Goal: Task Accomplishment & Management: Manage account settings

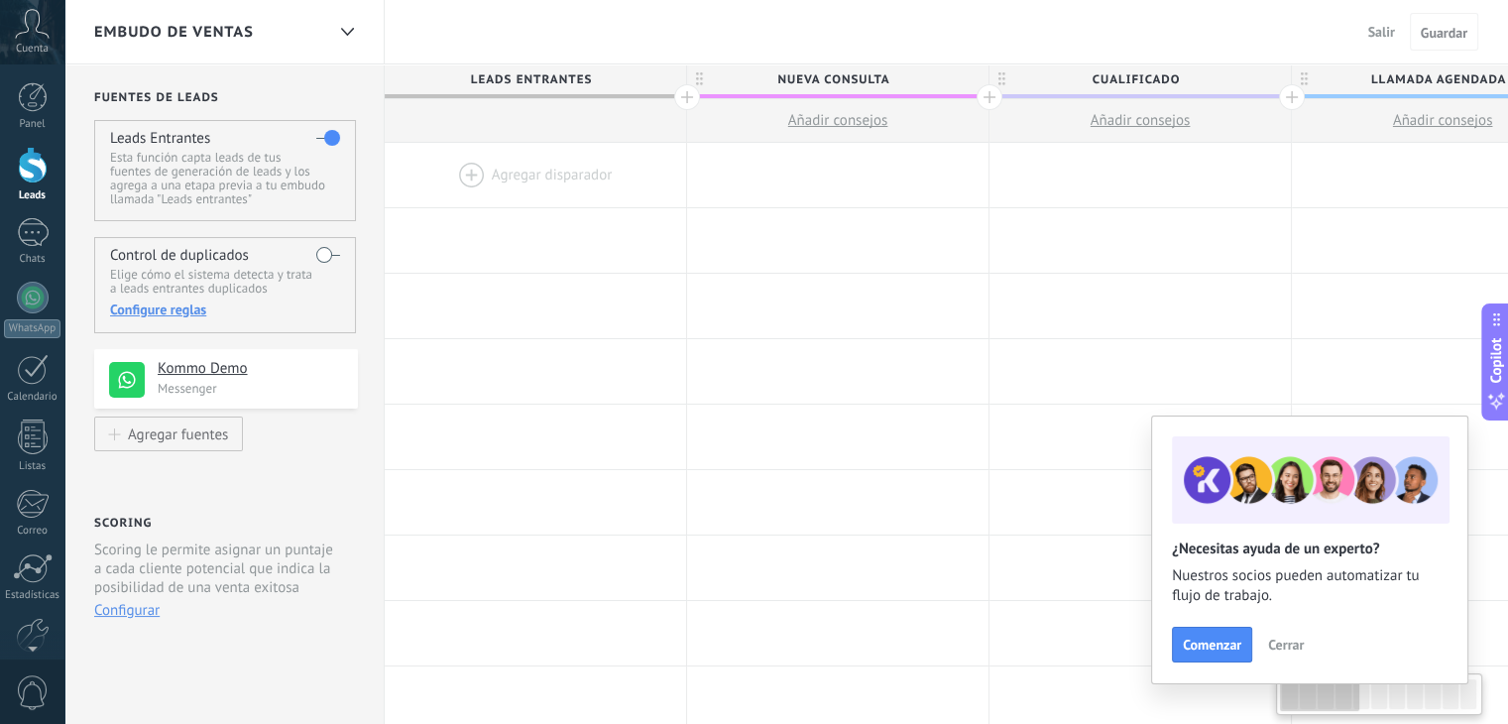
click at [207, 404] on div "Kommo Demo Messenger" at bounding box center [226, 379] width 264 height 60
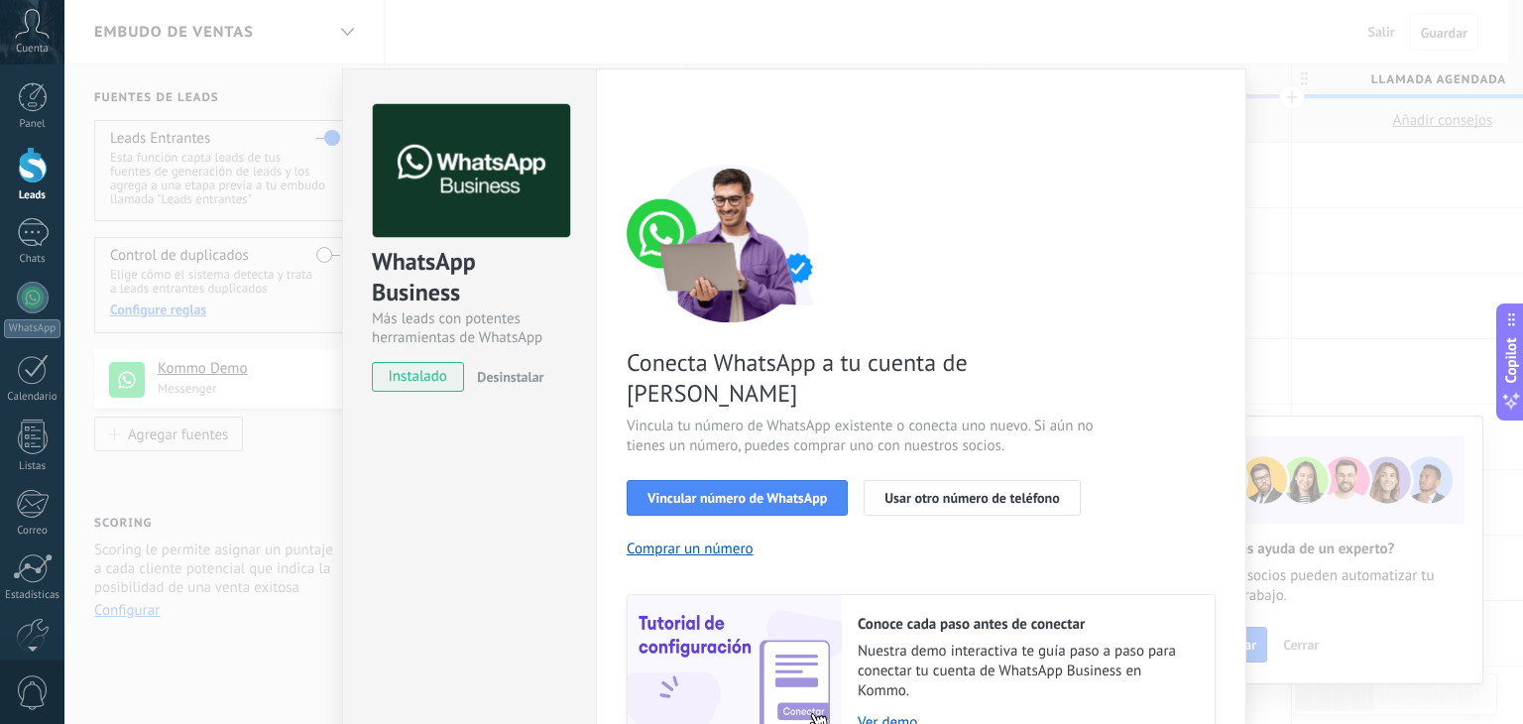
scroll to position [85, 0]
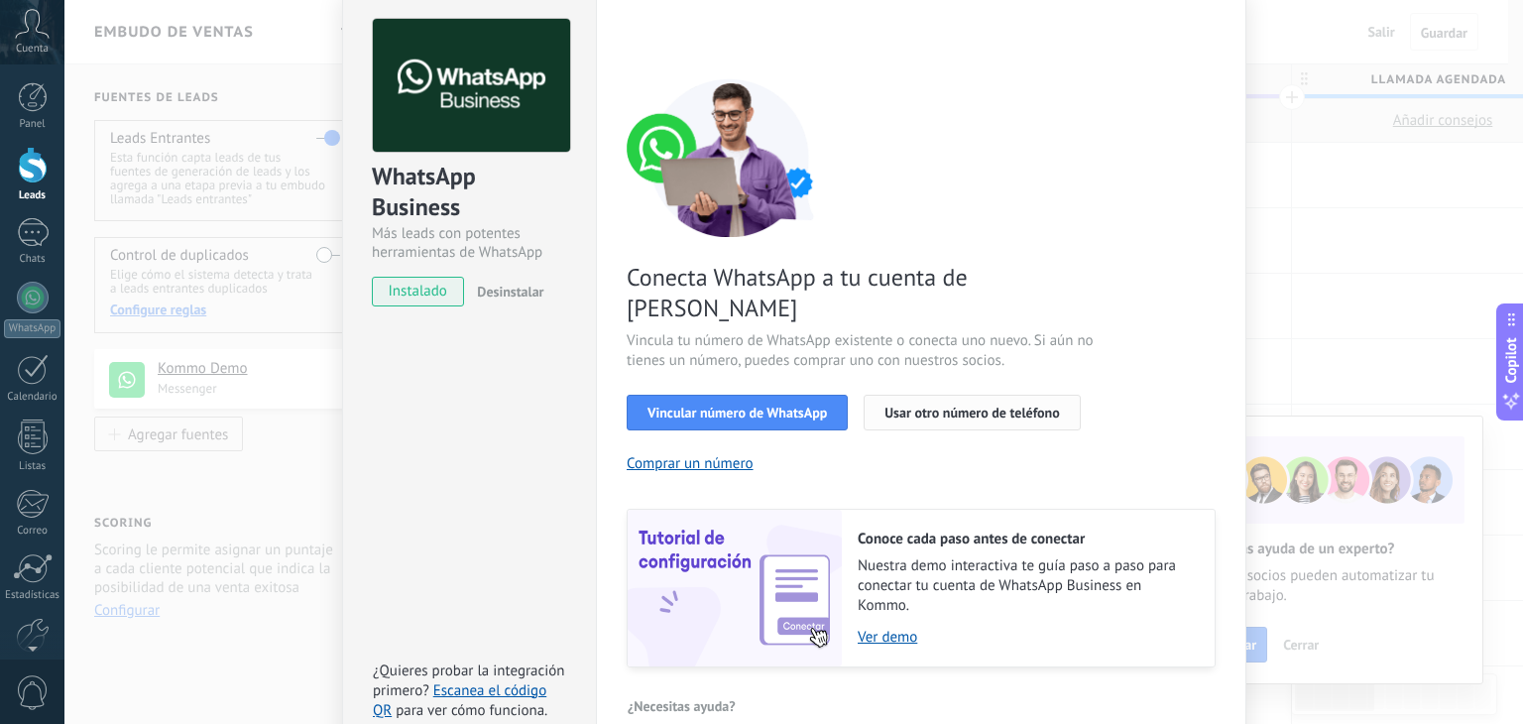
click at [1005, 406] on span "Usar otro número de teléfono" at bounding box center [972, 413] width 175 height 14
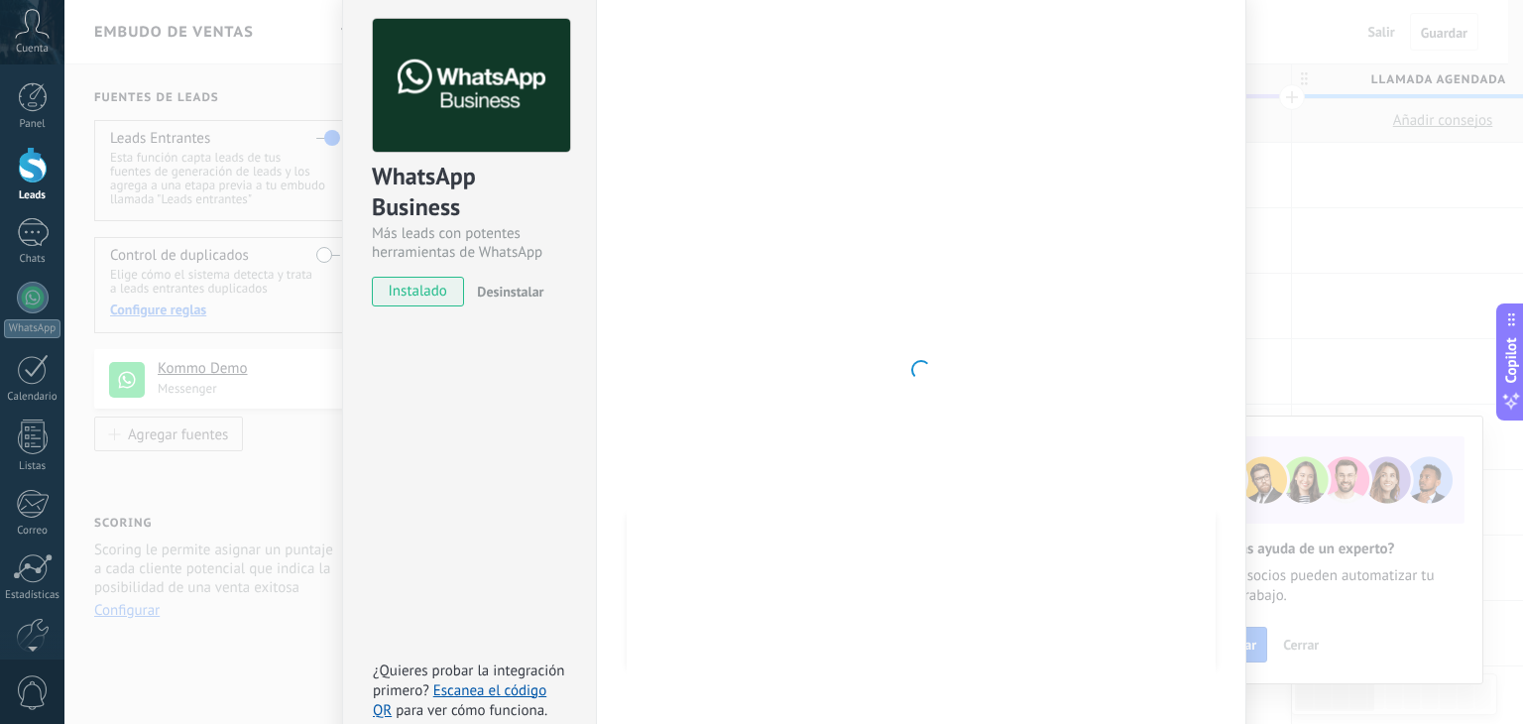
scroll to position [0, 0]
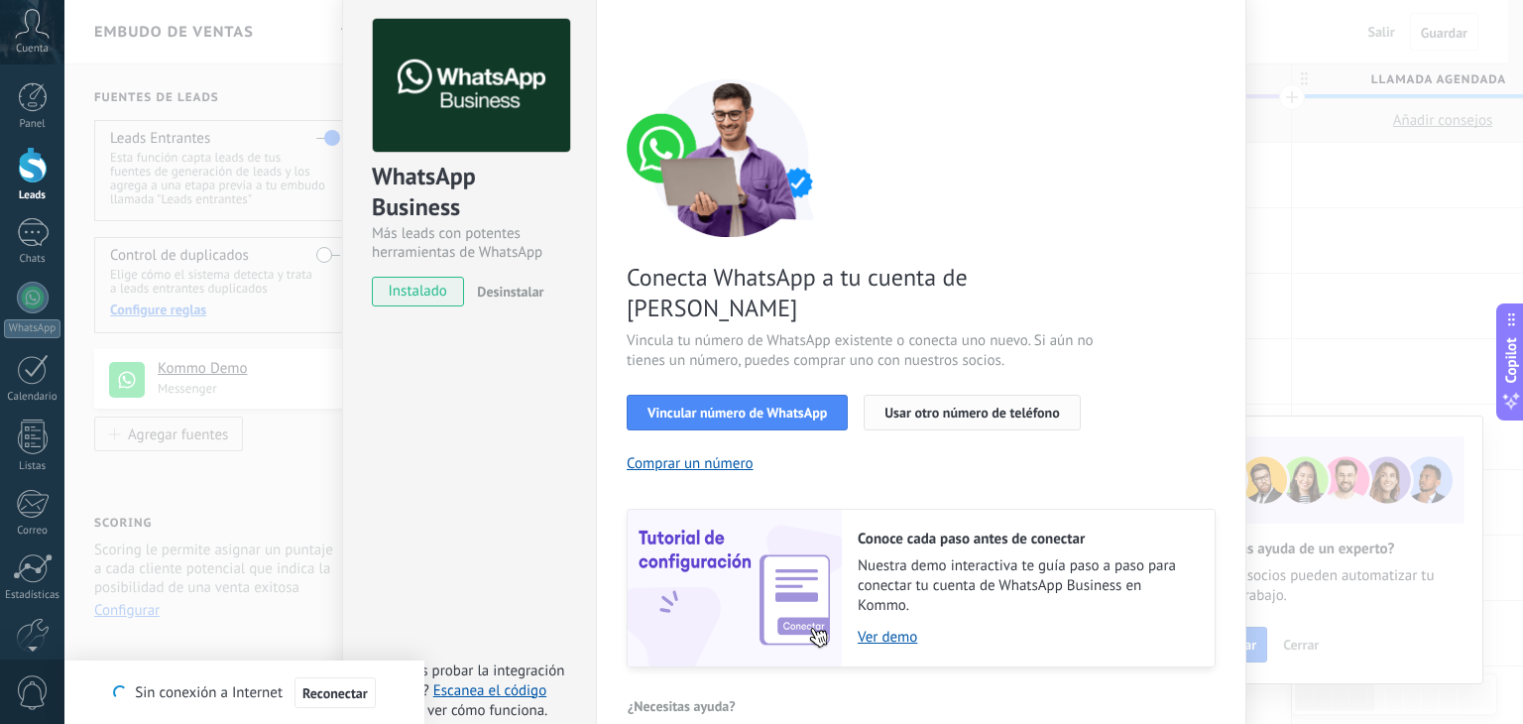
click at [944, 406] on span "Usar otro número de teléfono" at bounding box center [972, 413] width 175 height 14
click at [1423, 249] on div "WhatsApp Business Más leads con potentes herramientas de WhatsApp instalado Des…" at bounding box center [793, 362] width 1459 height 724
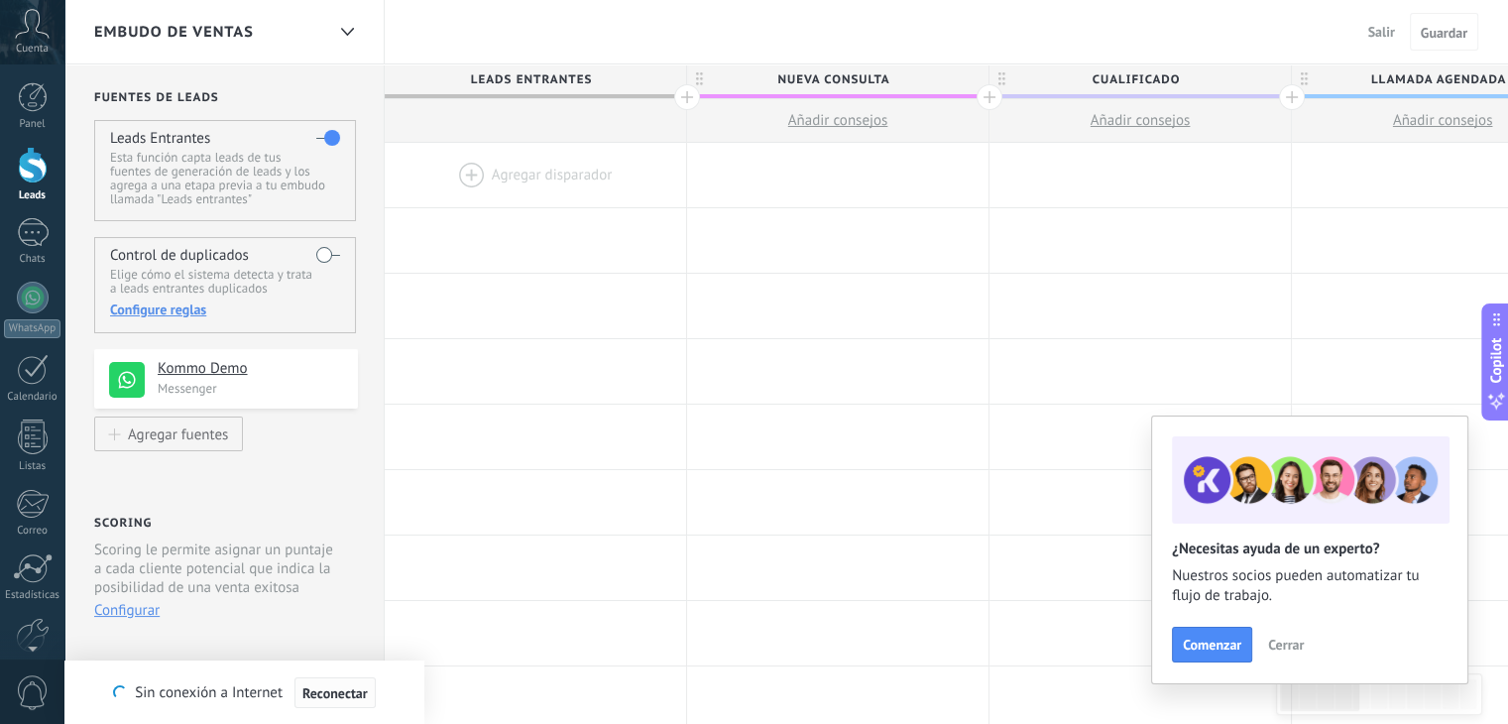
click at [353, 695] on span "Reconectar" at bounding box center [334, 693] width 65 height 14
click at [260, 390] on p "Messenger" at bounding box center [252, 388] width 188 height 17
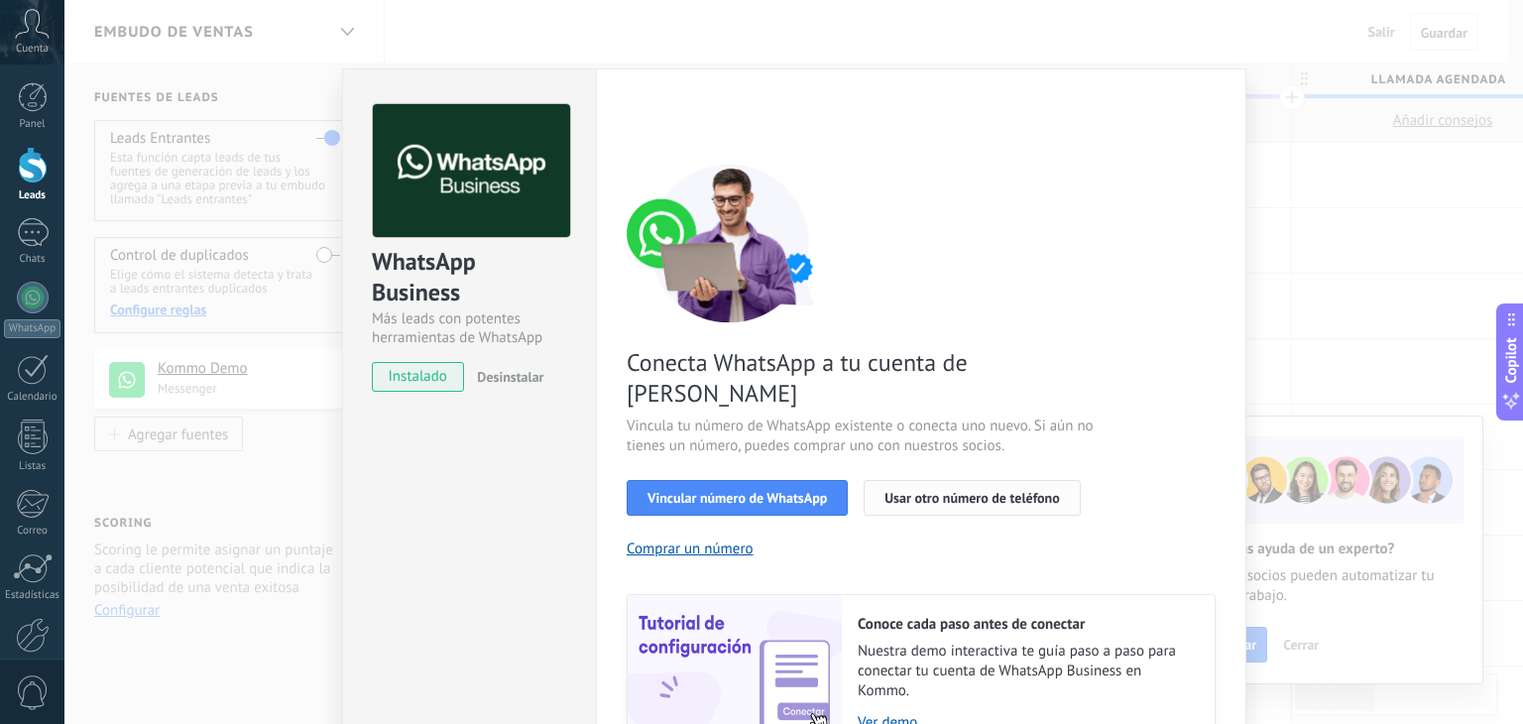
click at [912, 480] on button "Usar otro número de teléfono" at bounding box center [972, 498] width 216 height 36
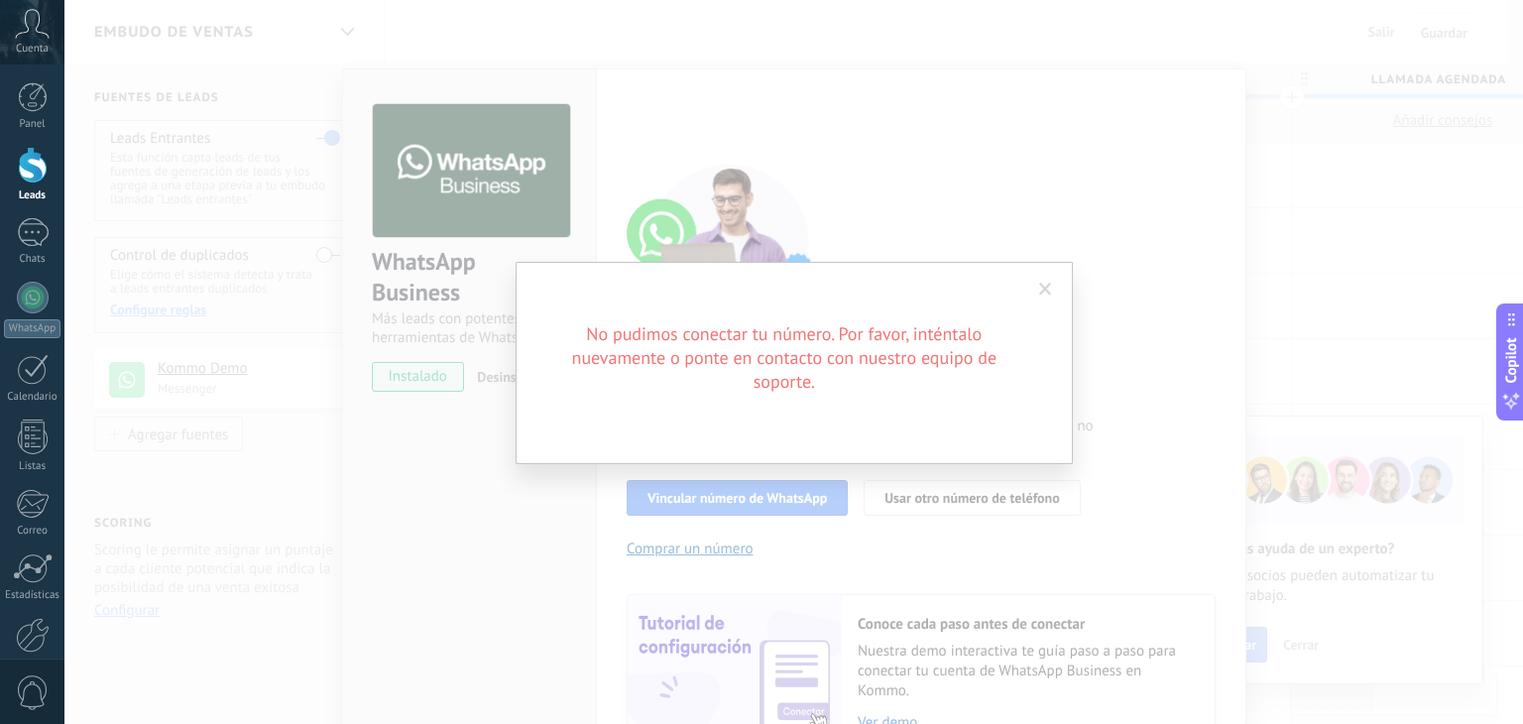
click at [1042, 295] on span at bounding box center [1045, 290] width 13 height 14
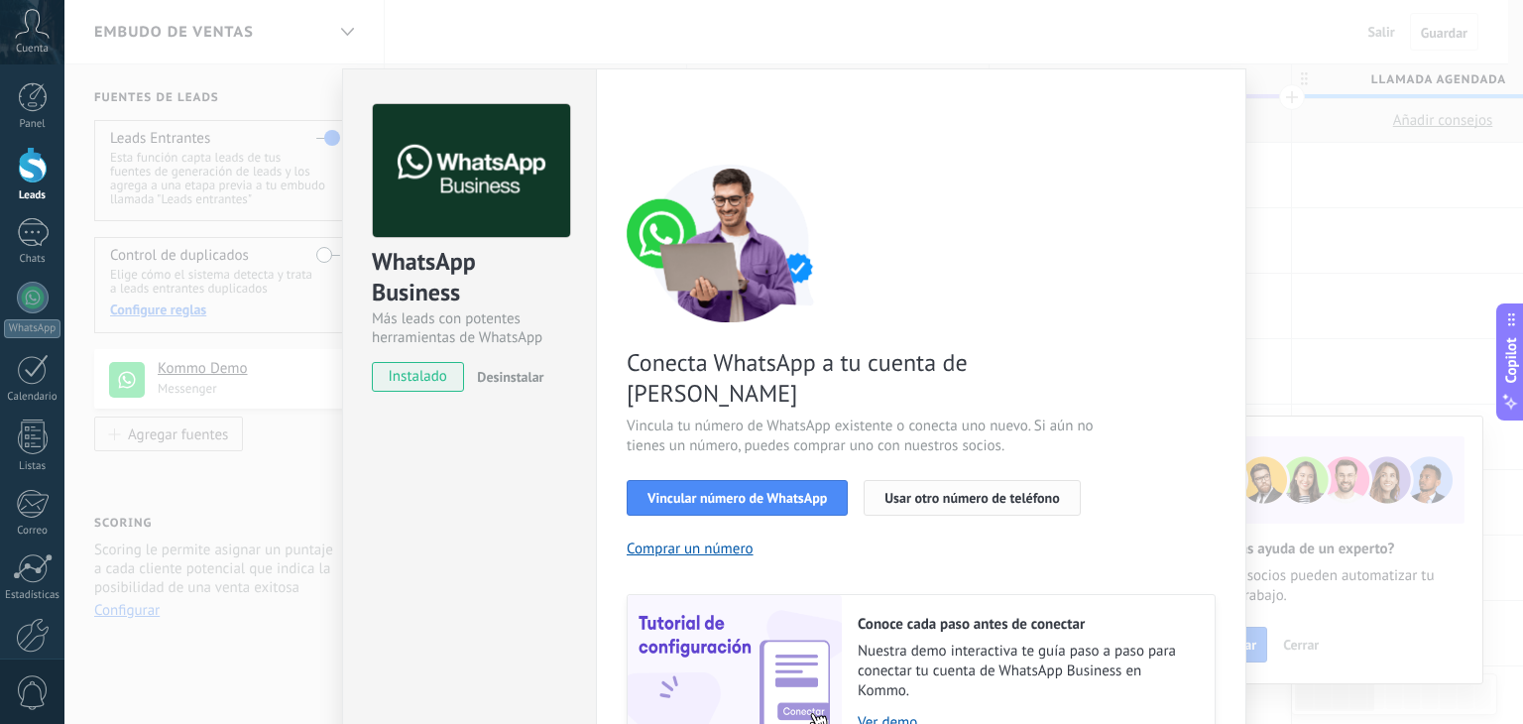
click at [902, 491] on span "Usar otro número de teléfono" at bounding box center [972, 498] width 175 height 14
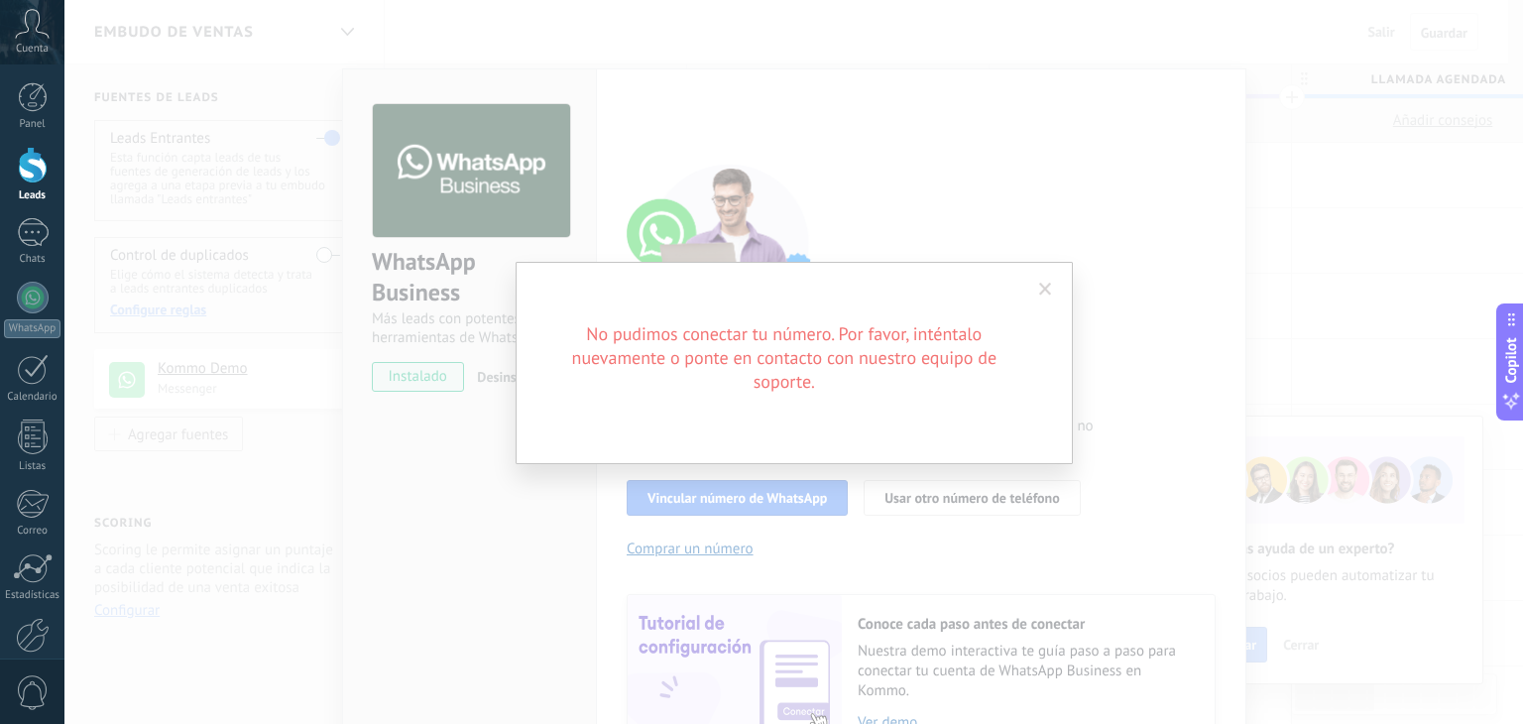
click at [1039, 284] on span at bounding box center [1045, 290] width 13 height 14
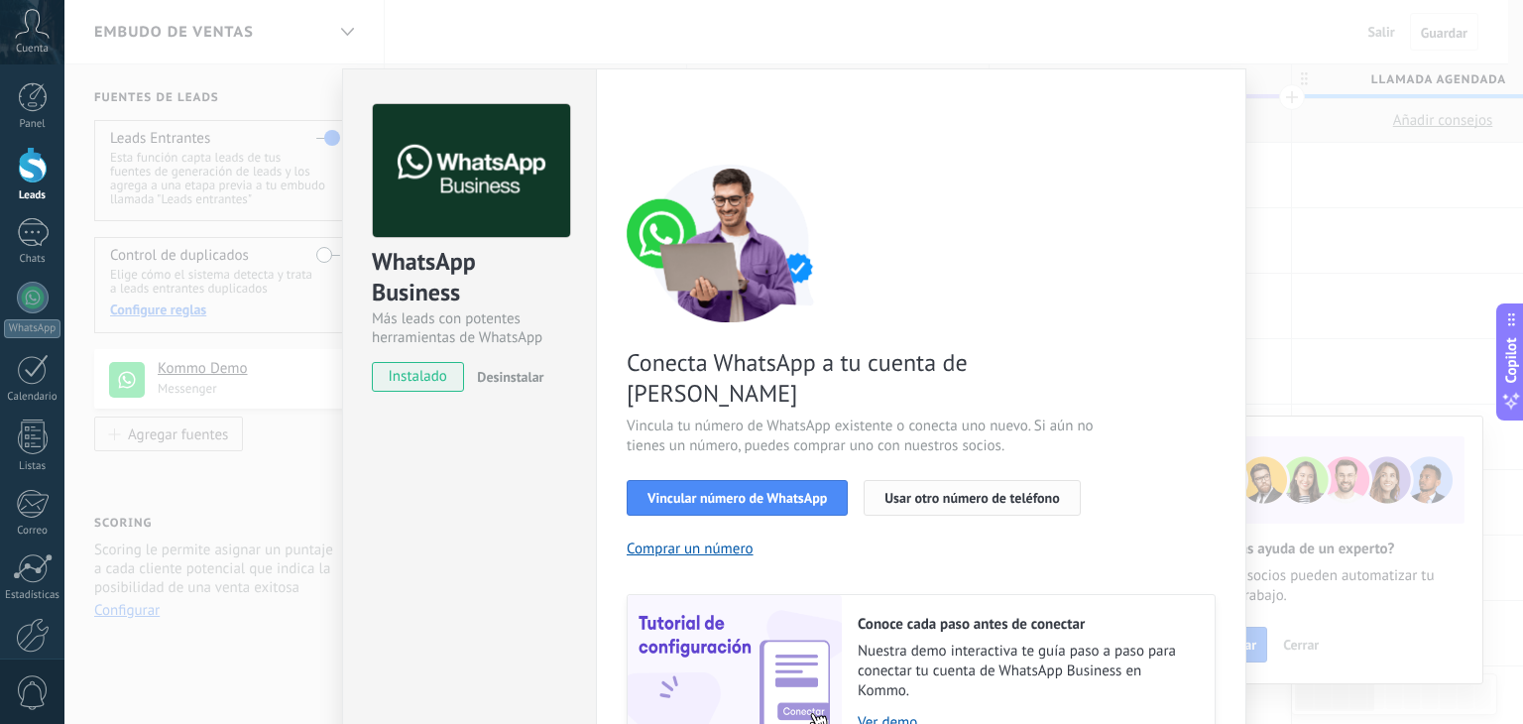
click at [956, 480] on button "Usar otro número de teléfono" at bounding box center [972, 498] width 216 height 36
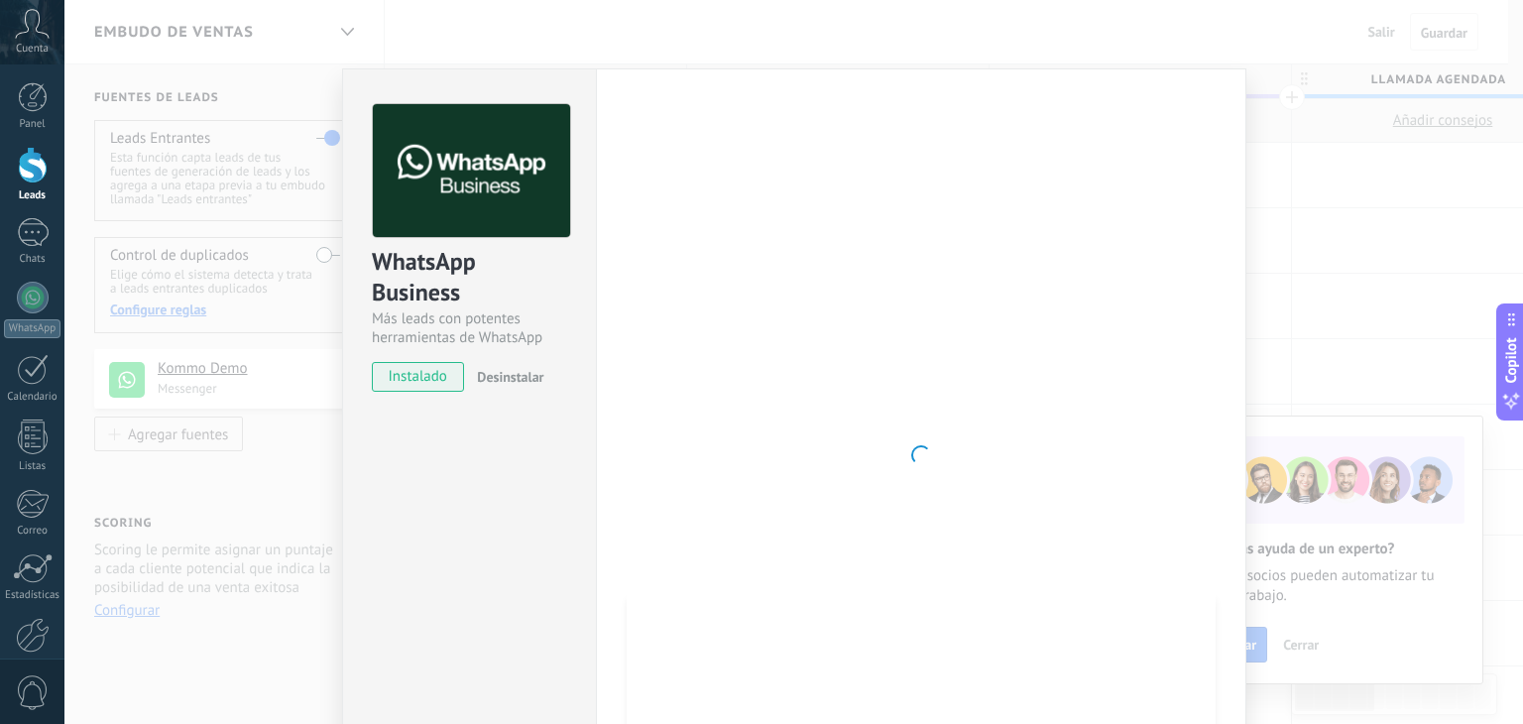
click at [1361, 428] on div "WhatsApp Business Más leads con potentes herramientas de WhatsApp instalado Des…" at bounding box center [793, 362] width 1459 height 724
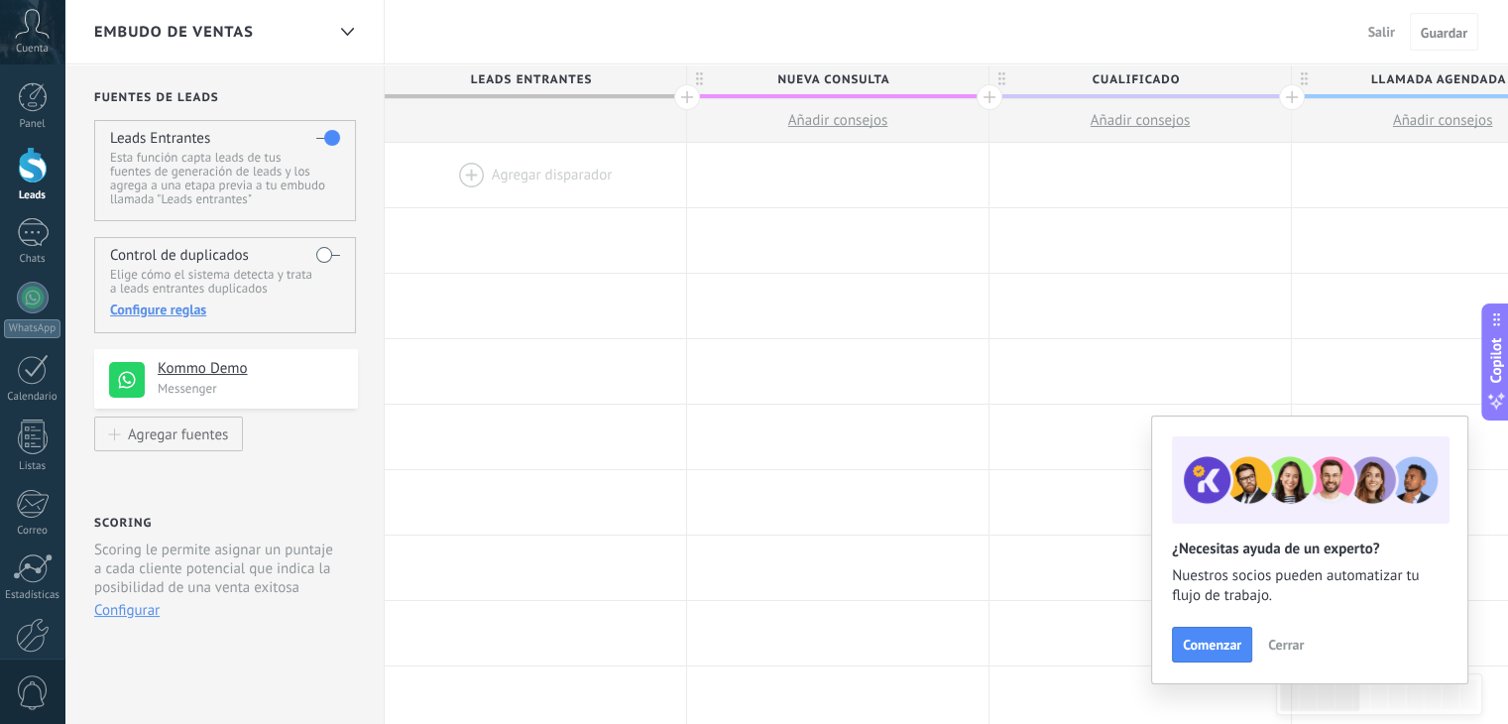
click at [251, 399] on div "Kommo Demo Messenger" at bounding box center [226, 379] width 264 height 60
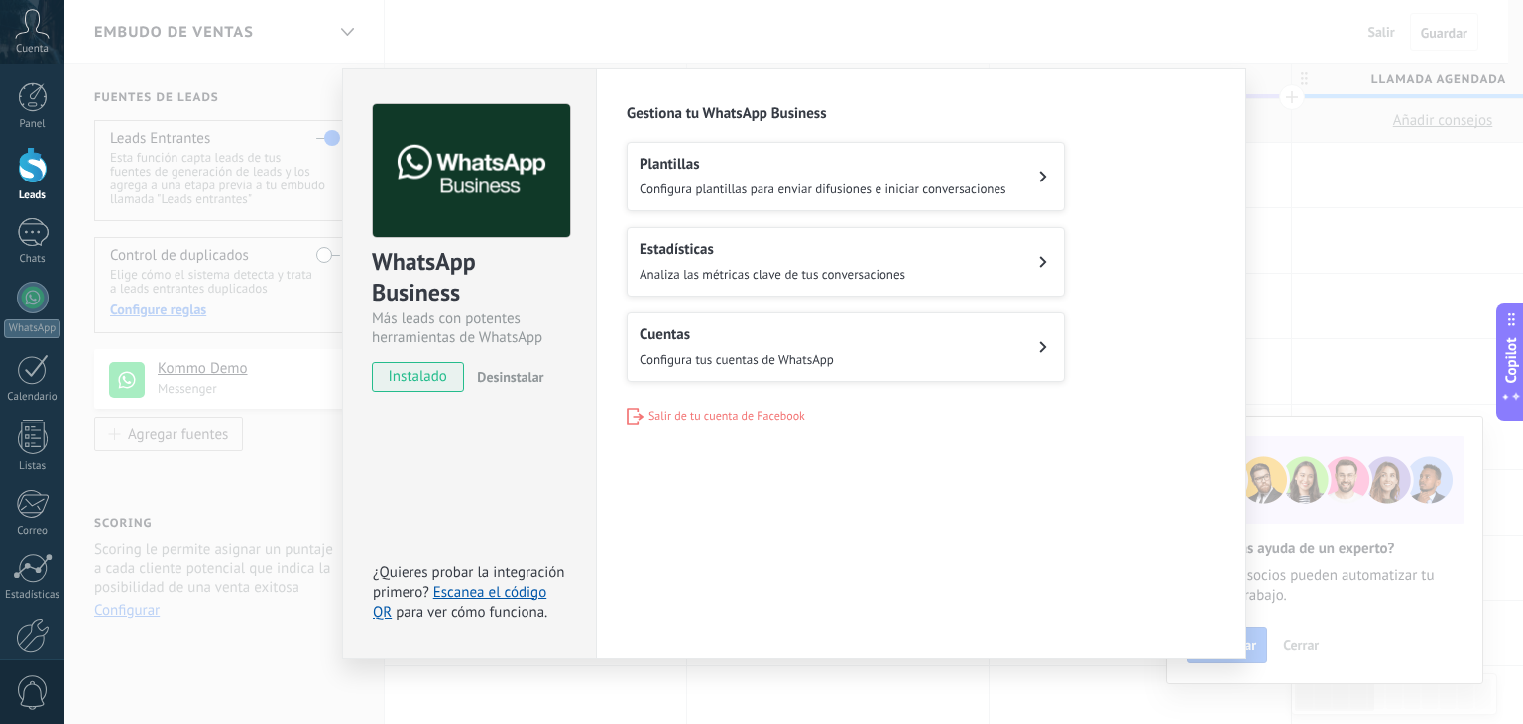
click at [728, 338] on h2 "Cuentas" at bounding box center [737, 334] width 194 height 19
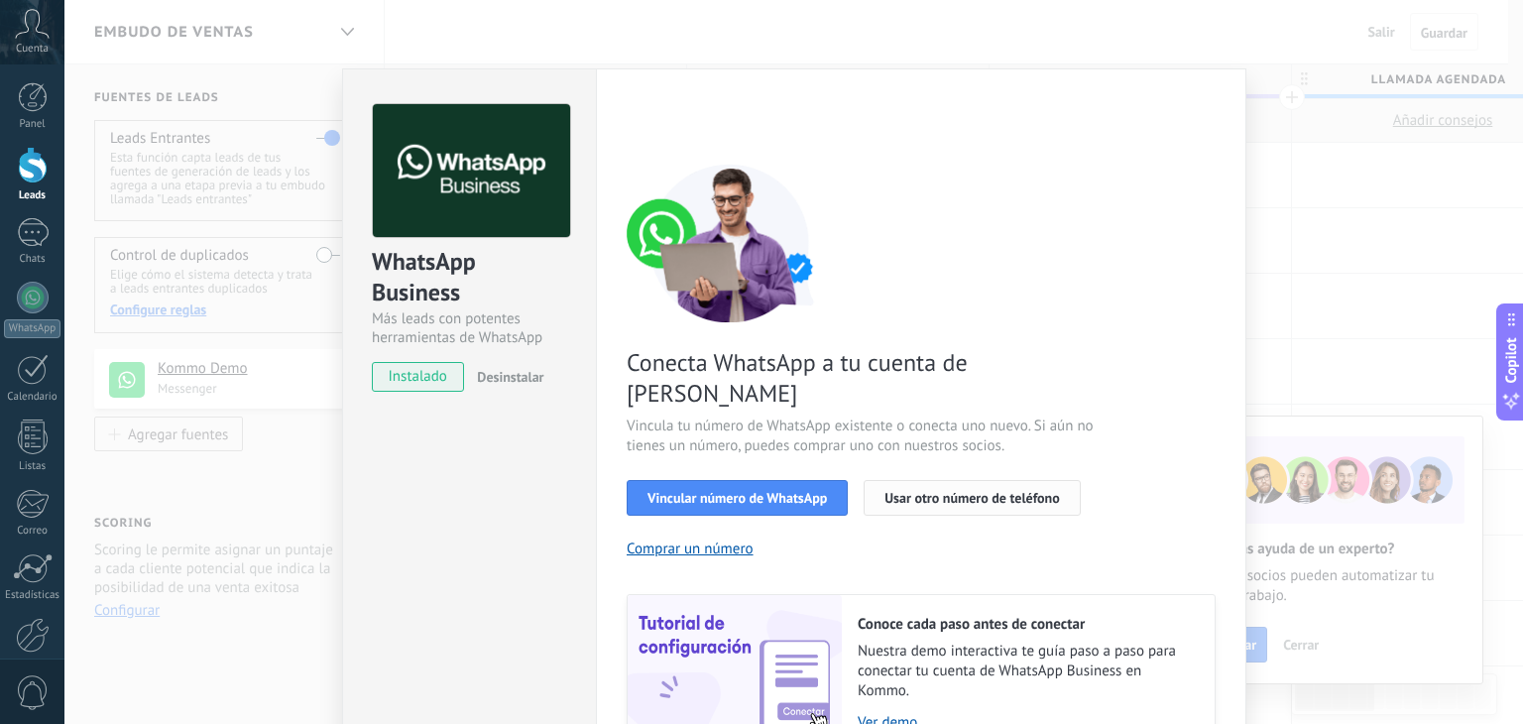
click at [1011, 480] on button "Usar otro número de teléfono" at bounding box center [972, 498] width 216 height 36
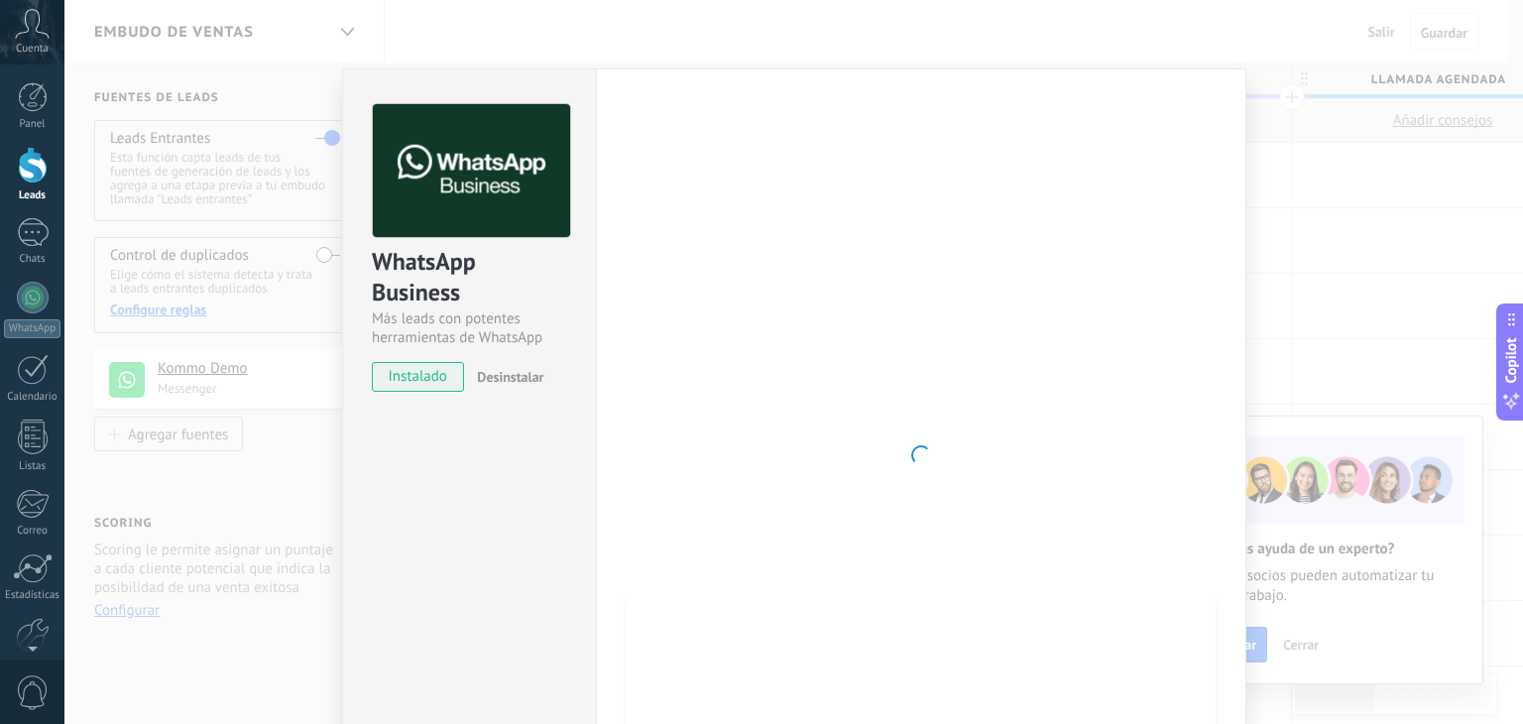
click at [1198, 477] on div at bounding box center [921, 455] width 589 height 702
click at [1320, 330] on div "WhatsApp Business Más leads con potentes herramientas de WhatsApp instalado Des…" at bounding box center [793, 362] width 1459 height 724
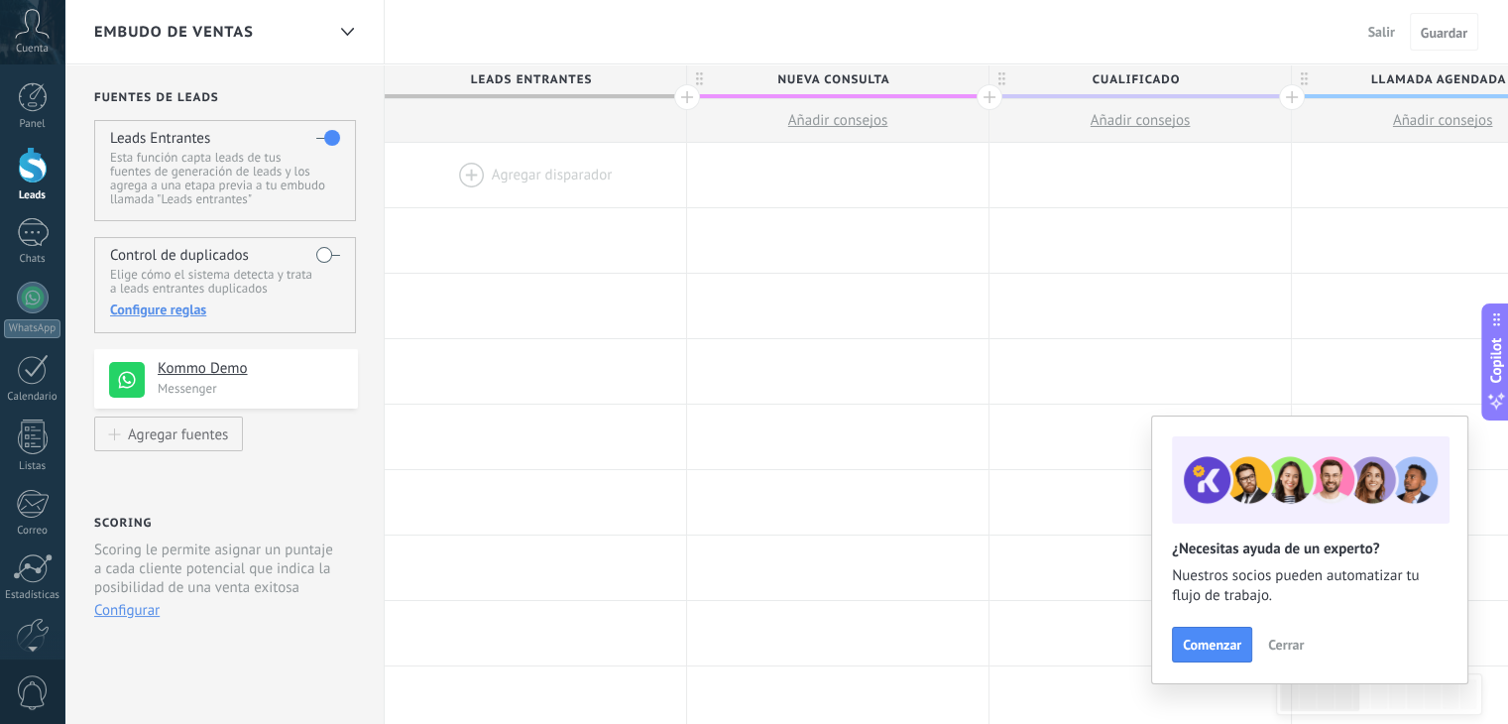
click at [230, 373] on h4 "Kommo Demo" at bounding box center [250, 369] width 185 height 20
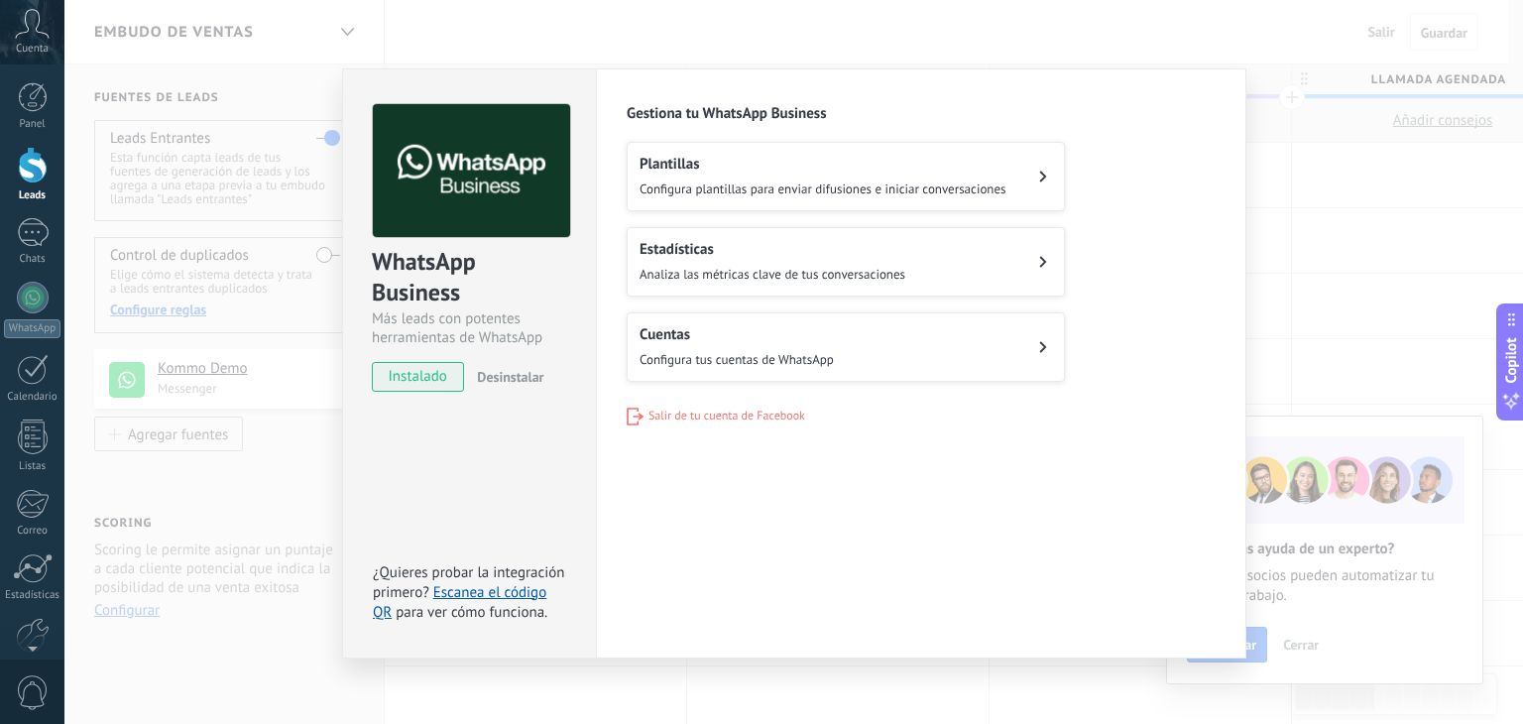
click at [758, 358] on span "Configura tus cuentas de WhatsApp" at bounding box center [737, 359] width 194 height 17
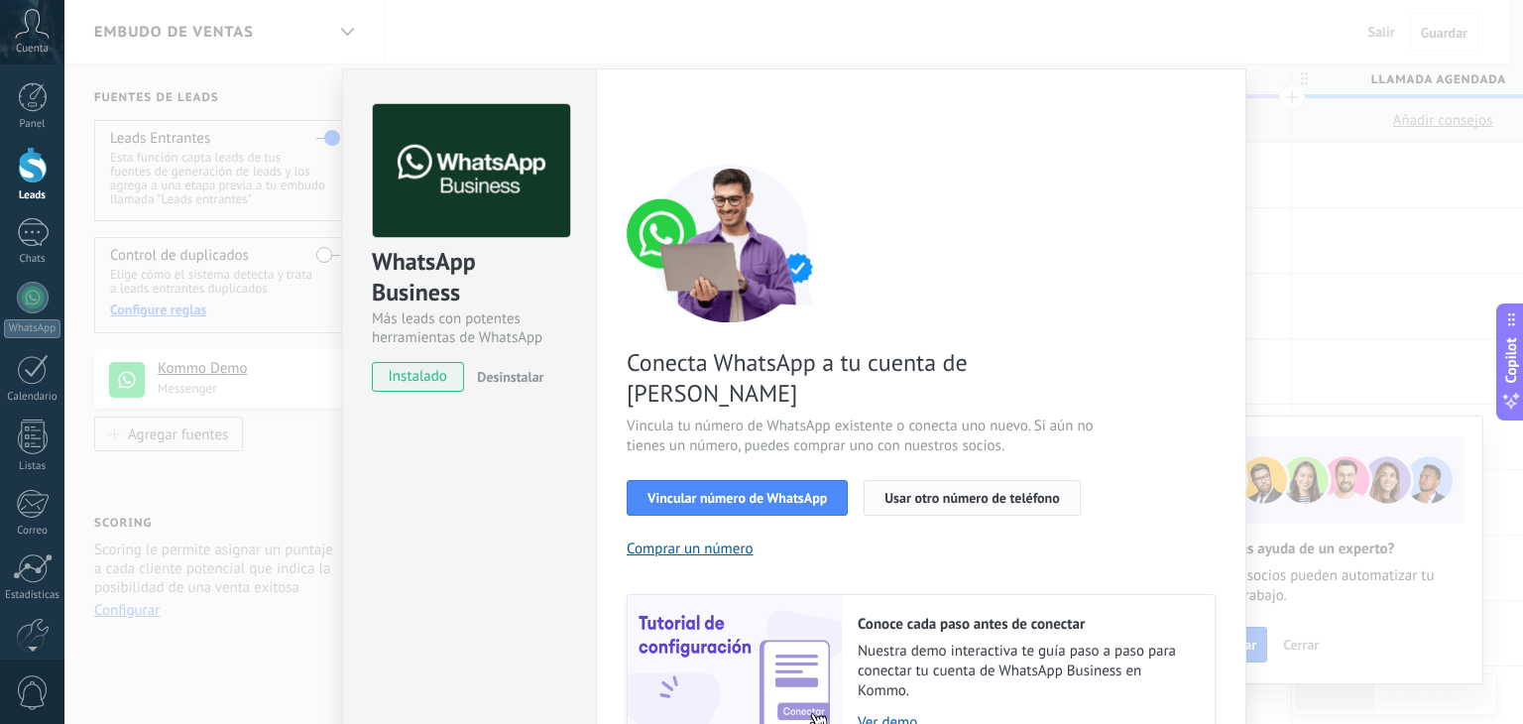
click at [1004, 491] on span "Usar otro número de teléfono" at bounding box center [972, 498] width 175 height 14
click at [892, 480] on button "Usar otro número de teléfono" at bounding box center [972, 498] width 216 height 36
click at [885, 491] on span "Usar otro número de teléfono" at bounding box center [972, 498] width 175 height 14
click at [1313, 279] on div "WhatsApp Business Más leads con potentes herramientas de WhatsApp instalado Des…" at bounding box center [793, 362] width 1459 height 724
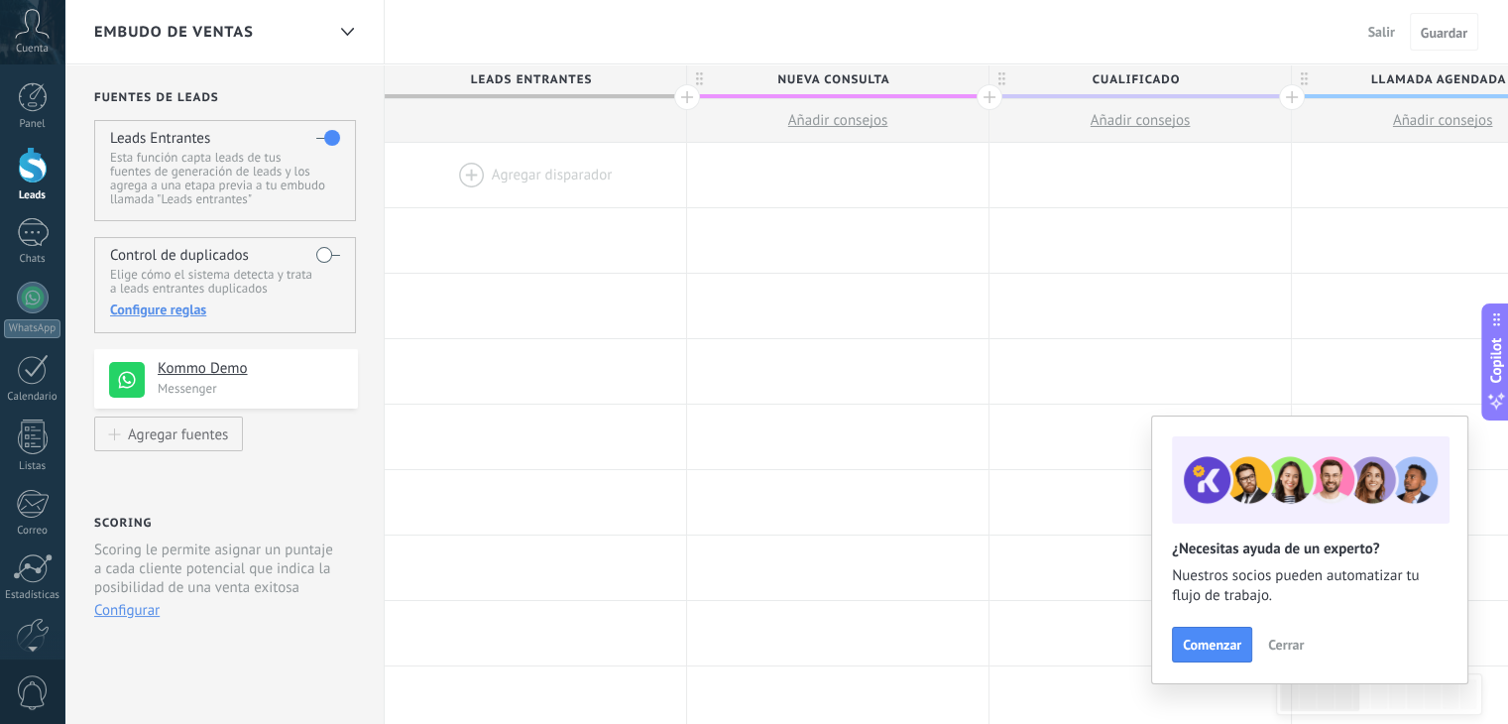
click at [255, 359] on h4 "Kommo Demo" at bounding box center [250, 369] width 185 height 20
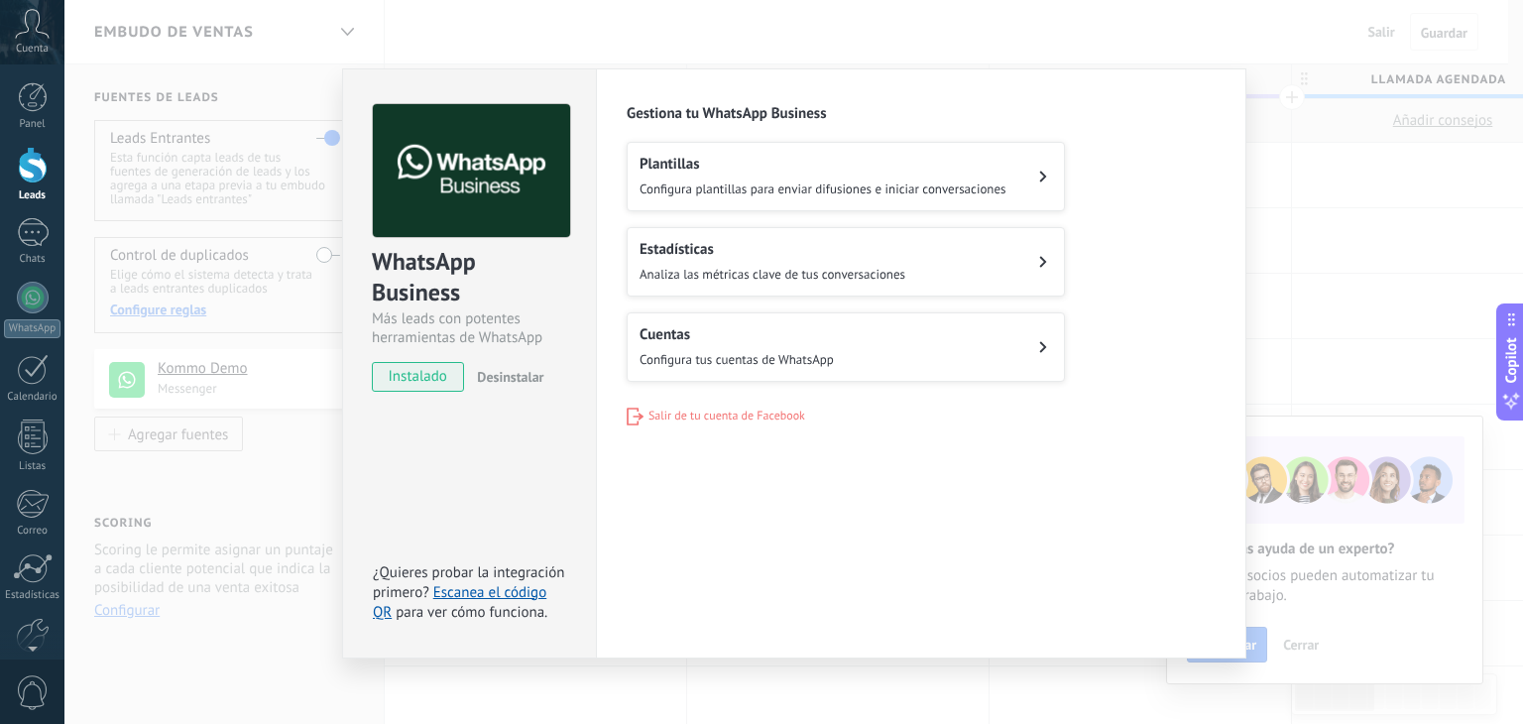
click at [734, 367] on button "Cuentas Configura tus cuentas de WhatsApp" at bounding box center [846, 346] width 438 height 69
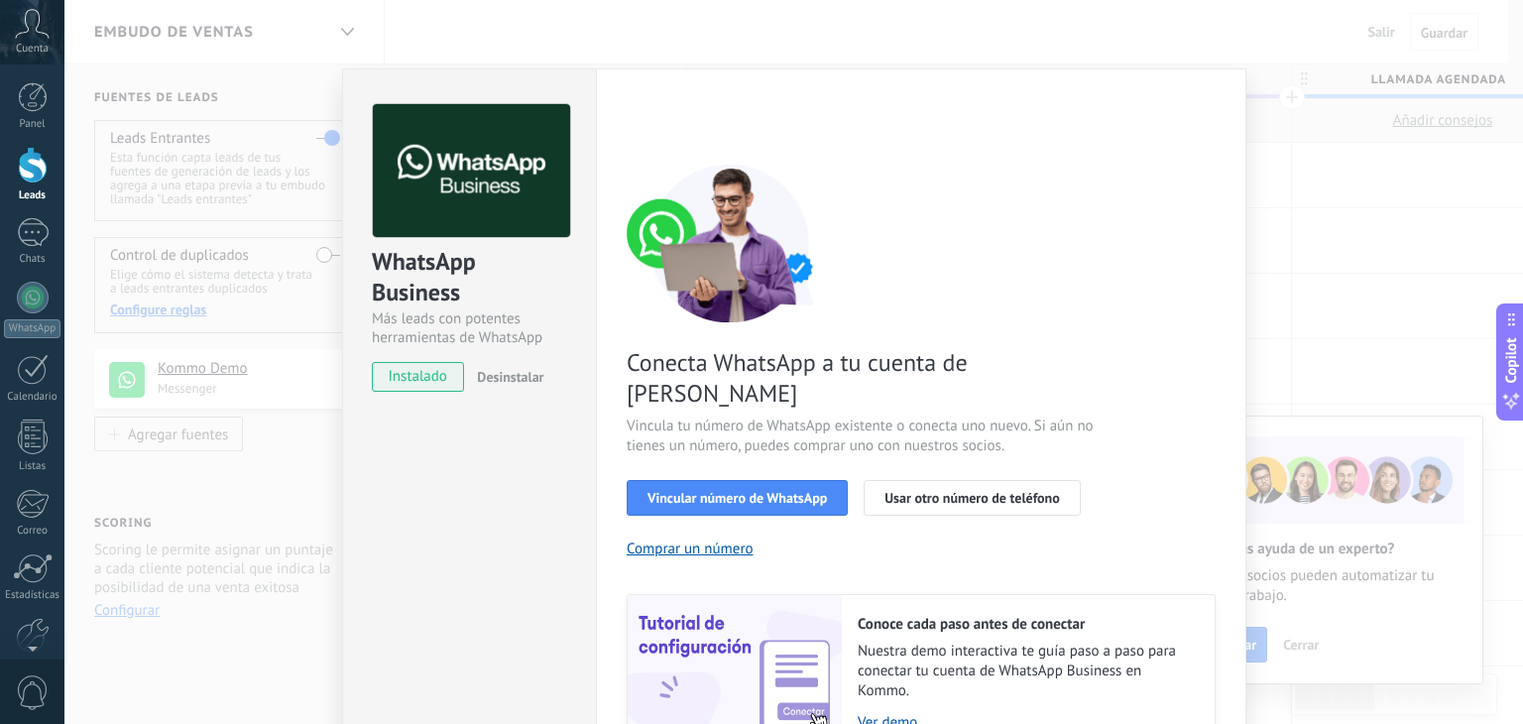
scroll to position [85, 0]
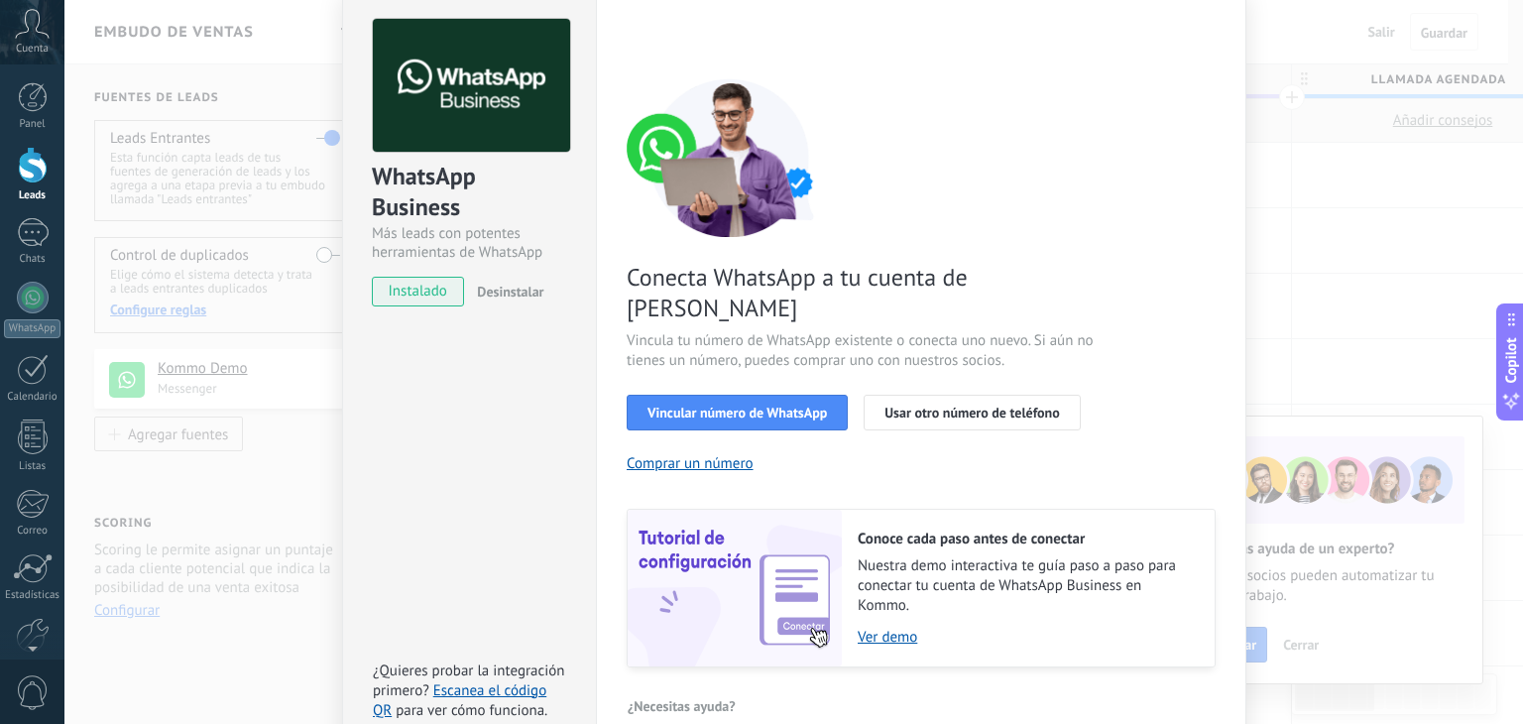
click at [233, 504] on div "WhatsApp Business Más leads con potentes herramientas de WhatsApp instalado Des…" at bounding box center [793, 362] width 1459 height 724
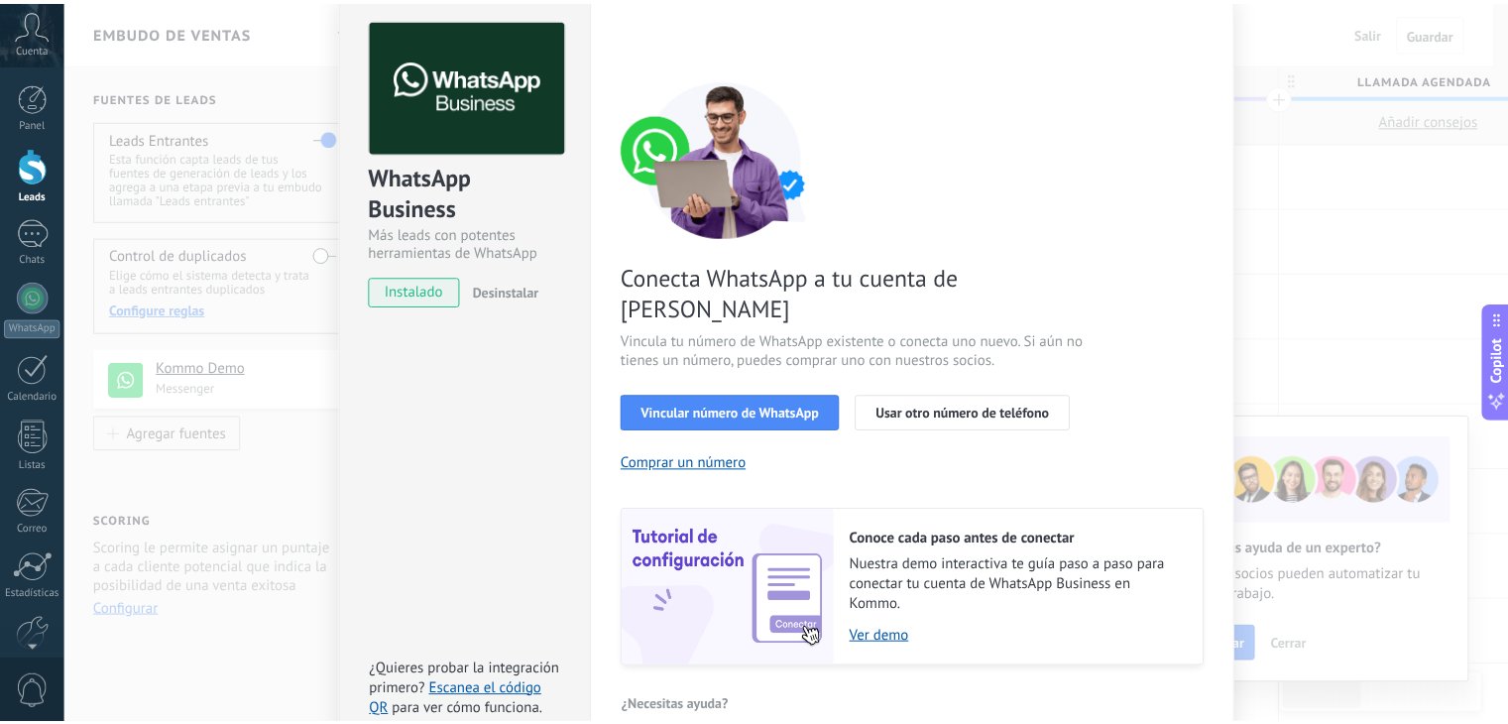
scroll to position [0, 0]
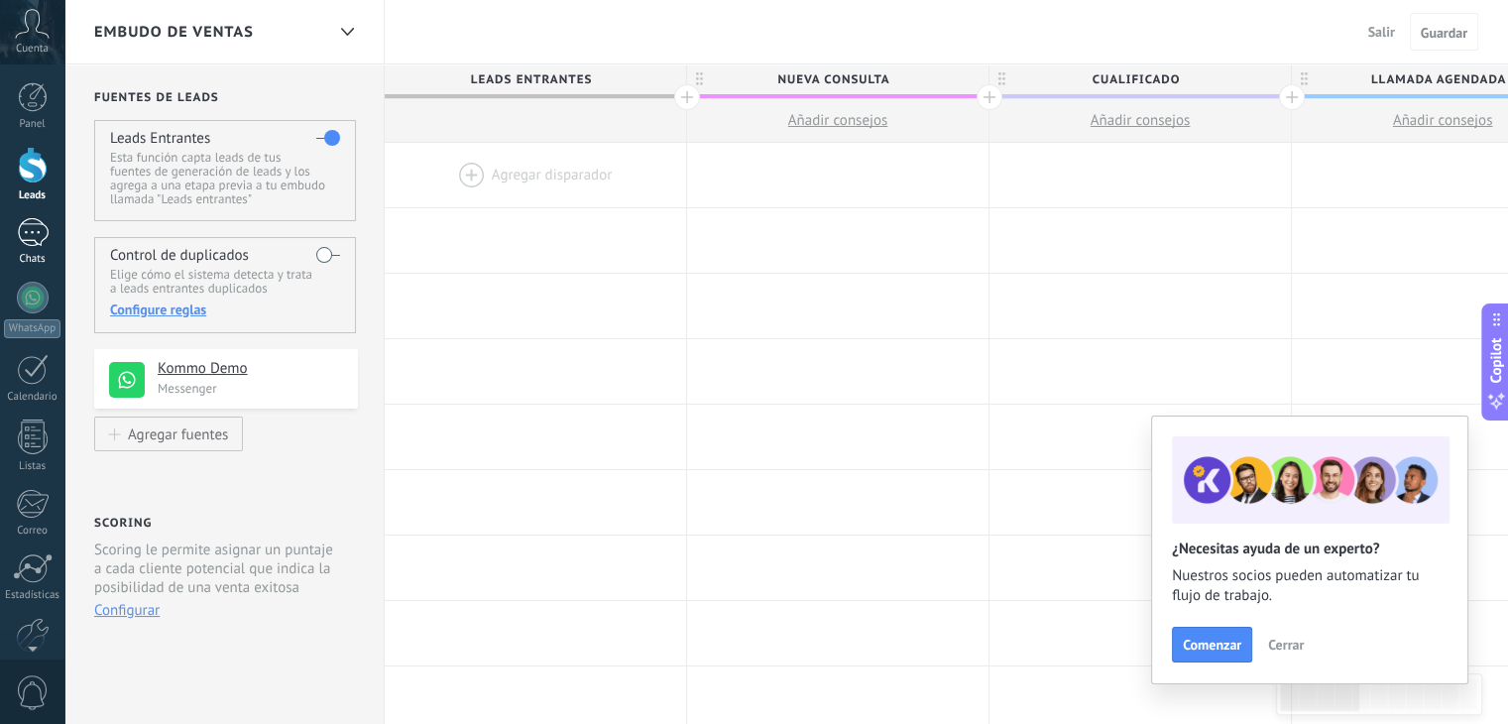
click at [40, 229] on div at bounding box center [33, 232] width 32 height 29
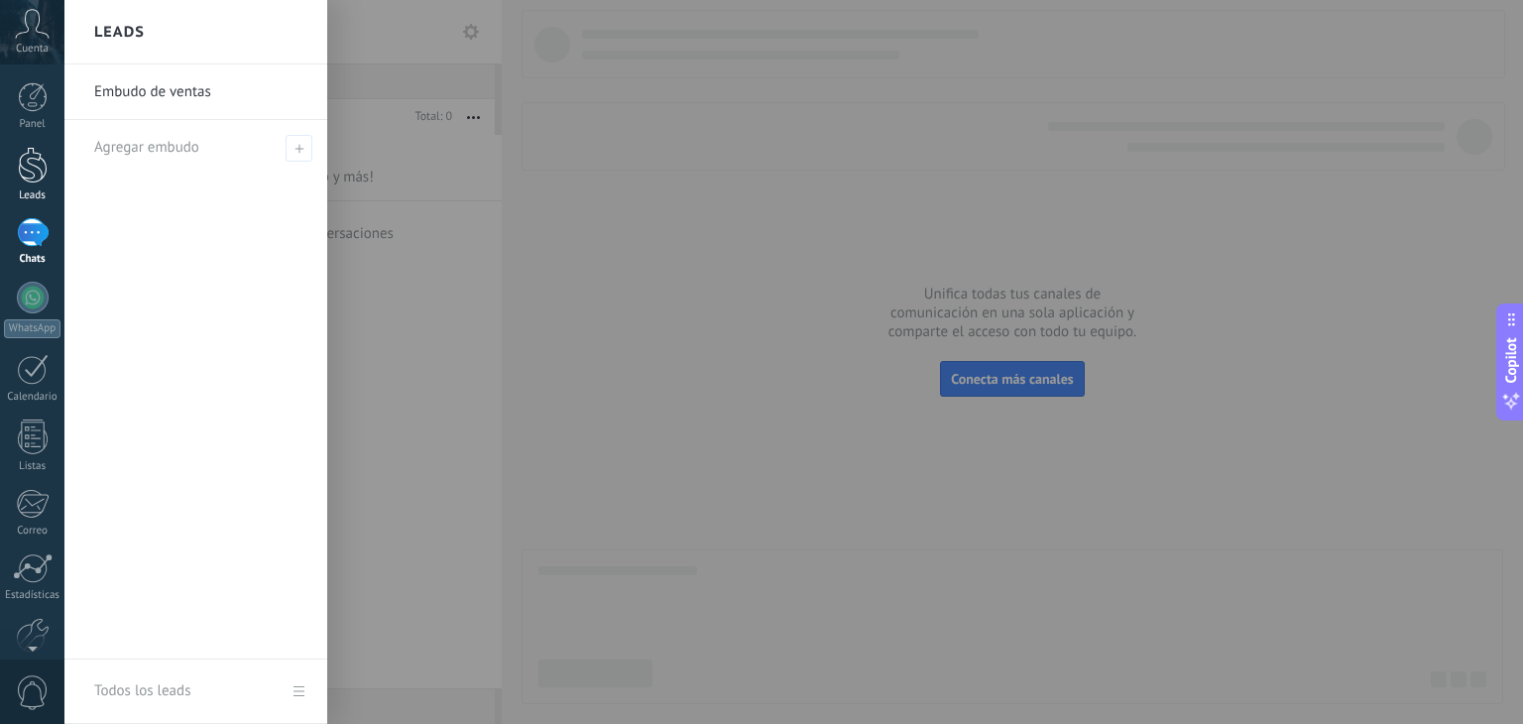
click at [30, 181] on div at bounding box center [33, 165] width 30 height 37
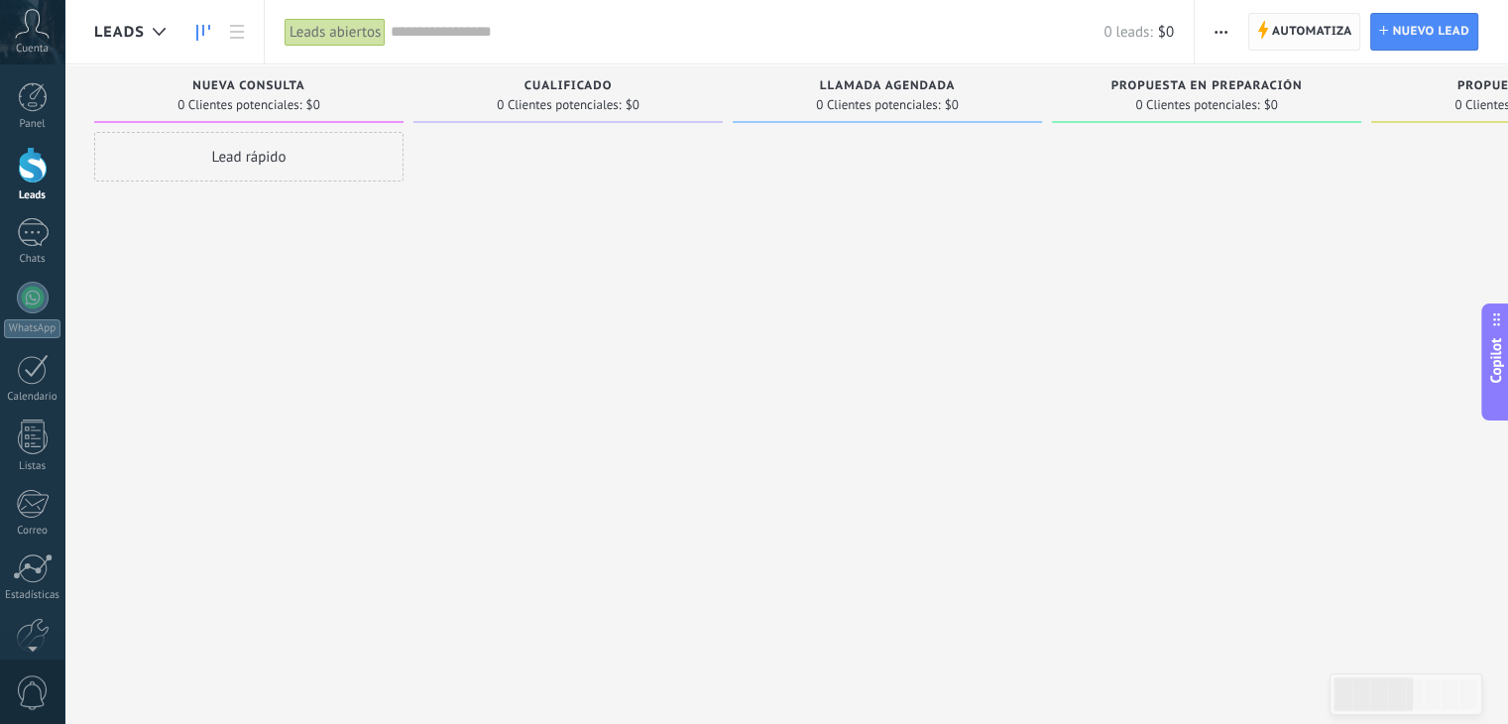
click at [1326, 41] on span "Automatiza" at bounding box center [1312, 32] width 80 height 36
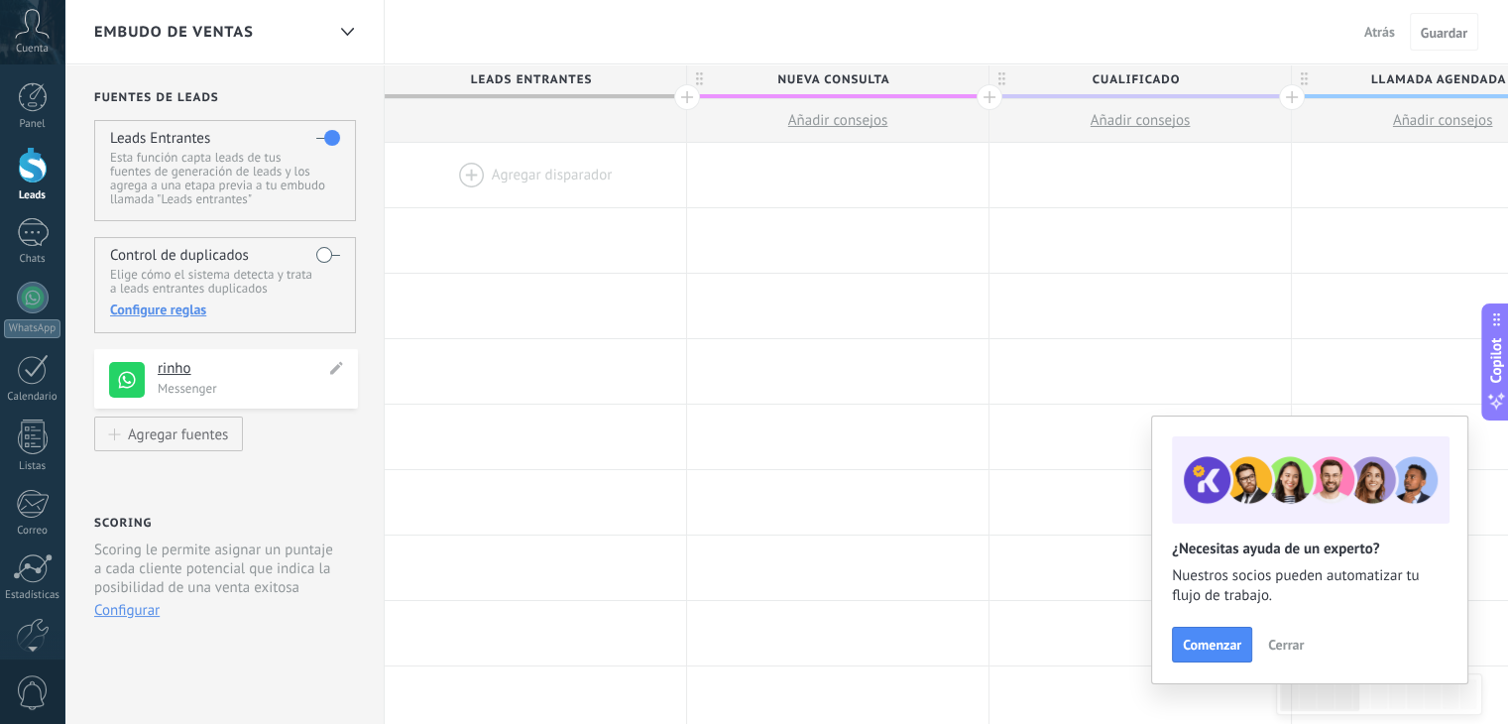
click at [206, 384] on p "Messenger" at bounding box center [252, 388] width 188 height 17
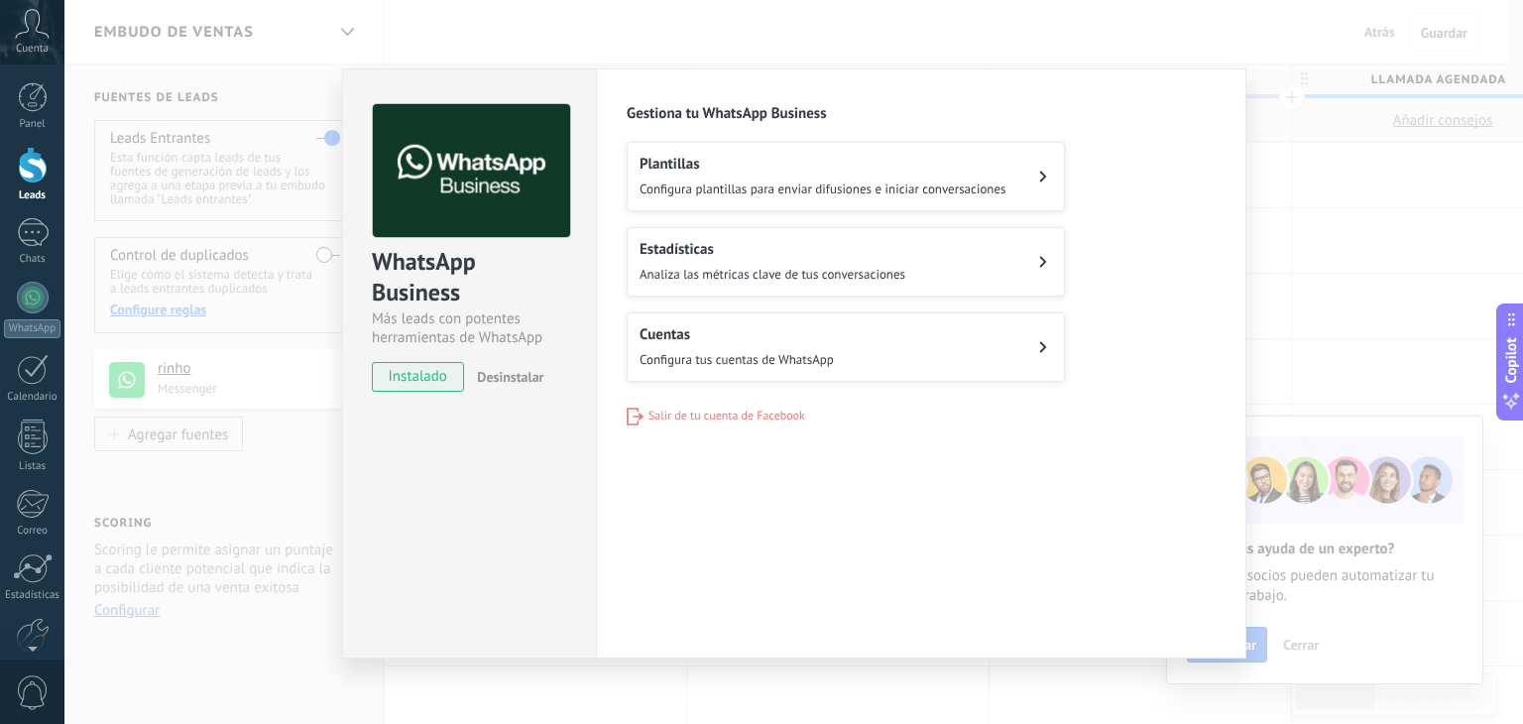
click at [685, 327] on h2 "Cuentas" at bounding box center [737, 334] width 194 height 19
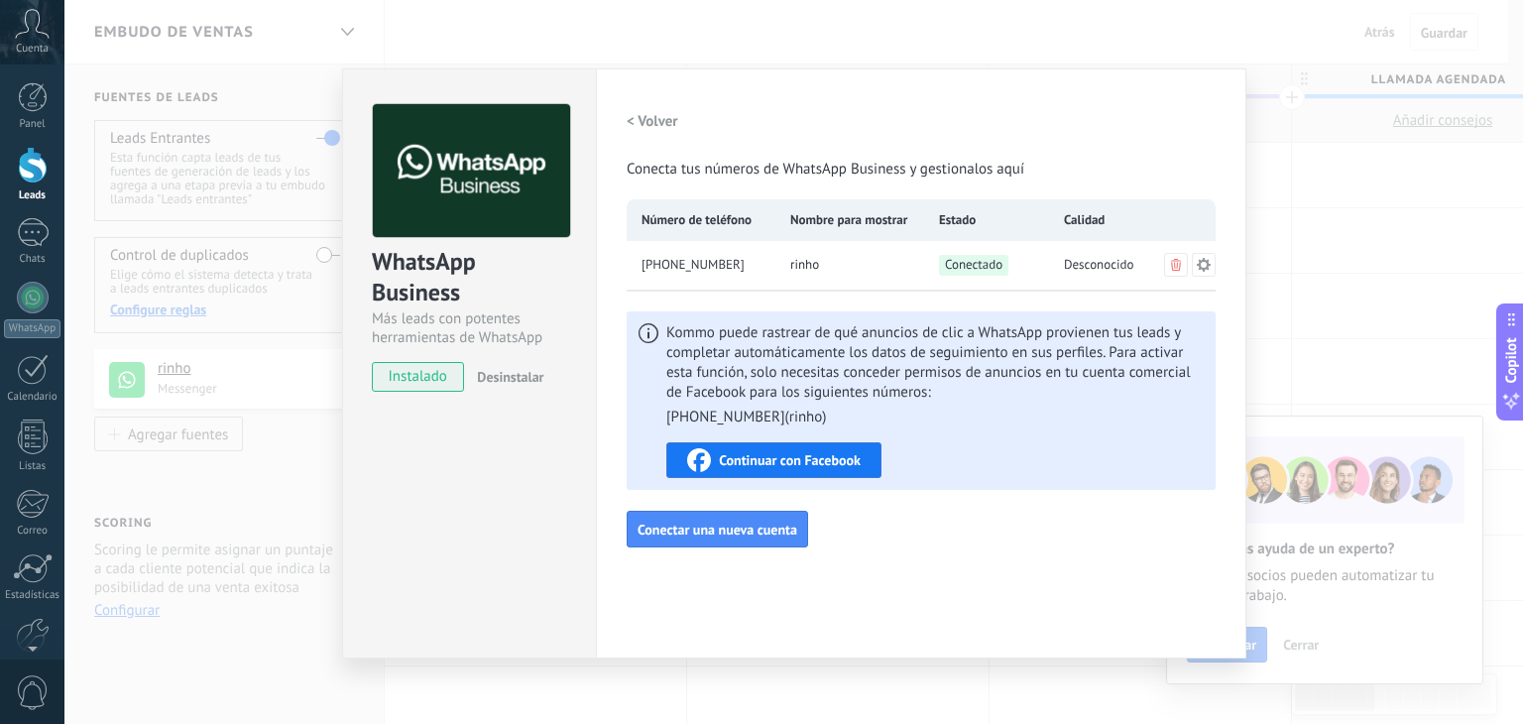
click at [1354, 360] on div "WhatsApp Business Más leads con potentes herramientas de WhatsApp instalado Des…" at bounding box center [793, 362] width 1459 height 724
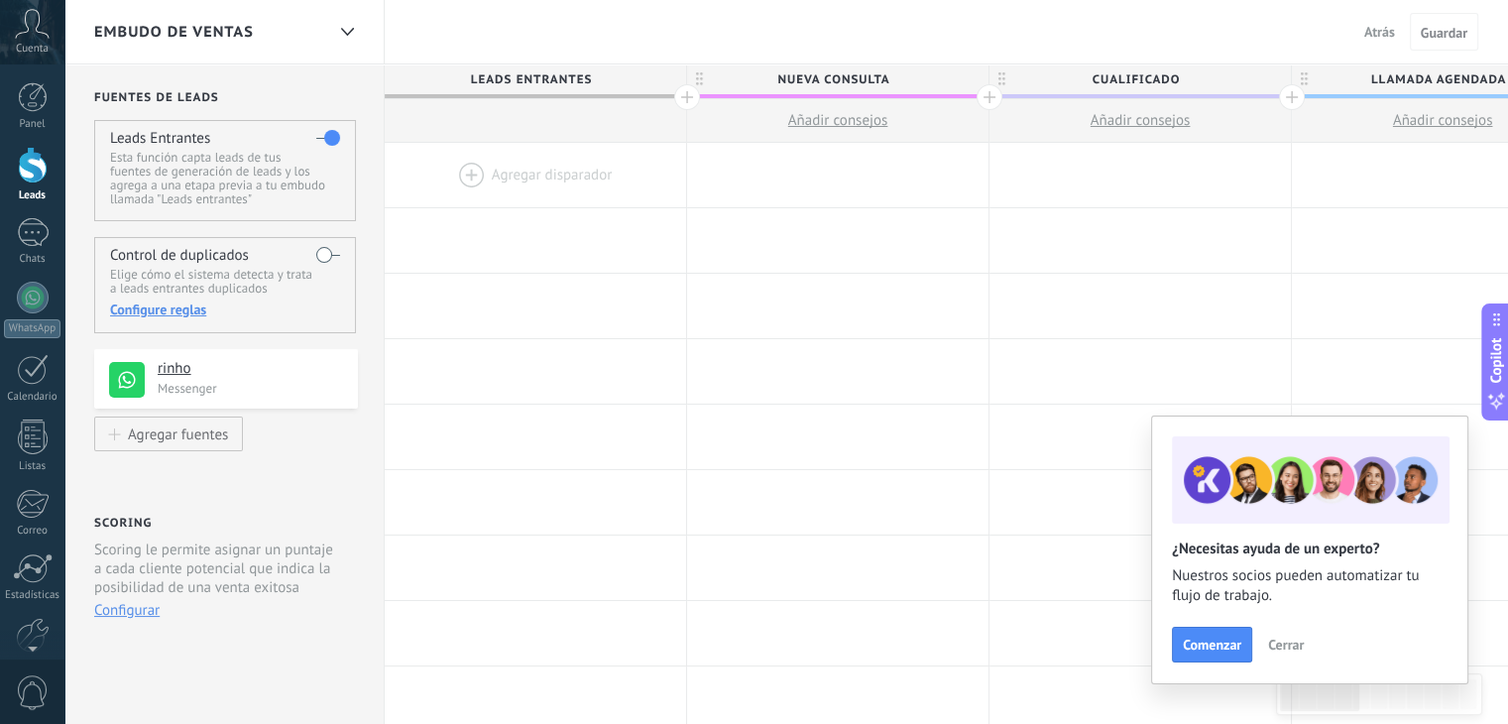
click at [509, 191] on div at bounding box center [535, 175] width 301 height 64
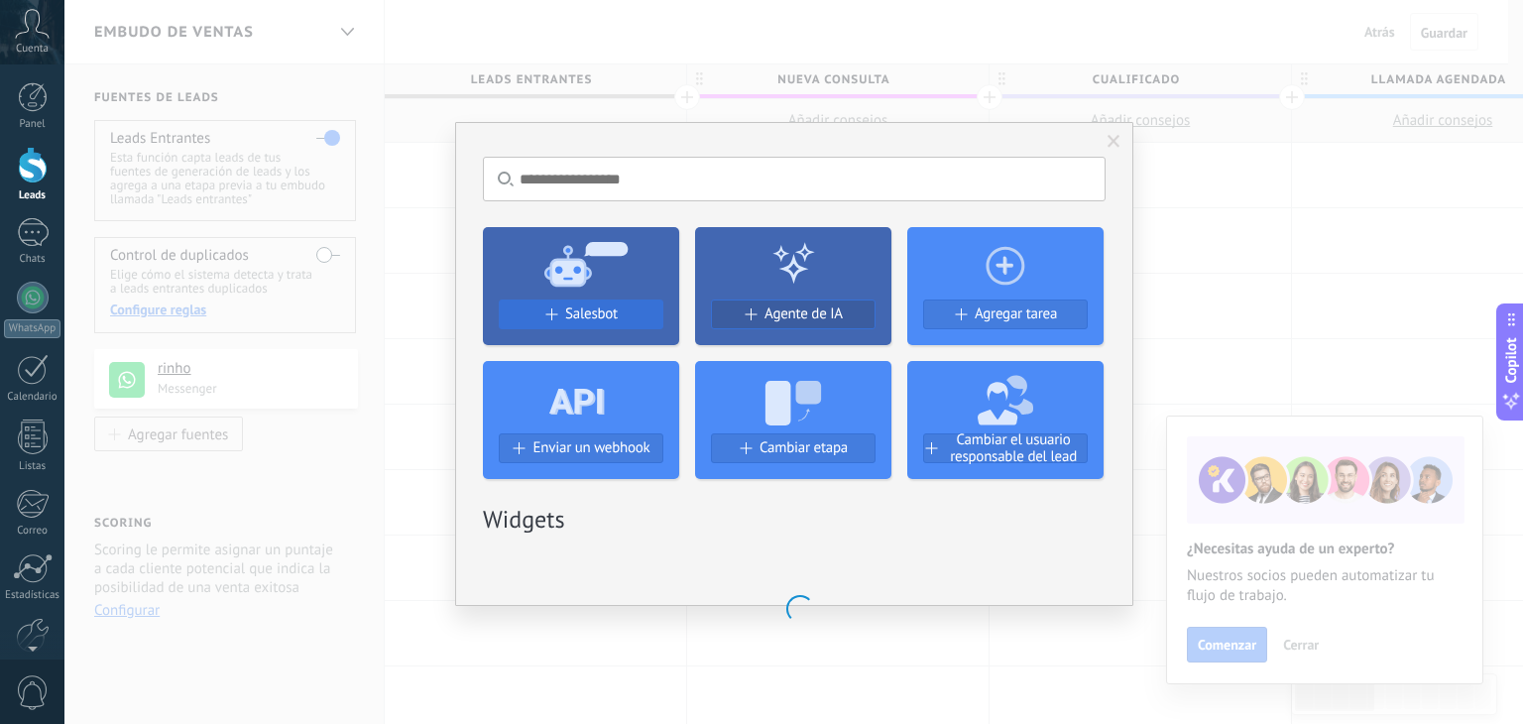
click at [573, 322] on button "Salesbot" at bounding box center [581, 315] width 165 height 30
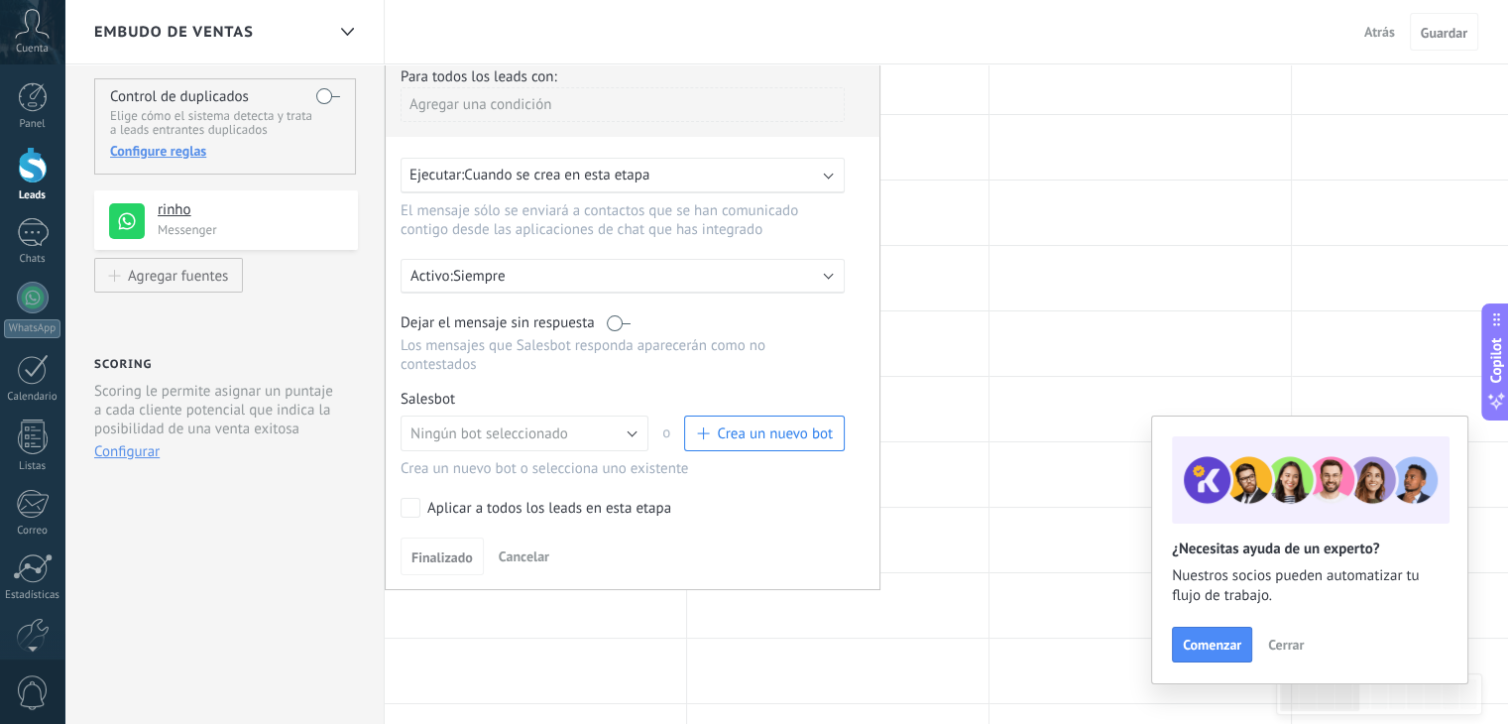
scroll to position [159, 0]
click at [1186, 305] on div at bounding box center [1140, 278] width 301 height 64
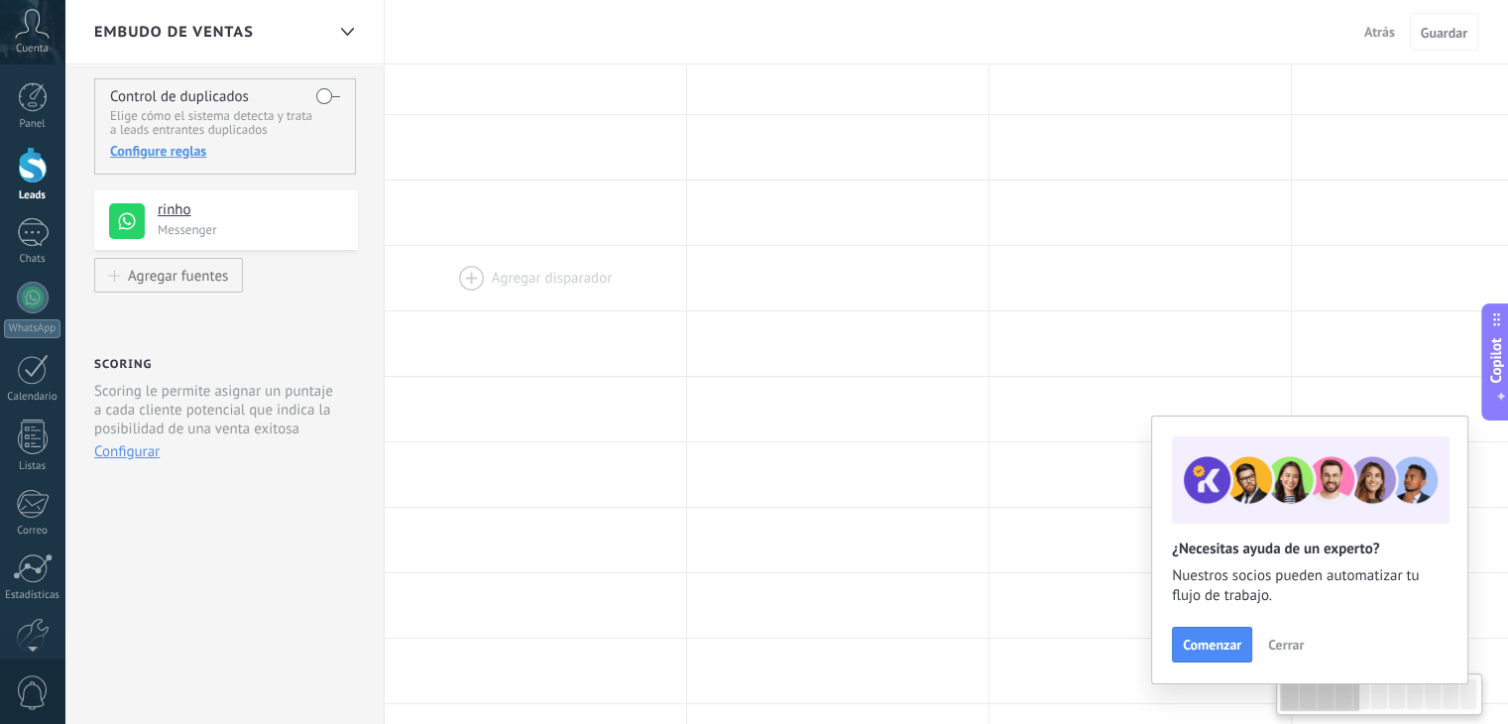
scroll to position [0, 0]
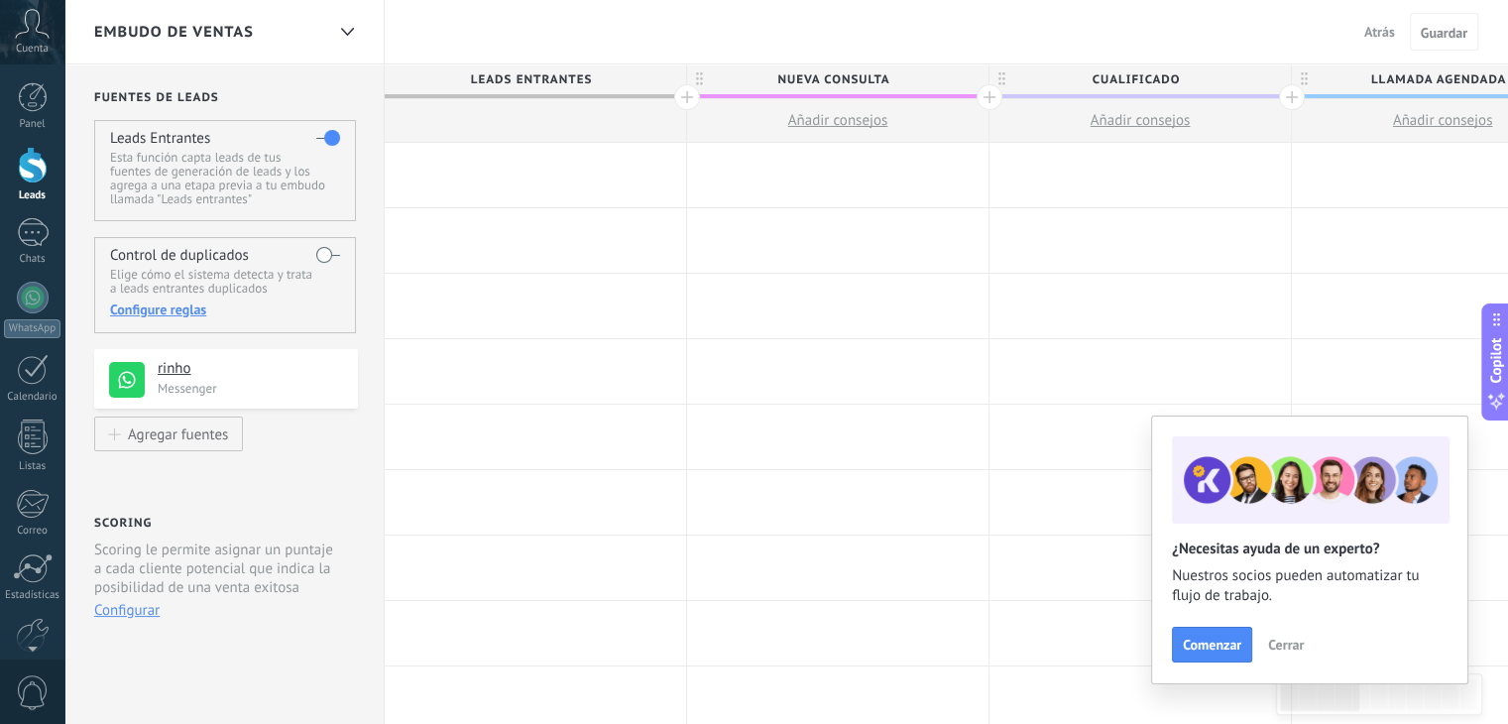
click at [554, 179] on div at bounding box center [535, 175] width 301 height 64
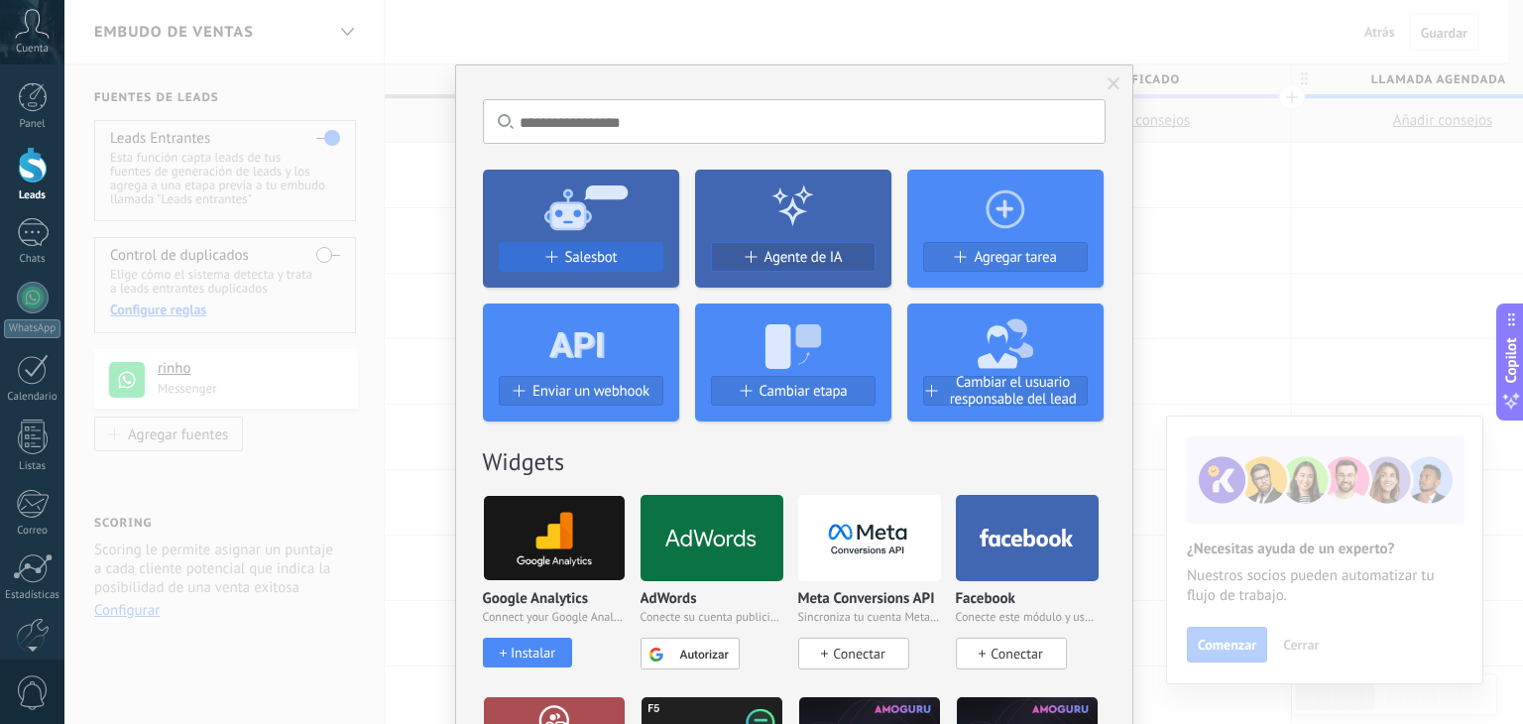
click at [611, 269] on button "Salesbot" at bounding box center [581, 257] width 165 height 30
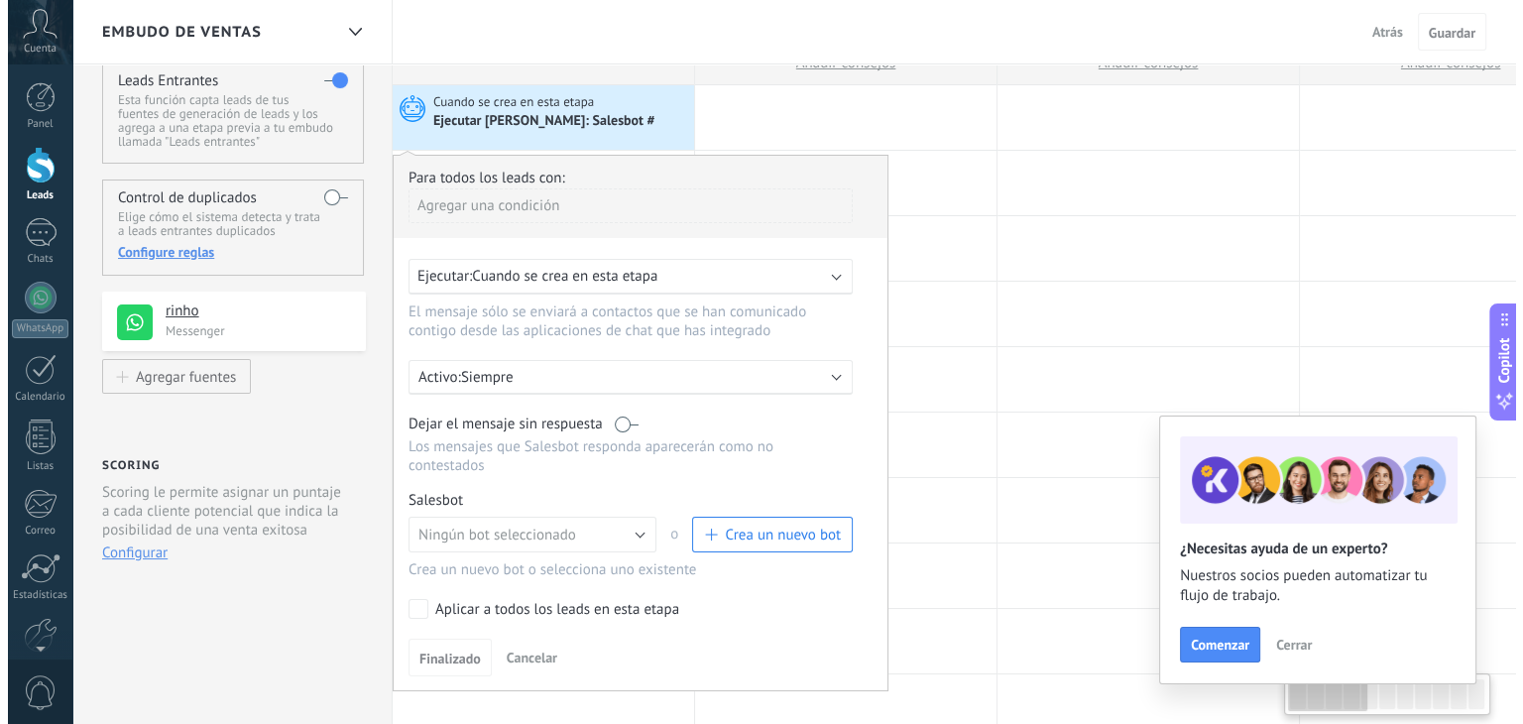
scroll to position [79, 0]
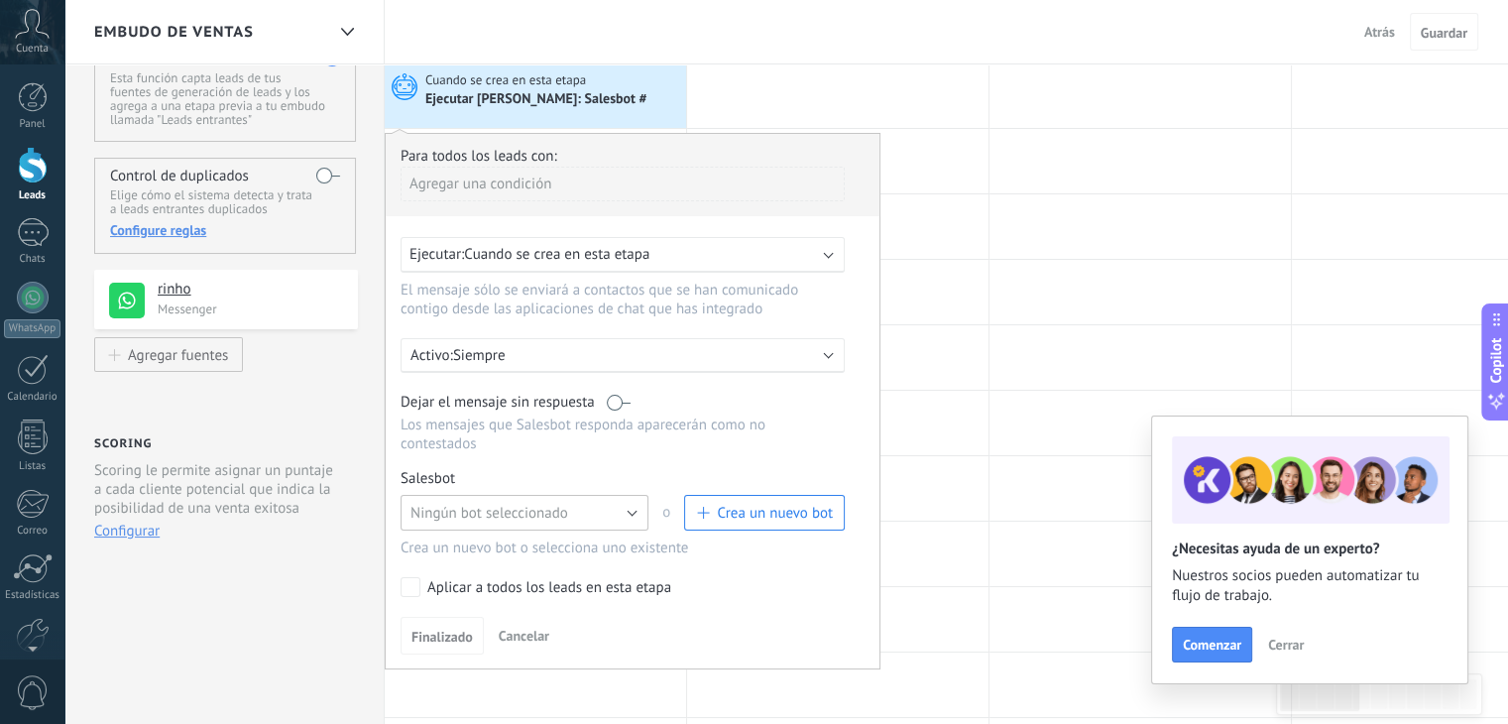
click at [637, 495] on button "Ningún bot seleccionado" at bounding box center [525, 513] width 248 height 36
click at [637, 504] on span "Ningún bot seleccionado" at bounding box center [515, 513] width 253 height 19
click at [719, 505] on button "Crea un nuevo bot" at bounding box center [764, 513] width 161 height 36
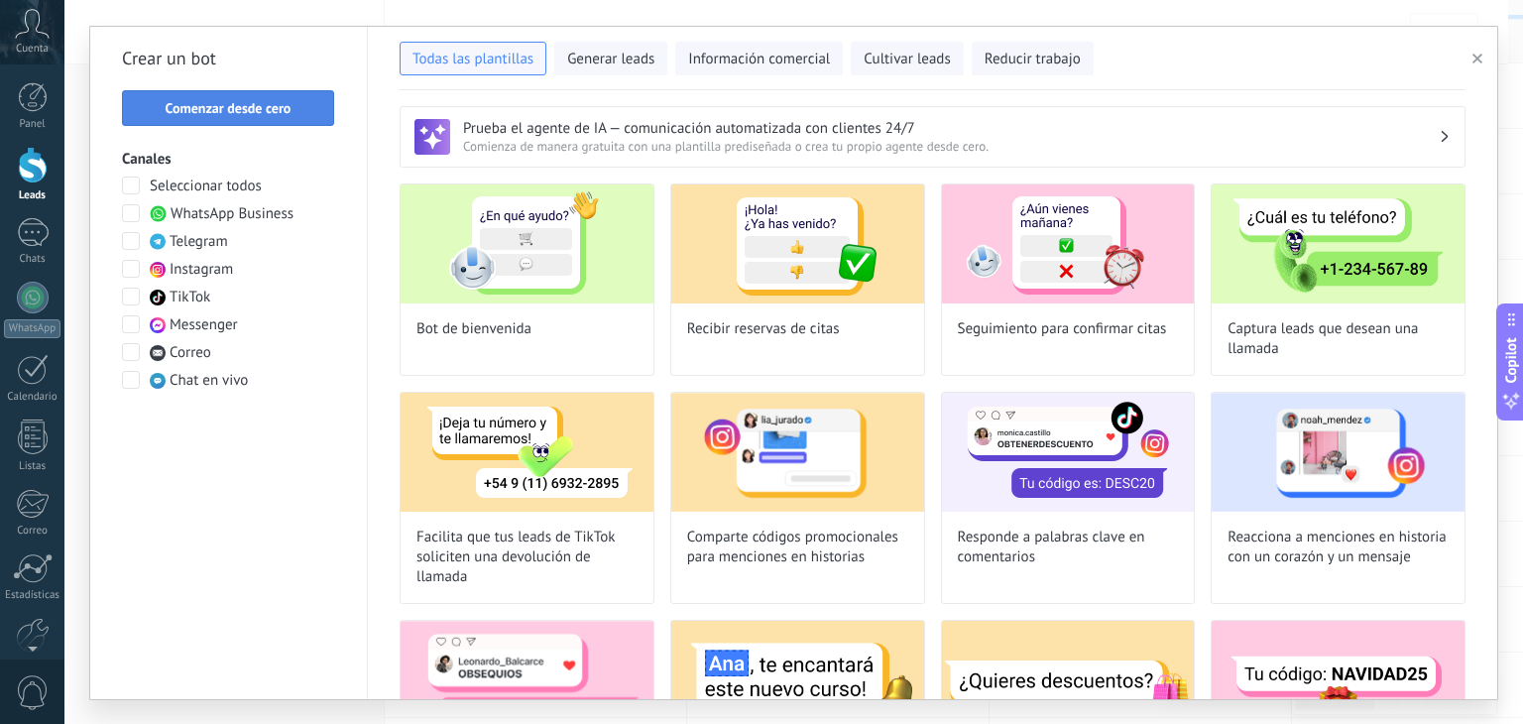
click at [270, 105] on span "Comenzar desde cero" at bounding box center [229, 108] width 126 height 14
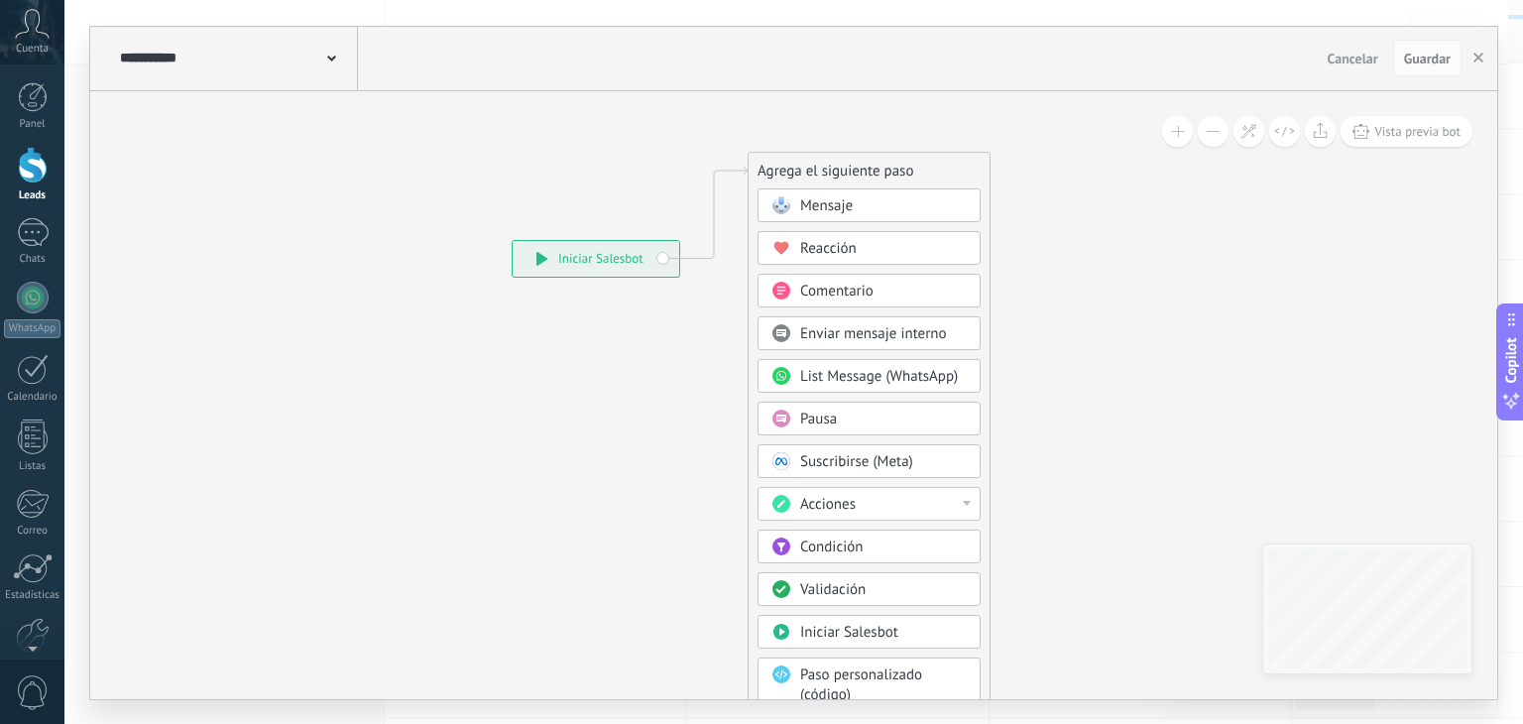
drag, startPoint x: 893, startPoint y: 318, endPoint x: 903, endPoint y: 166, distance: 153.1
click at [903, 166] on div "Agrega el siguiente paso" at bounding box center [869, 171] width 241 height 33
click at [884, 207] on div "Mensaje" at bounding box center [891, 205] width 167 height 20
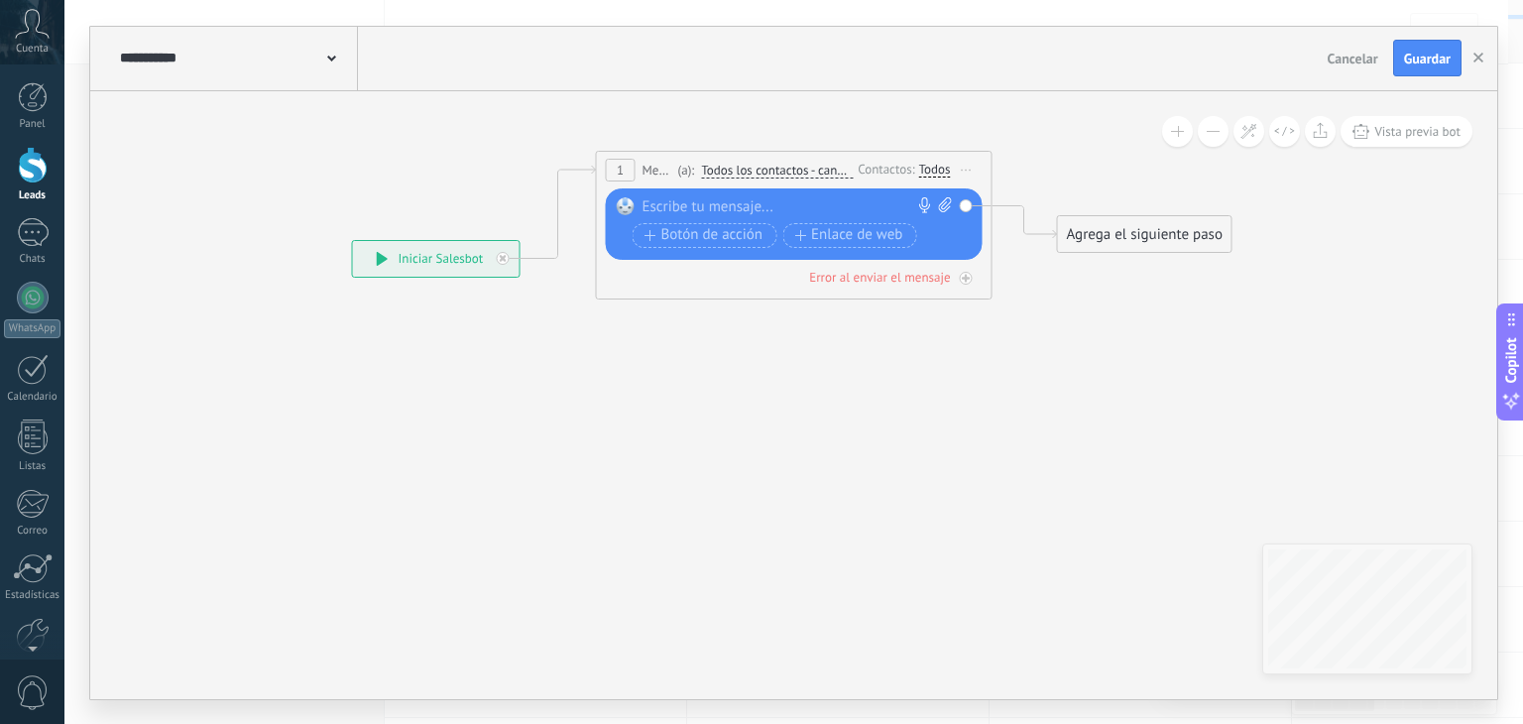
click at [759, 205] on div at bounding box center [790, 207] width 295 height 20
paste div
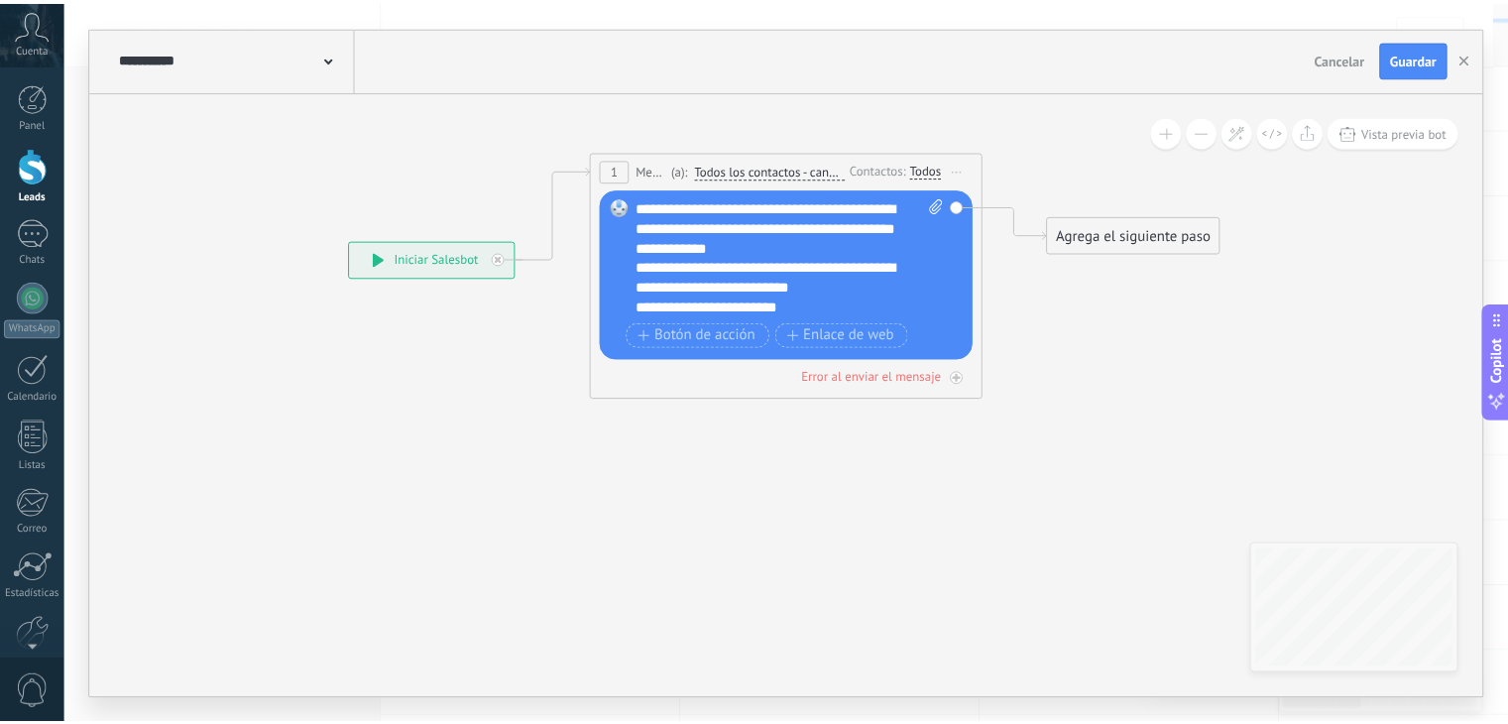
scroll to position [39, 0]
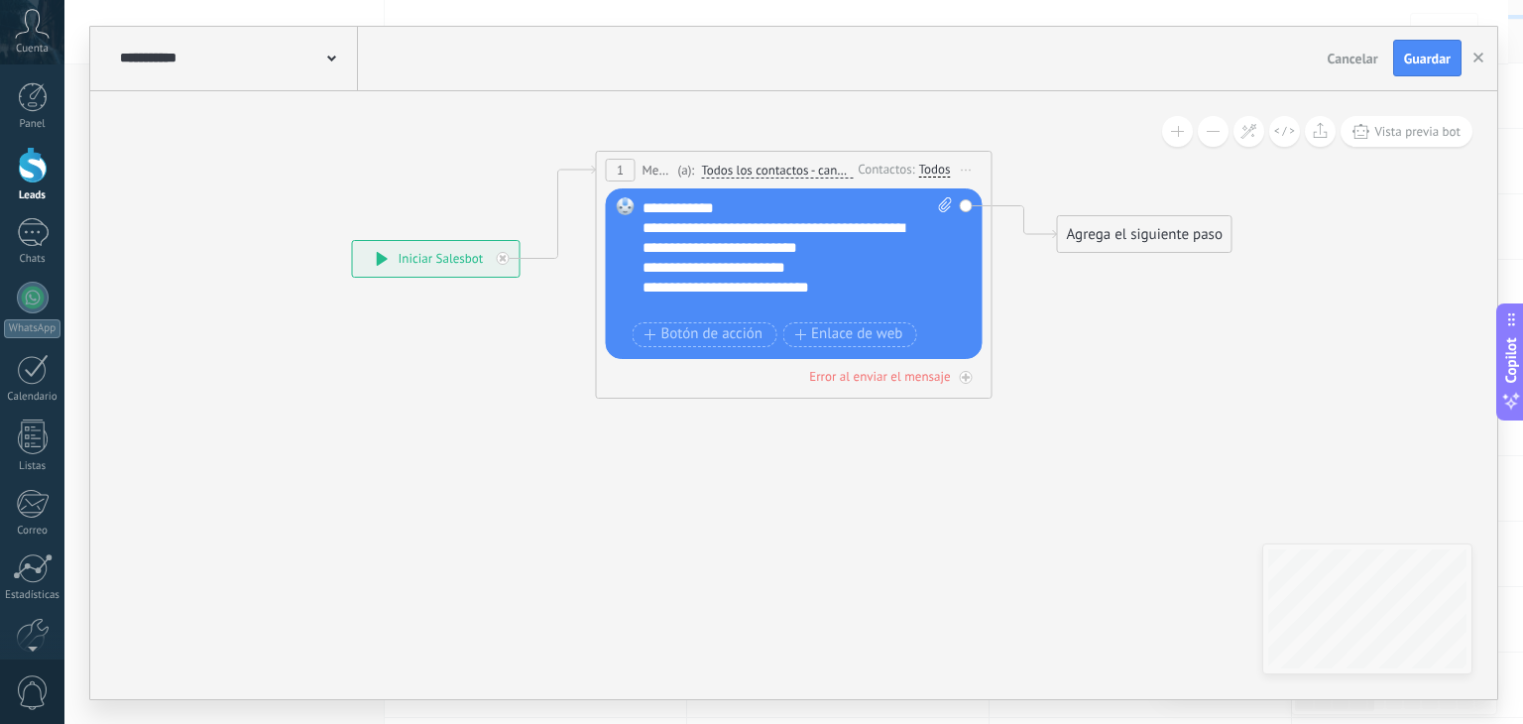
click at [1109, 227] on div "Agrega el siguiente paso" at bounding box center [1145, 234] width 174 height 33
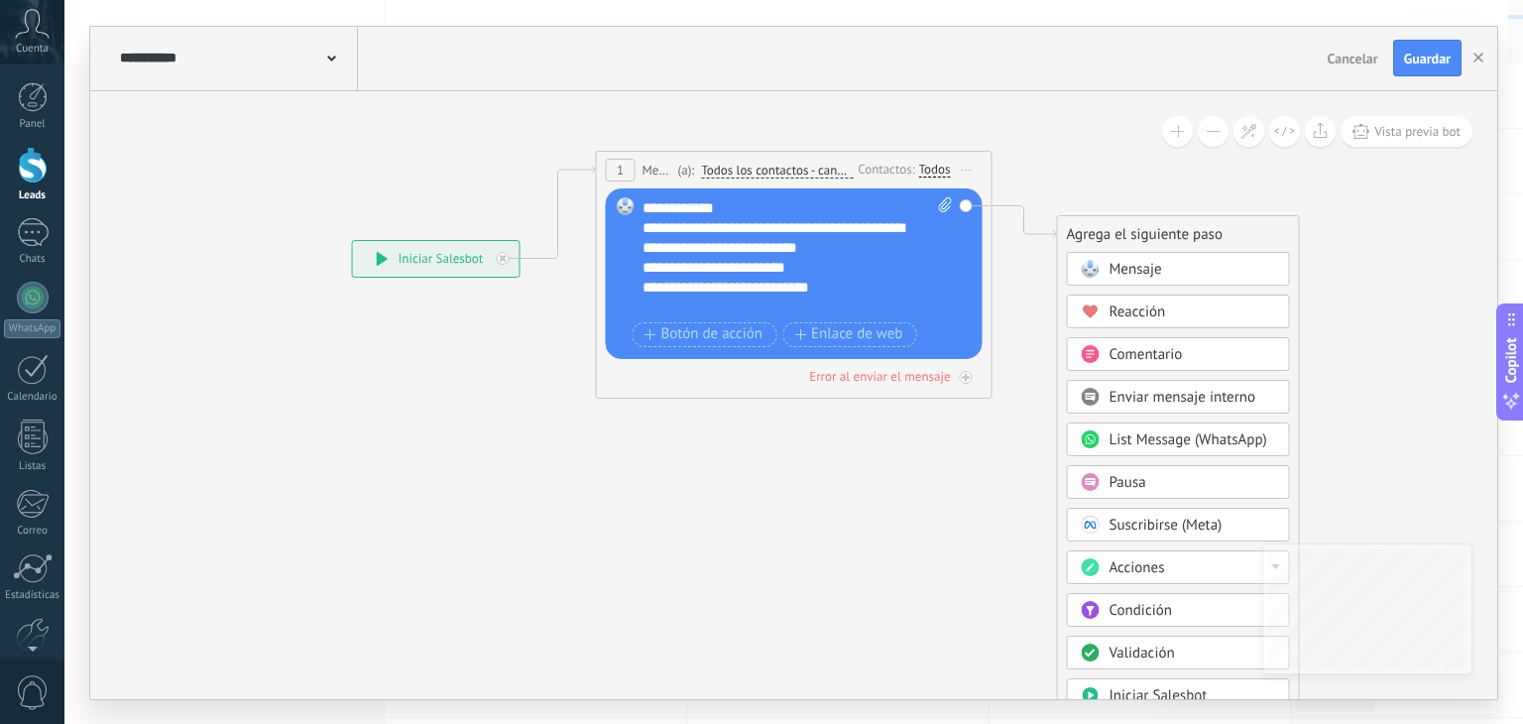
click at [1124, 275] on span "Mensaje" at bounding box center [1136, 269] width 53 height 19
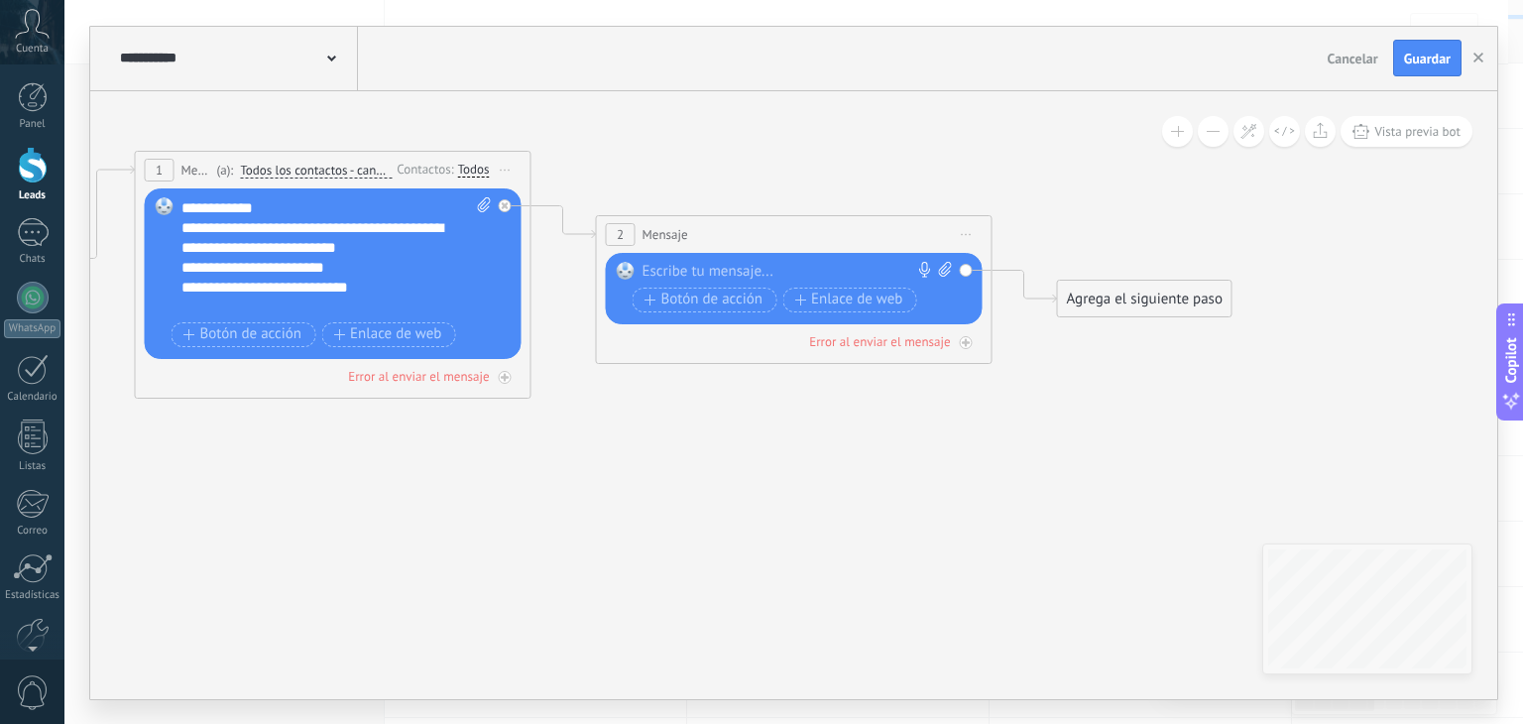
click at [855, 266] on div at bounding box center [790, 272] width 295 height 20
paste div
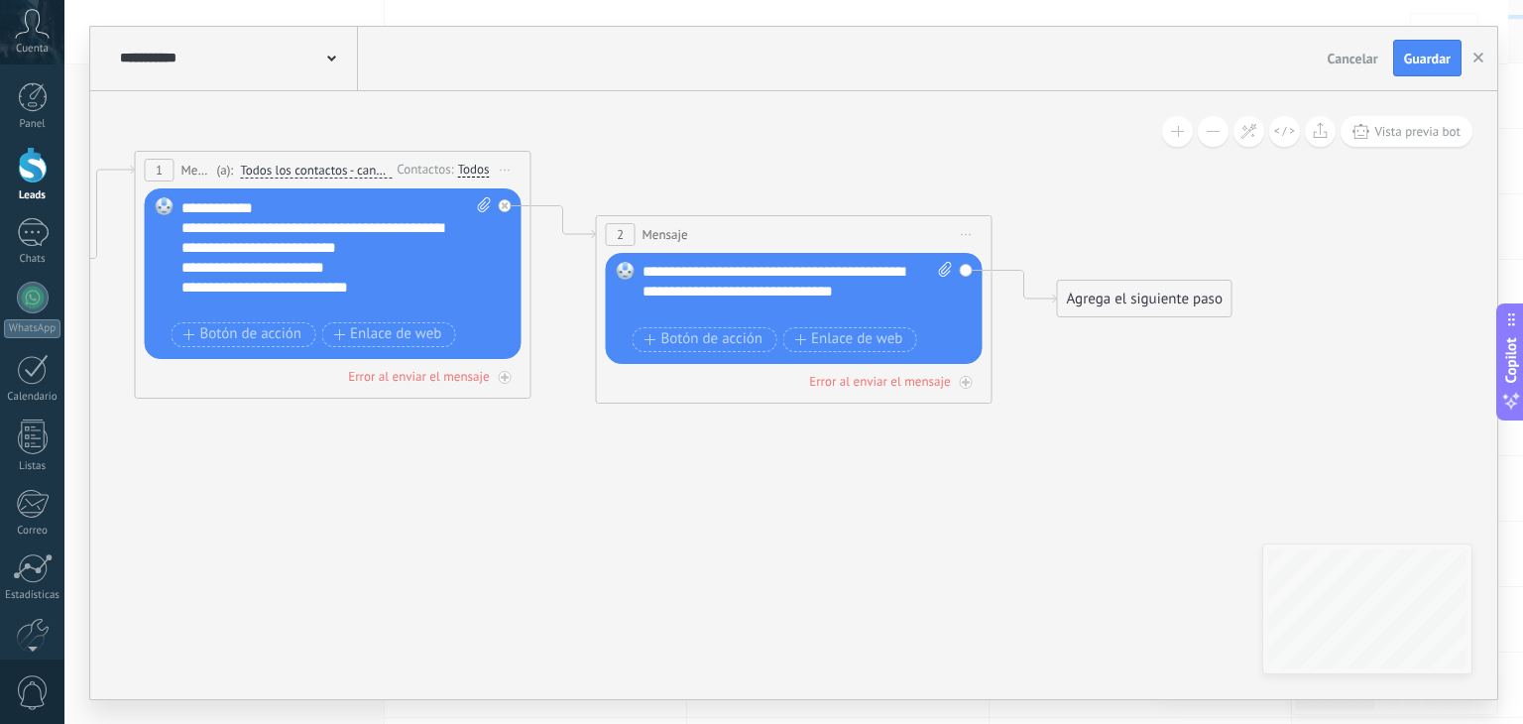
click at [1137, 313] on div "Agrega el siguiente paso" at bounding box center [1145, 299] width 174 height 33
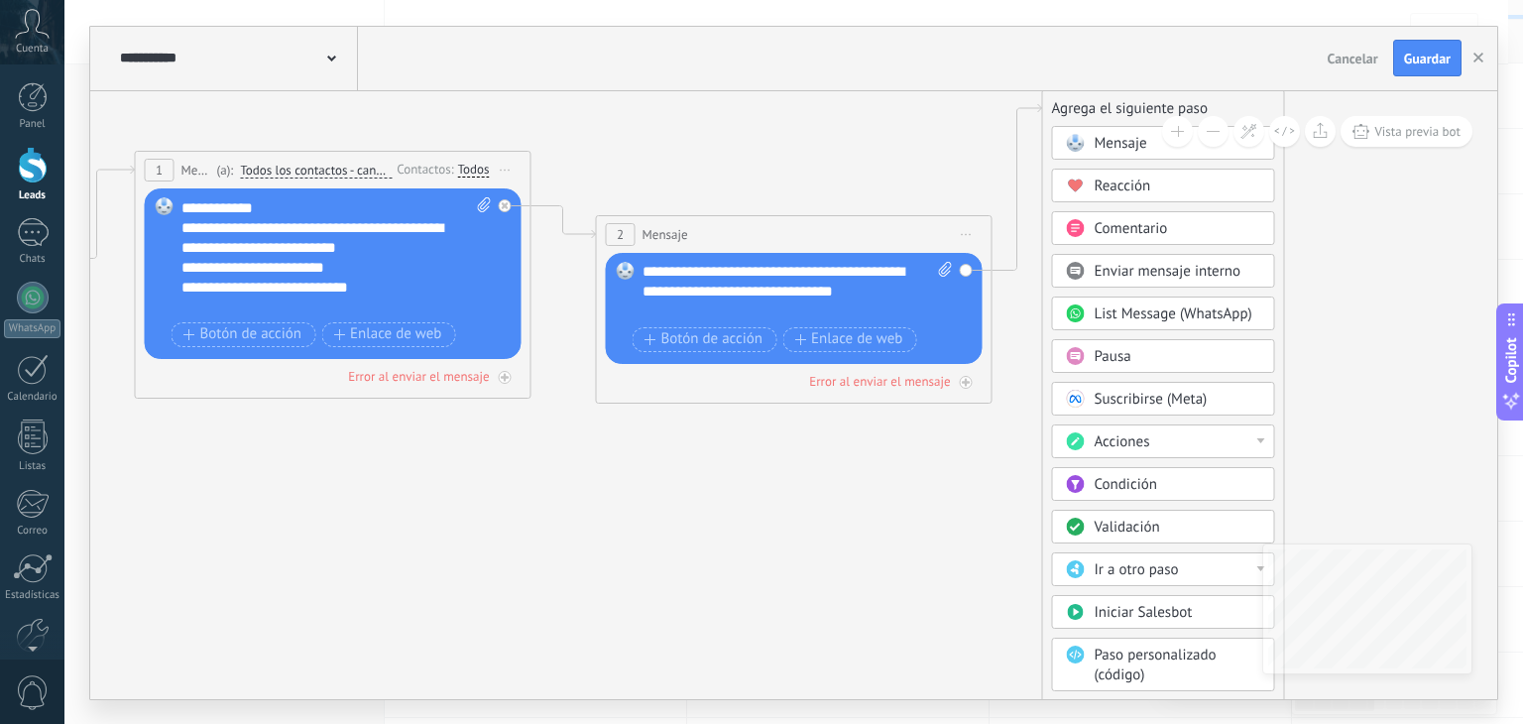
drag, startPoint x: 1124, startPoint y: 297, endPoint x: 1110, endPoint y: 107, distance: 189.9
click at [1110, 107] on div "Agrega el siguiente paso" at bounding box center [1163, 108] width 241 height 33
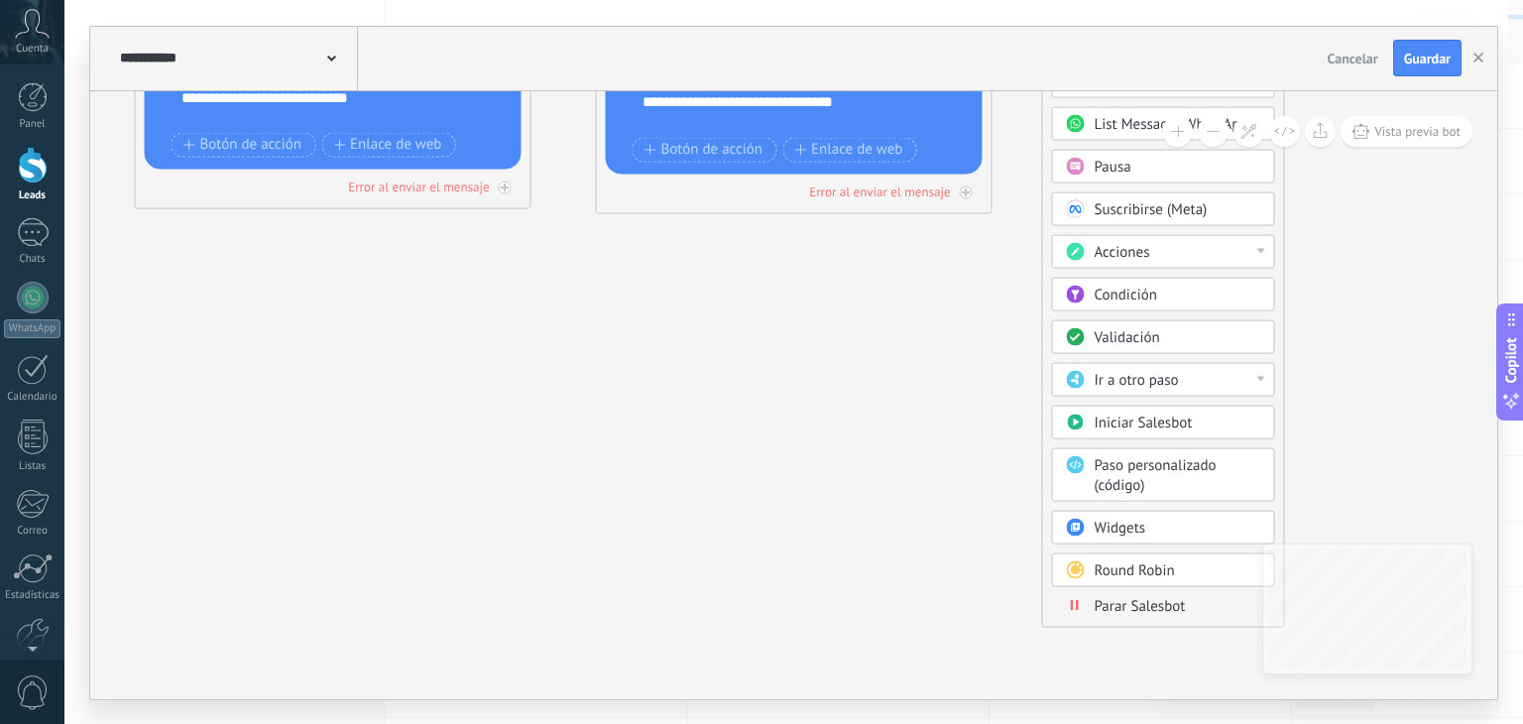
click at [1082, 601] on span at bounding box center [1075, 605] width 39 height 16
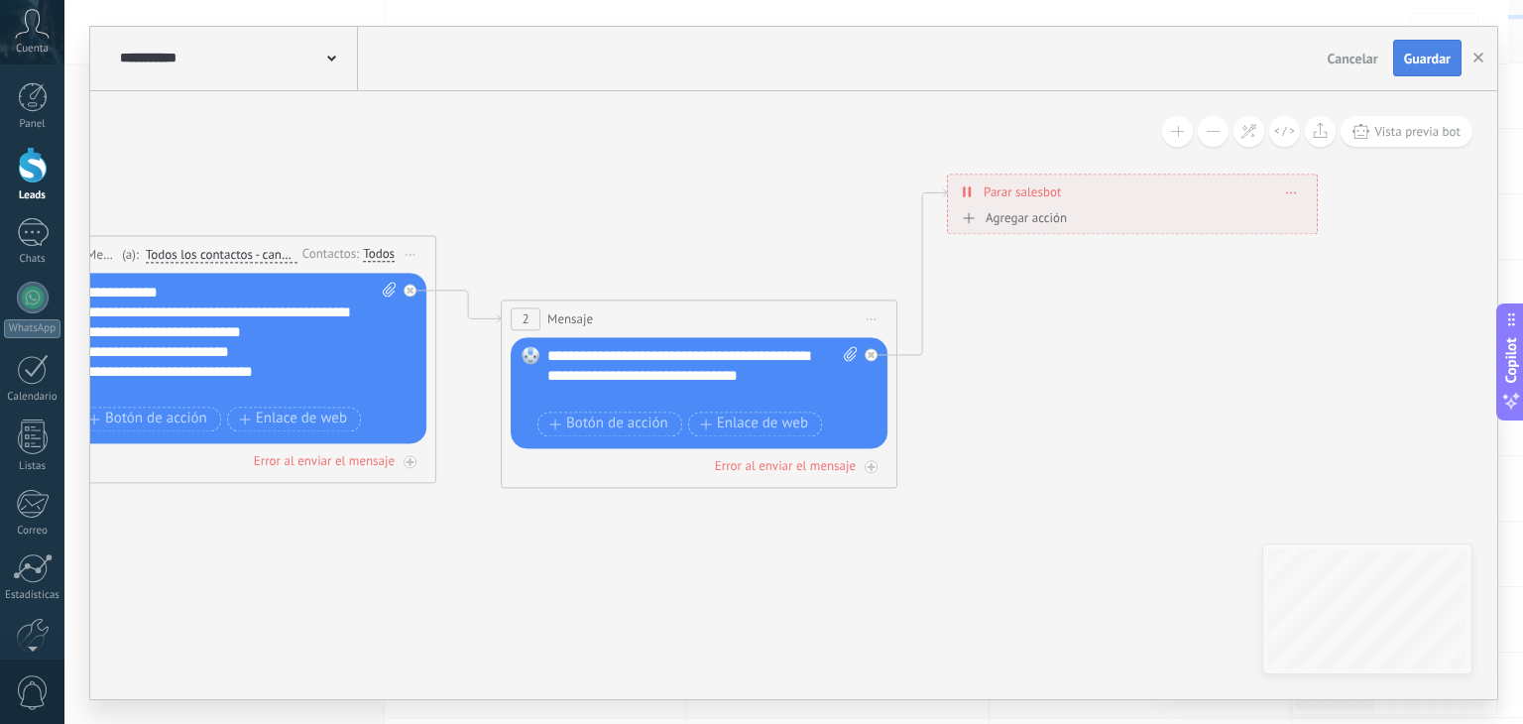
click at [1436, 53] on span "Guardar" at bounding box center [1427, 59] width 47 height 14
click at [1357, 62] on span "Cancelar" at bounding box center [1353, 59] width 51 height 18
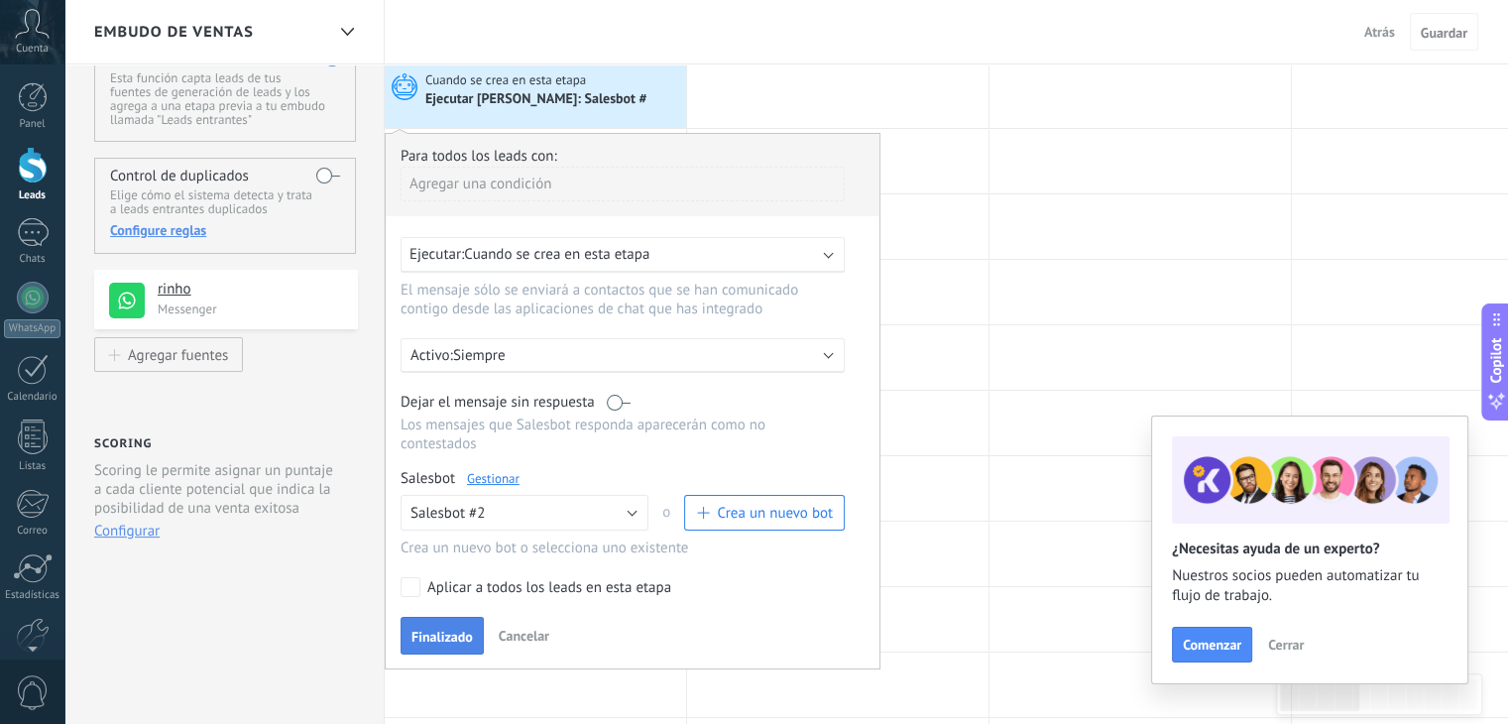
click at [450, 630] on span "Finalizado" at bounding box center [442, 637] width 61 height 14
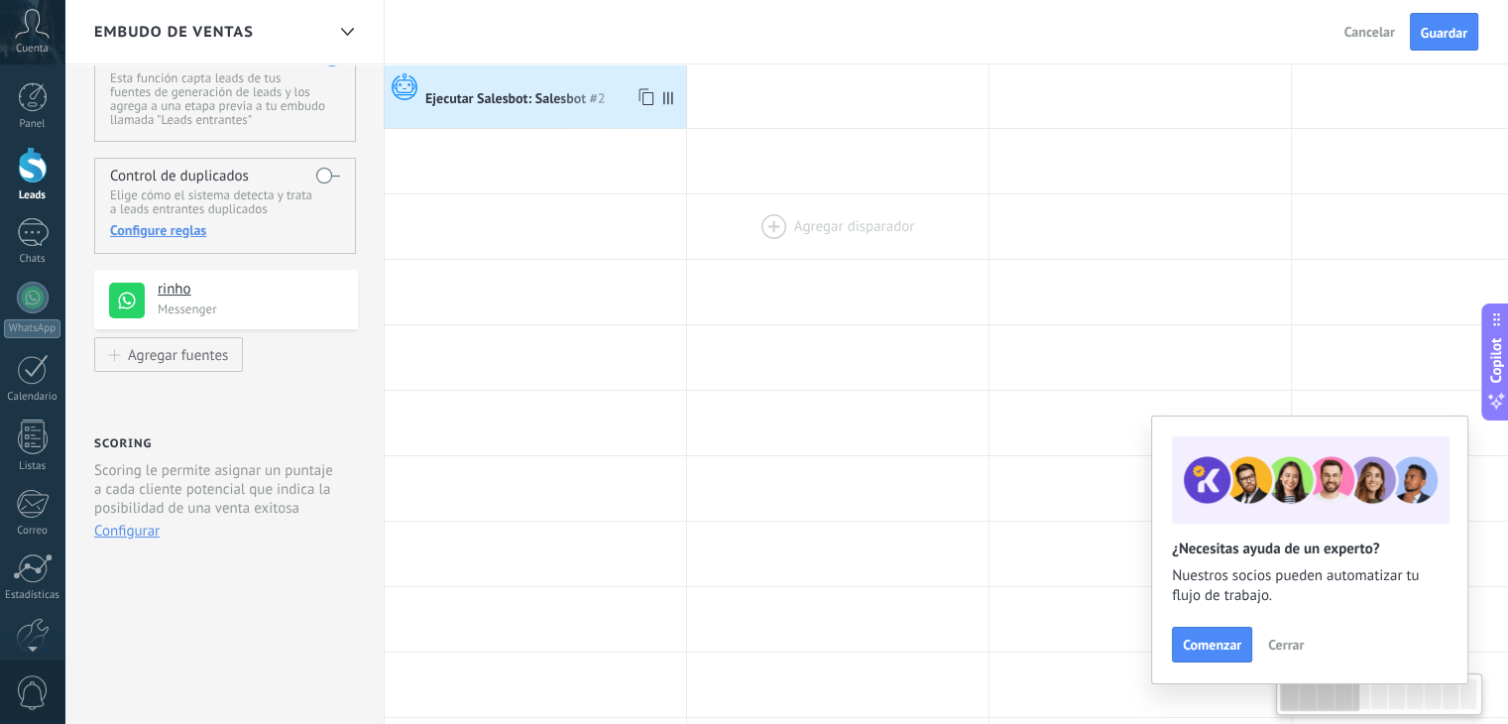
scroll to position [0, 0]
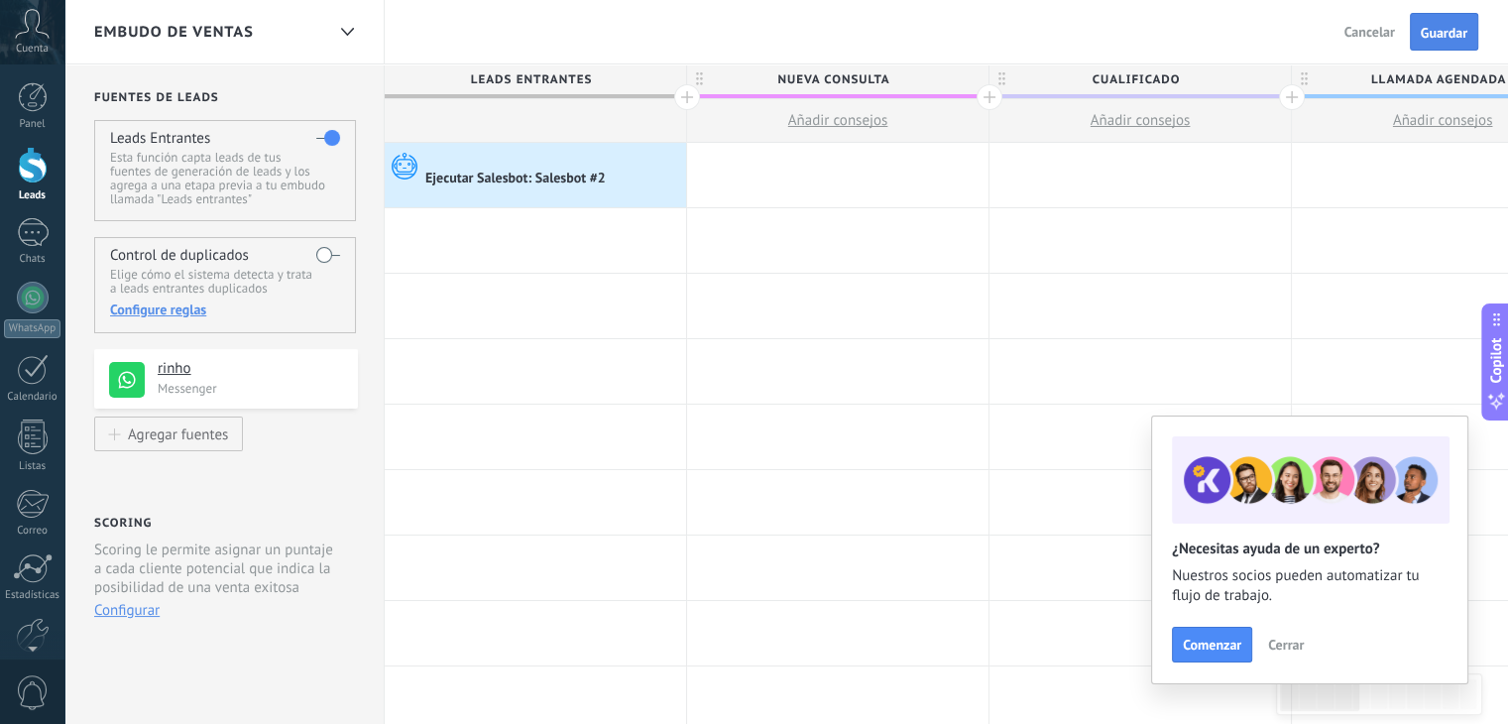
click at [1418, 37] on button "Guardar" at bounding box center [1444, 32] width 68 height 38
click at [29, 243] on div at bounding box center [33, 232] width 32 height 29
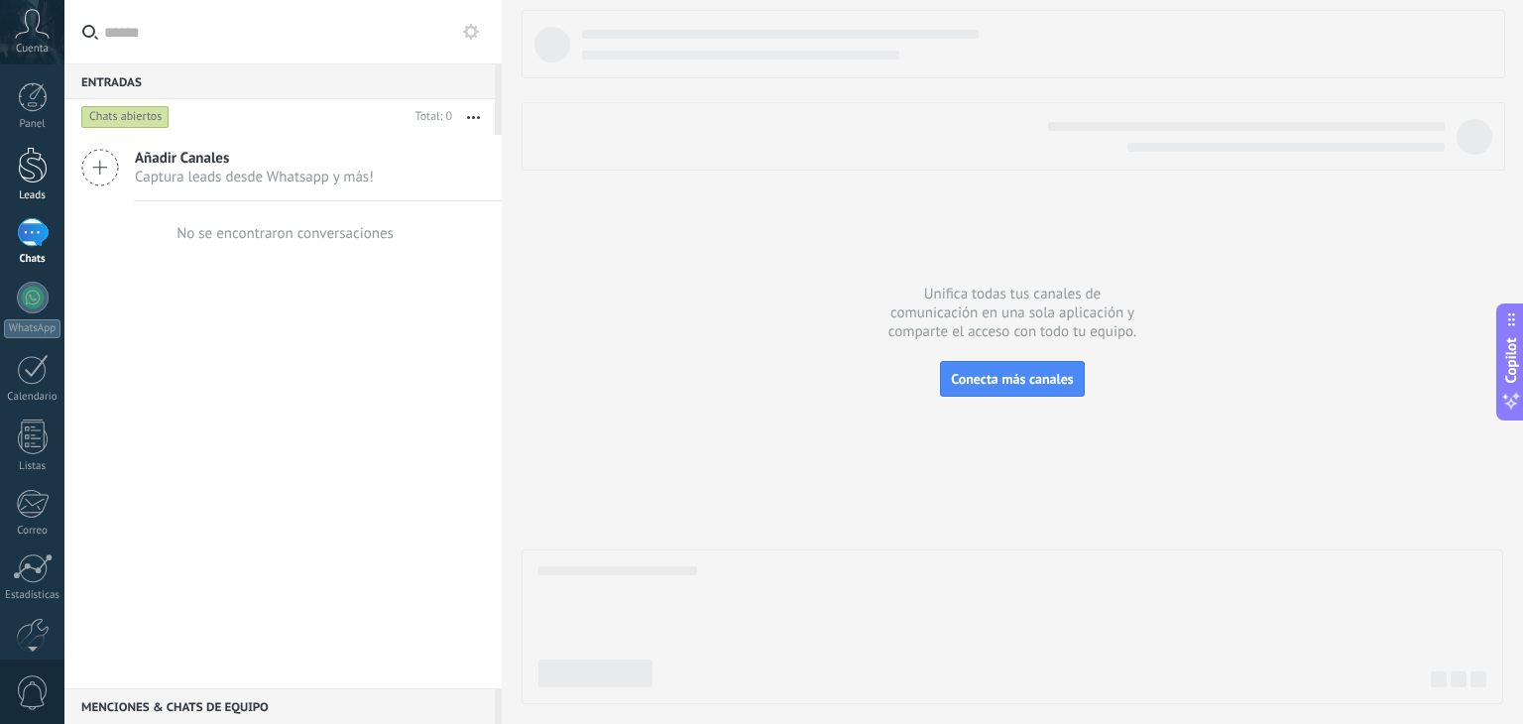
click at [38, 173] on div at bounding box center [33, 165] width 30 height 37
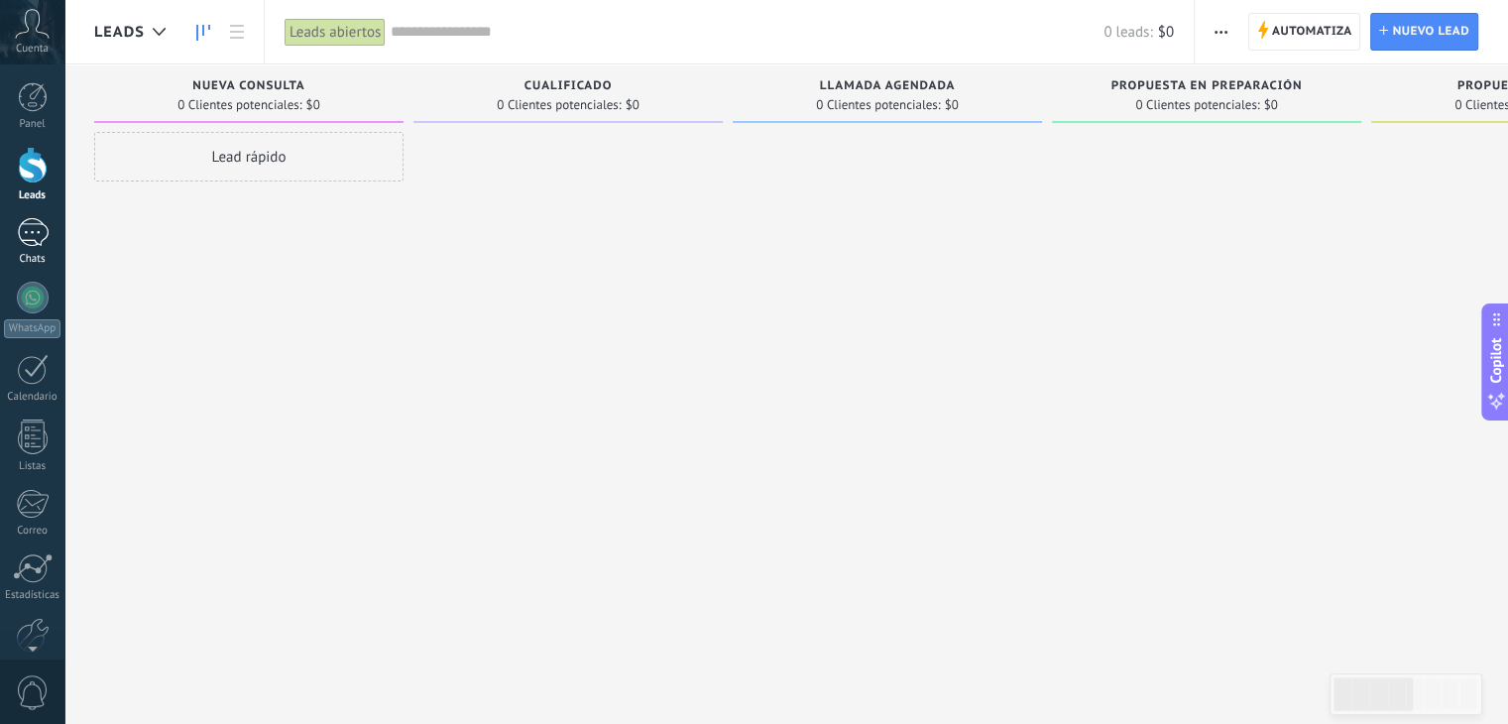
click at [45, 235] on div at bounding box center [33, 232] width 32 height 29
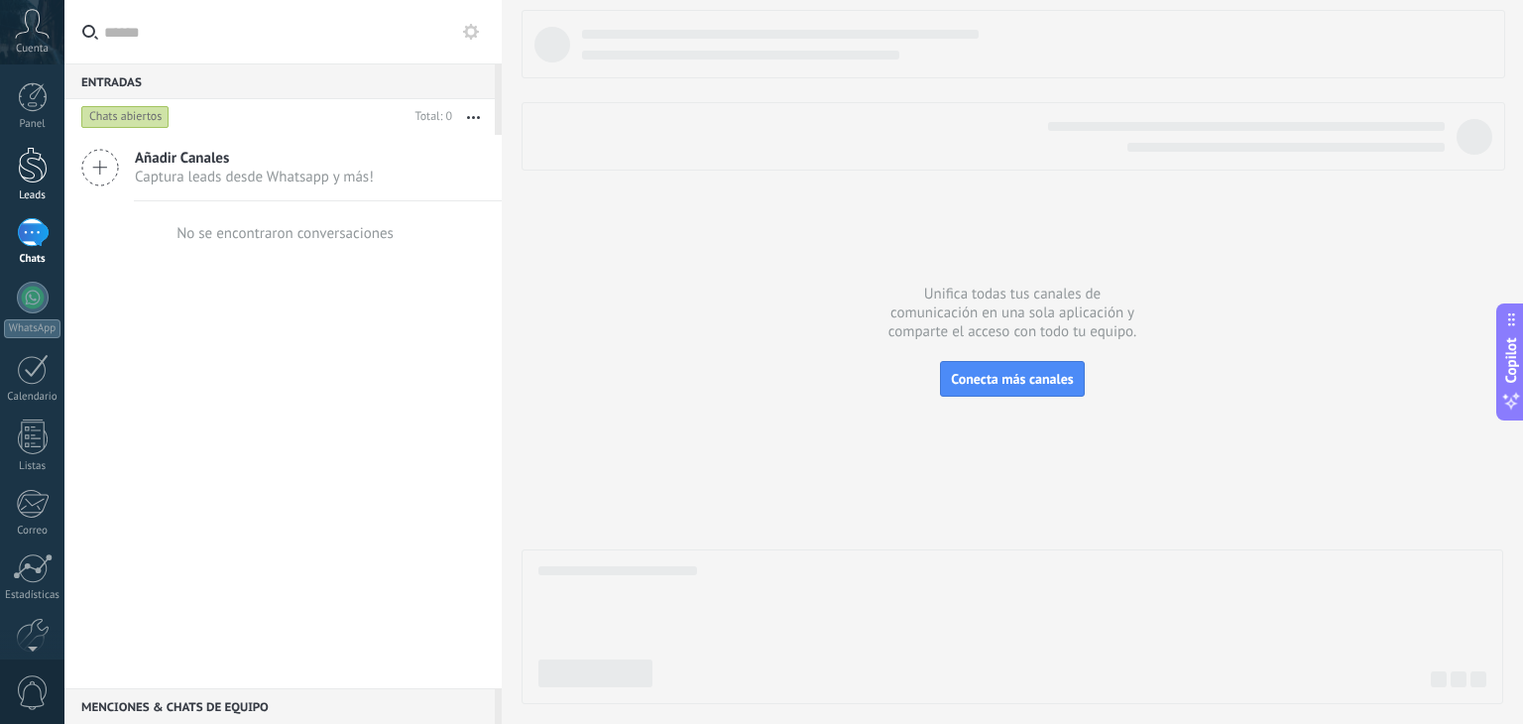
click at [18, 180] on div at bounding box center [33, 165] width 30 height 37
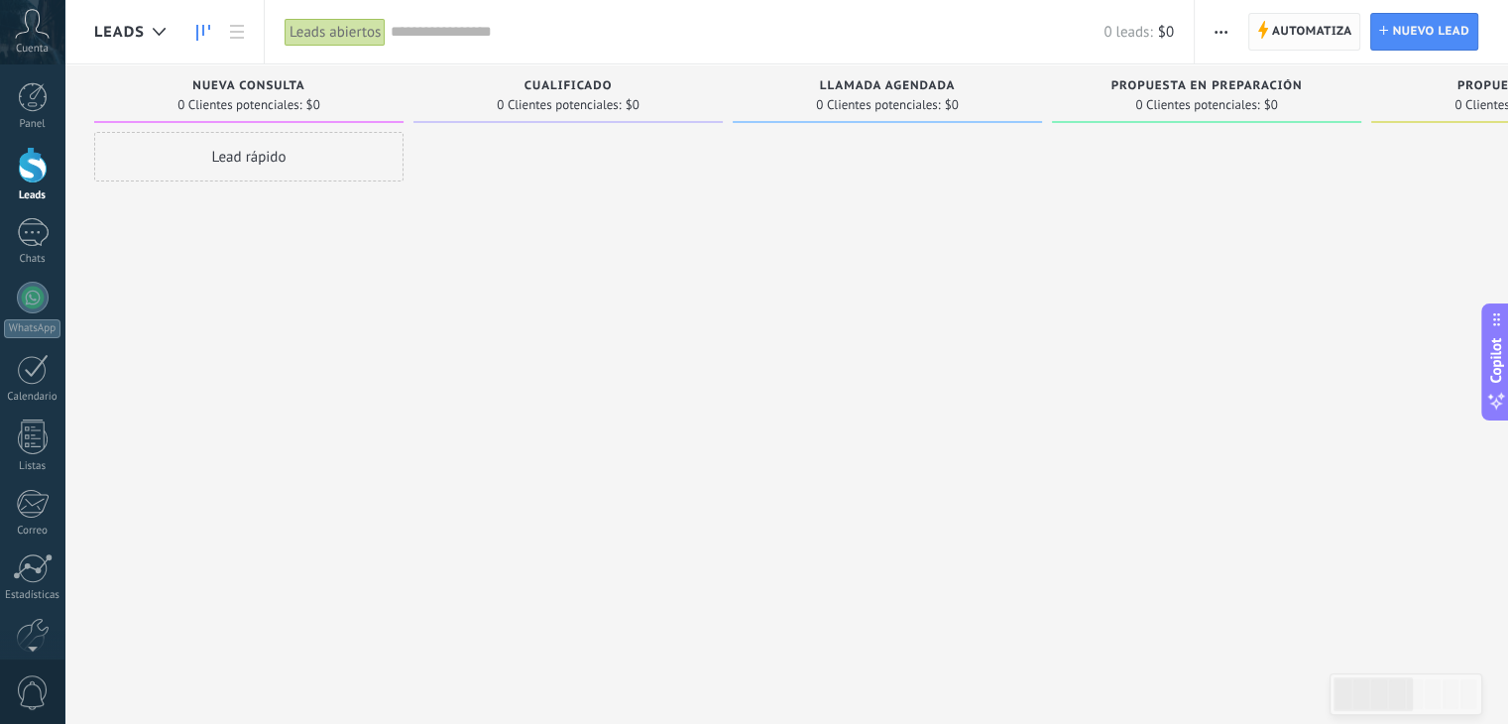
click at [1325, 29] on span "Automatiza" at bounding box center [1312, 32] width 80 height 36
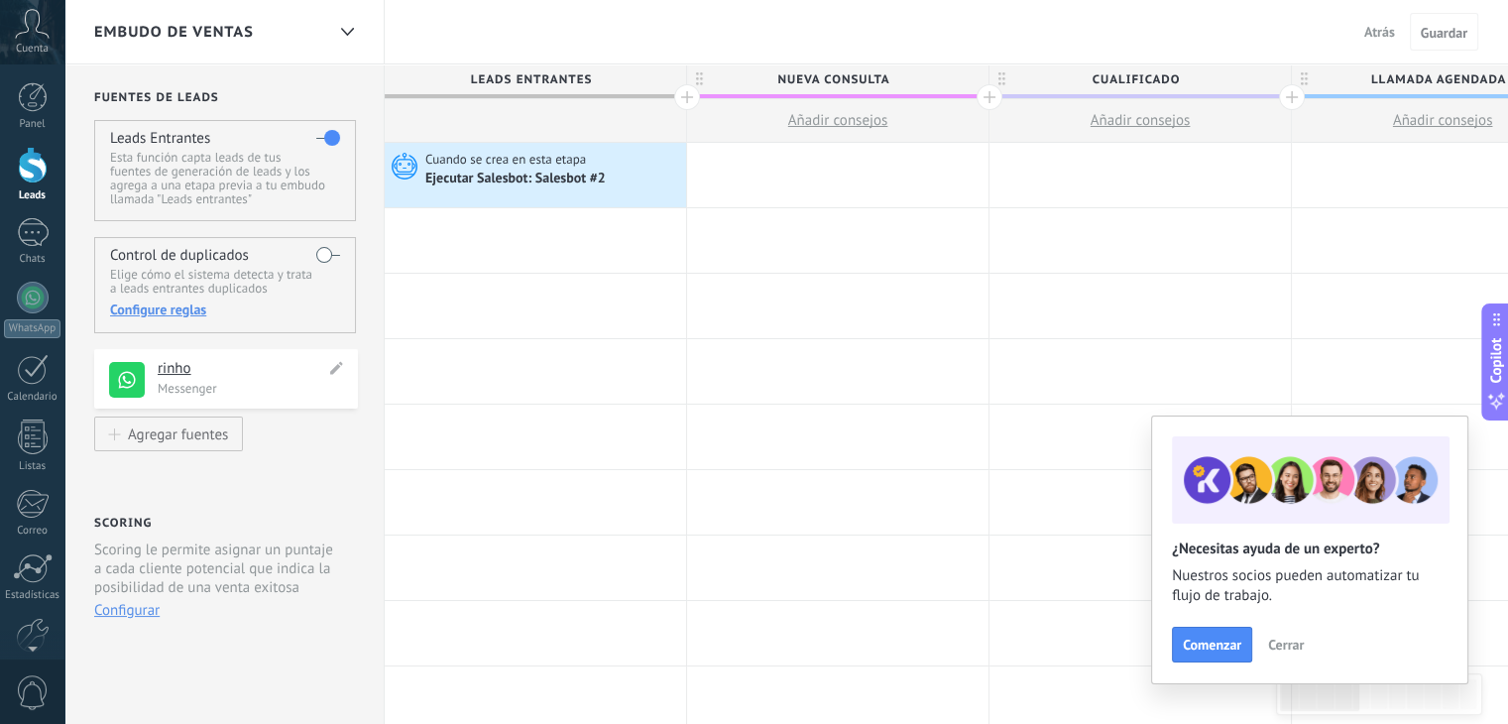
click at [165, 382] on p "Messenger" at bounding box center [252, 388] width 188 height 17
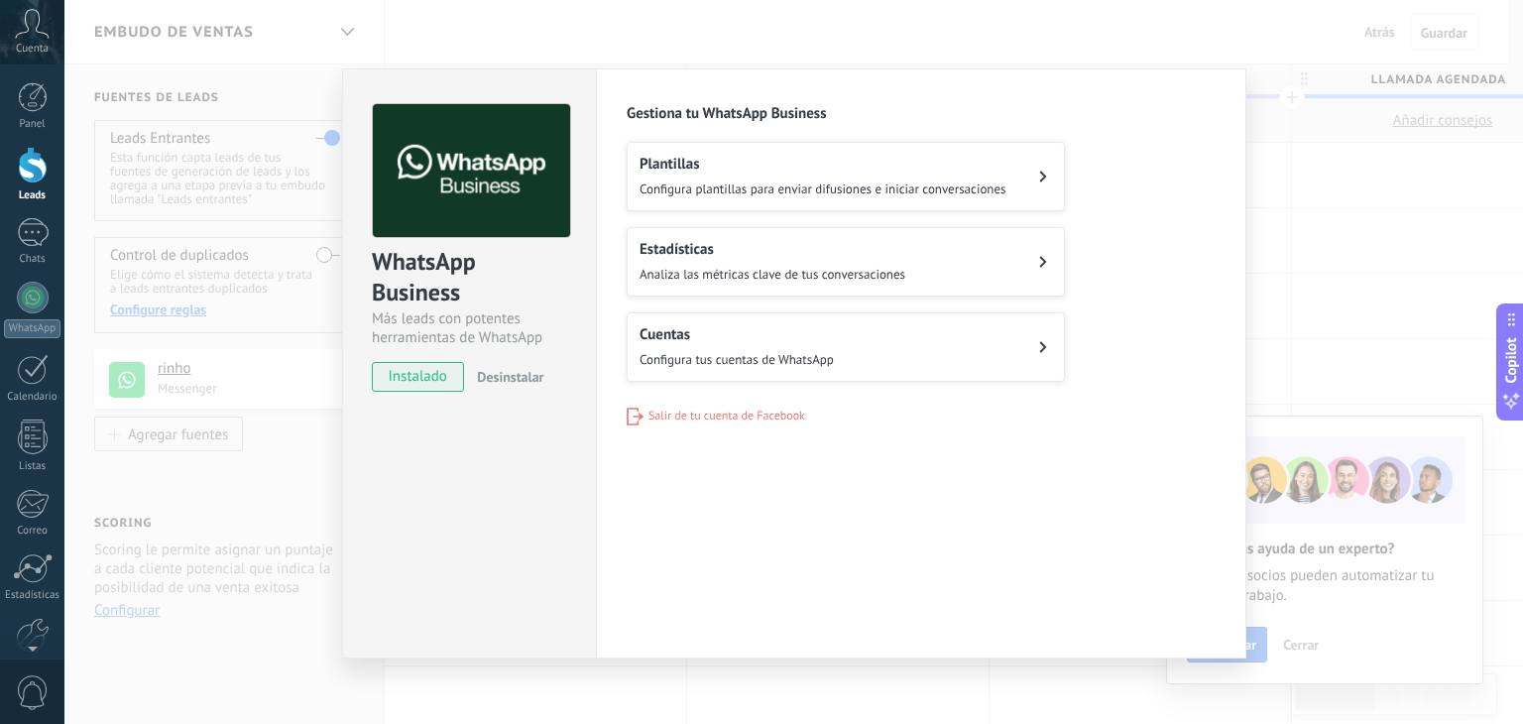
click at [799, 335] on h2 "Cuentas" at bounding box center [737, 334] width 194 height 19
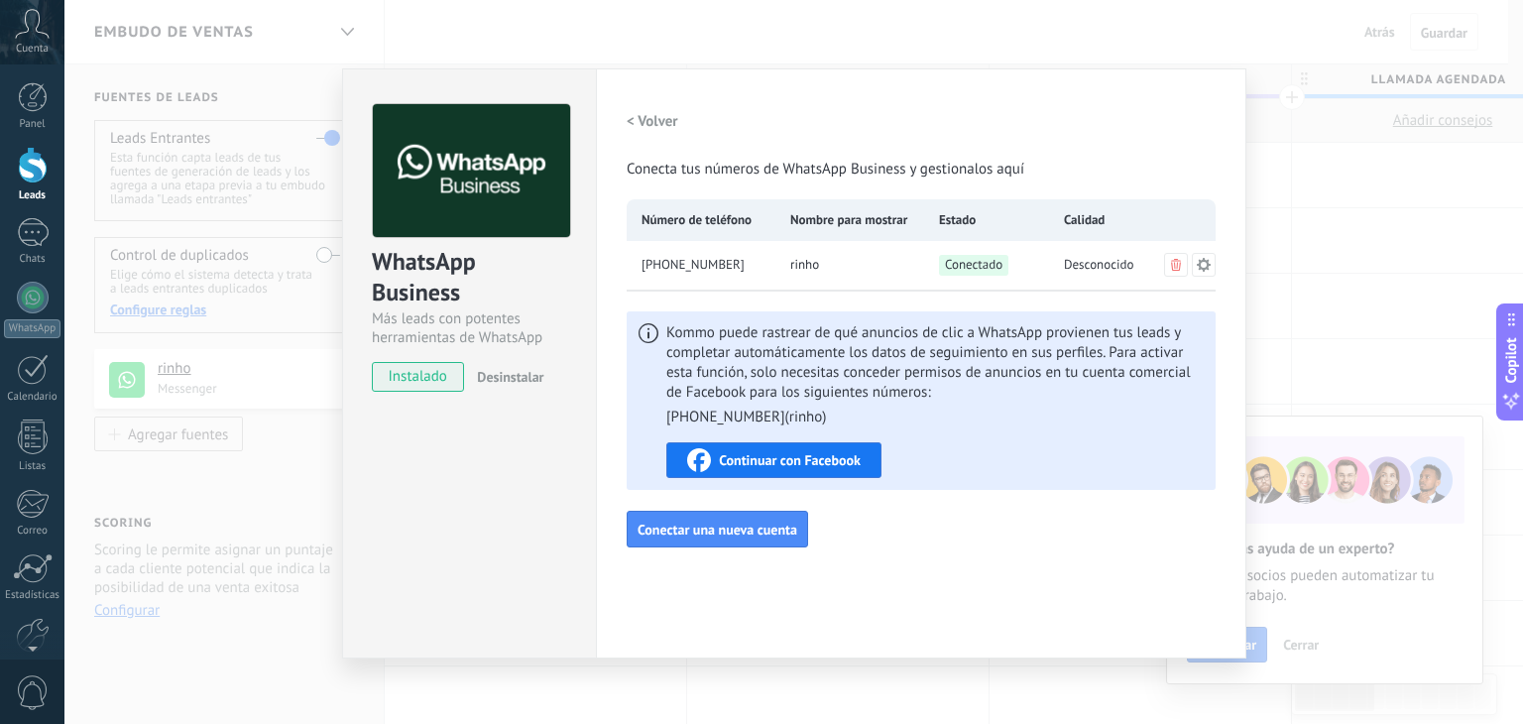
click at [1364, 261] on div "WhatsApp Business Más leads con potentes herramientas de WhatsApp instalado Des…" at bounding box center [793, 362] width 1459 height 724
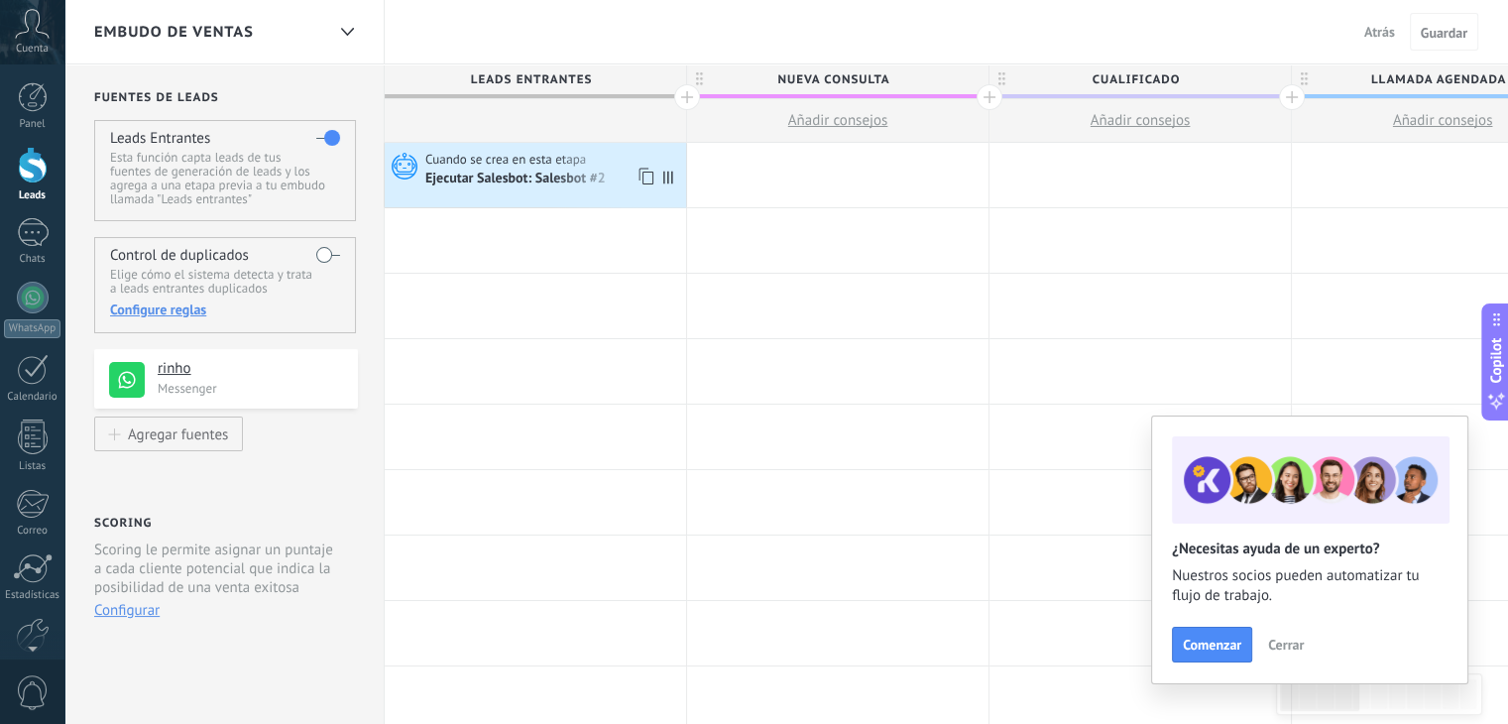
click at [488, 171] on div "Ejecutar Salesbot: Salesbot #2" at bounding box center [516, 180] width 183 height 18
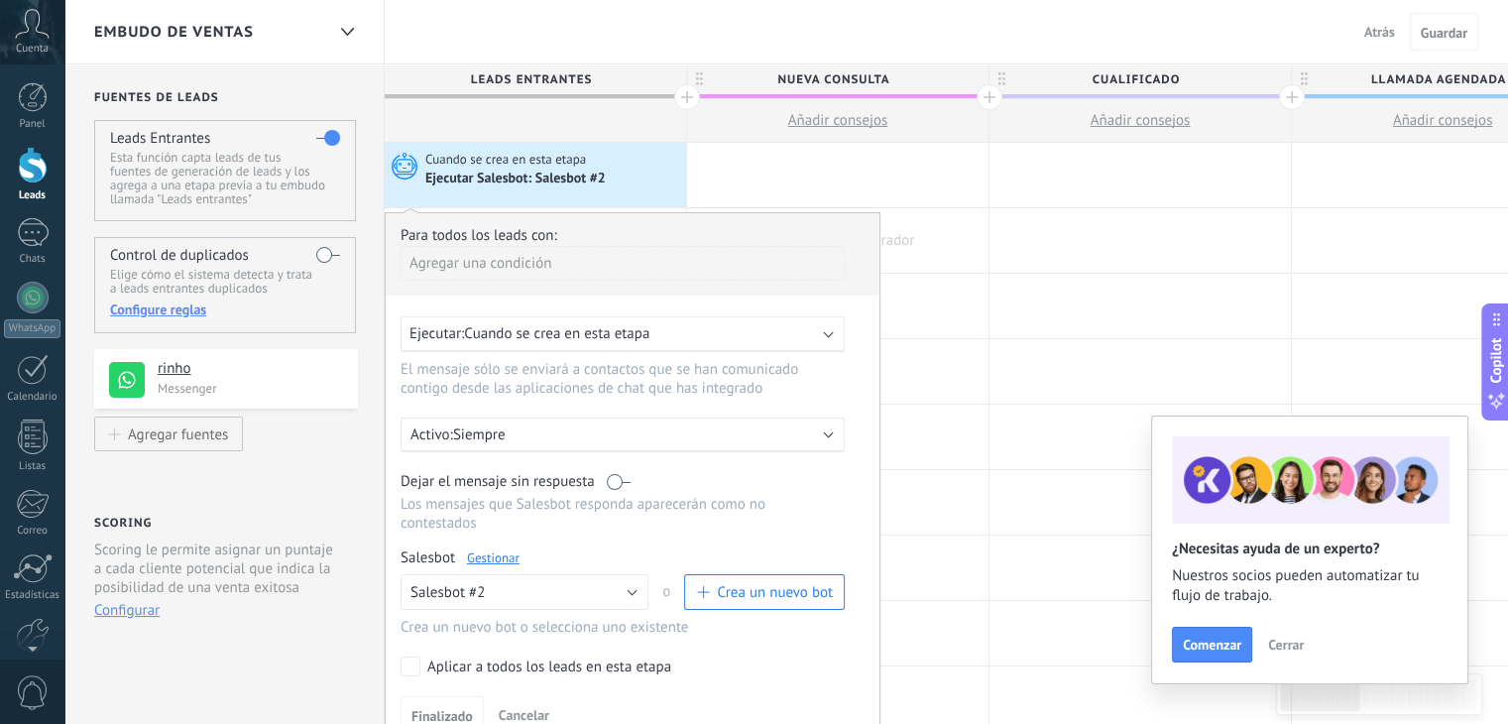
drag, startPoint x: 989, startPoint y: 266, endPoint x: 936, endPoint y: 264, distance: 52.6
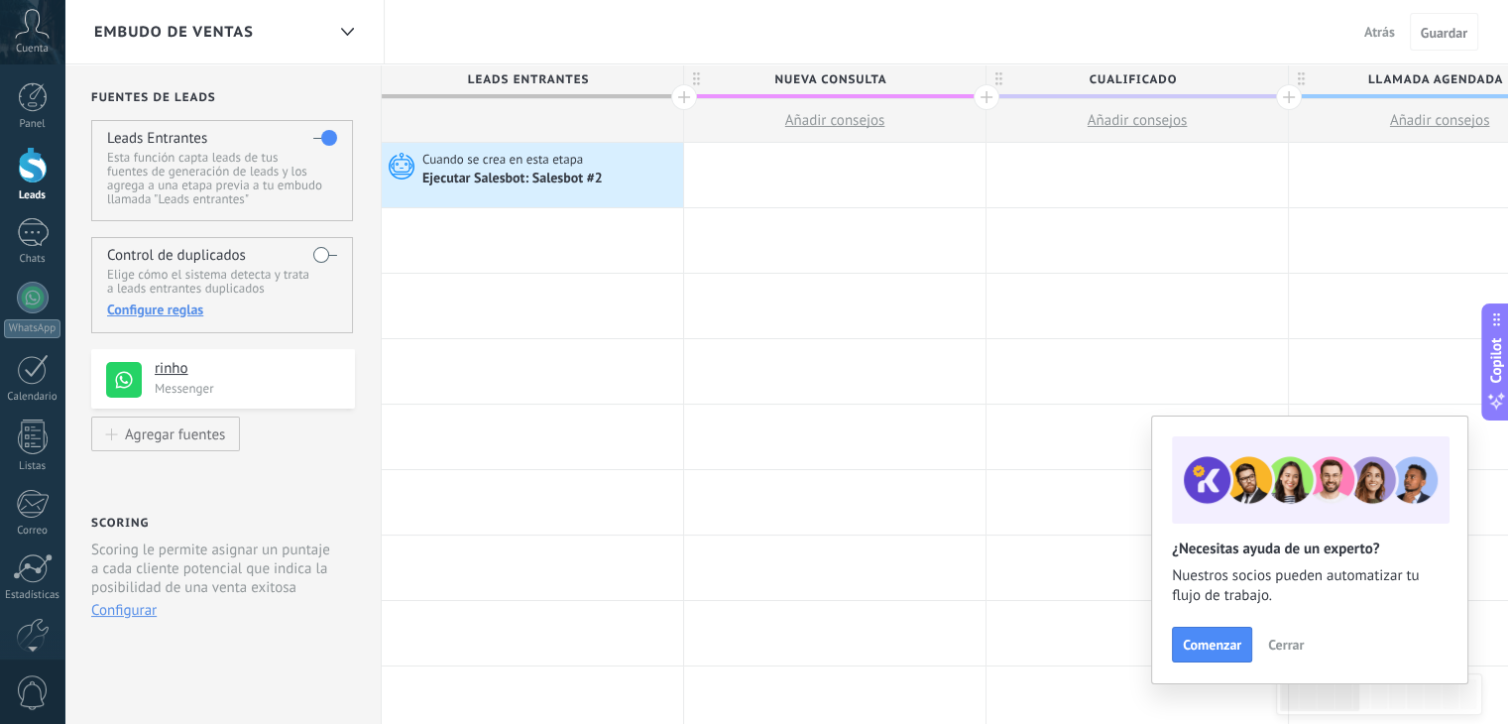
click at [1375, 32] on span "Atrás" at bounding box center [1380, 32] width 31 height 18
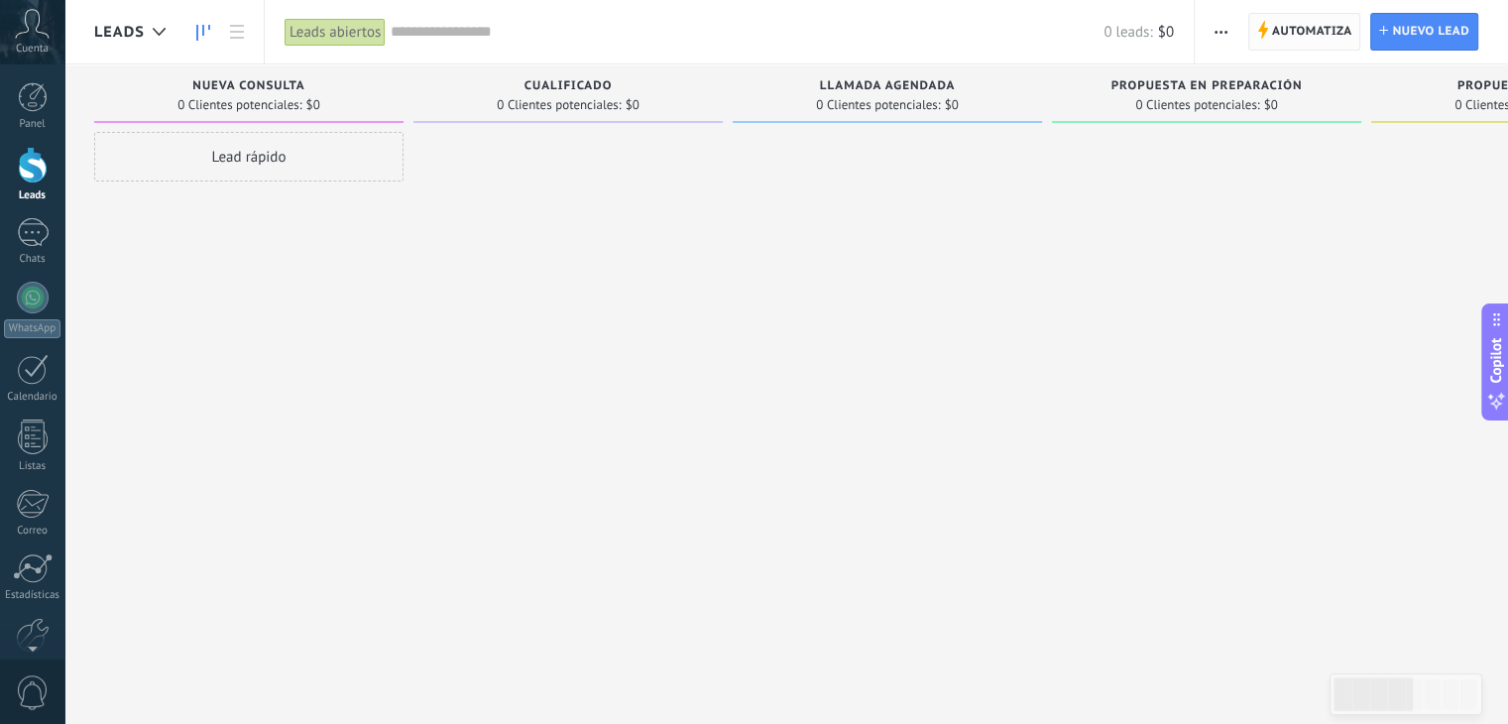
click at [1286, 25] on span "Automatiza" at bounding box center [1312, 32] width 80 height 36
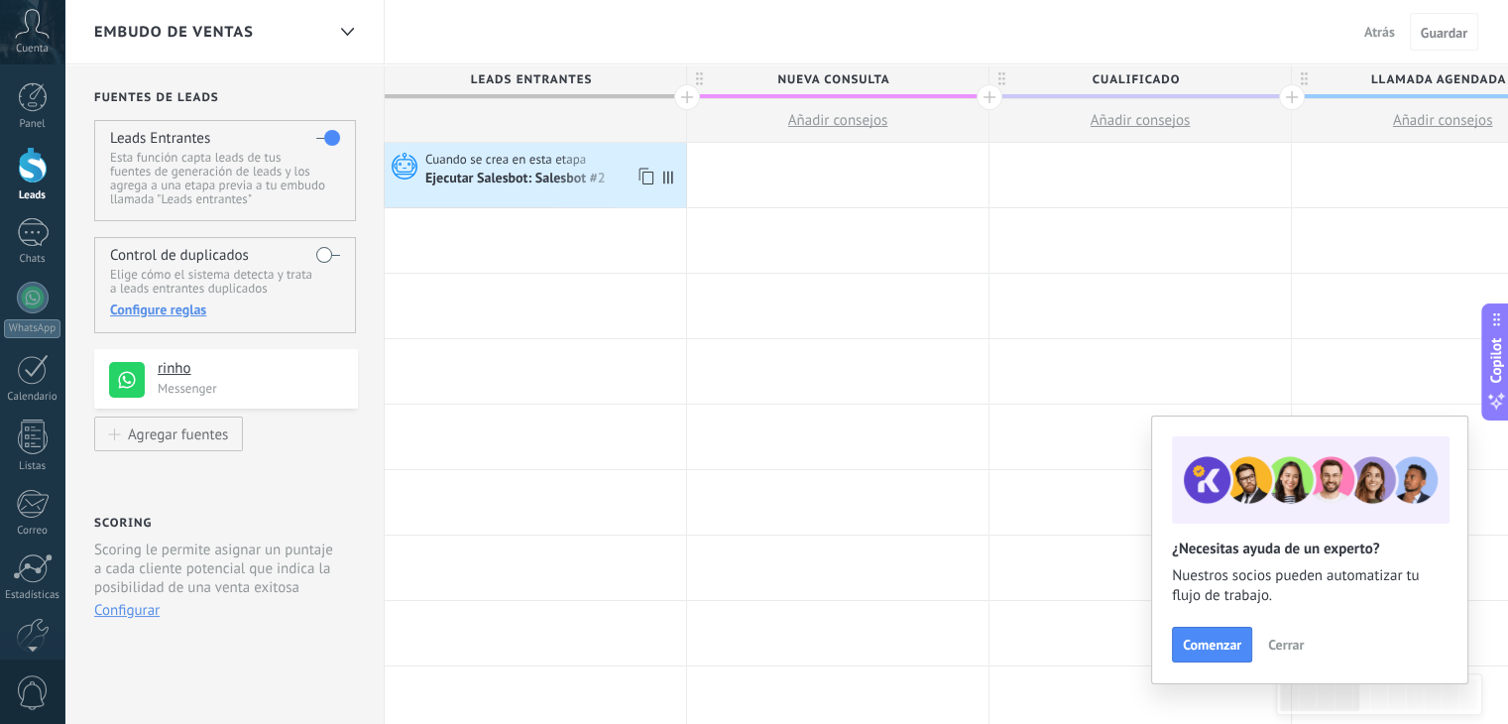
click at [524, 184] on div "Ejecutar Salesbot: Salesbot #2" at bounding box center [516, 180] width 183 height 18
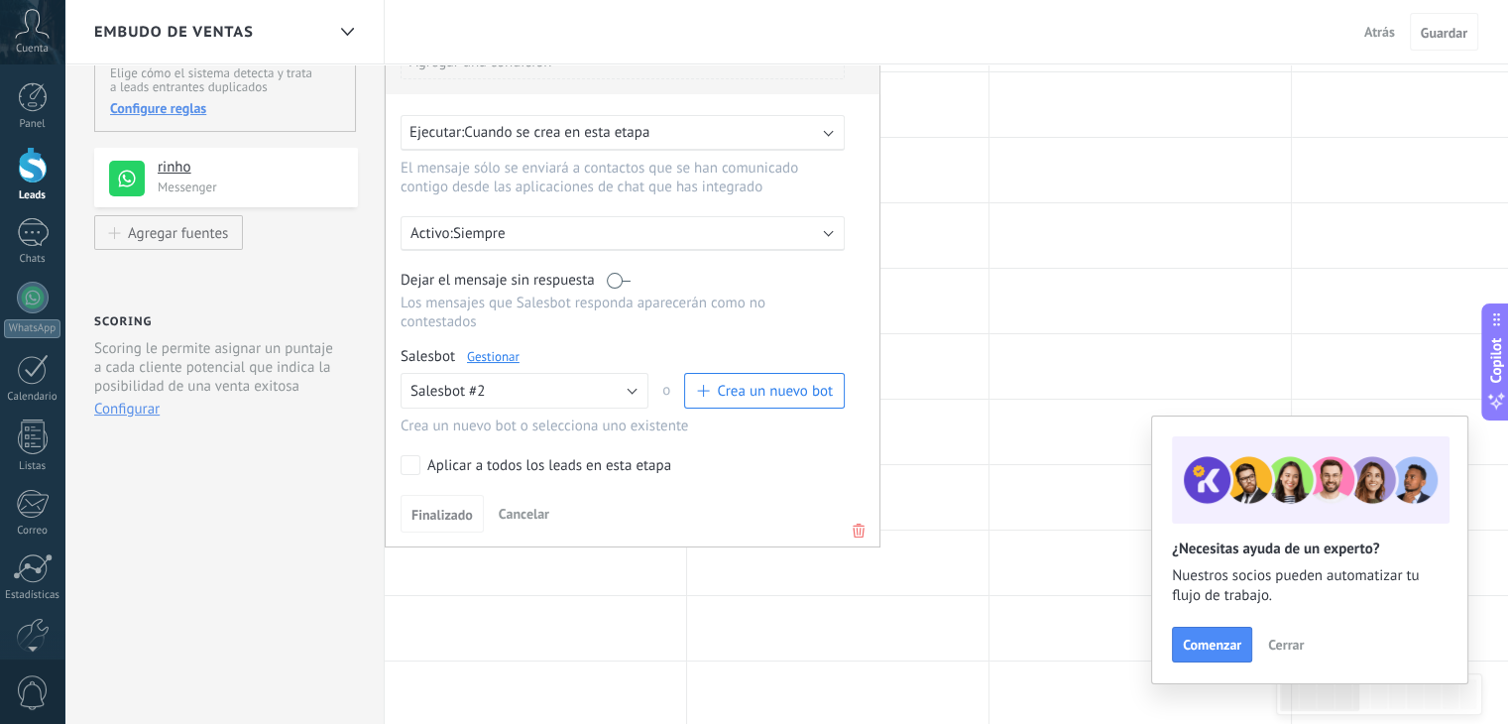
scroll to position [204, 0]
click at [493, 345] on link "Gestionar" at bounding box center [493, 353] width 53 height 17
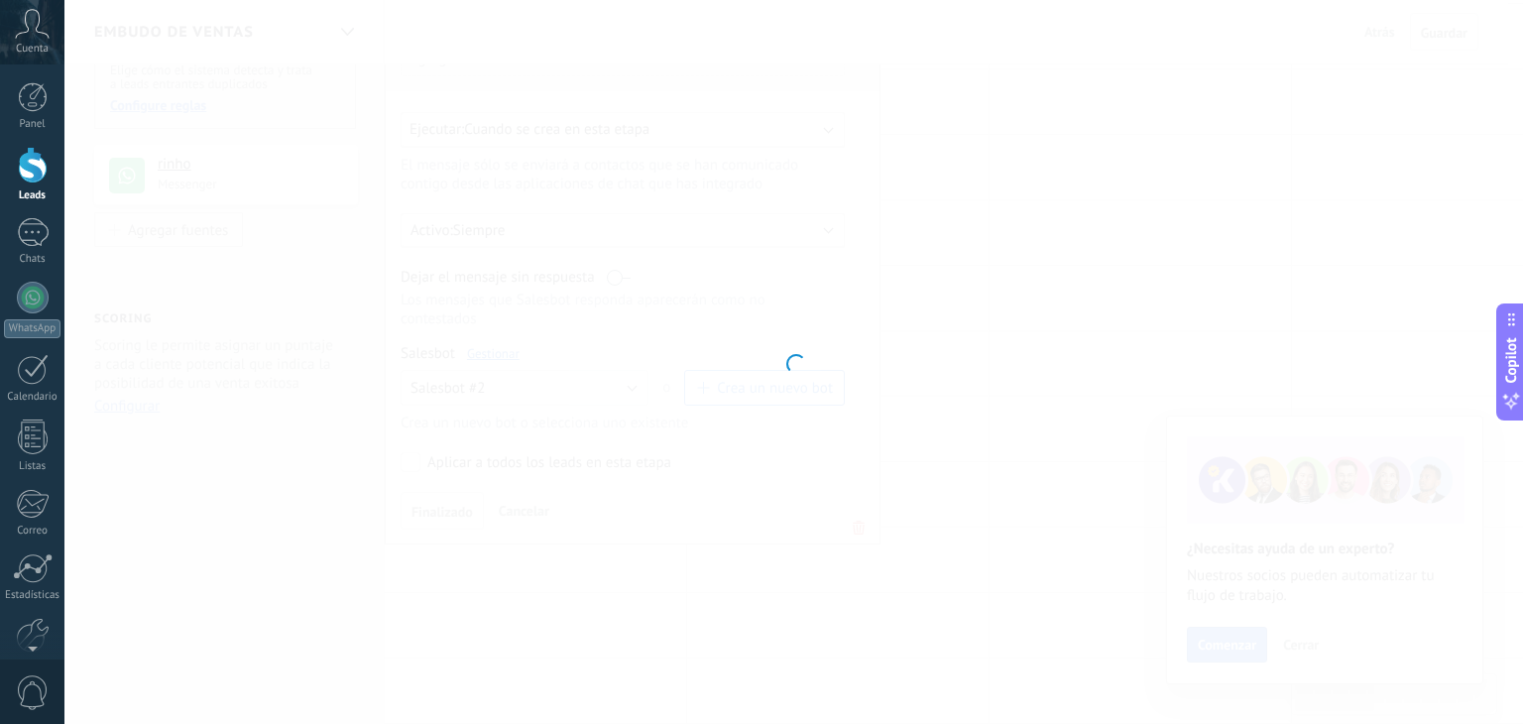
type input "**********"
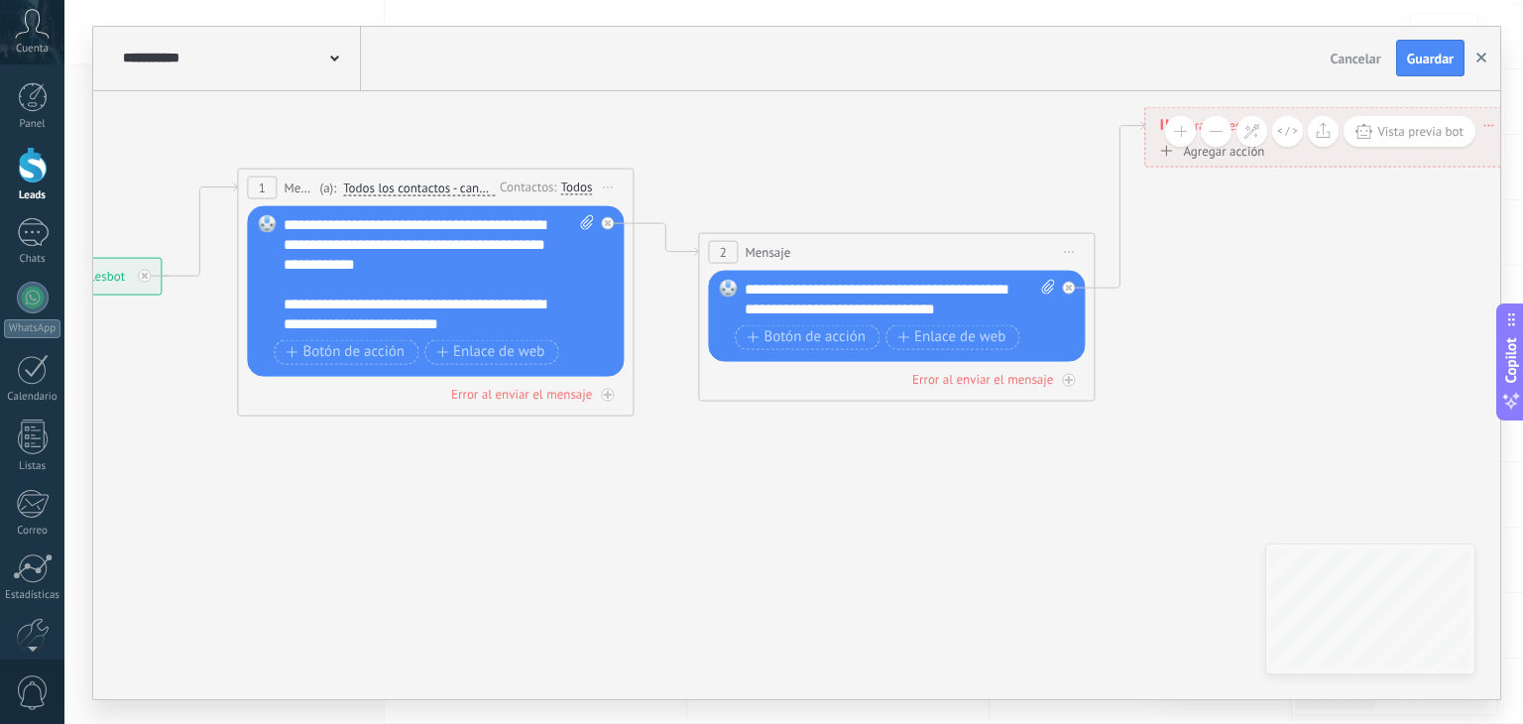
click at [1477, 64] on button "button" at bounding box center [1482, 59] width 30 height 38
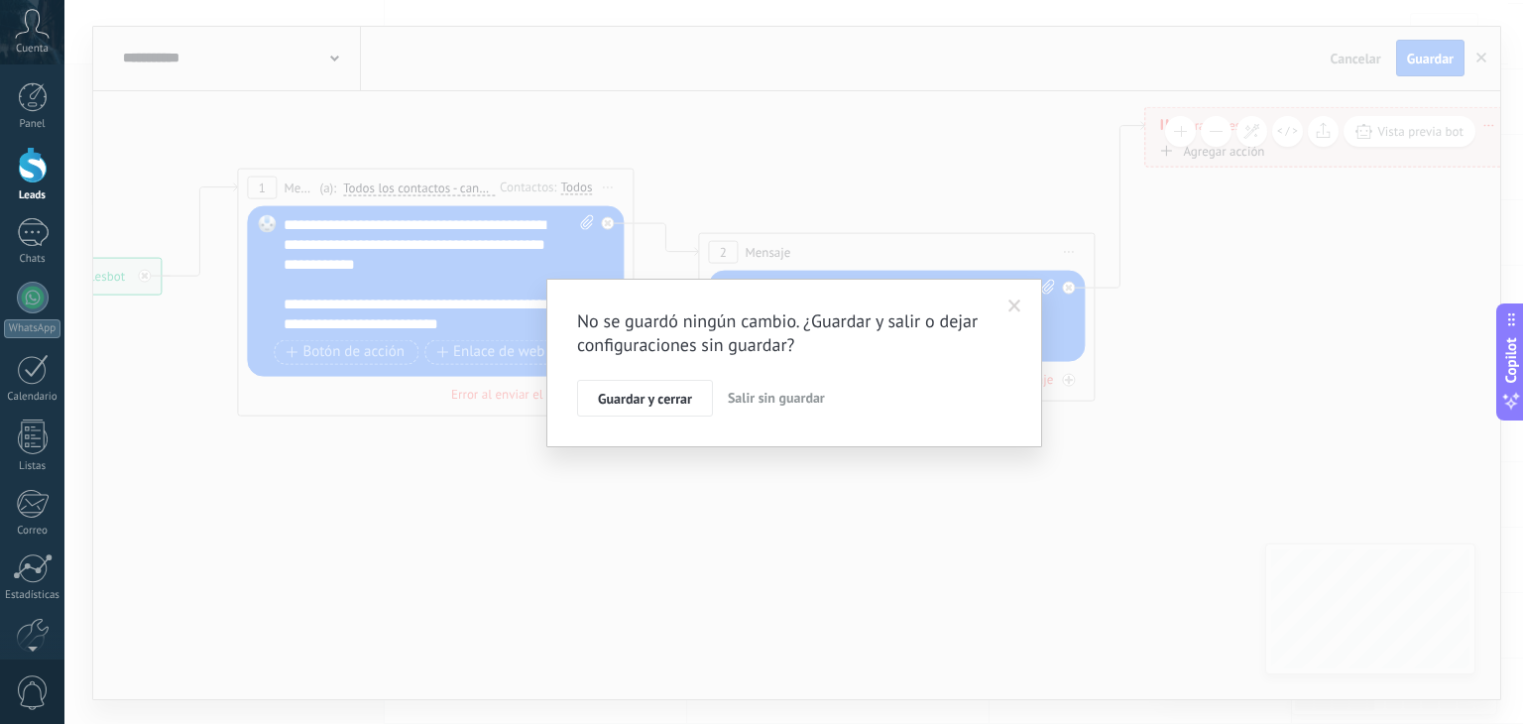
click at [749, 412] on button "Salir sin guardar" at bounding box center [776, 399] width 113 height 38
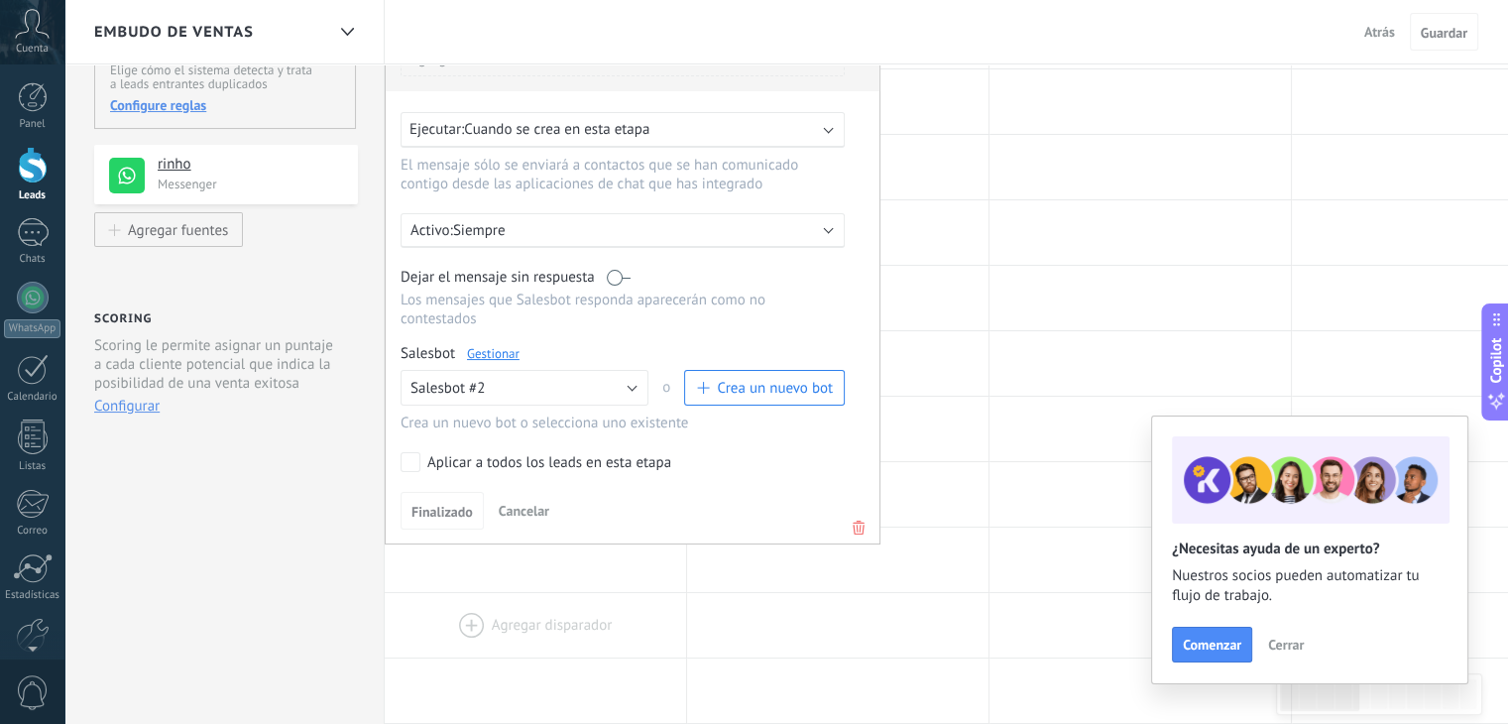
click at [540, 616] on div at bounding box center [535, 625] width 301 height 64
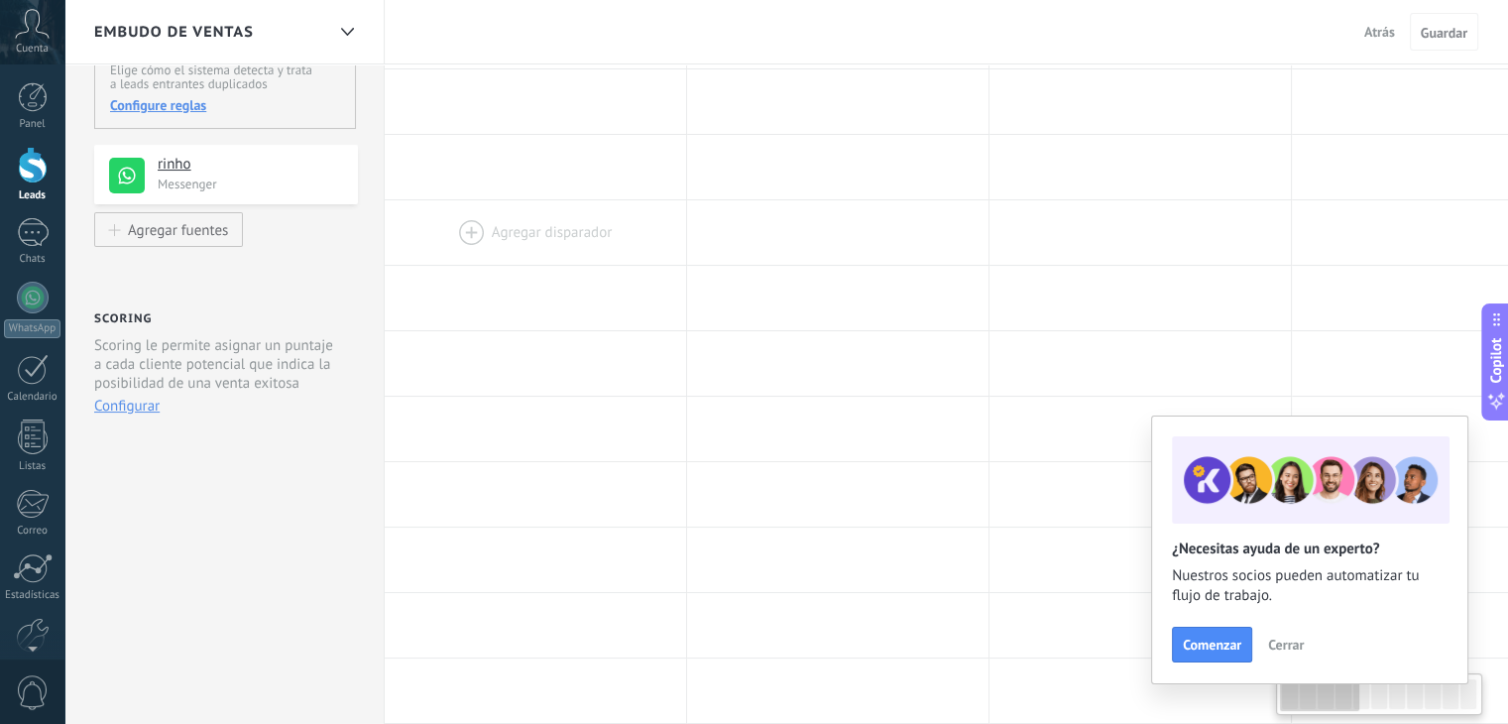
scroll to position [0, 0]
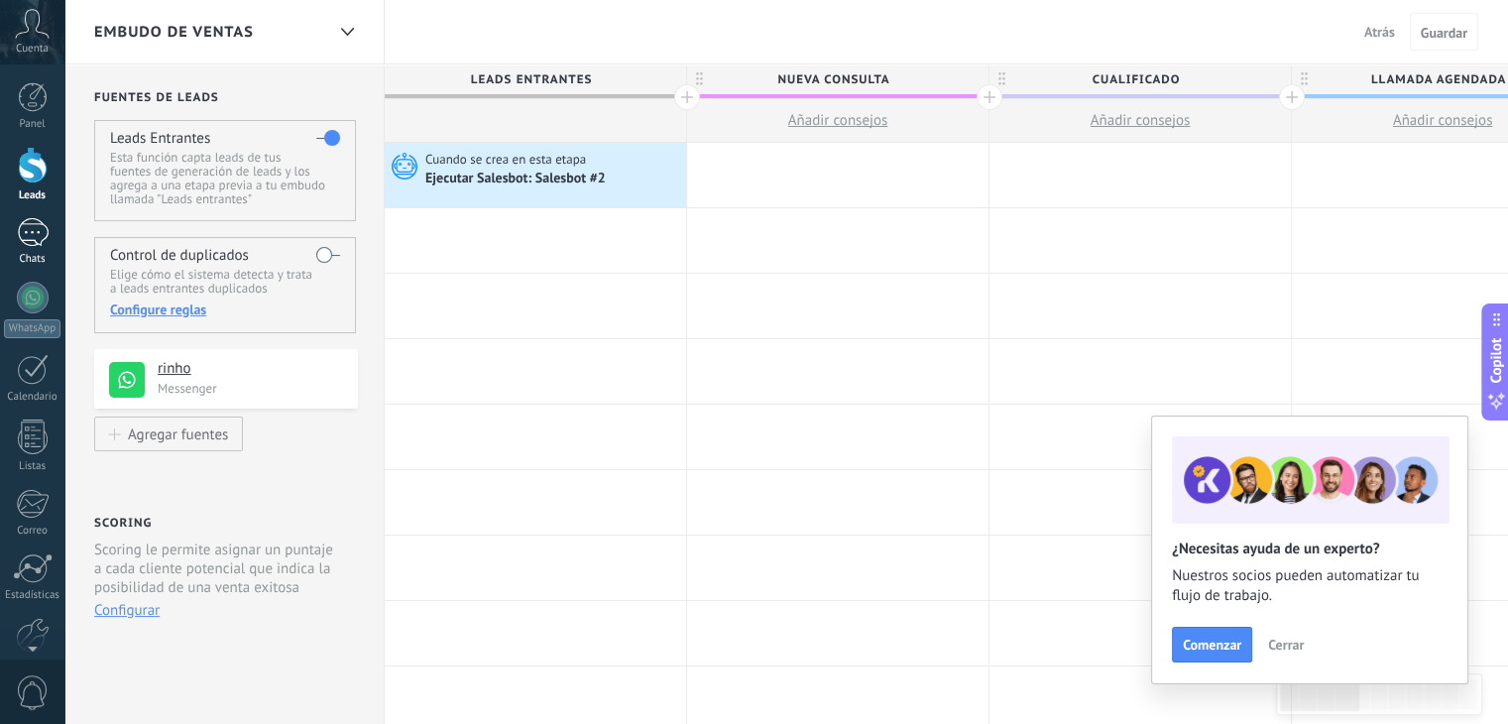
click at [45, 240] on div at bounding box center [33, 232] width 32 height 29
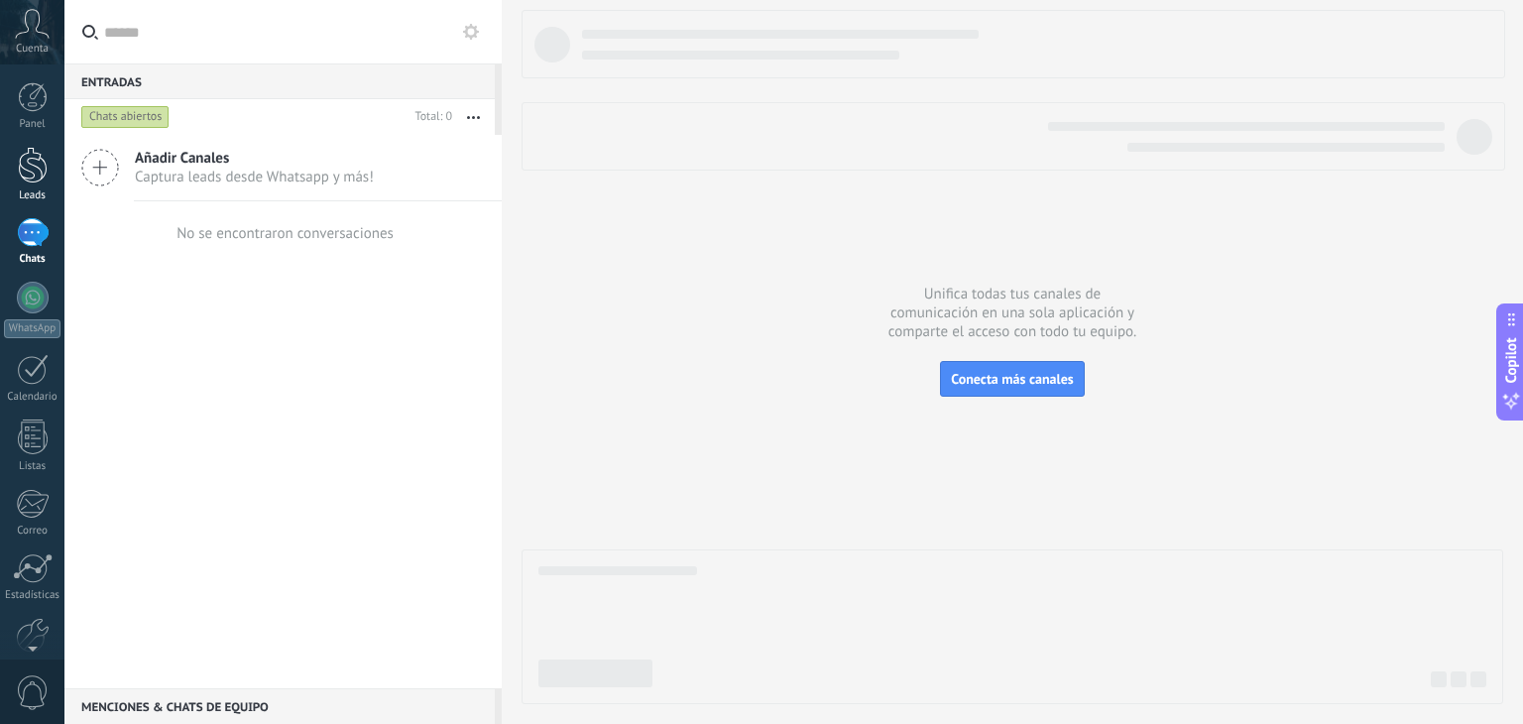
click at [26, 173] on div at bounding box center [33, 165] width 30 height 37
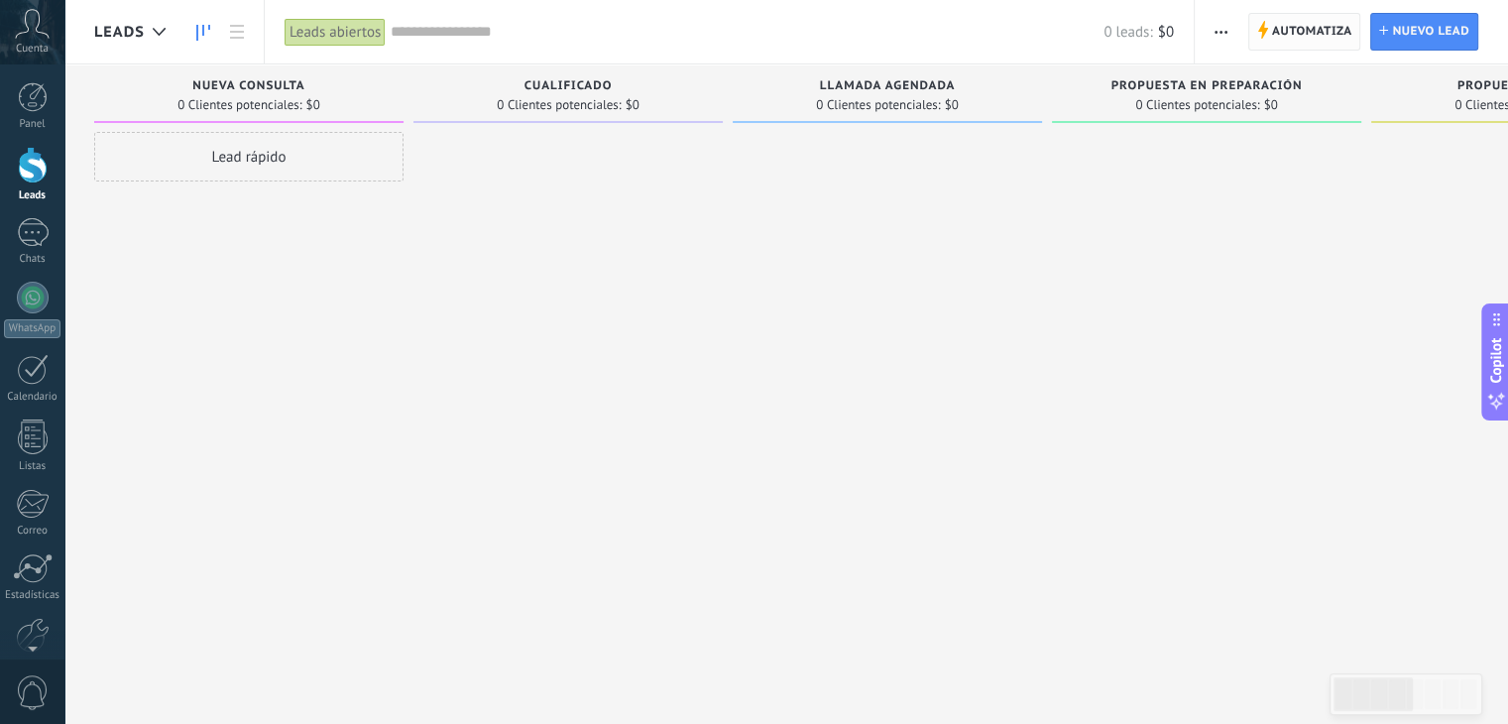
click at [1325, 33] on span "Automatiza" at bounding box center [1312, 32] width 80 height 36
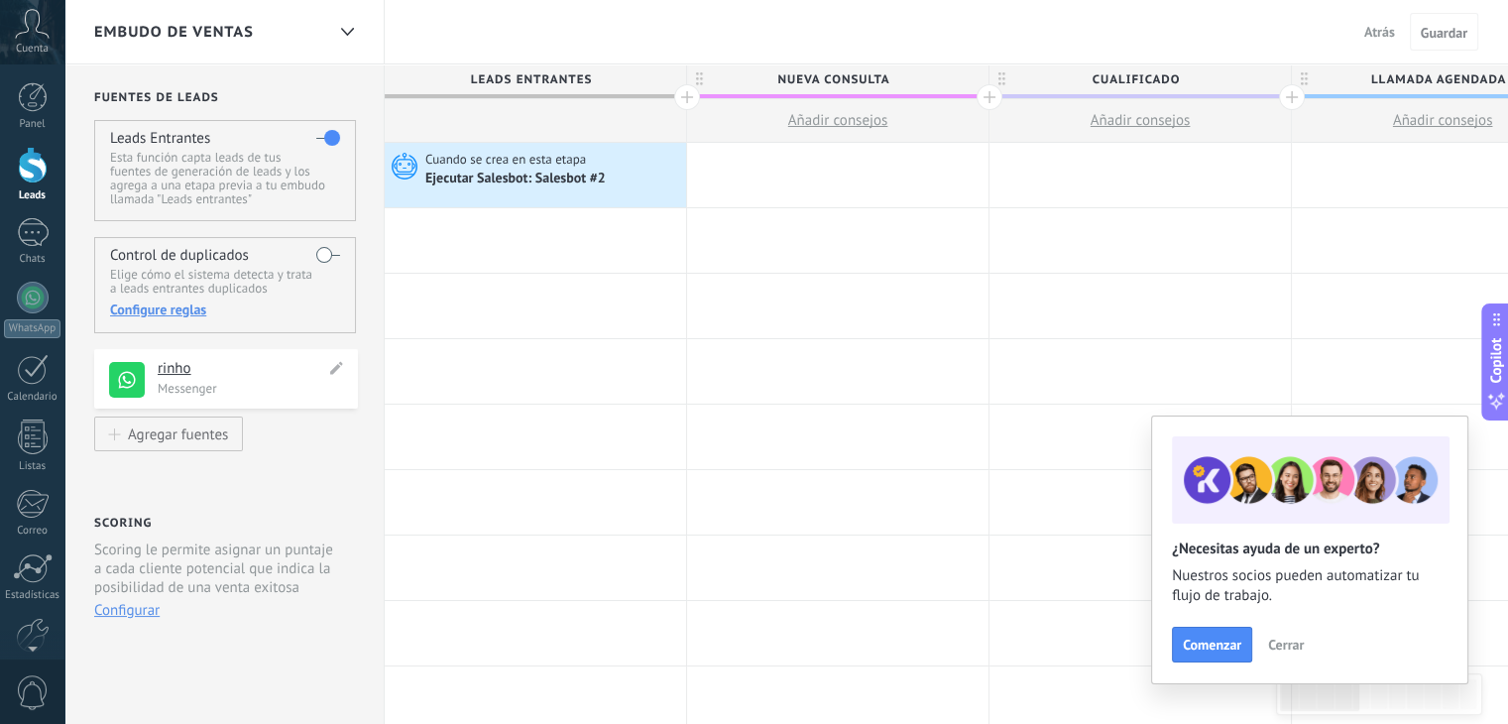
click at [210, 381] on p "Messenger" at bounding box center [252, 388] width 188 height 17
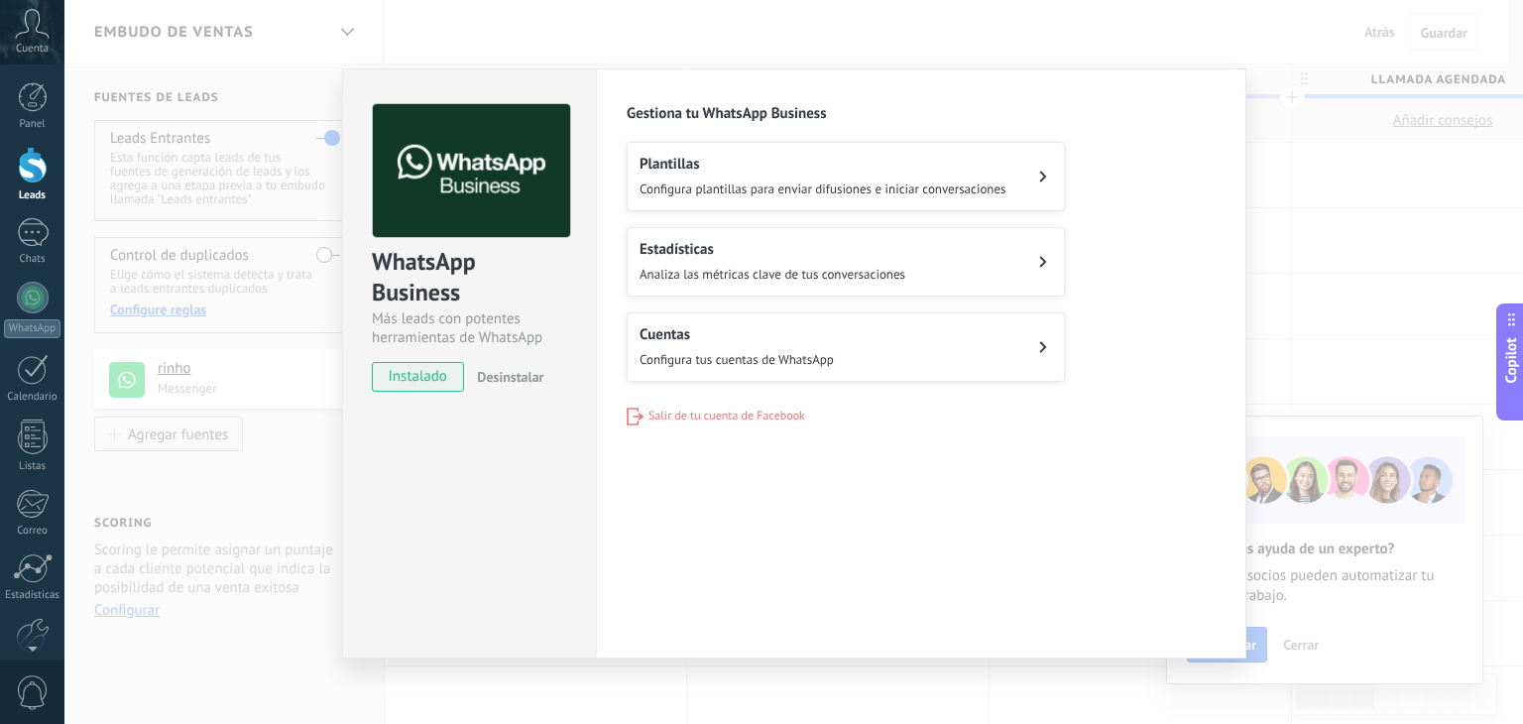
click at [754, 340] on h2 "Cuentas" at bounding box center [737, 334] width 194 height 19
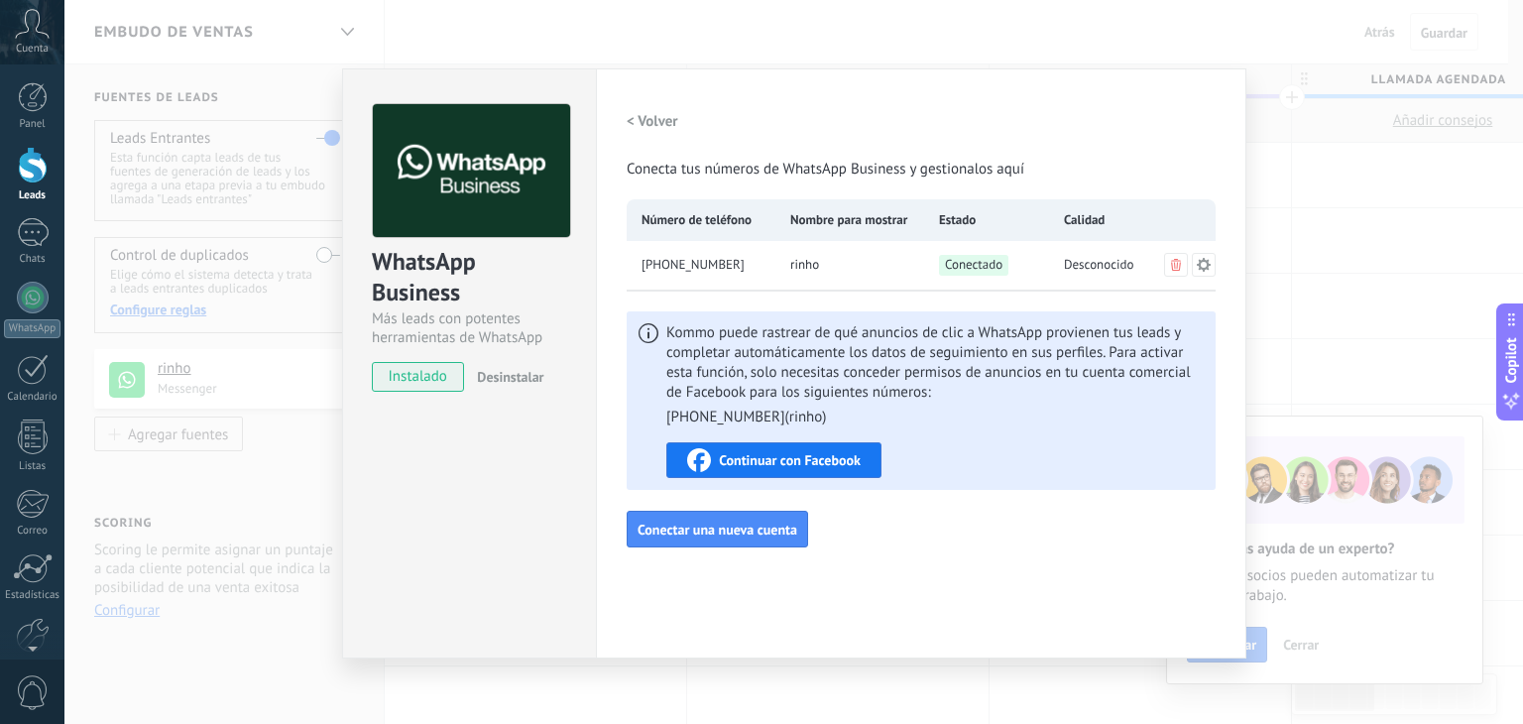
click at [1437, 259] on div "WhatsApp Business Más leads con potentes herramientas de WhatsApp instalado Des…" at bounding box center [793, 362] width 1459 height 724
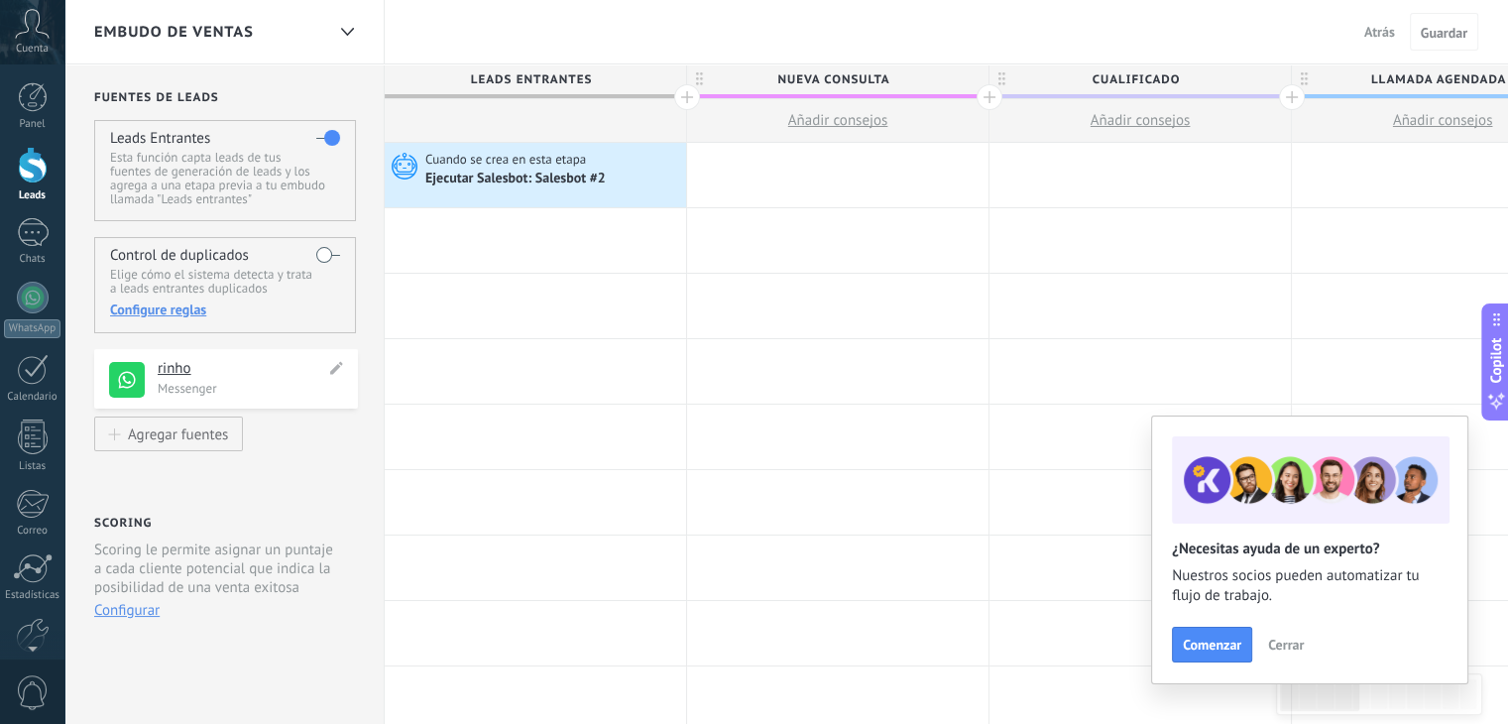
click at [285, 387] on p "Messenger" at bounding box center [252, 388] width 188 height 17
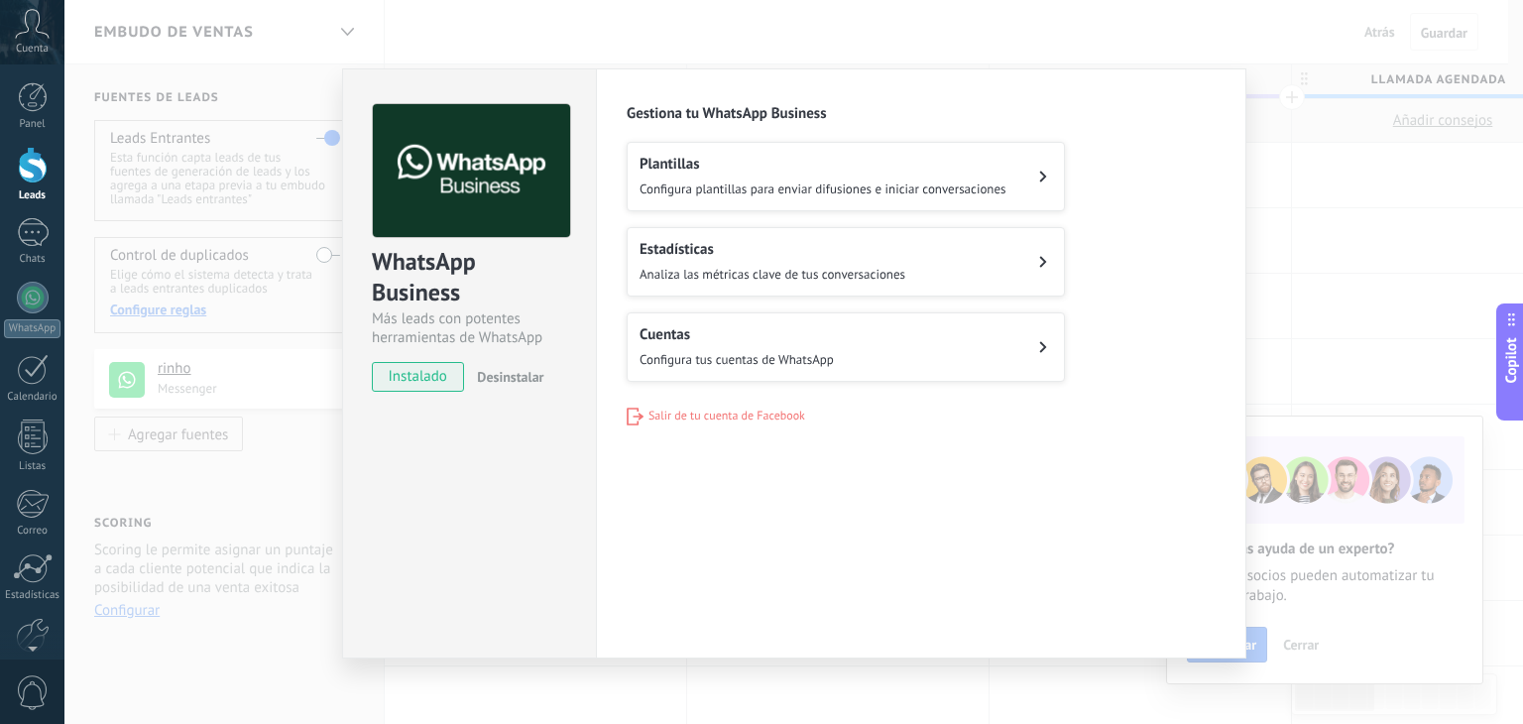
click at [711, 351] on span "Configura tus cuentas de WhatsApp" at bounding box center [737, 359] width 194 height 17
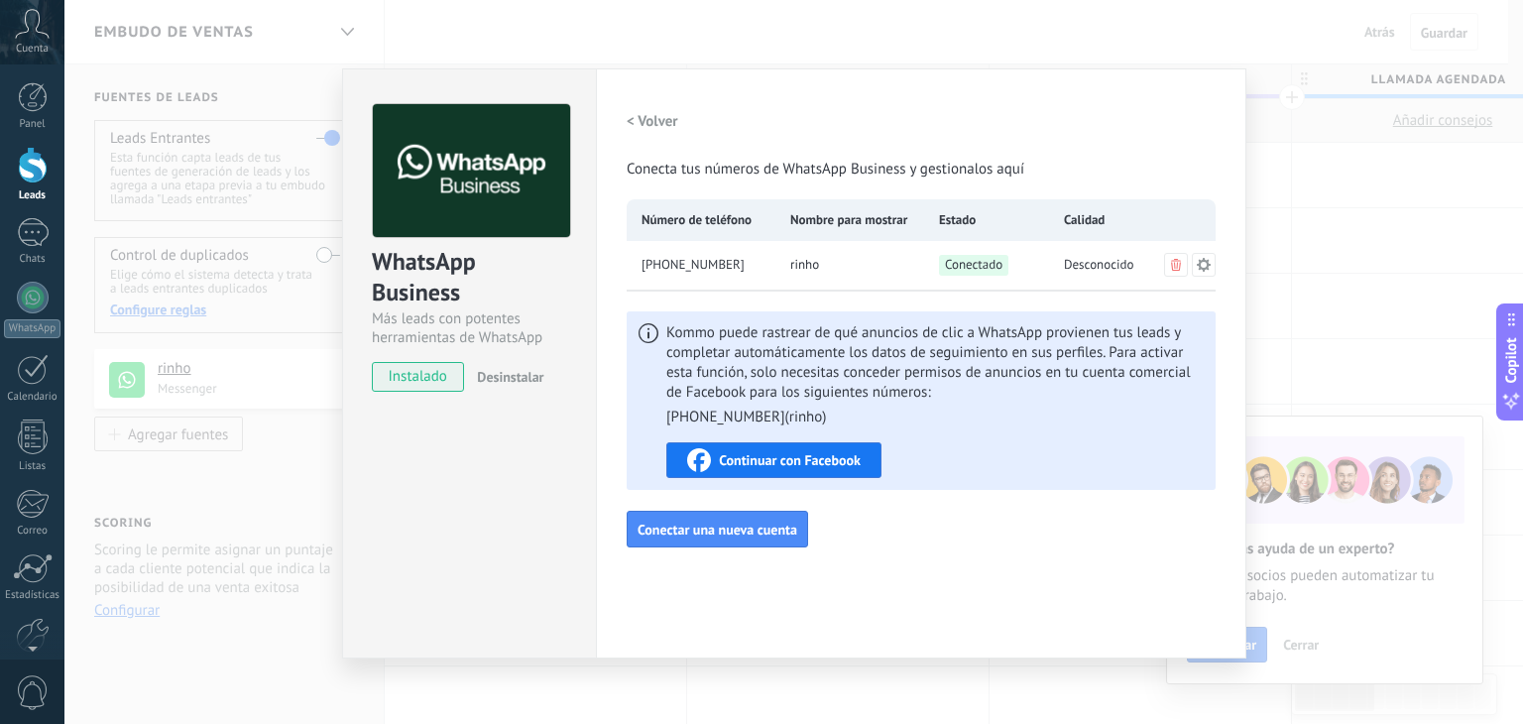
click at [1383, 286] on div "WhatsApp Business Más leads con potentes herramientas de WhatsApp instalado Des…" at bounding box center [793, 362] width 1459 height 724
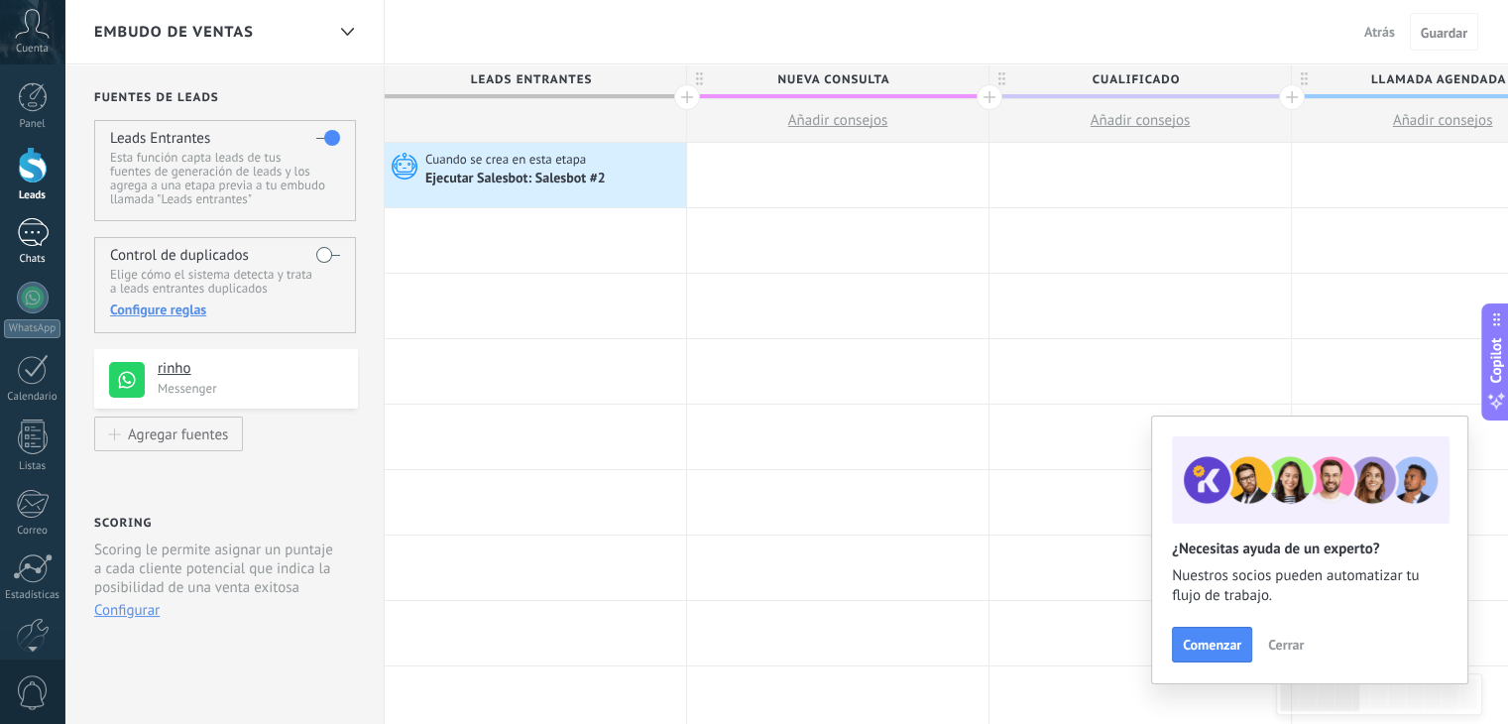
click at [20, 258] on div "Chats" at bounding box center [33, 259] width 58 height 13
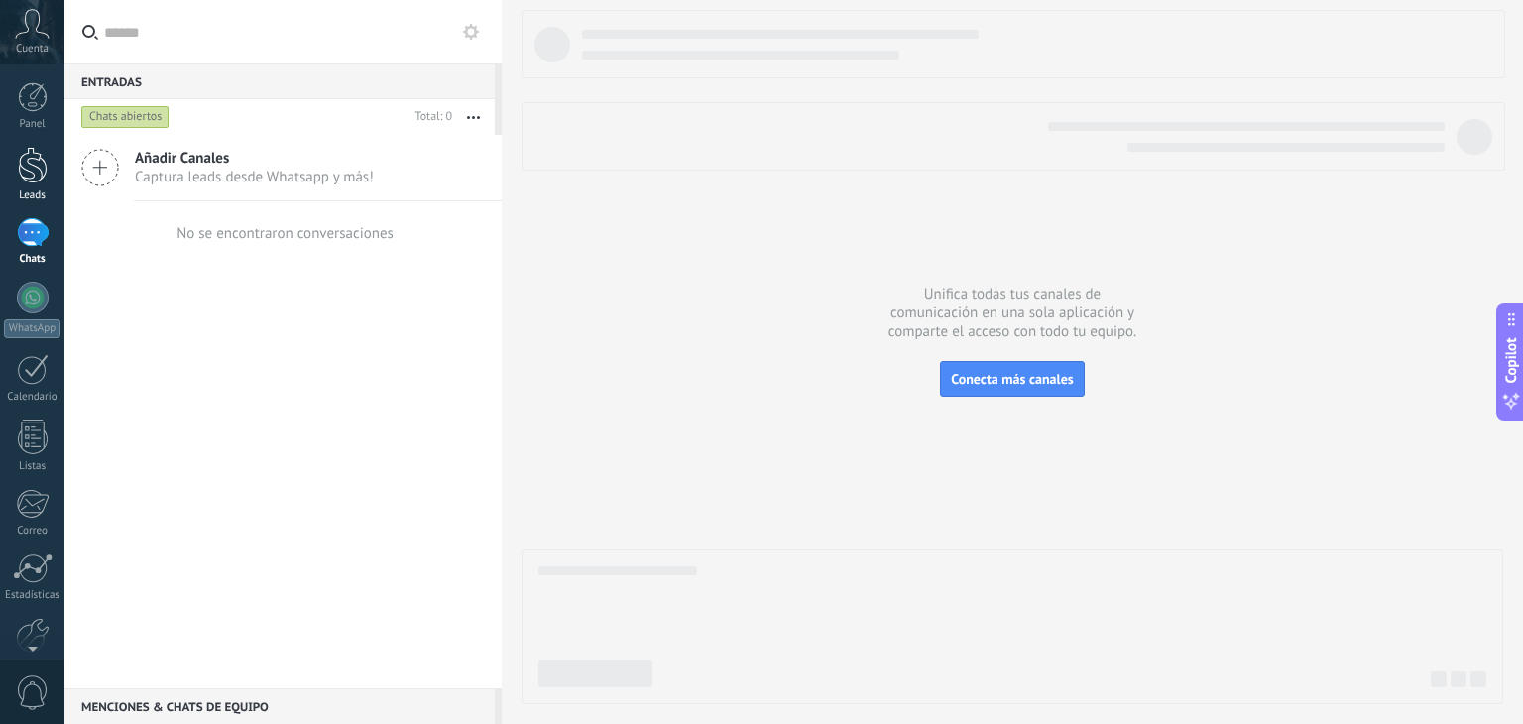
click at [52, 174] on link "Leads" at bounding box center [32, 175] width 64 height 56
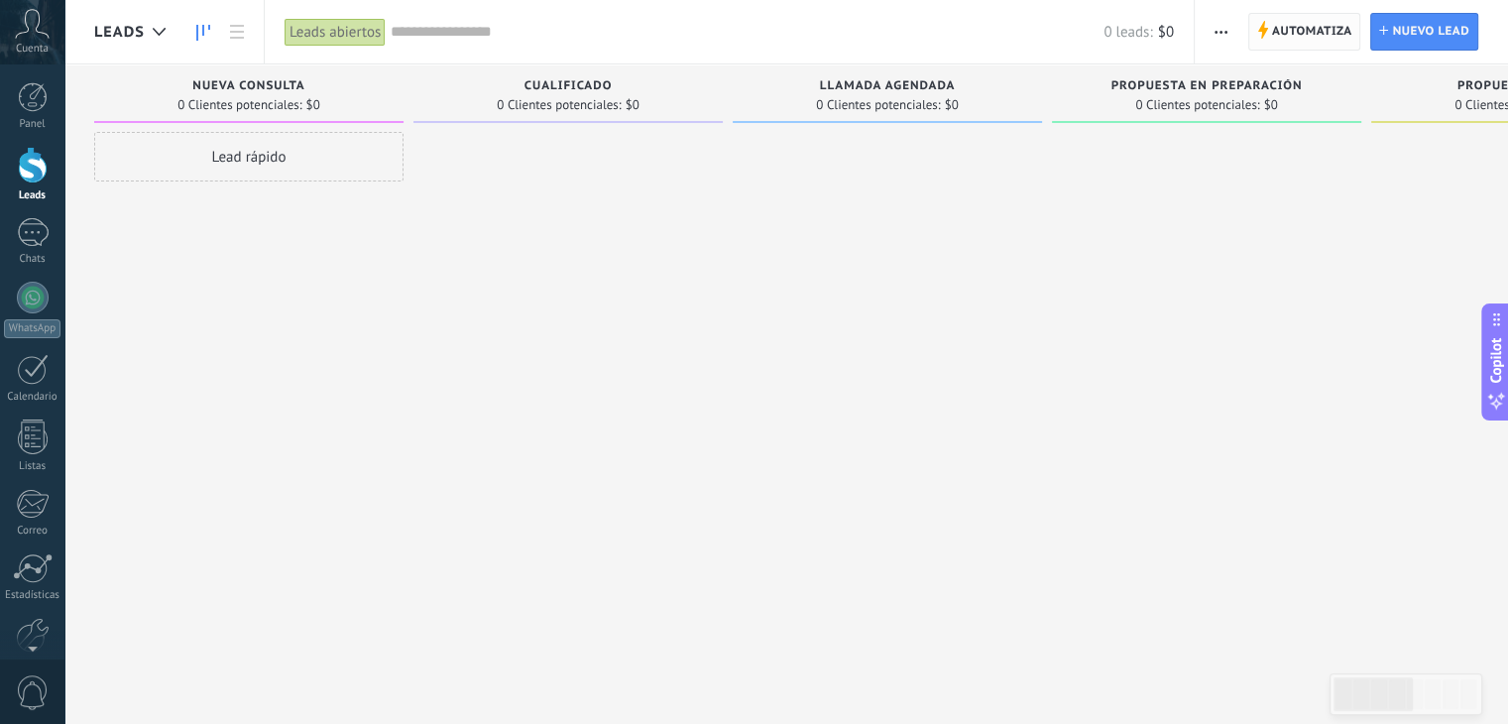
click at [1289, 39] on span "Automatiza" at bounding box center [1312, 32] width 80 height 36
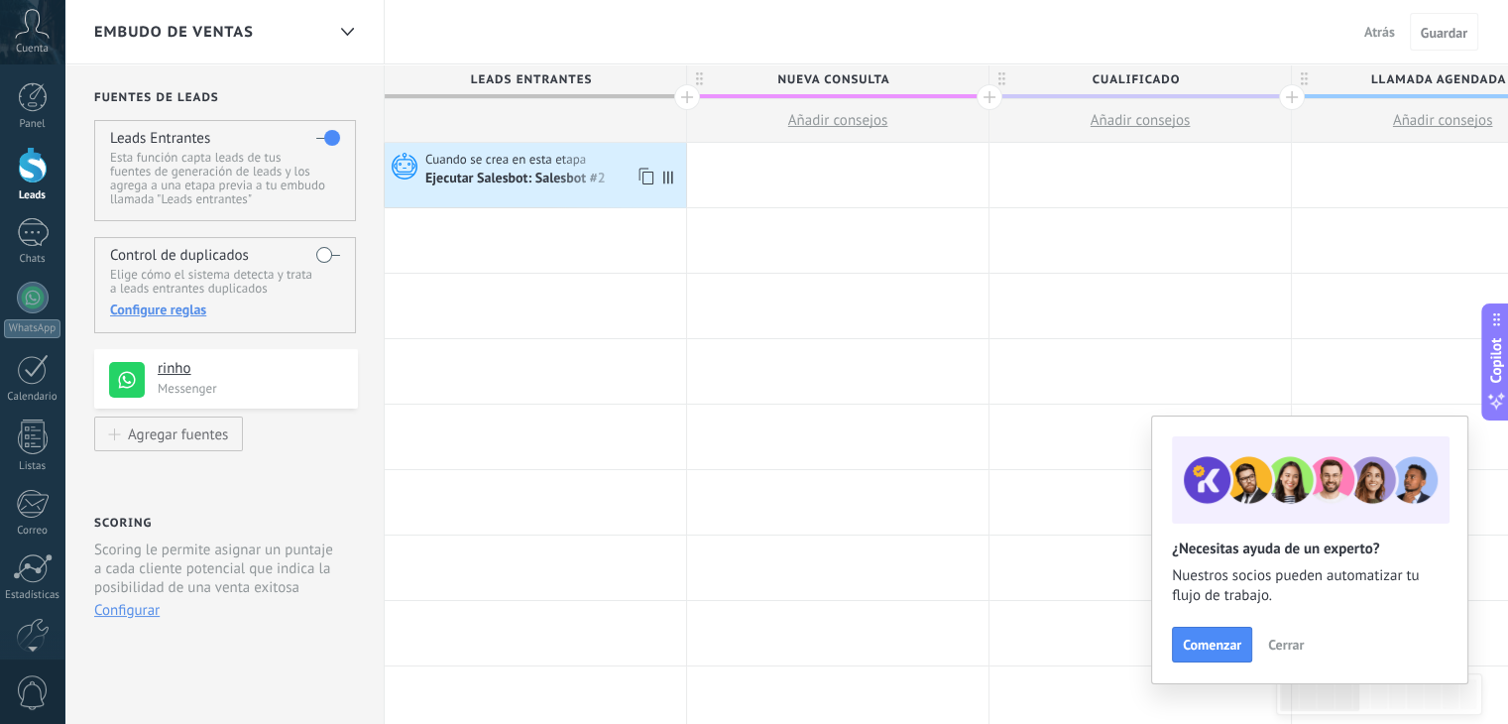
click at [517, 177] on div "Ejecutar Salesbot: Salesbot #2" at bounding box center [516, 180] width 183 height 18
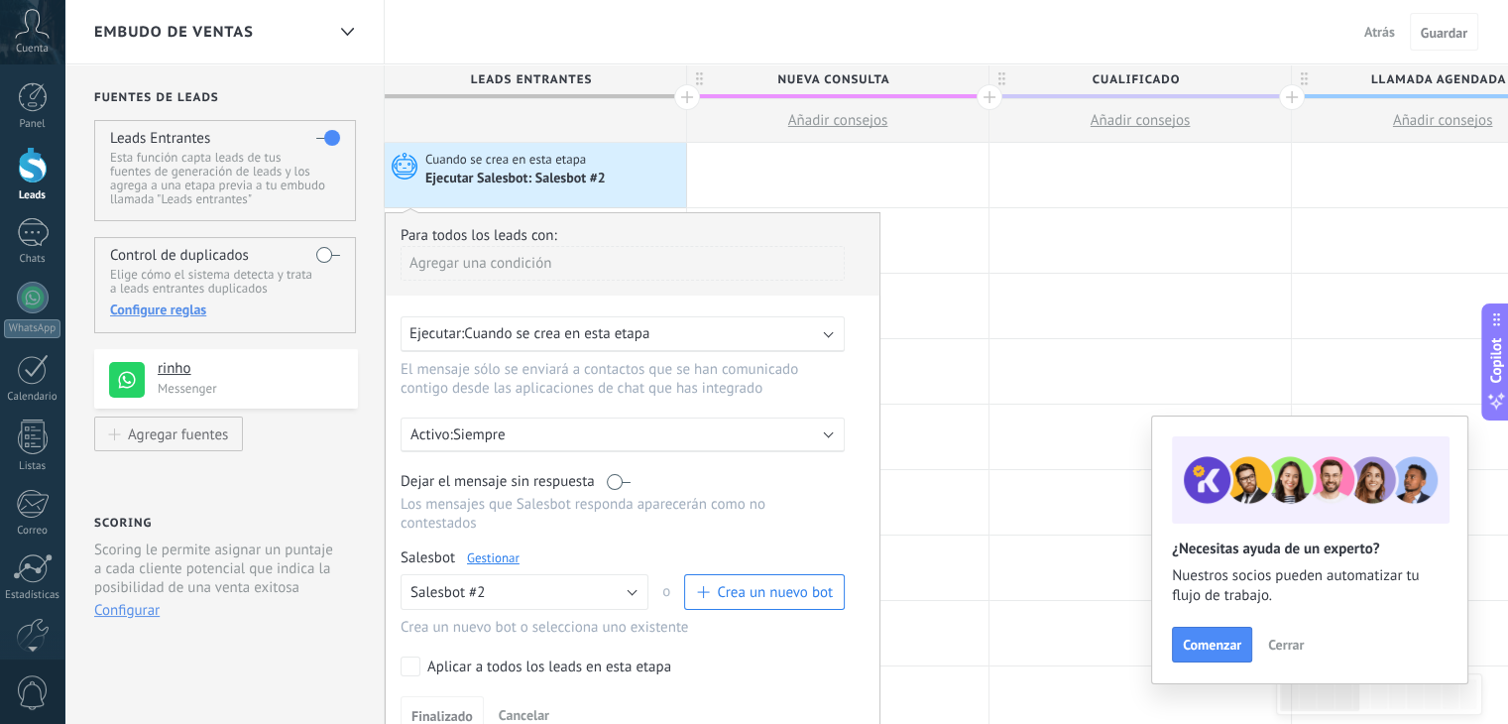
click at [517, 177] on div "Ejecutar Salesbot: Salesbot #2" at bounding box center [516, 180] width 183 height 18
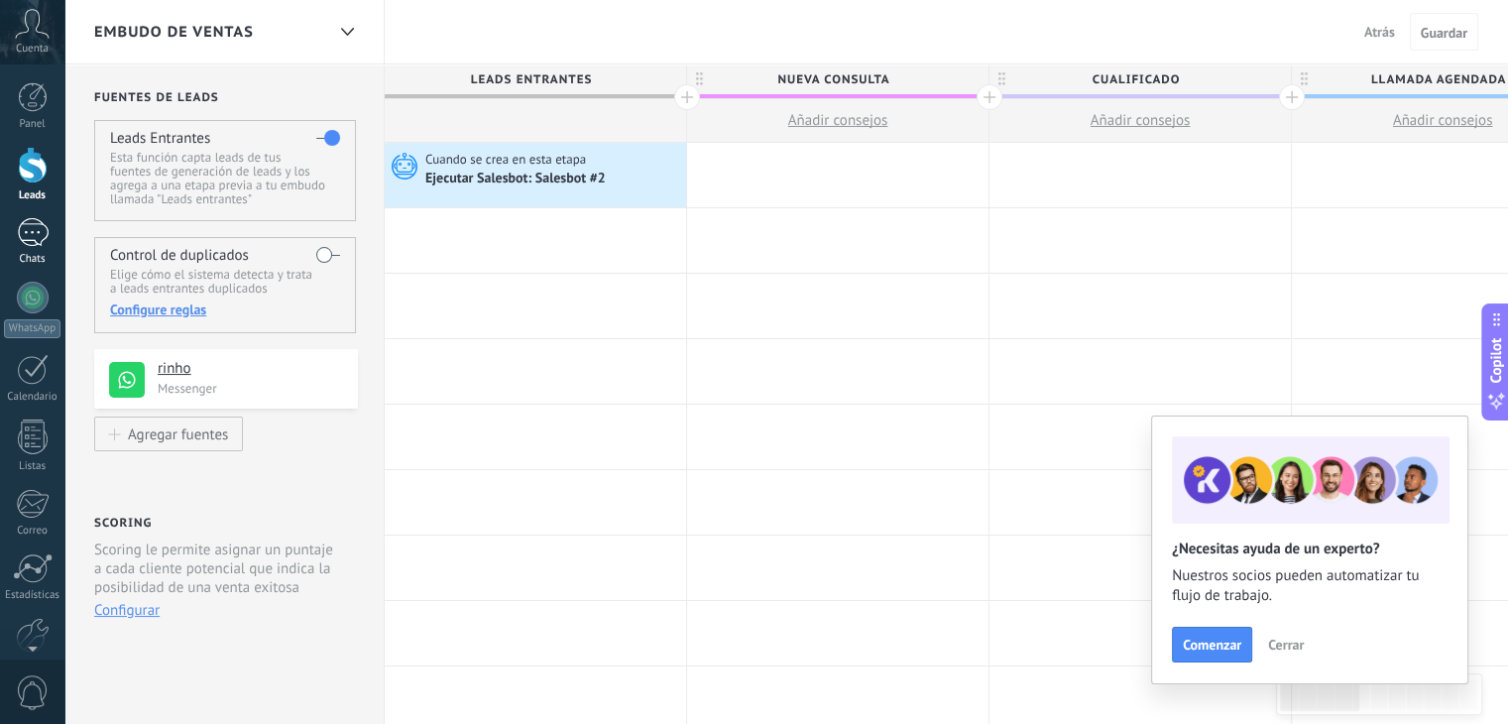
click at [33, 239] on div at bounding box center [33, 232] width 32 height 29
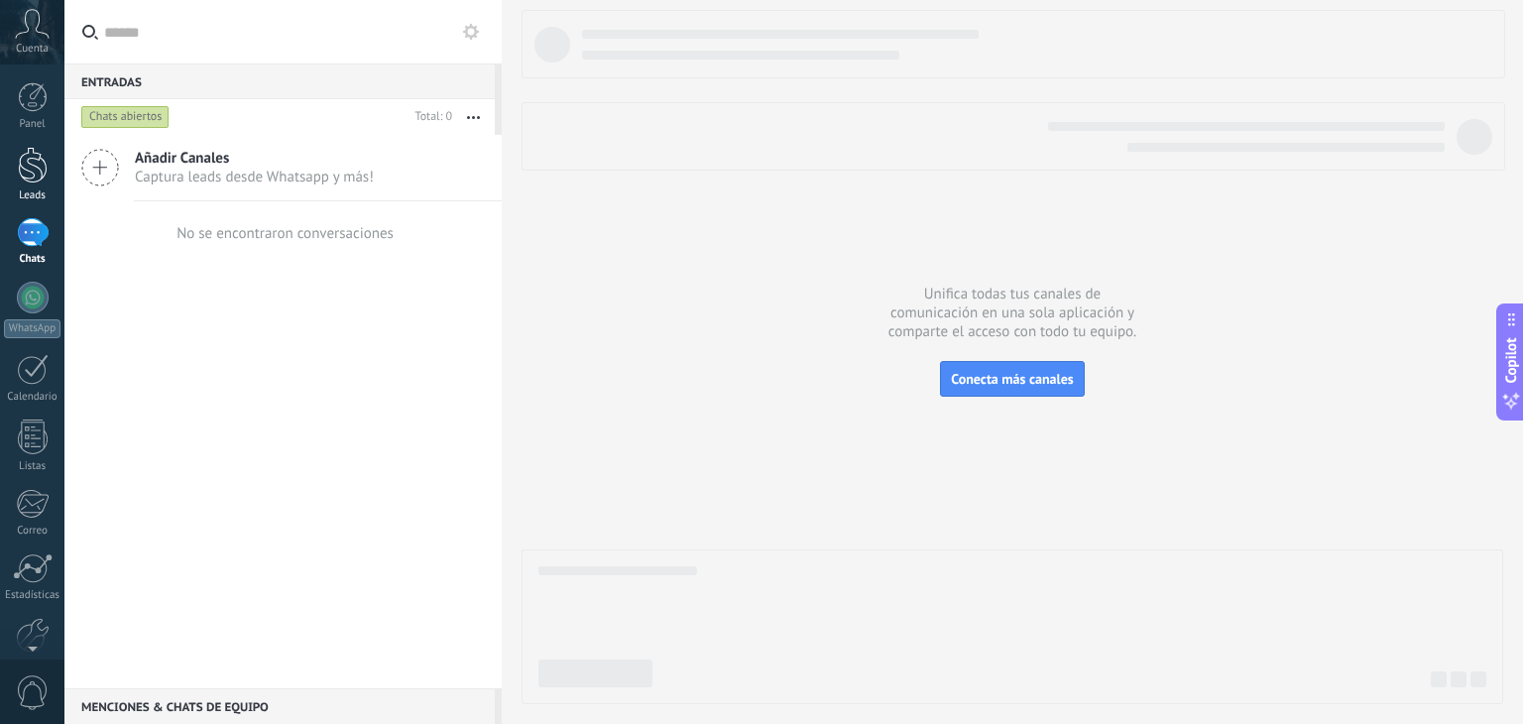
click at [32, 195] on div "Leads" at bounding box center [33, 195] width 58 height 13
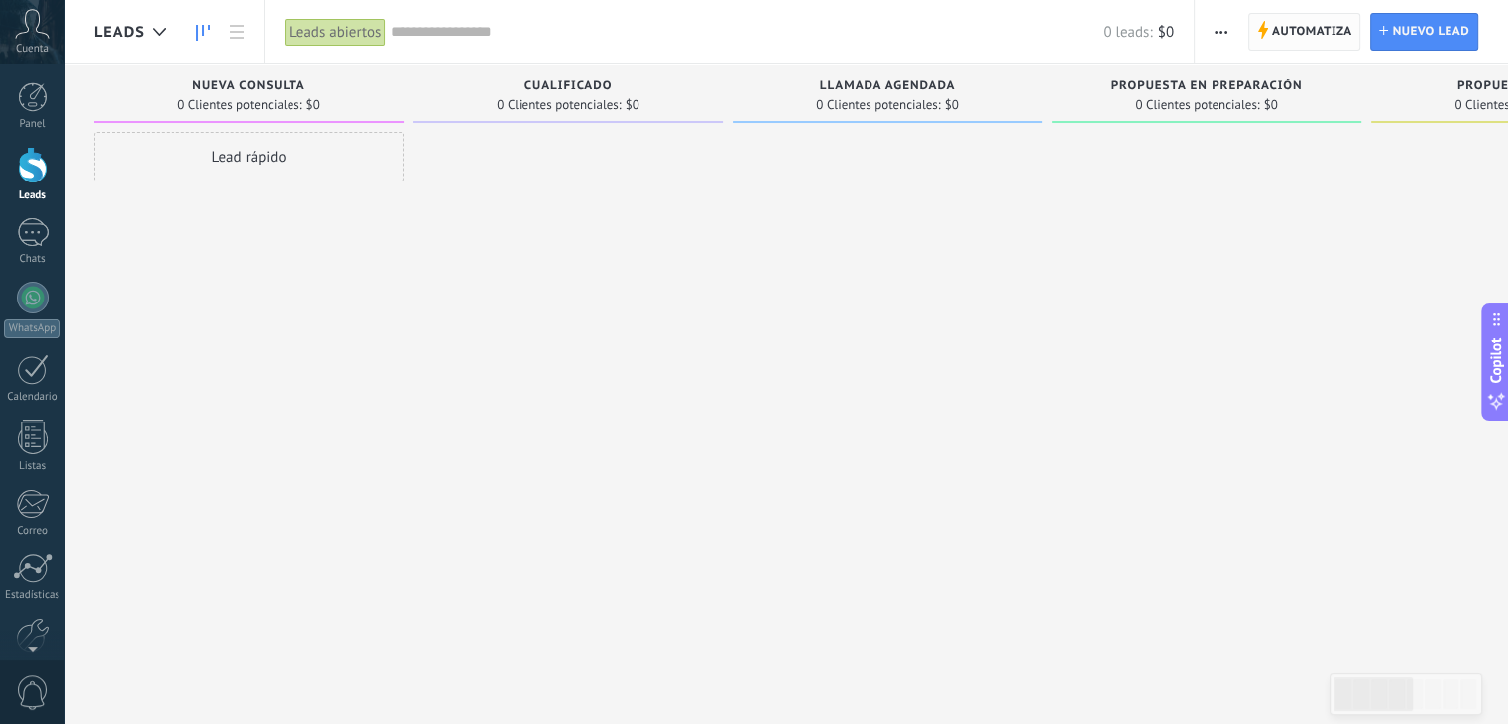
click at [1277, 43] on span "Automatiza" at bounding box center [1312, 32] width 80 height 36
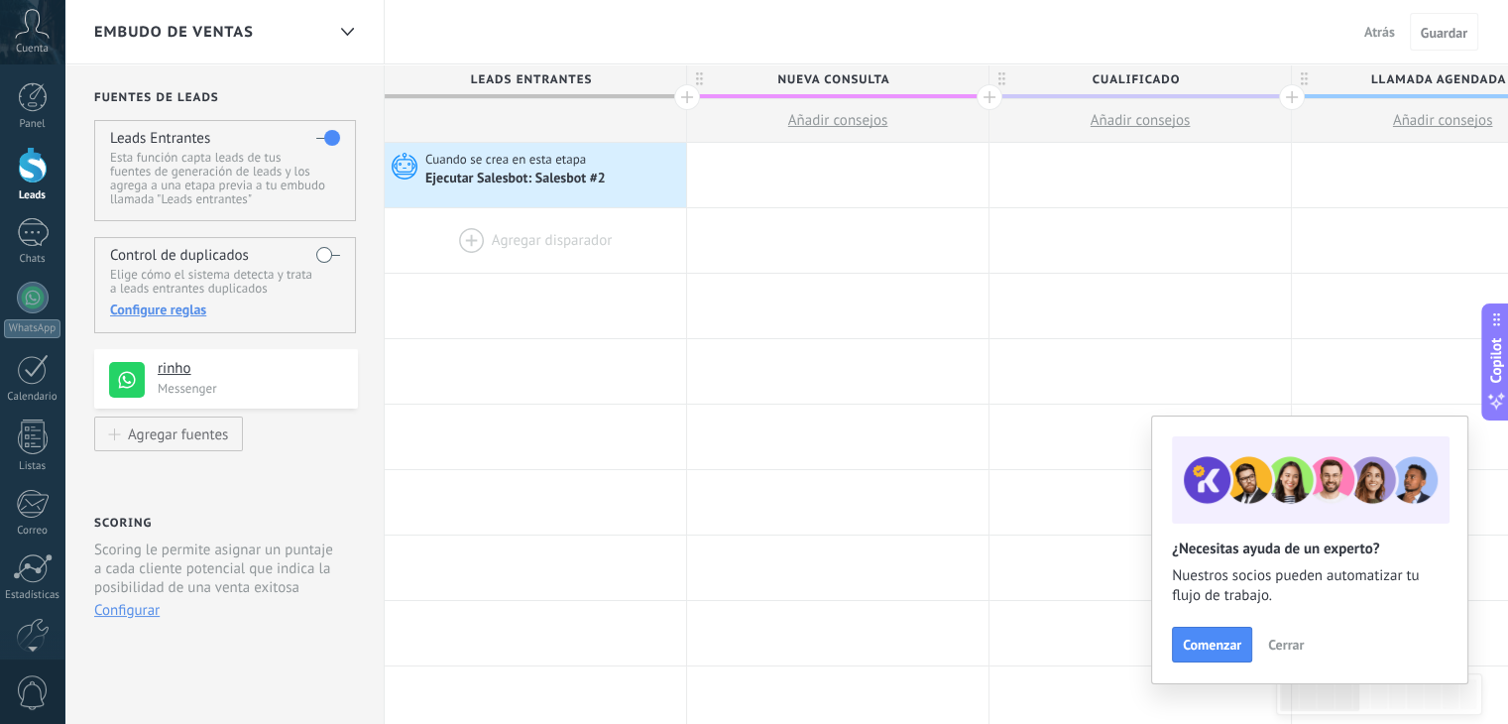
click at [603, 252] on div at bounding box center [535, 240] width 301 height 64
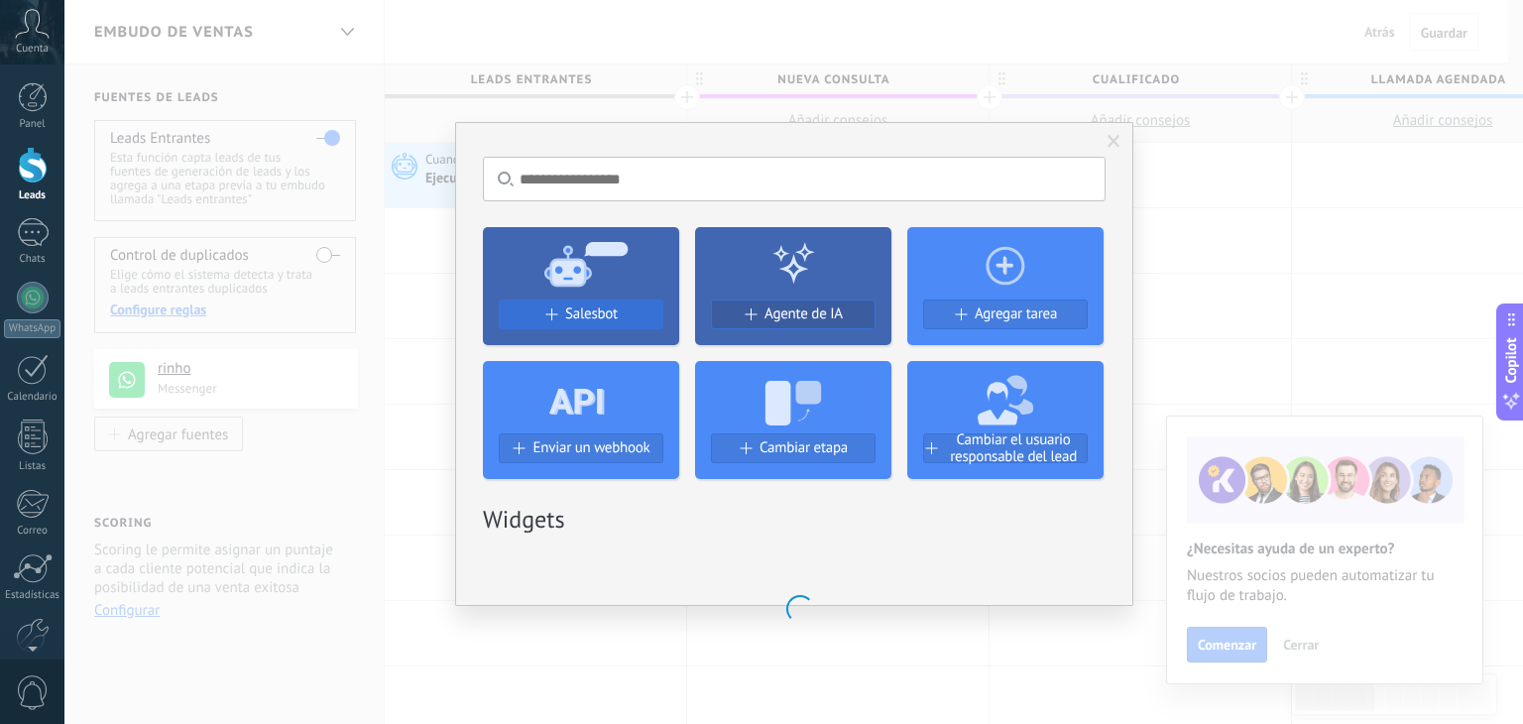
click at [601, 318] on span "Salesbot" at bounding box center [591, 313] width 53 height 17
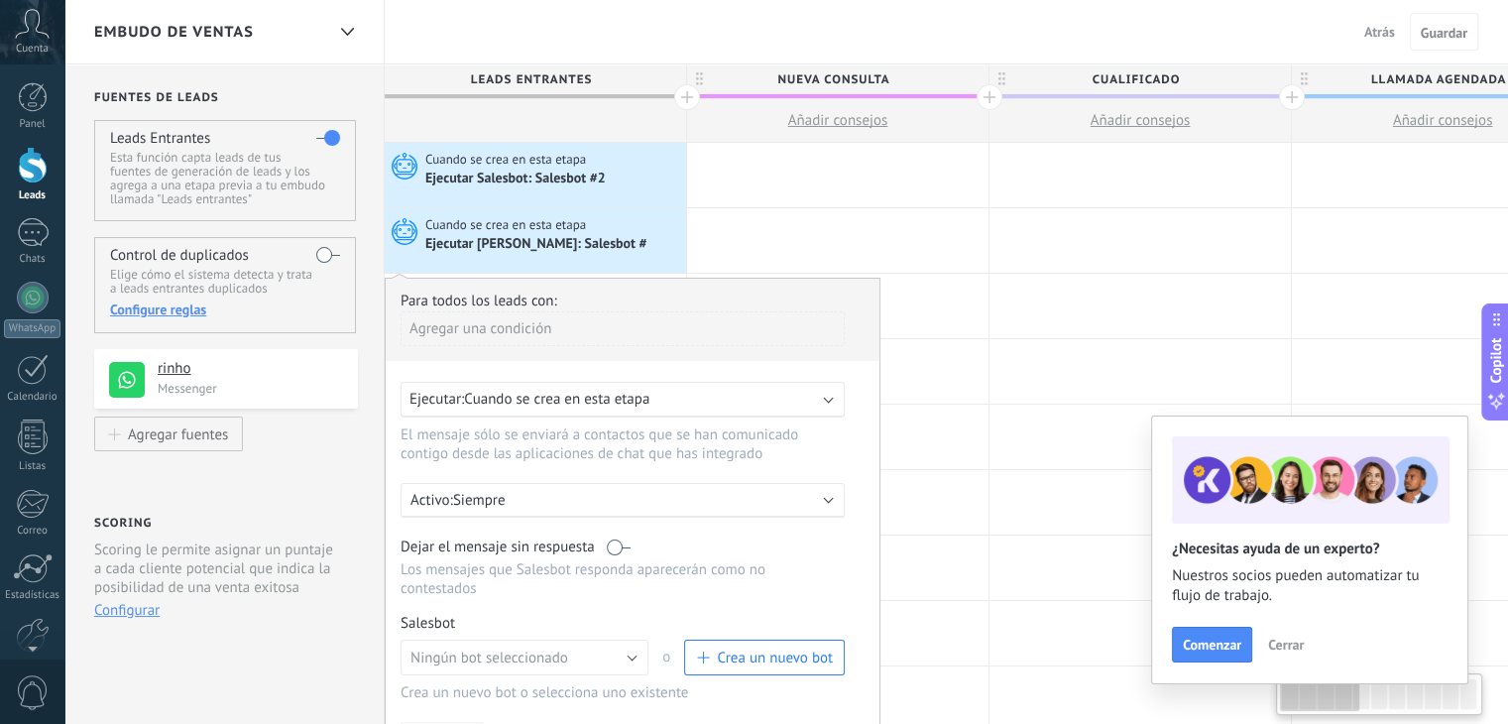
scroll to position [424, 0]
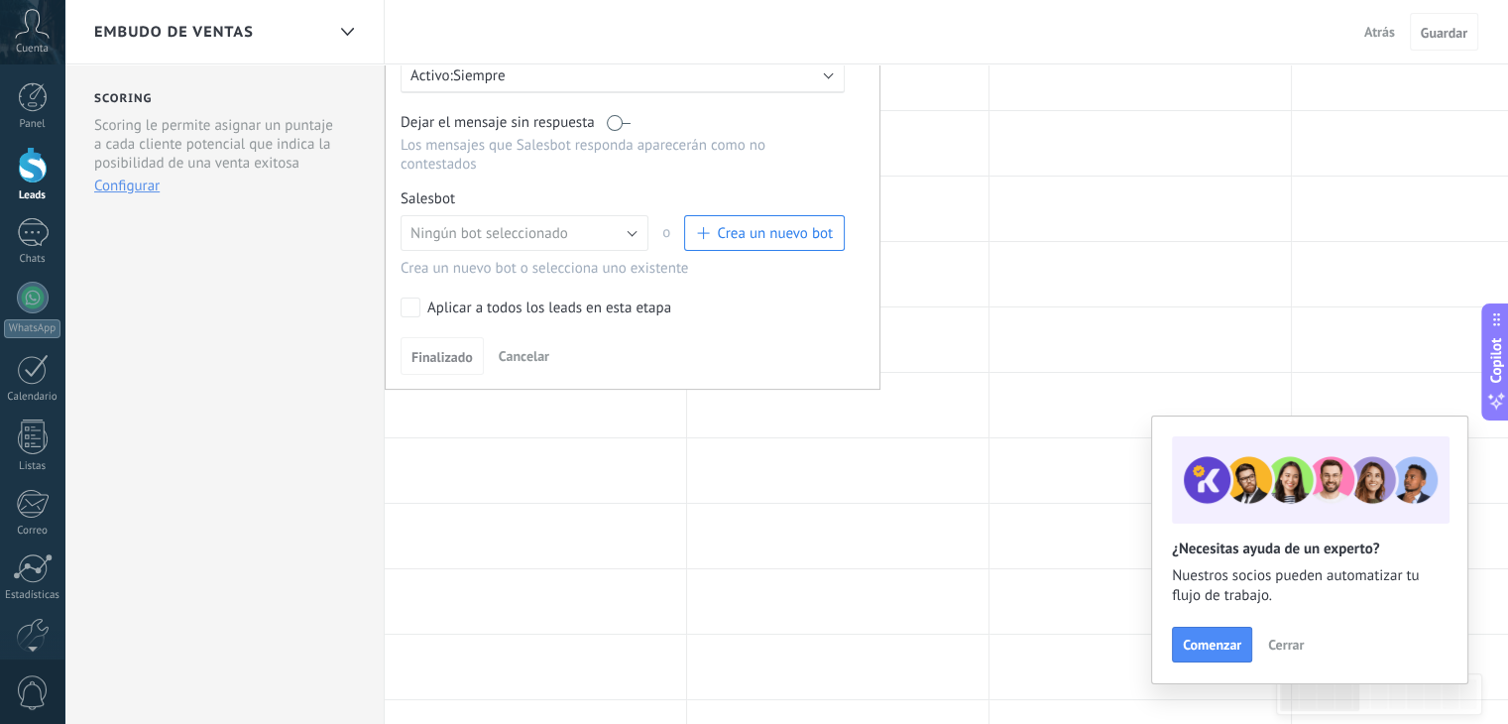
click at [731, 224] on span "Crea un nuevo bot" at bounding box center [775, 233] width 116 height 19
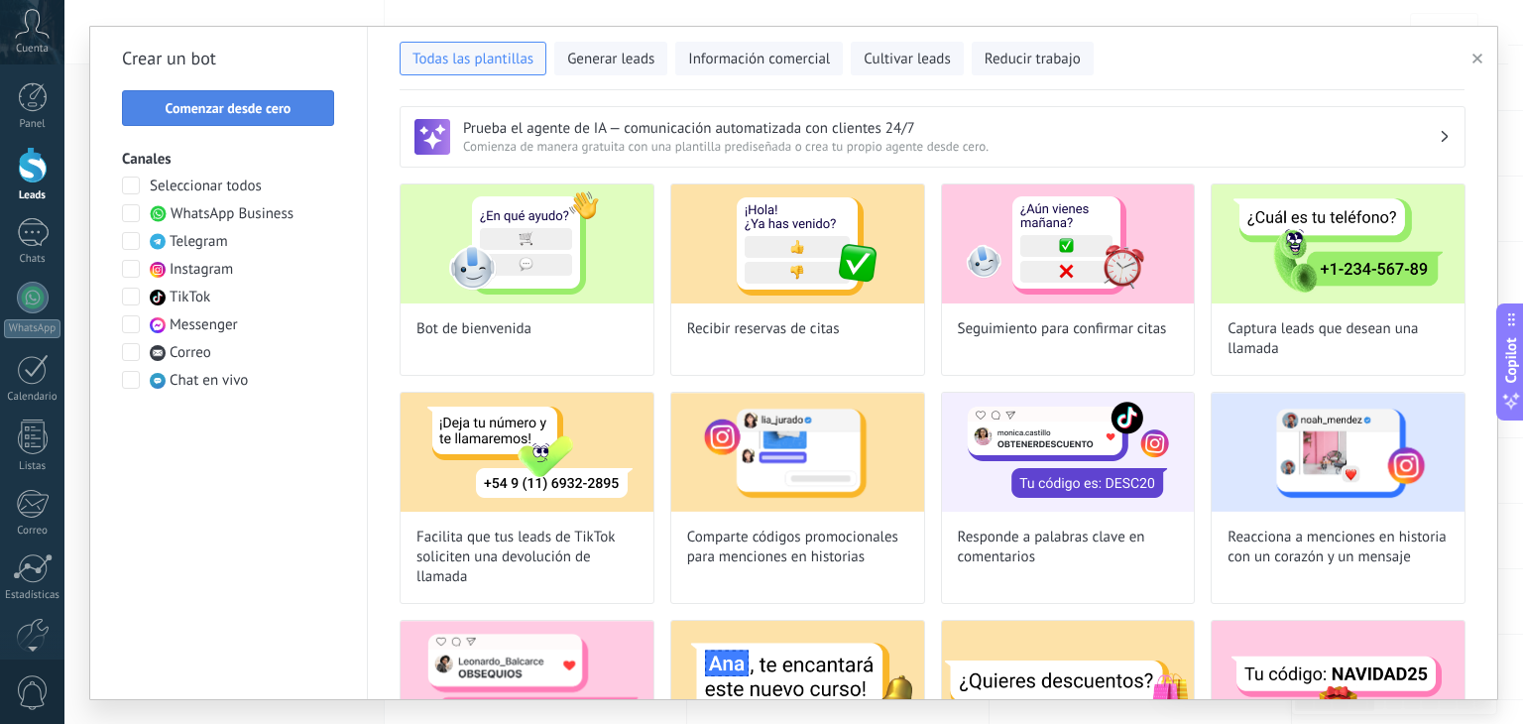
click at [214, 119] on button "Comenzar desde cero" at bounding box center [228, 108] width 212 height 36
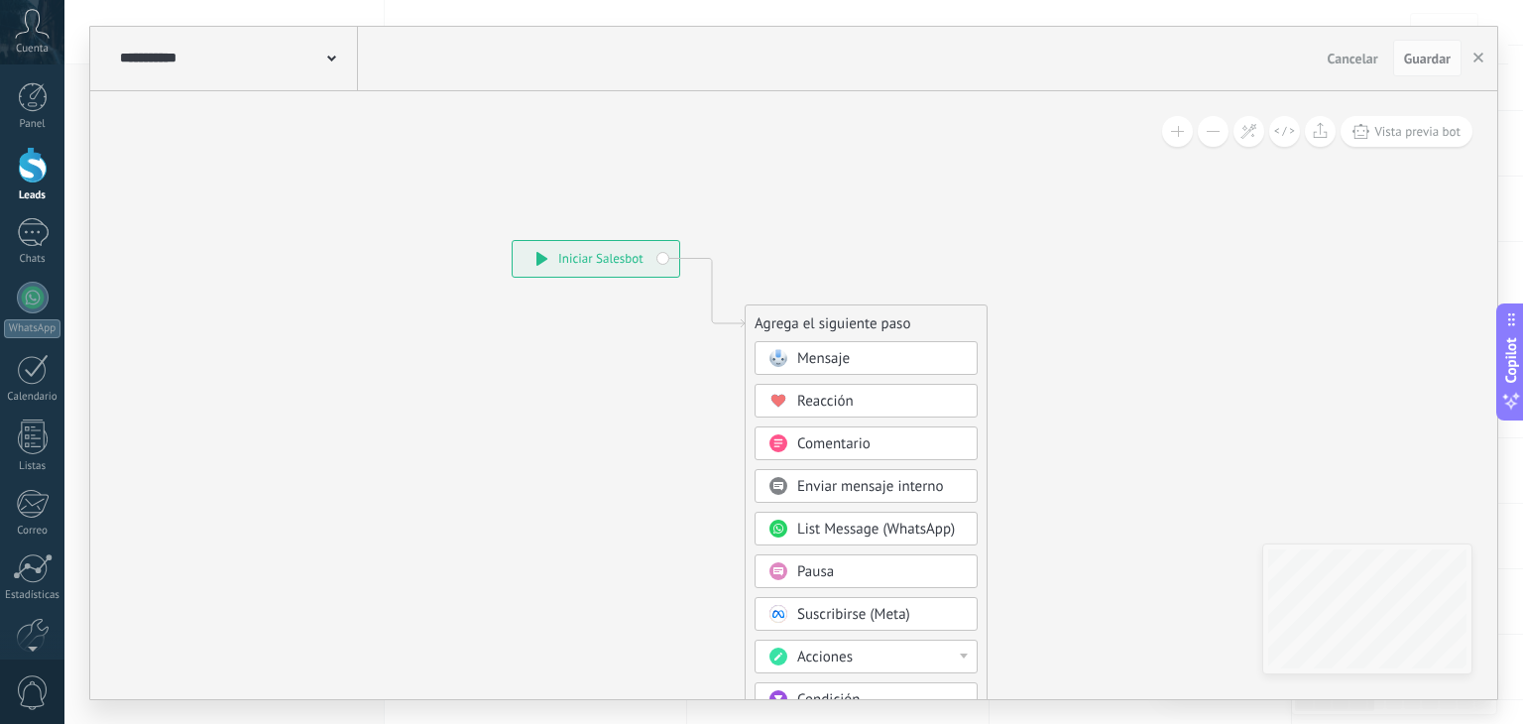
click at [797, 354] on span "Mensaje" at bounding box center [823, 358] width 53 height 19
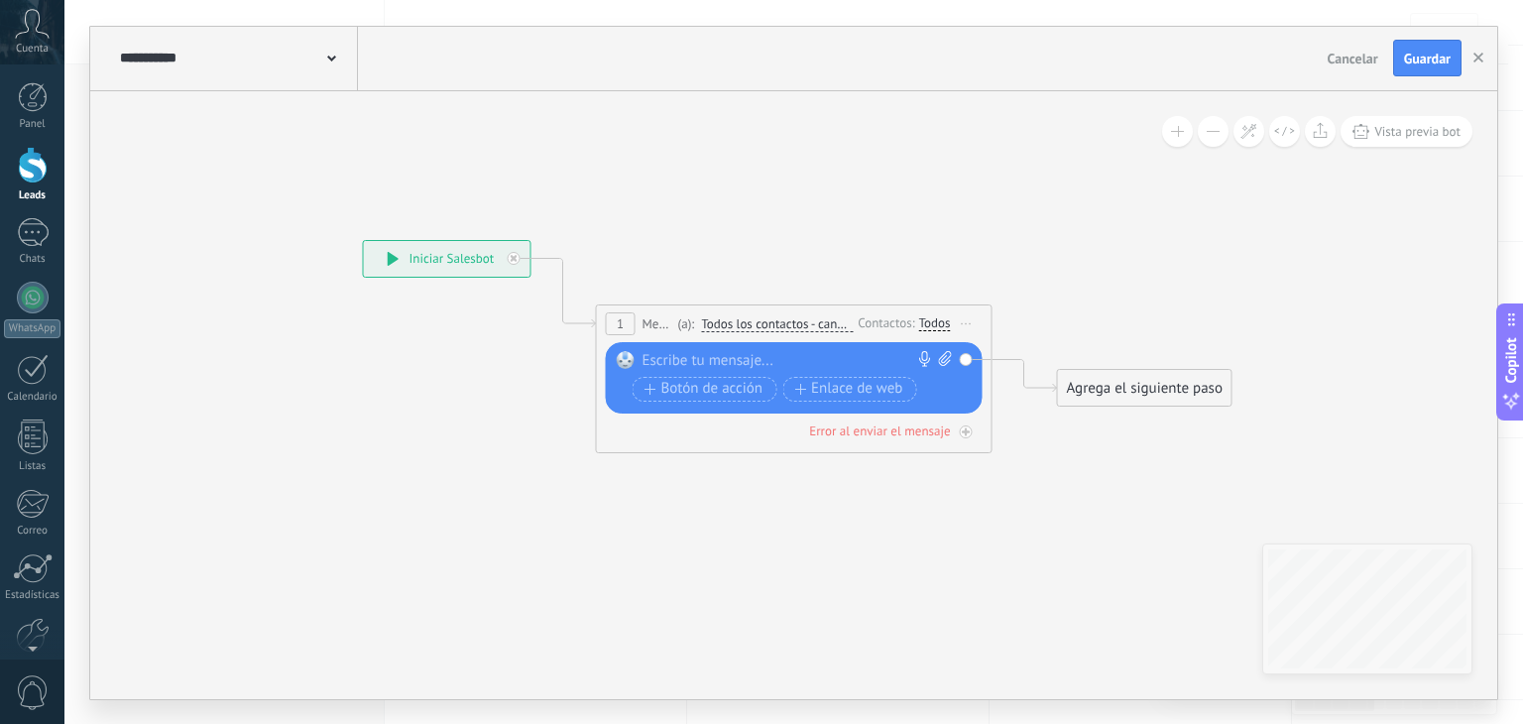
click at [797, 354] on div at bounding box center [790, 361] width 295 height 20
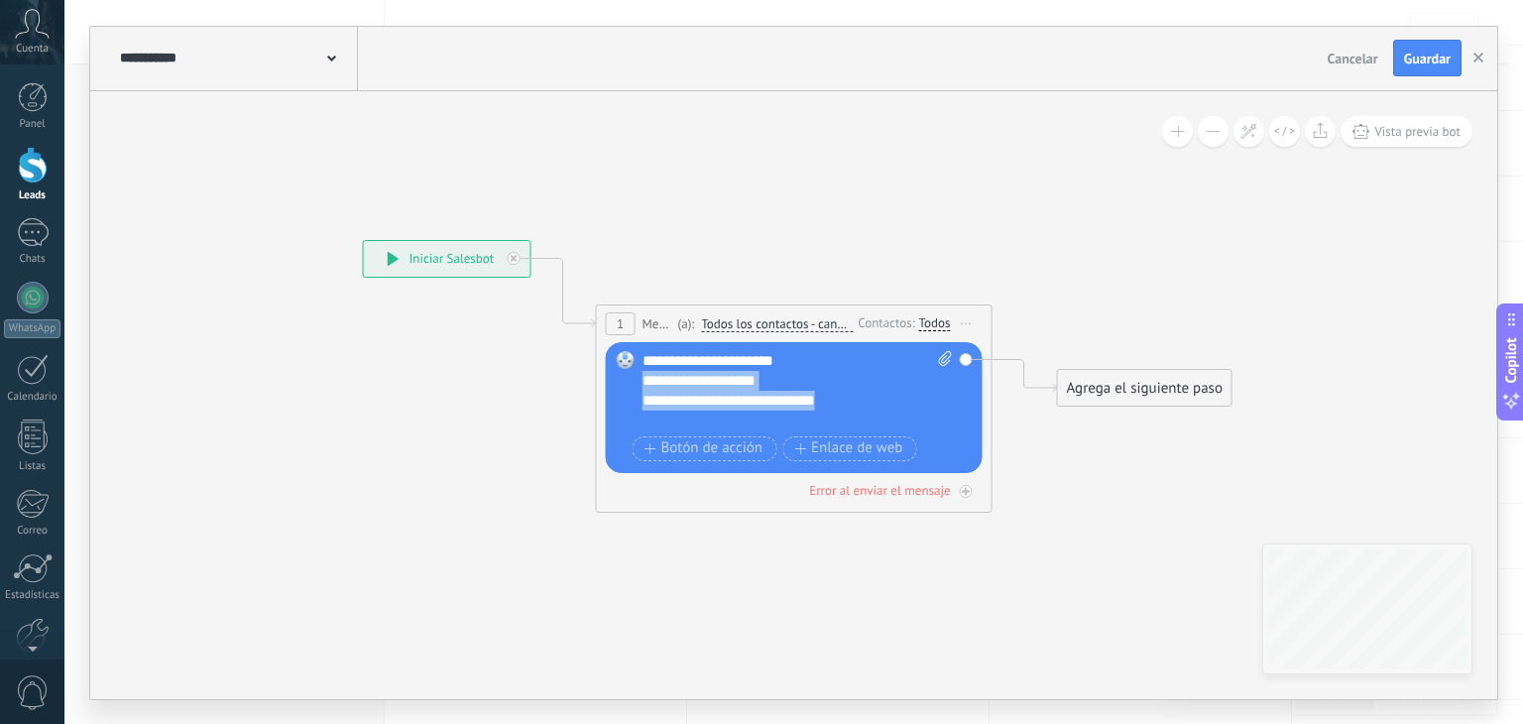
drag, startPoint x: 859, startPoint y: 395, endPoint x: 627, endPoint y: 376, distance: 232.8
click at [627, 376] on div "Reemplazar Quitar Convertir a mensaje de voz Arrastre la imagen aquí para adjun…" at bounding box center [794, 407] width 377 height 131
copy div "**********"
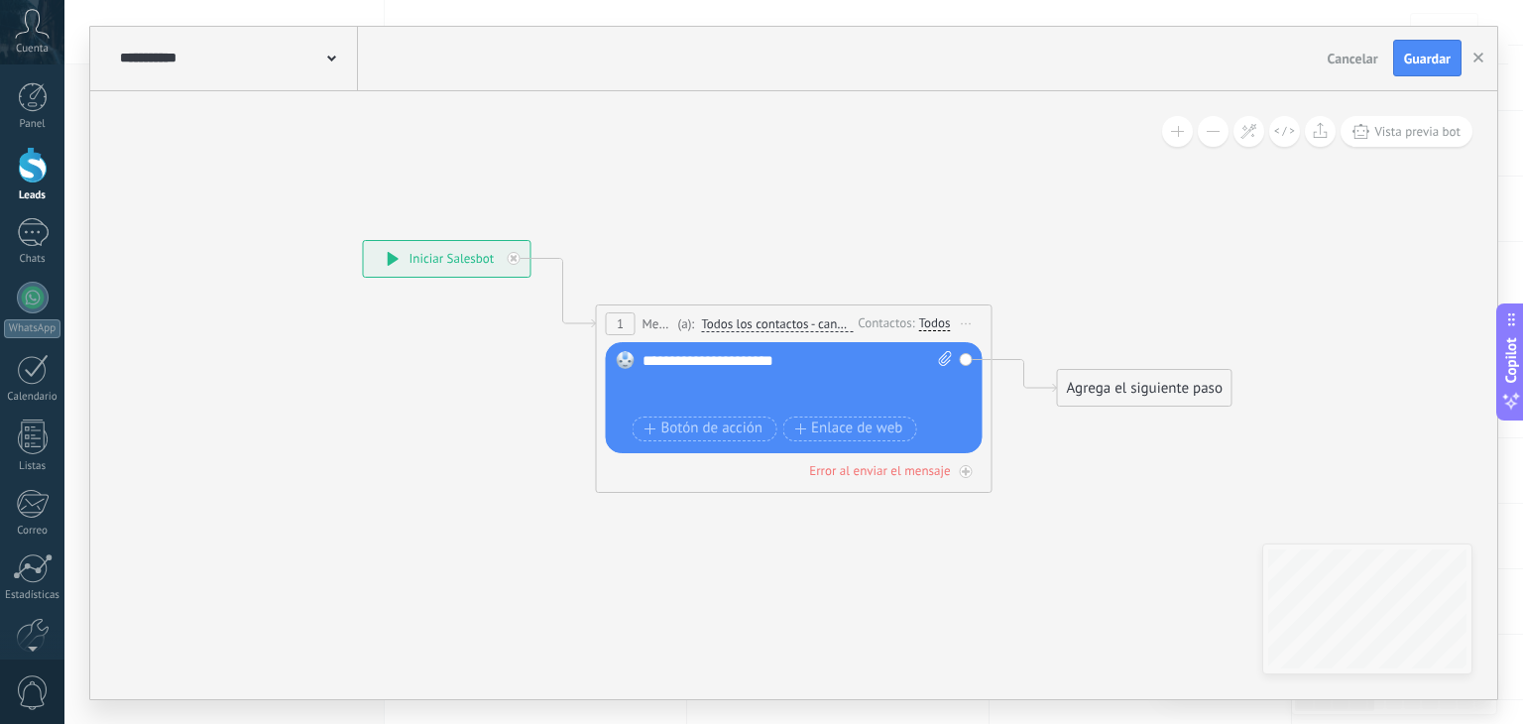
click at [1146, 397] on div "Agrega el siguiente paso" at bounding box center [1145, 388] width 174 height 33
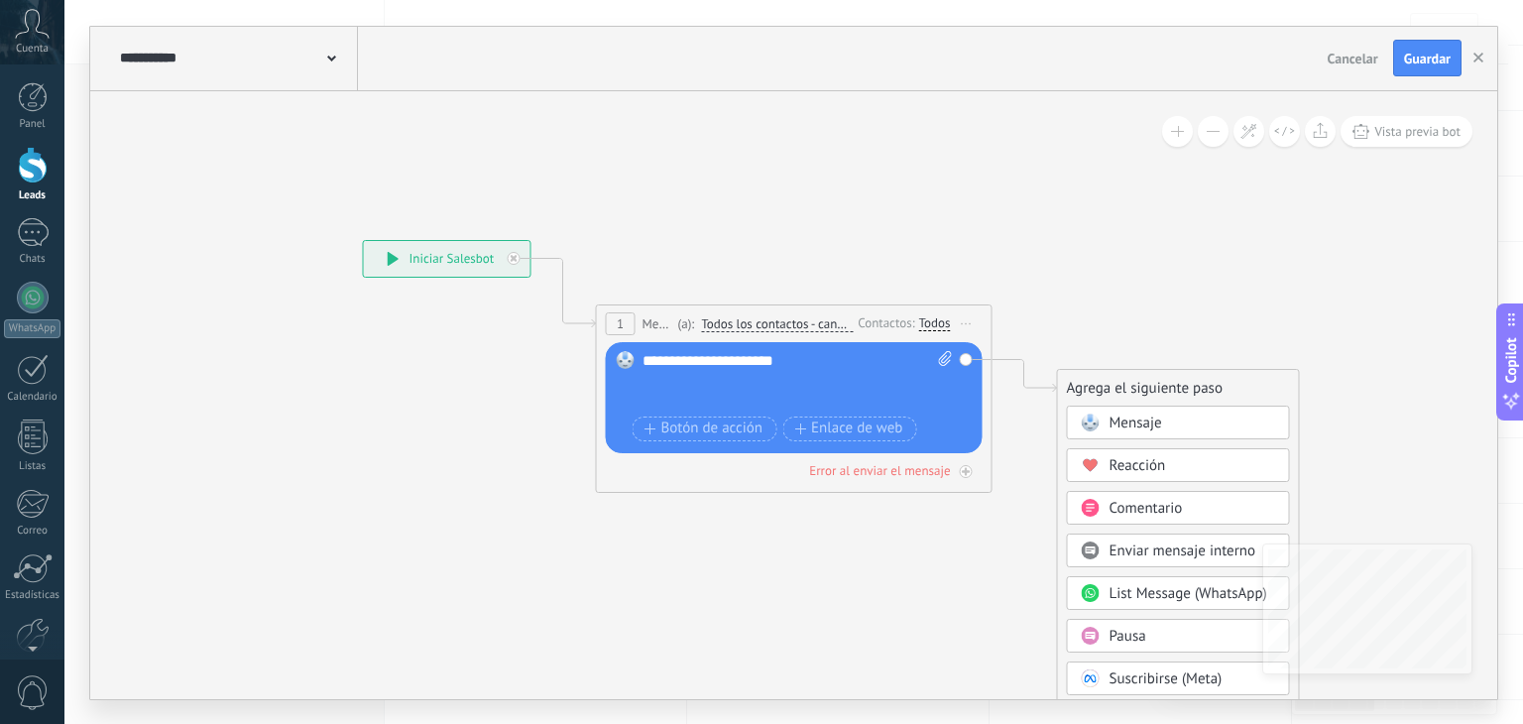
click at [1140, 418] on span "Mensaje" at bounding box center [1136, 423] width 53 height 19
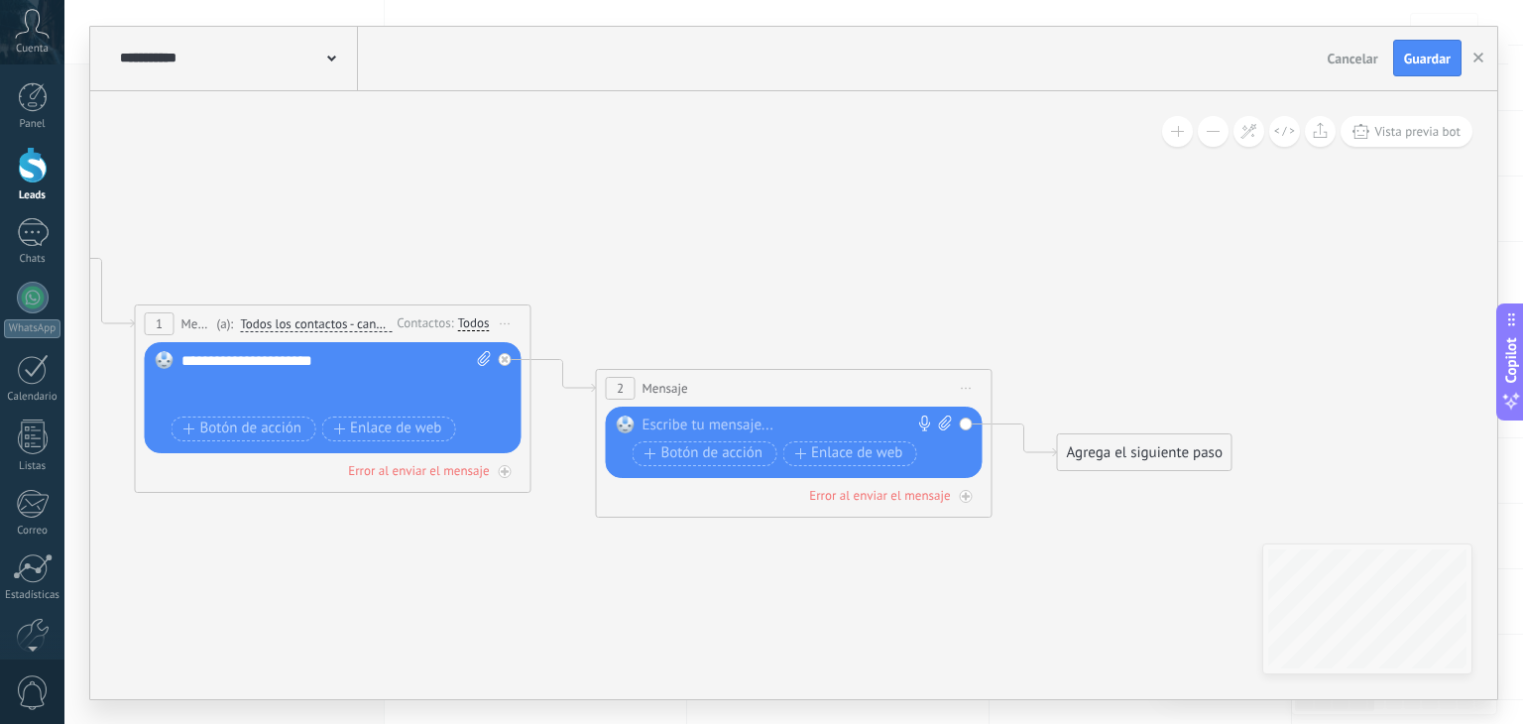
click at [834, 428] on div at bounding box center [790, 426] width 295 height 20
paste div
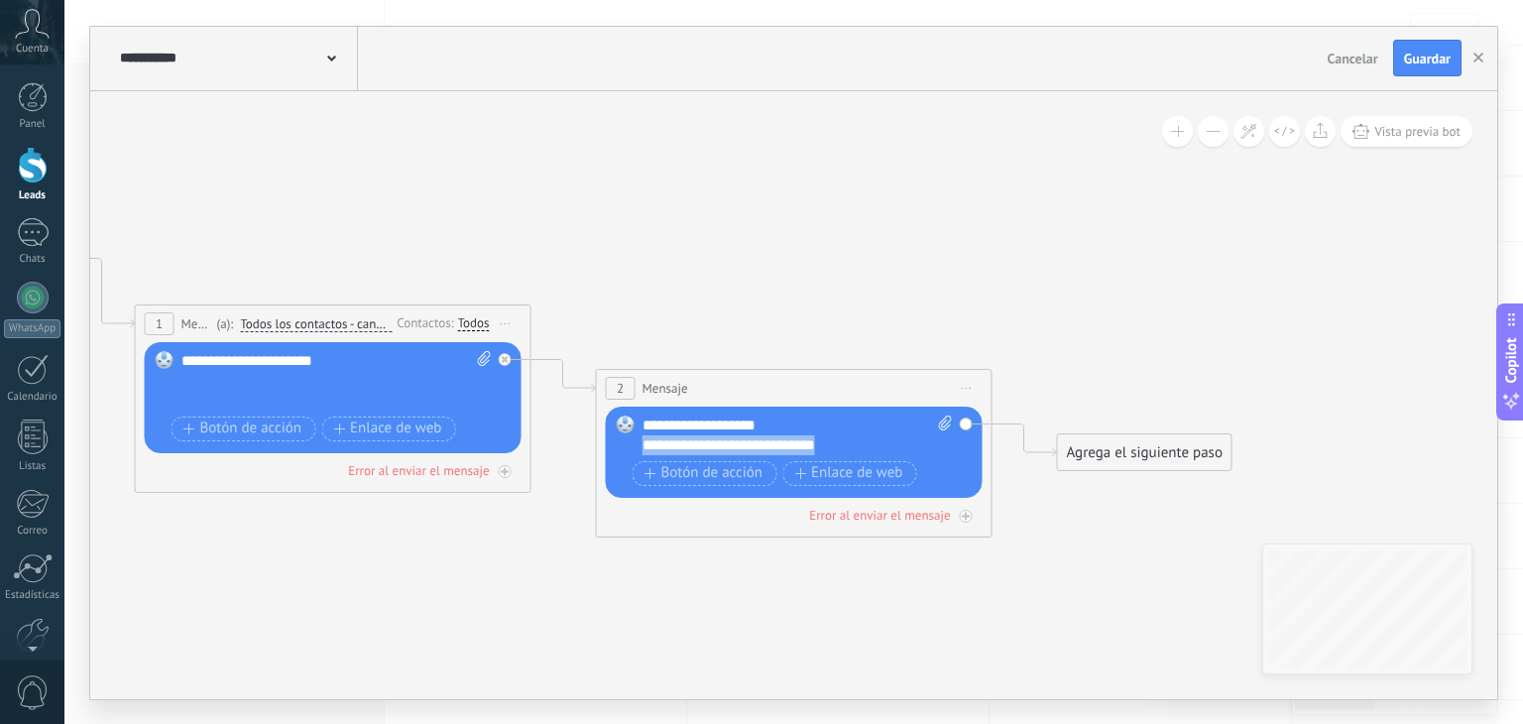
drag, startPoint x: 854, startPoint y: 443, endPoint x: 625, endPoint y: 437, distance: 229.2
click at [625, 437] on div "Reemplazar Quitar Convertir a mensaje de voz Arrastre la imagen aquí para adjun…" at bounding box center [794, 452] width 377 height 91
copy div "**********"
click at [1109, 468] on div "Agrega el siguiente paso Mensaje Mensaje Mensaje Reacción Comentario Enviar men…" at bounding box center [1145, 452] width 176 height 38
click at [1107, 459] on div "Agrega el siguiente paso" at bounding box center [1145, 452] width 174 height 33
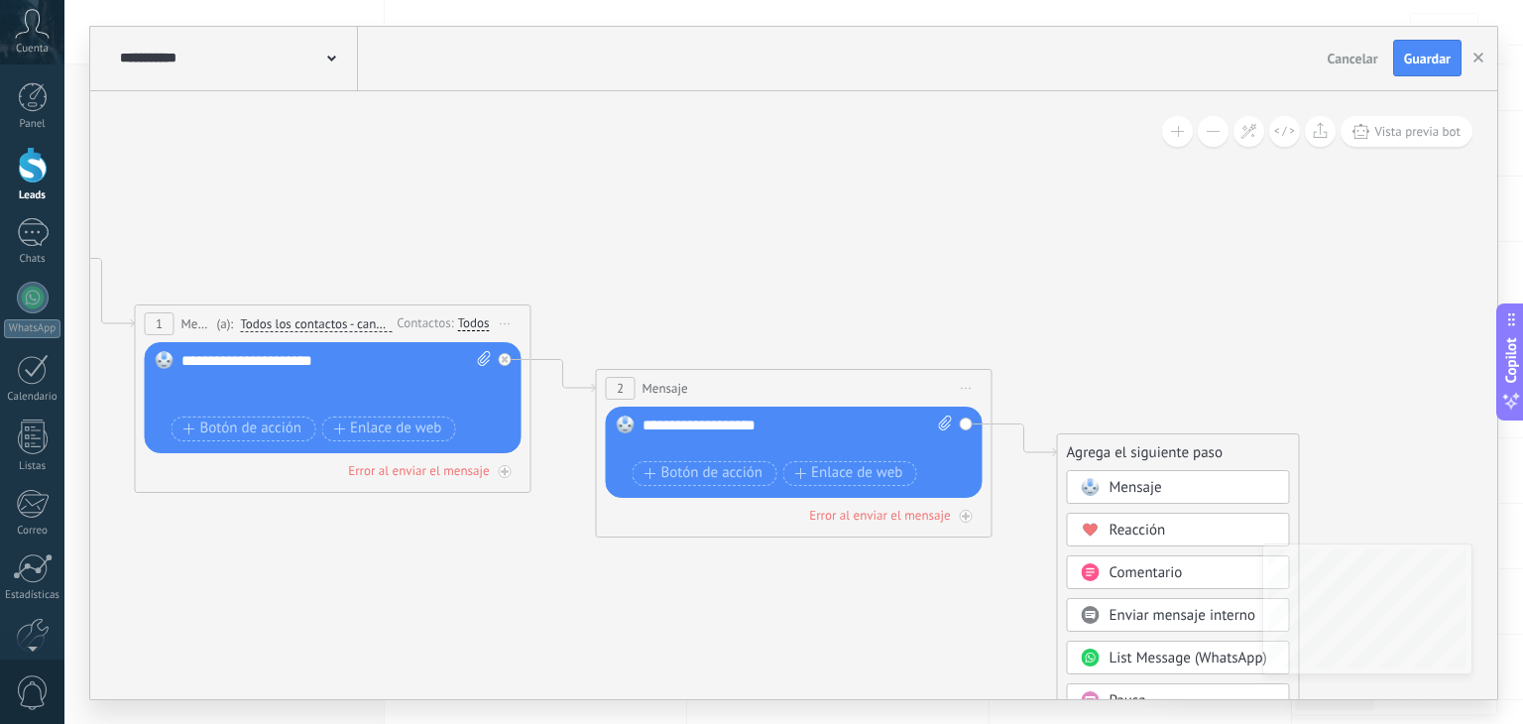
click at [1097, 481] on icon at bounding box center [1090, 487] width 18 height 18
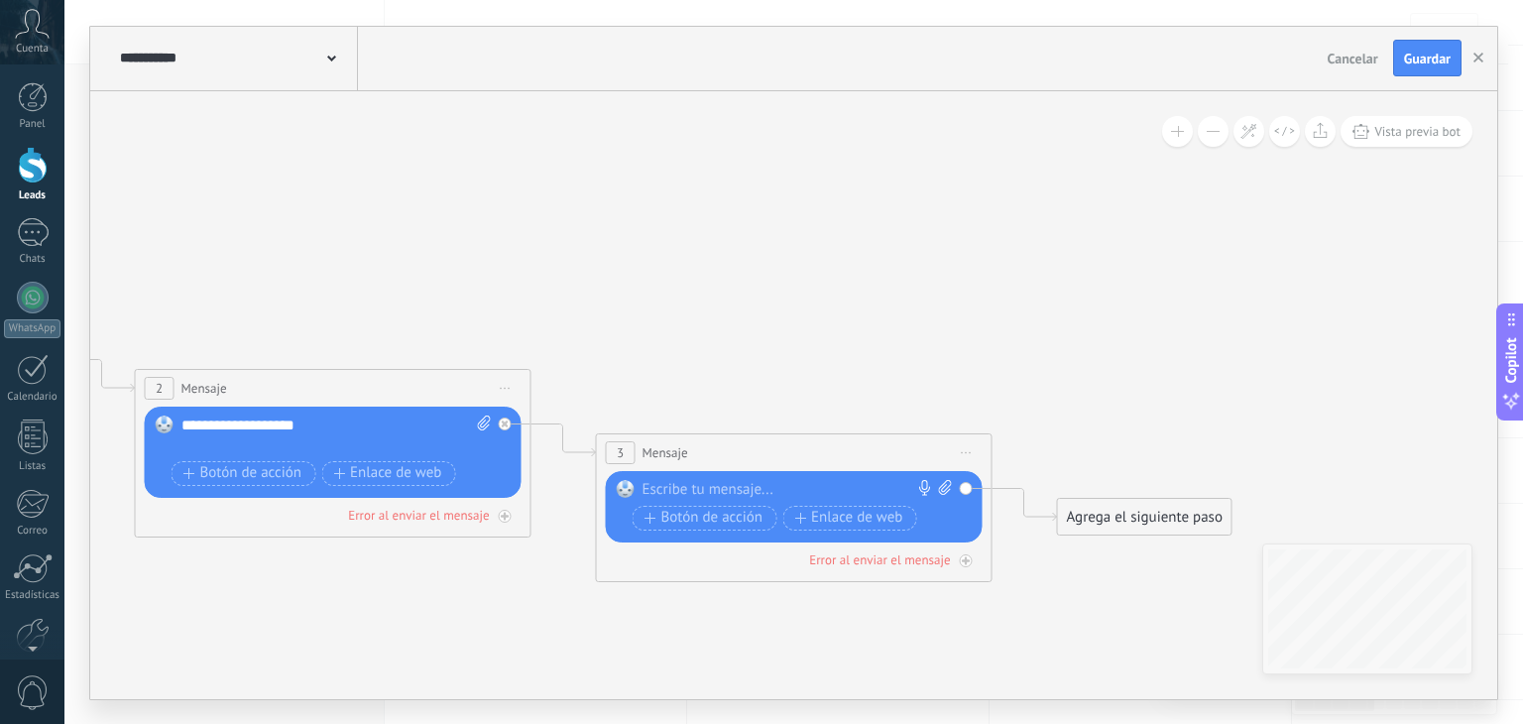
click at [670, 481] on div at bounding box center [790, 490] width 295 height 20
paste div
click at [1083, 514] on div "Agrega el siguiente paso" at bounding box center [1145, 517] width 174 height 33
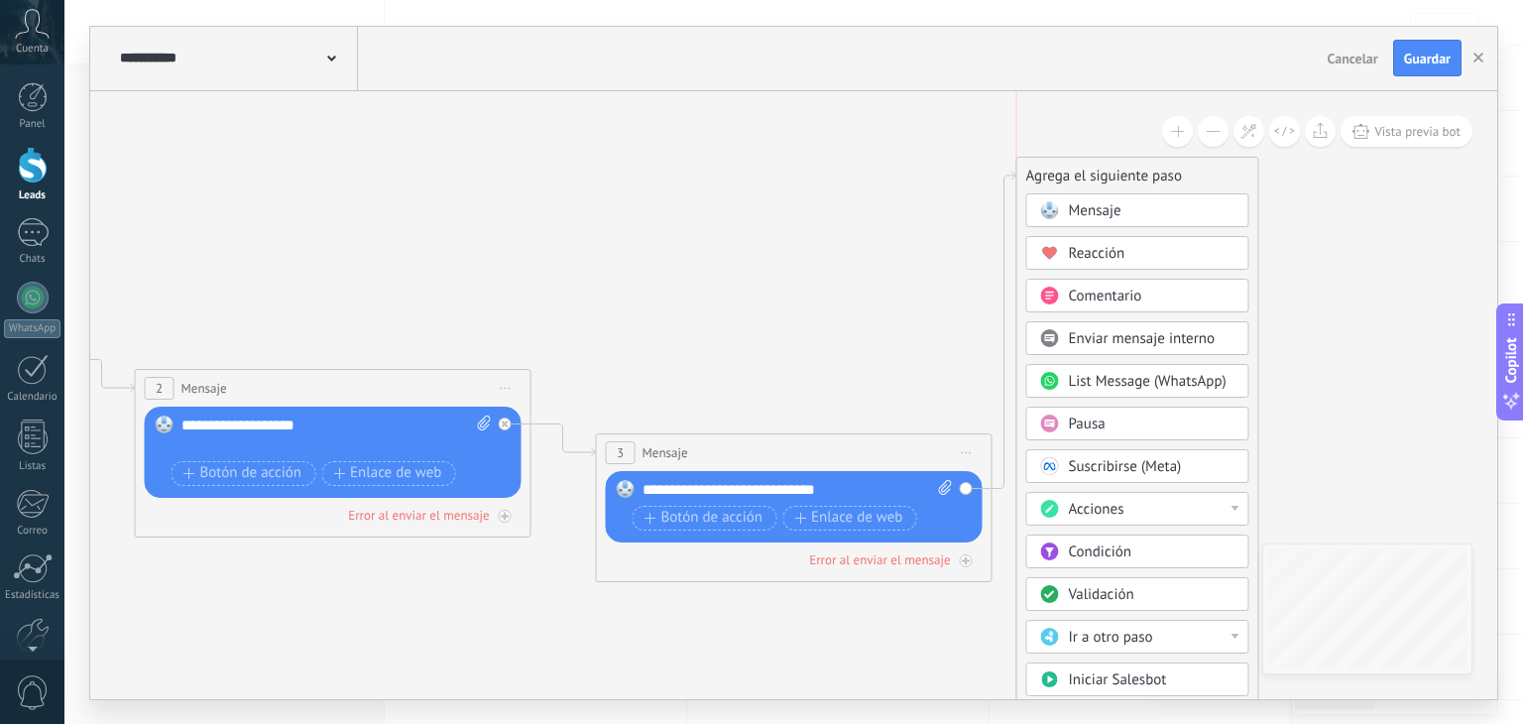
drag, startPoint x: 1083, startPoint y: 514, endPoint x: 1050, endPoint y: 163, distance: 352.6
click at [1050, 163] on div "Agrega el siguiente paso" at bounding box center [1138, 176] width 241 height 33
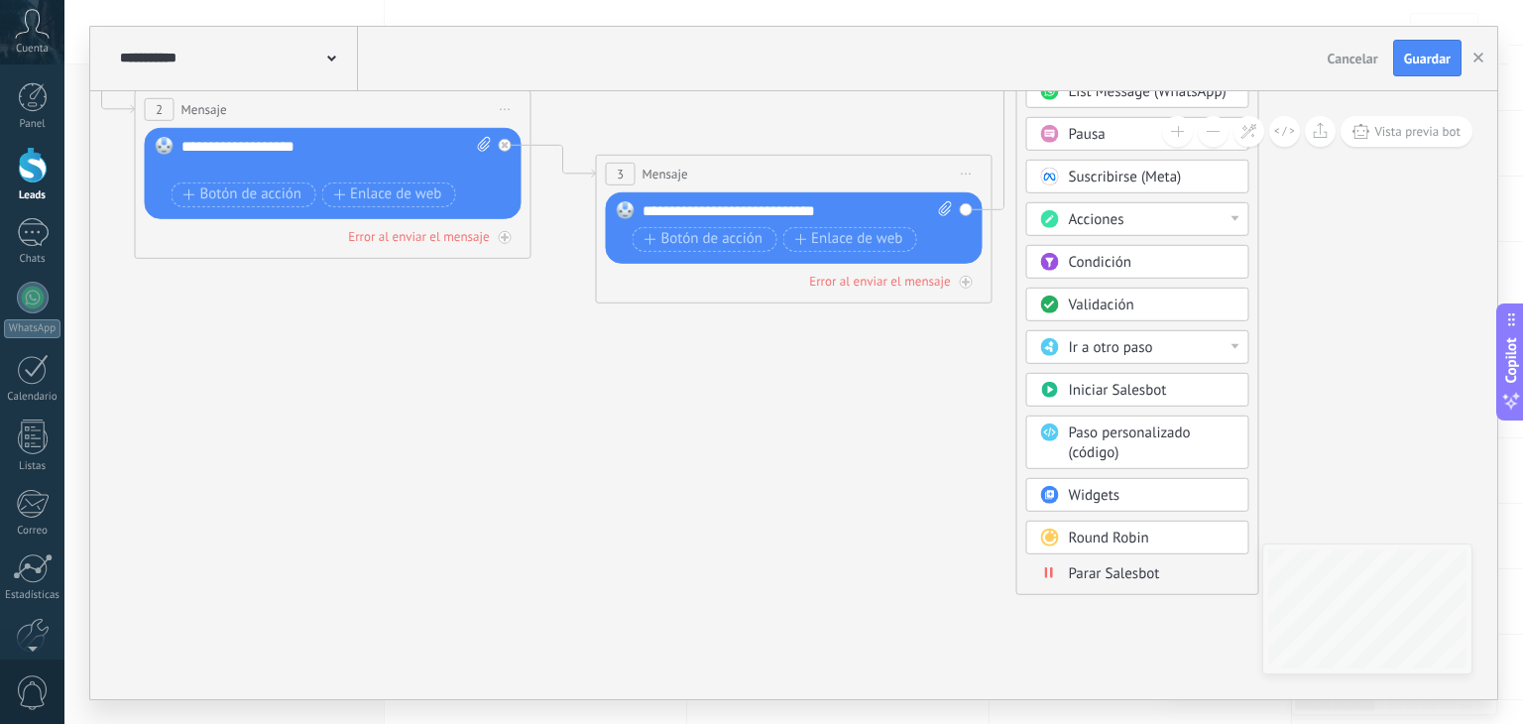
click at [1107, 563] on span "Parar Salesbot" at bounding box center [1114, 572] width 91 height 19
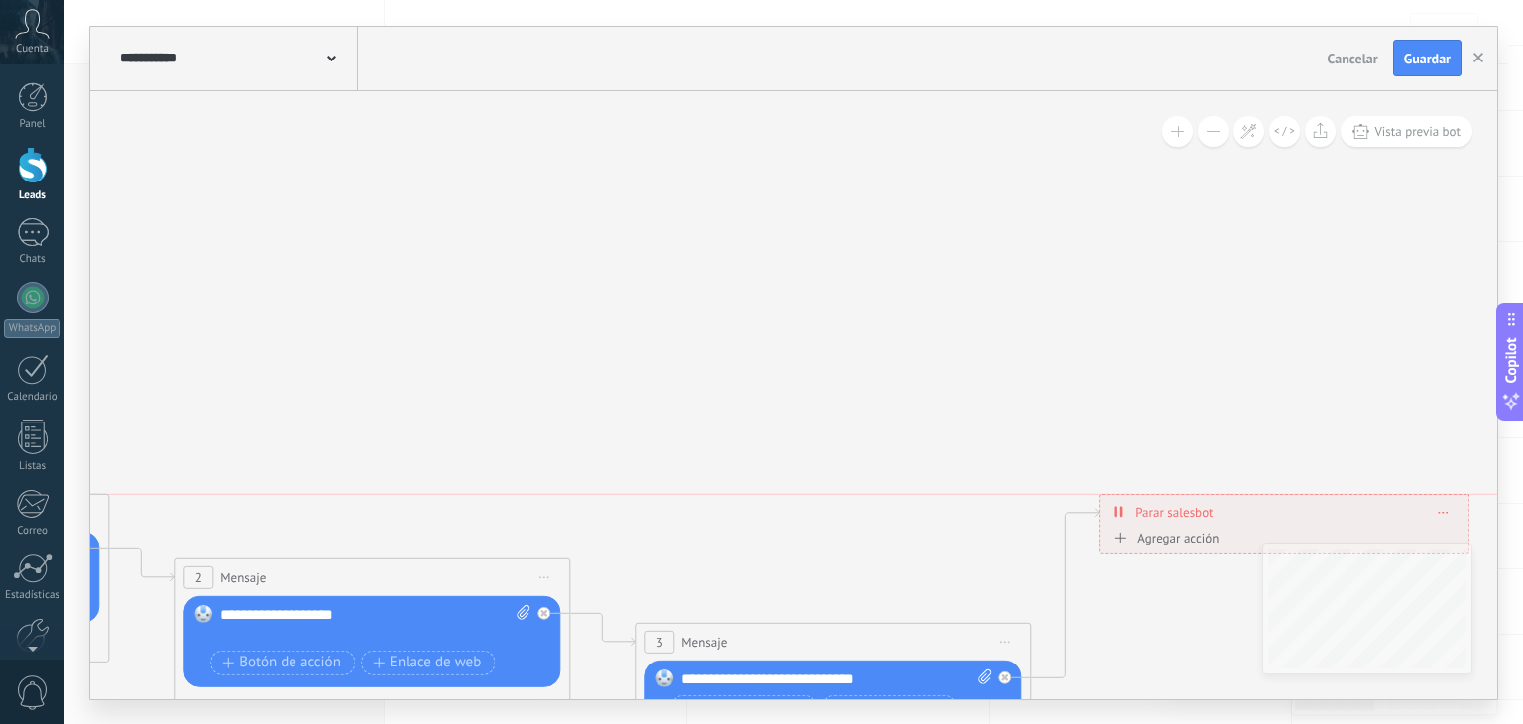
drag, startPoint x: 1187, startPoint y: 350, endPoint x: 1216, endPoint y: 437, distance: 91.9
click at [1216, 494] on div "**********" at bounding box center [1284, 511] width 369 height 35
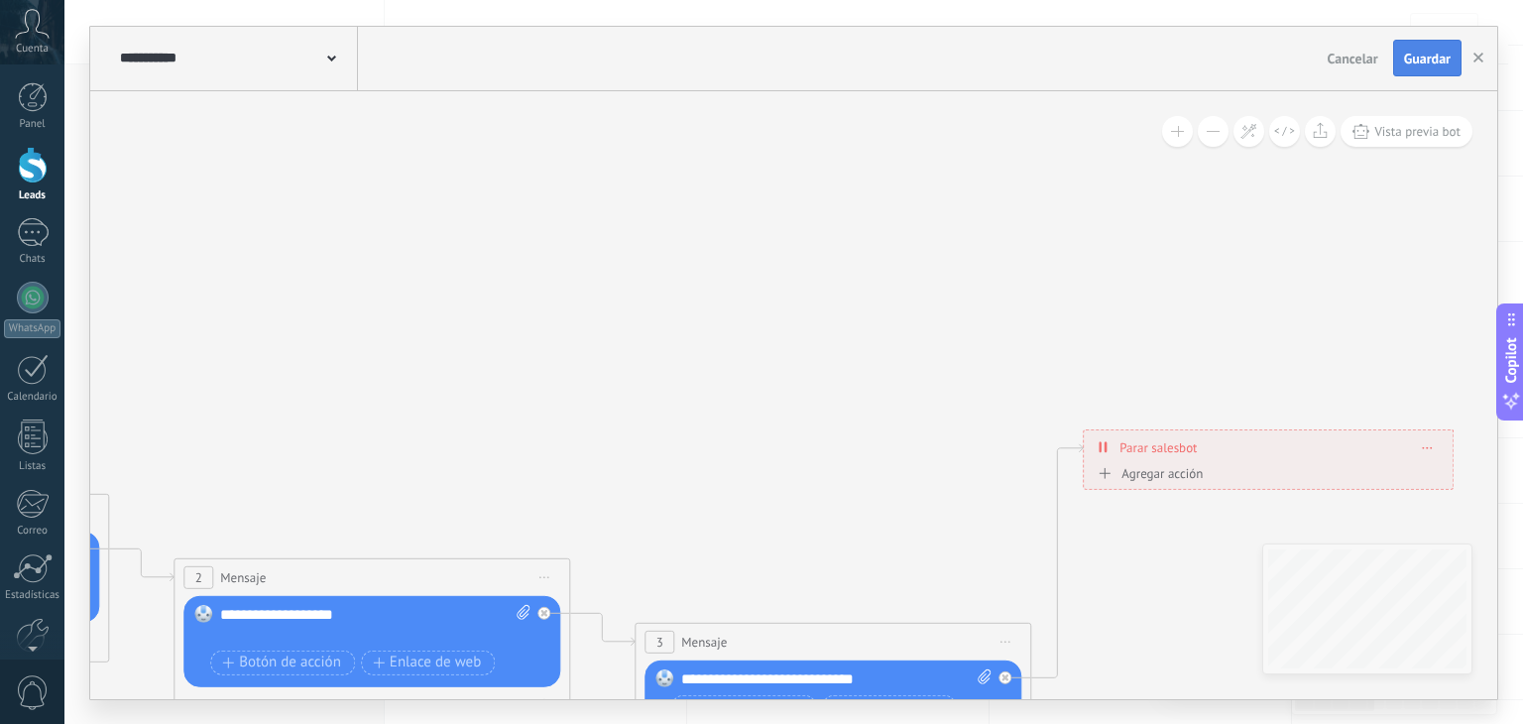
click at [1409, 64] on span "Guardar" at bounding box center [1427, 59] width 47 height 14
click at [1482, 53] on icon "button" at bounding box center [1479, 58] width 10 height 10
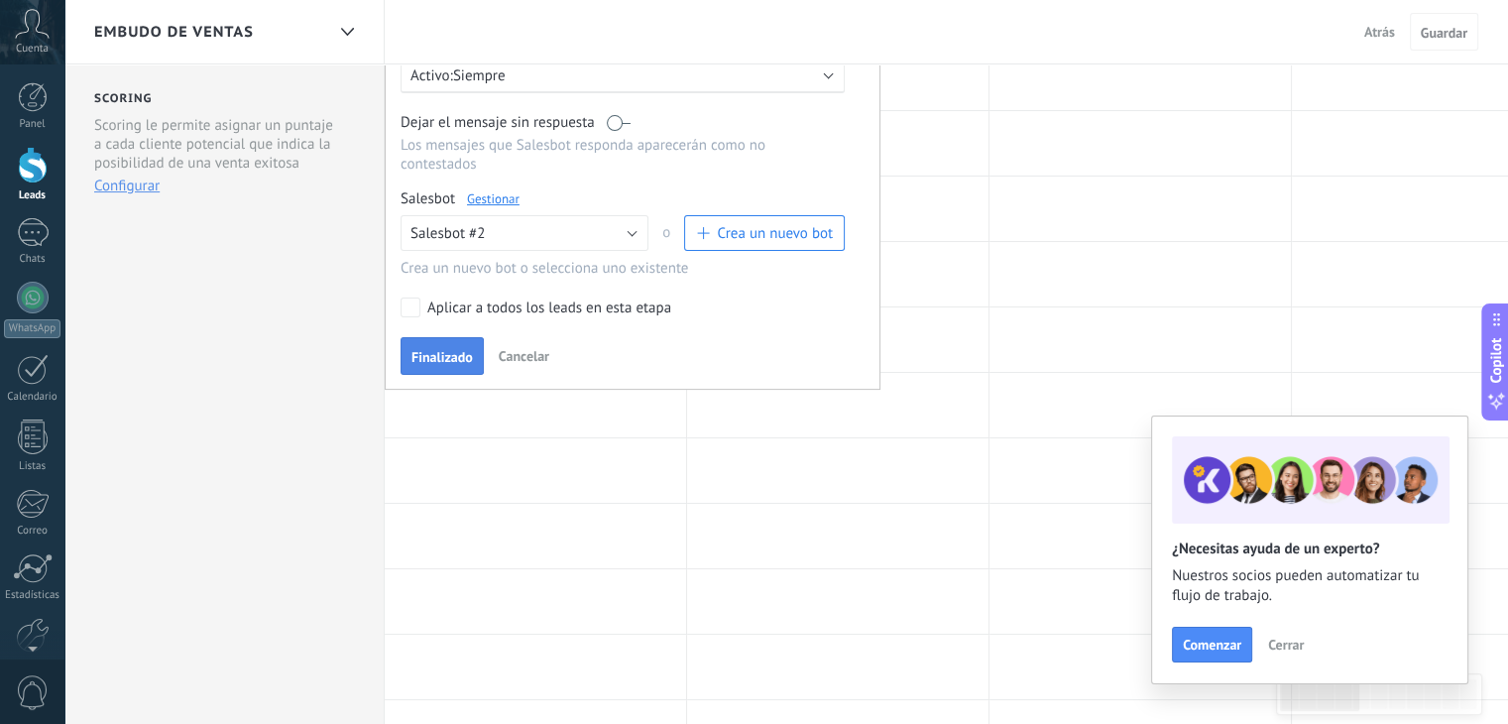
click at [440, 350] on span "Finalizado" at bounding box center [442, 357] width 61 height 14
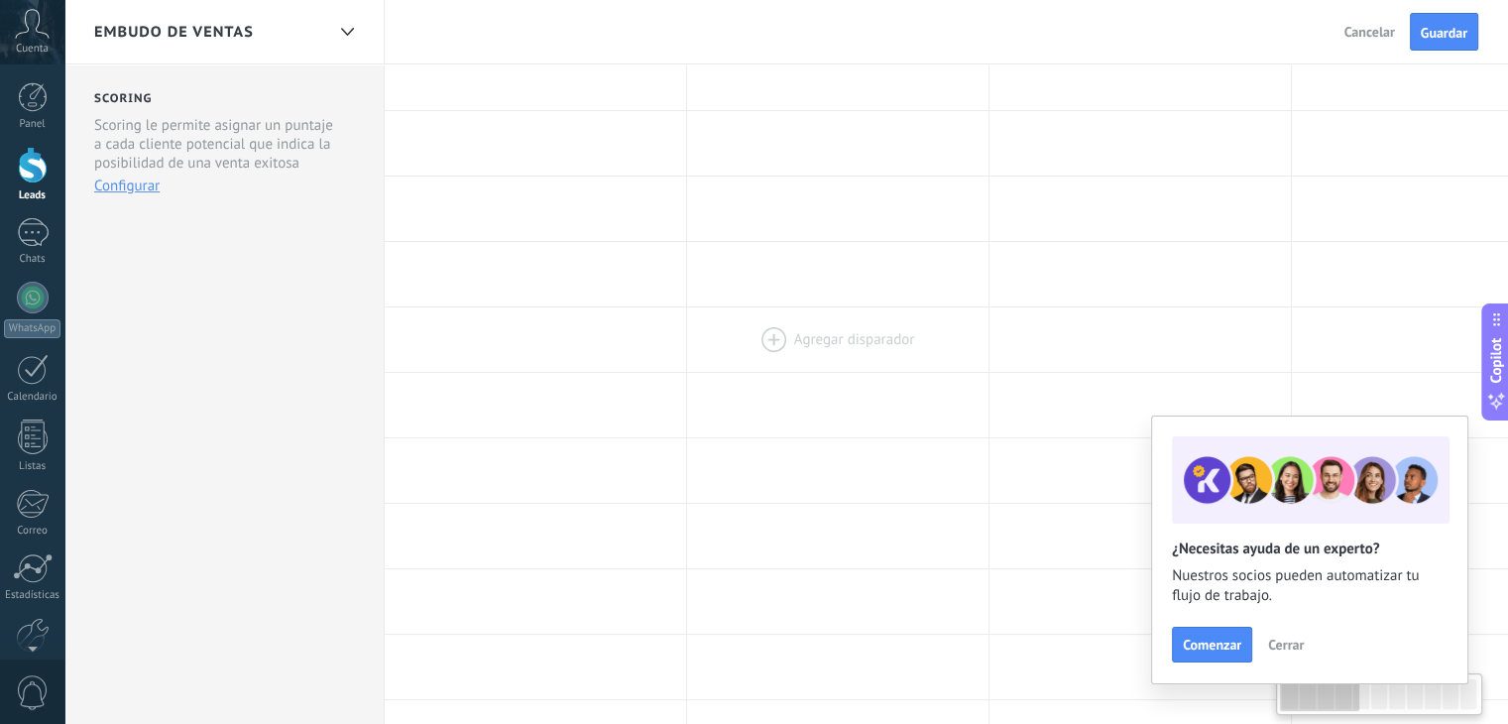
scroll to position [0, 0]
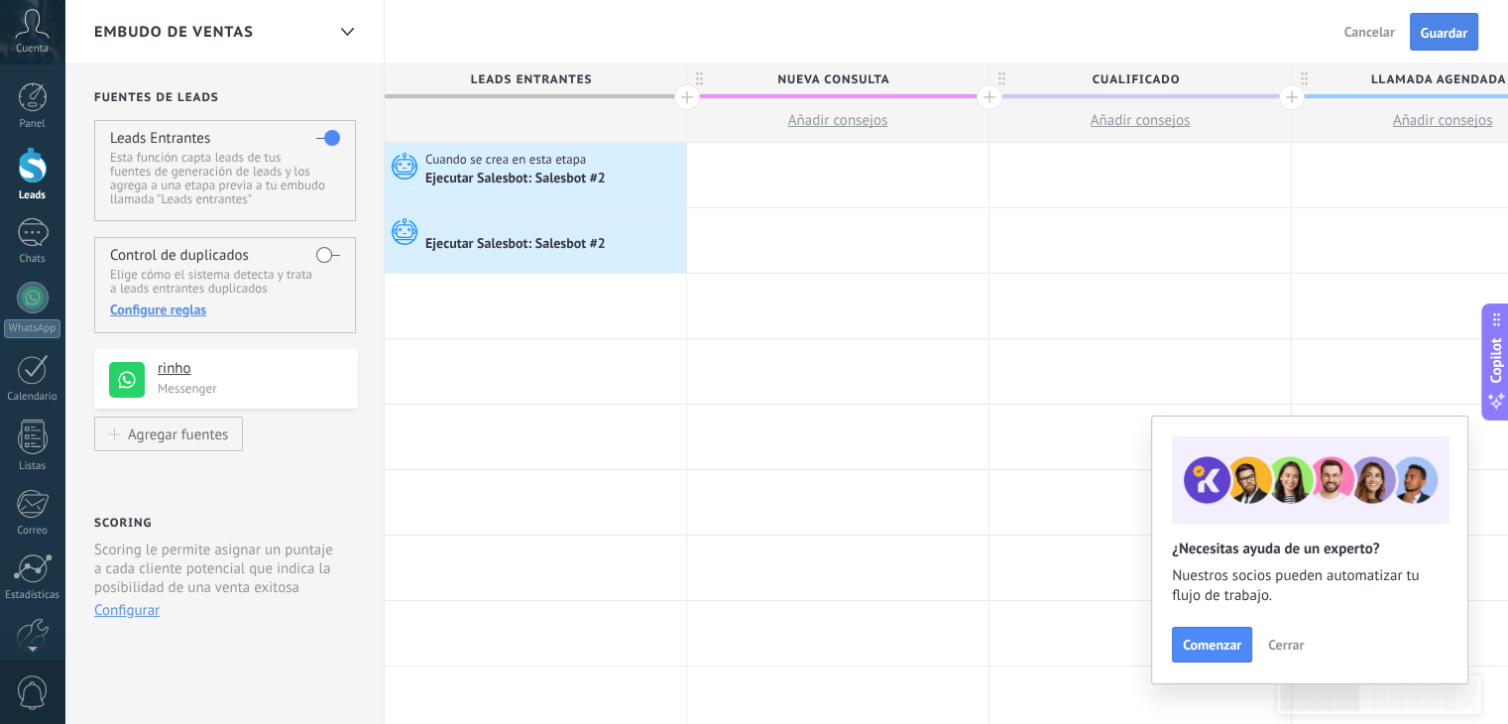
click at [1455, 26] on span "Guardar" at bounding box center [1444, 33] width 47 height 14
click at [464, 262] on div "Cuando se crea en esta etapa Ejecutar Salesbot: Salesbot #2" at bounding box center [535, 240] width 301 height 64
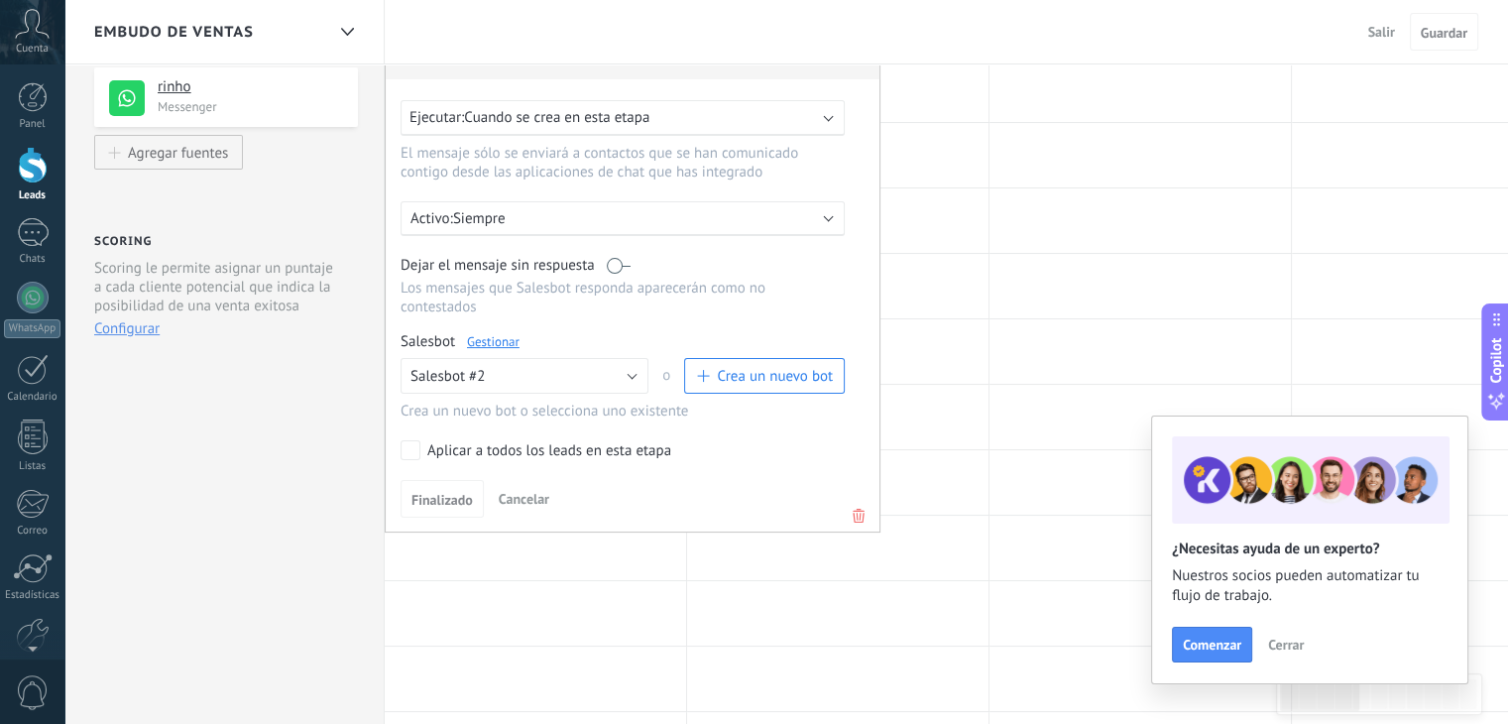
scroll to position [313, 0]
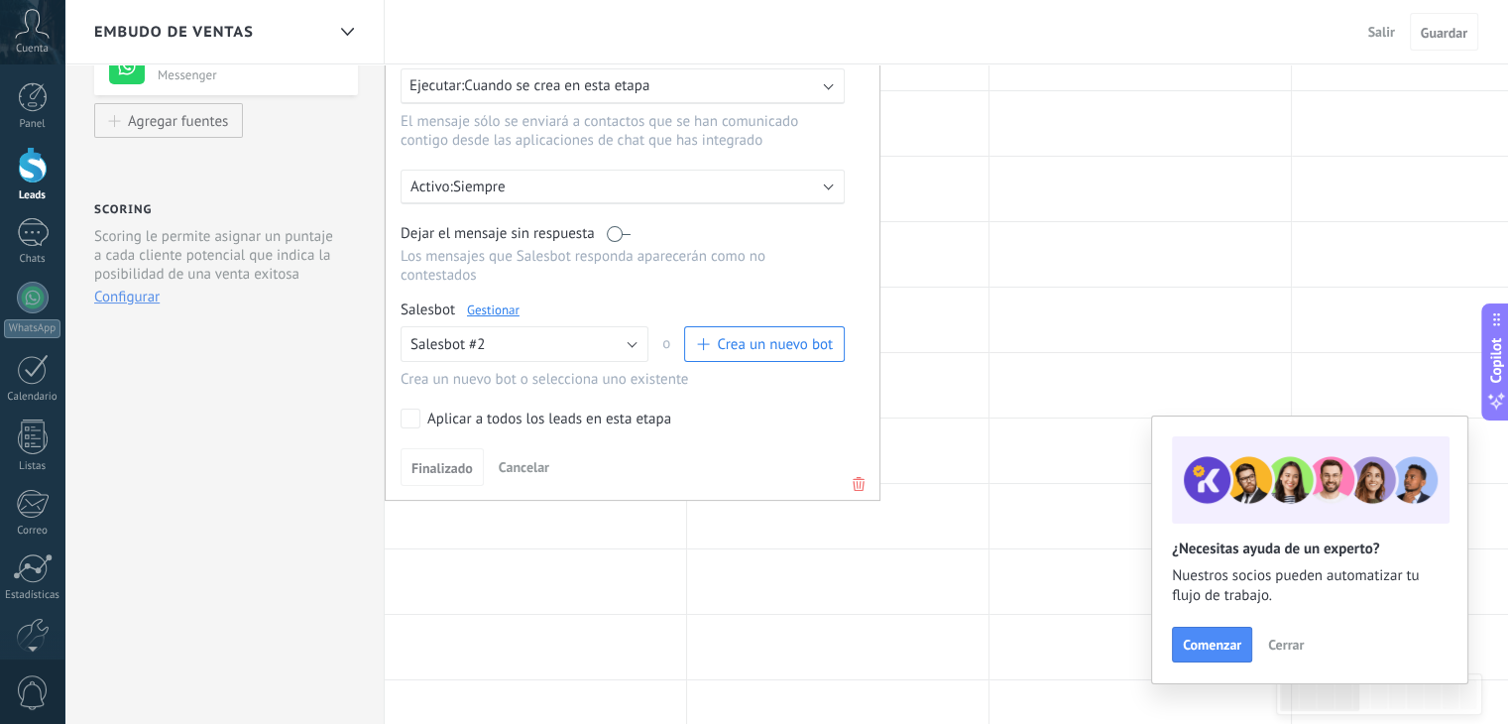
click at [855, 472] on icon at bounding box center [859, 484] width 22 height 24
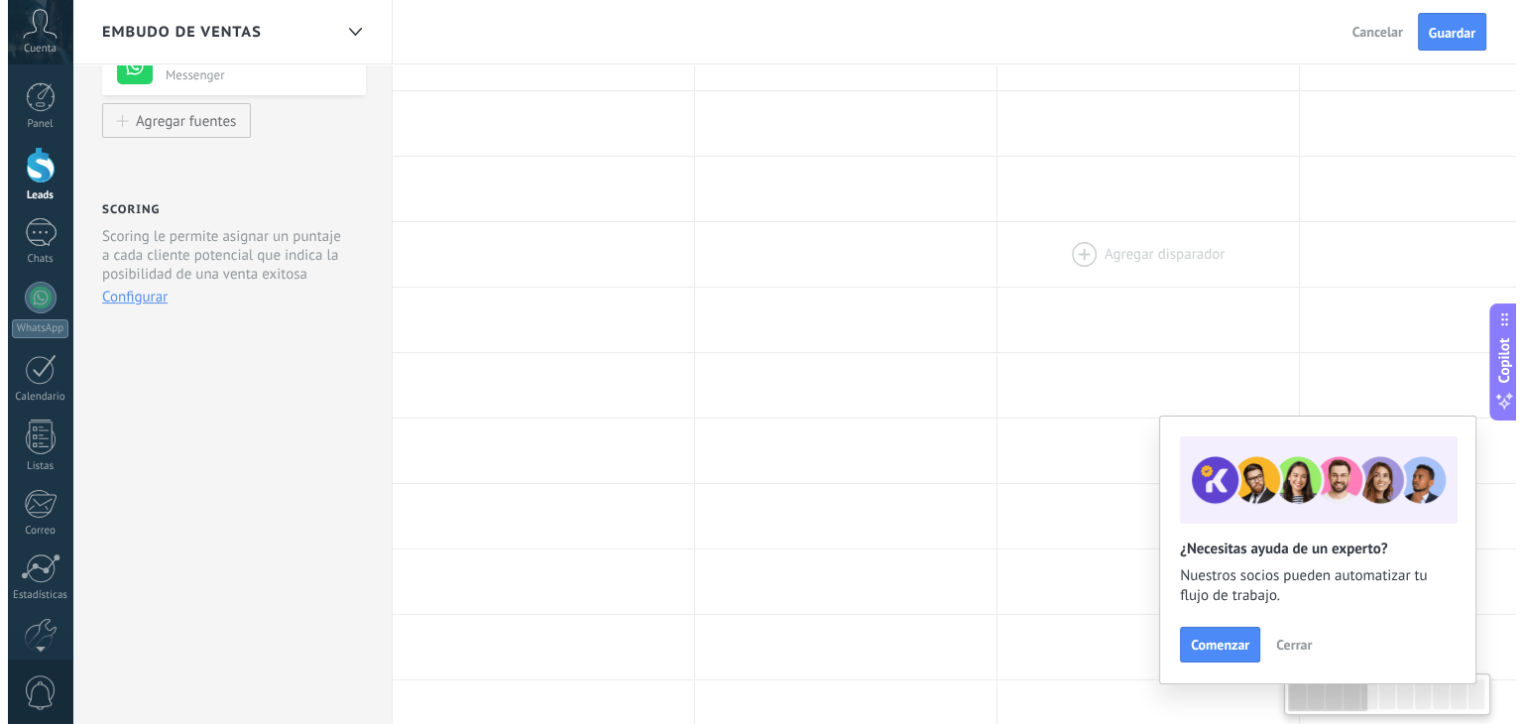
scroll to position [0, 0]
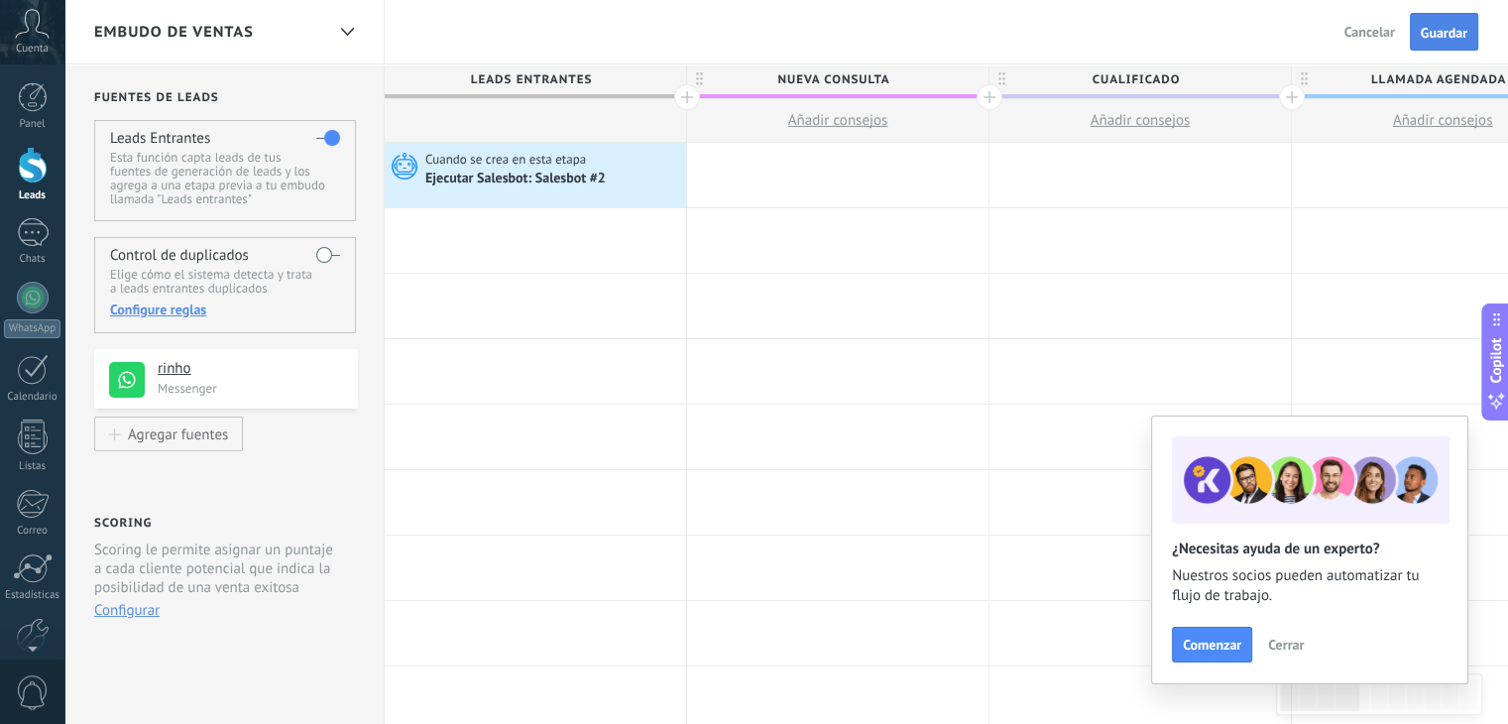
click at [1421, 36] on span "Guardar" at bounding box center [1444, 33] width 47 height 14
click at [32, 226] on div at bounding box center [33, 232] width 32 height 29
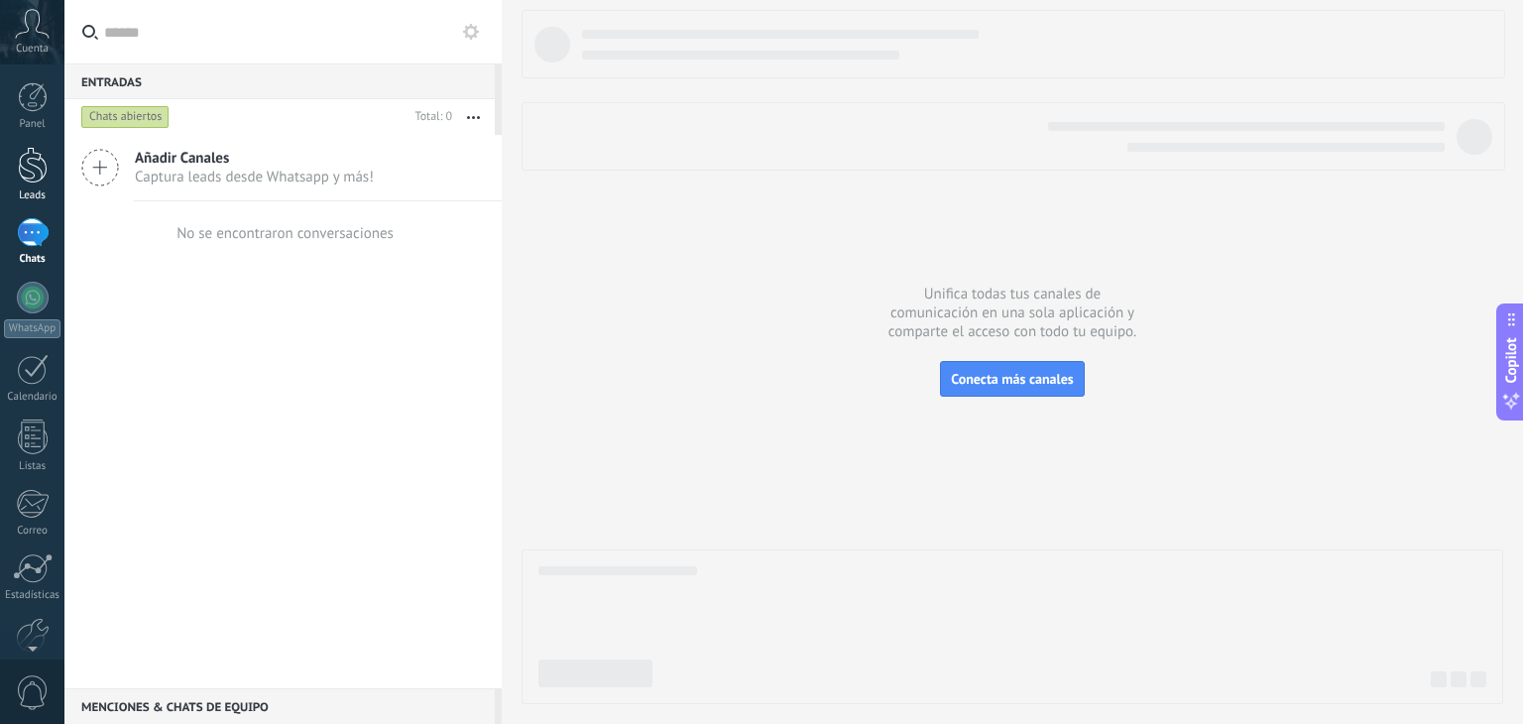
click at [36, 178] on div at bounding box center [33, 165] width 30 height 37
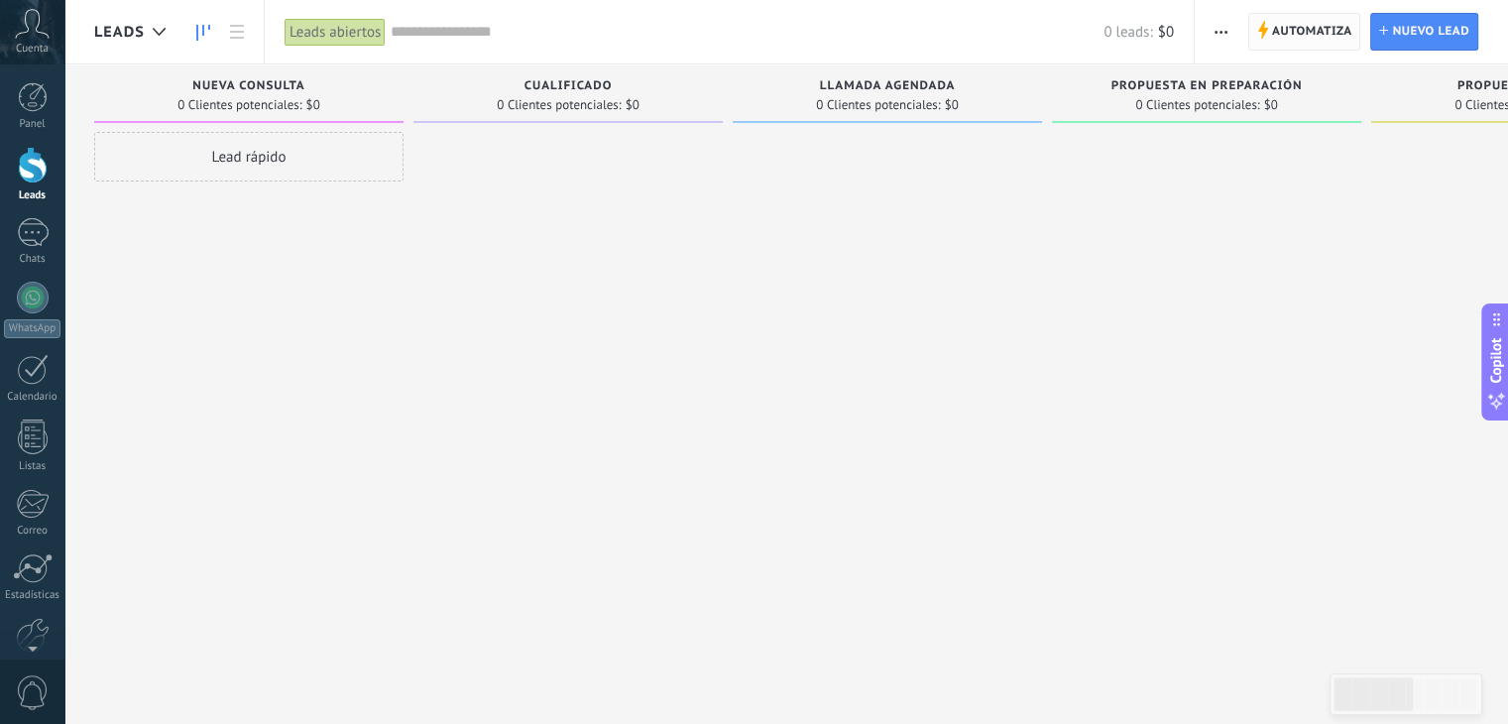
click at [1297, 43] on span "Automatiza" at bounding box center [1312, 32] width 80 height 36
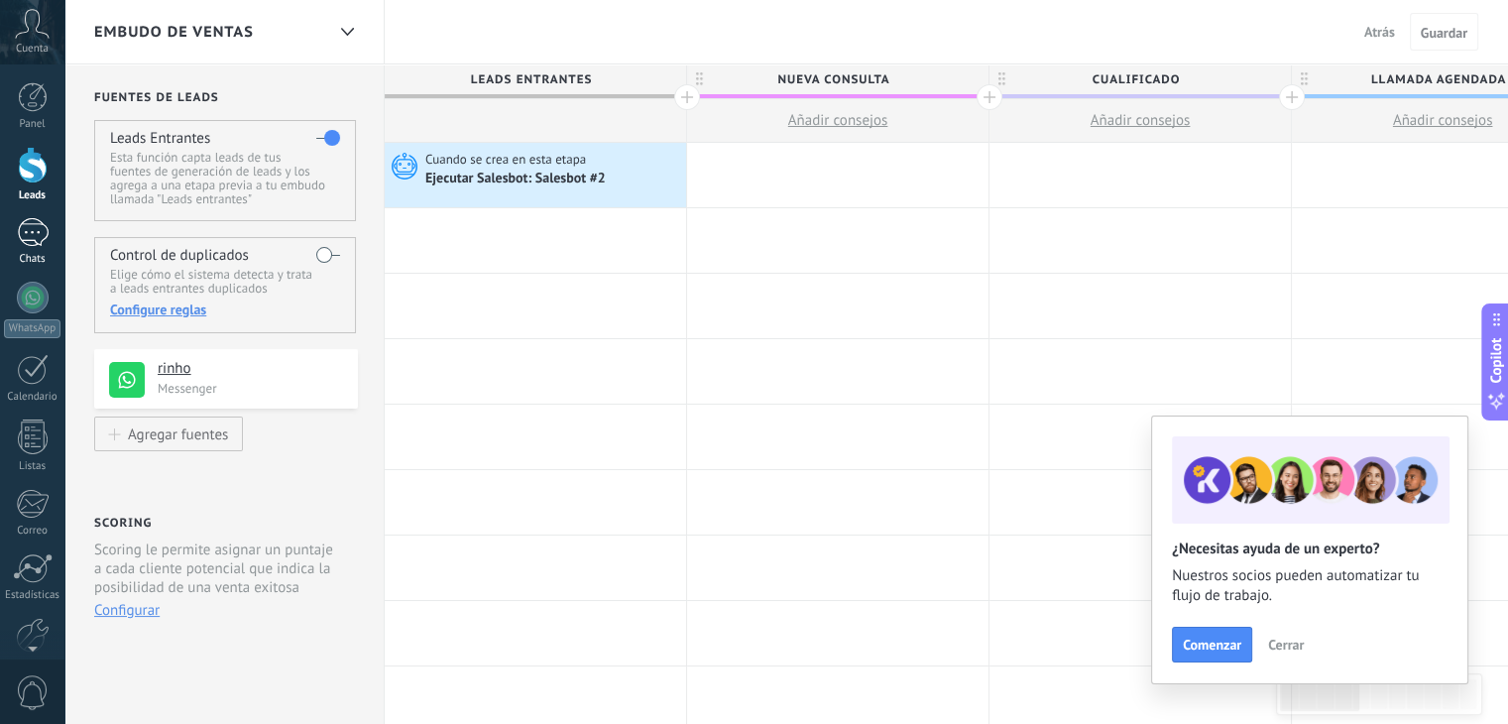
click at [17, 235] on div at bounding box center [33, 232] width 32 height 29
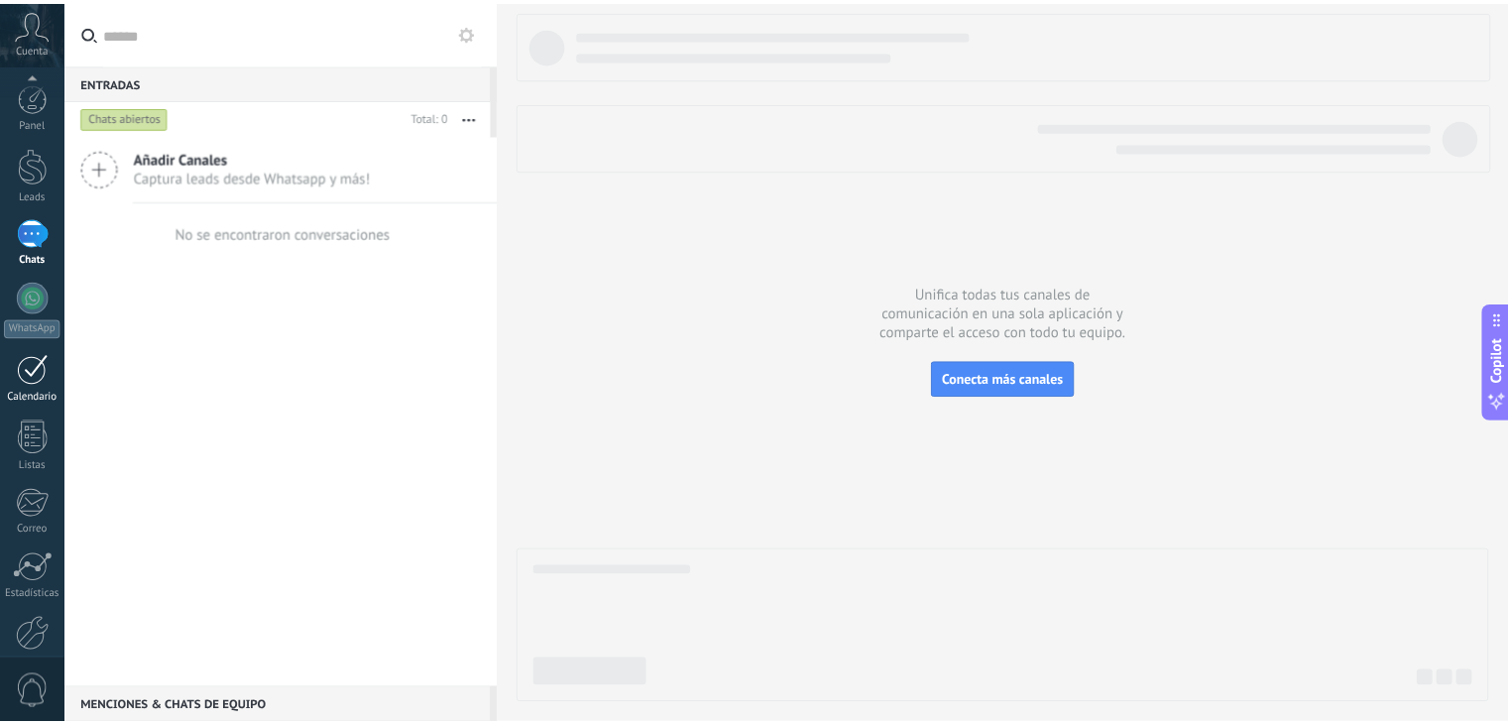
scroll to position [100, 0]
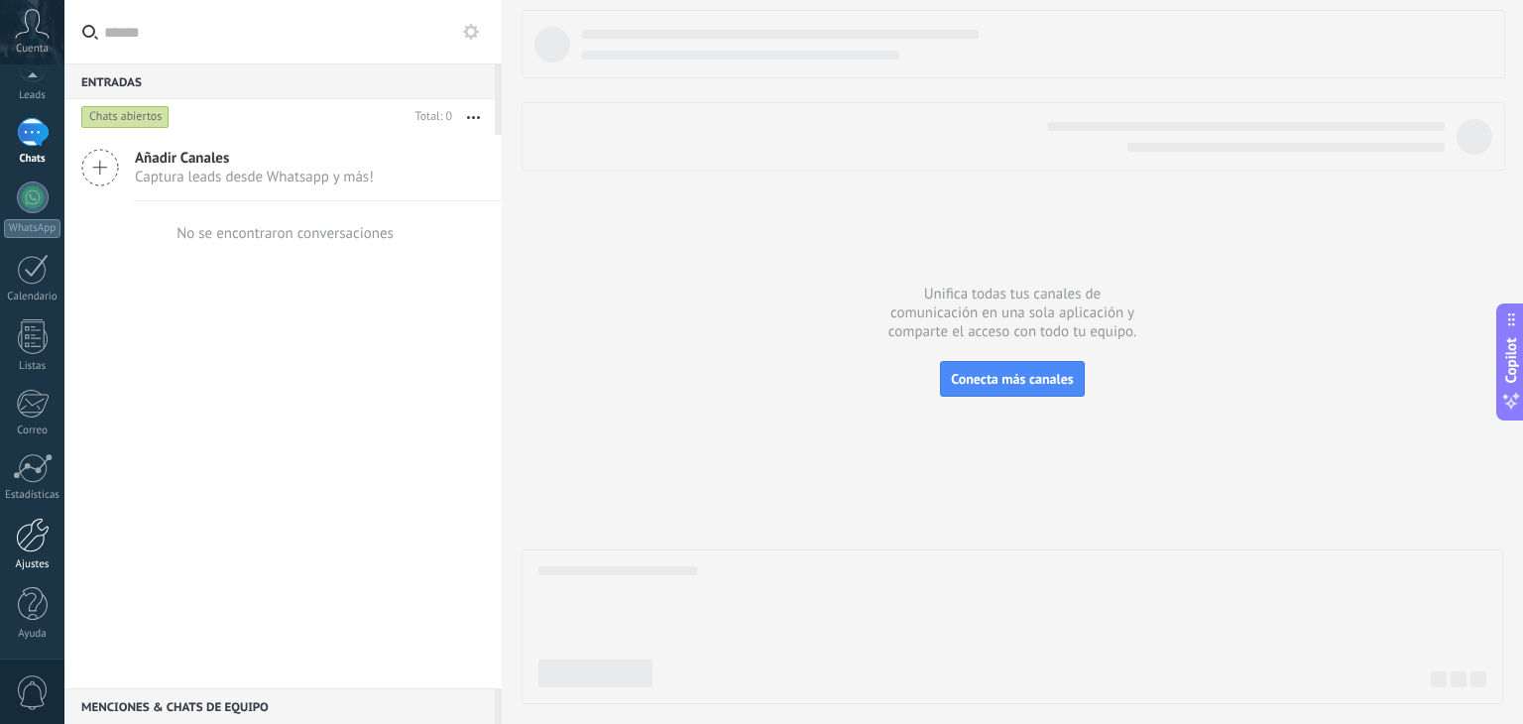
click at [35, 533] on div at bounding box center [33, 535] width 34 height 35
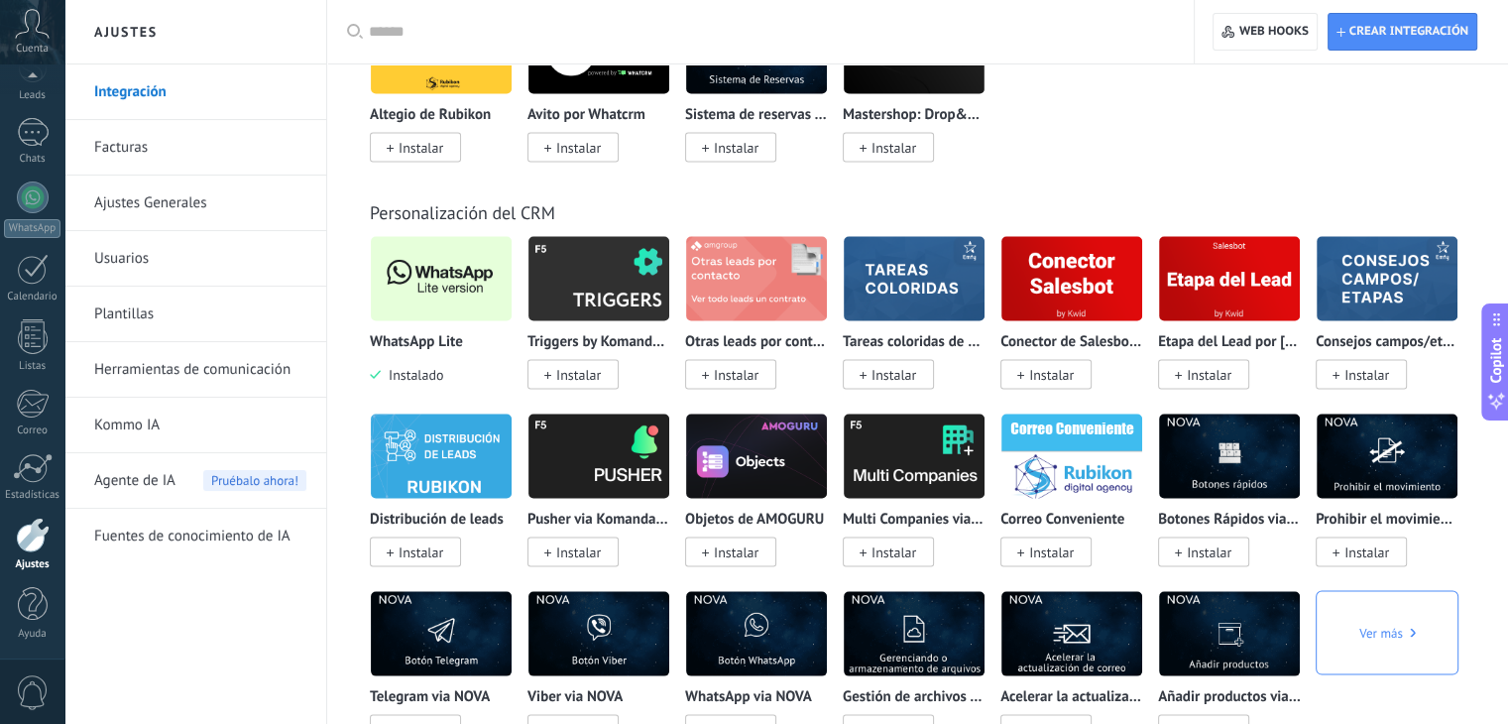
scroll to position [3824, 0]
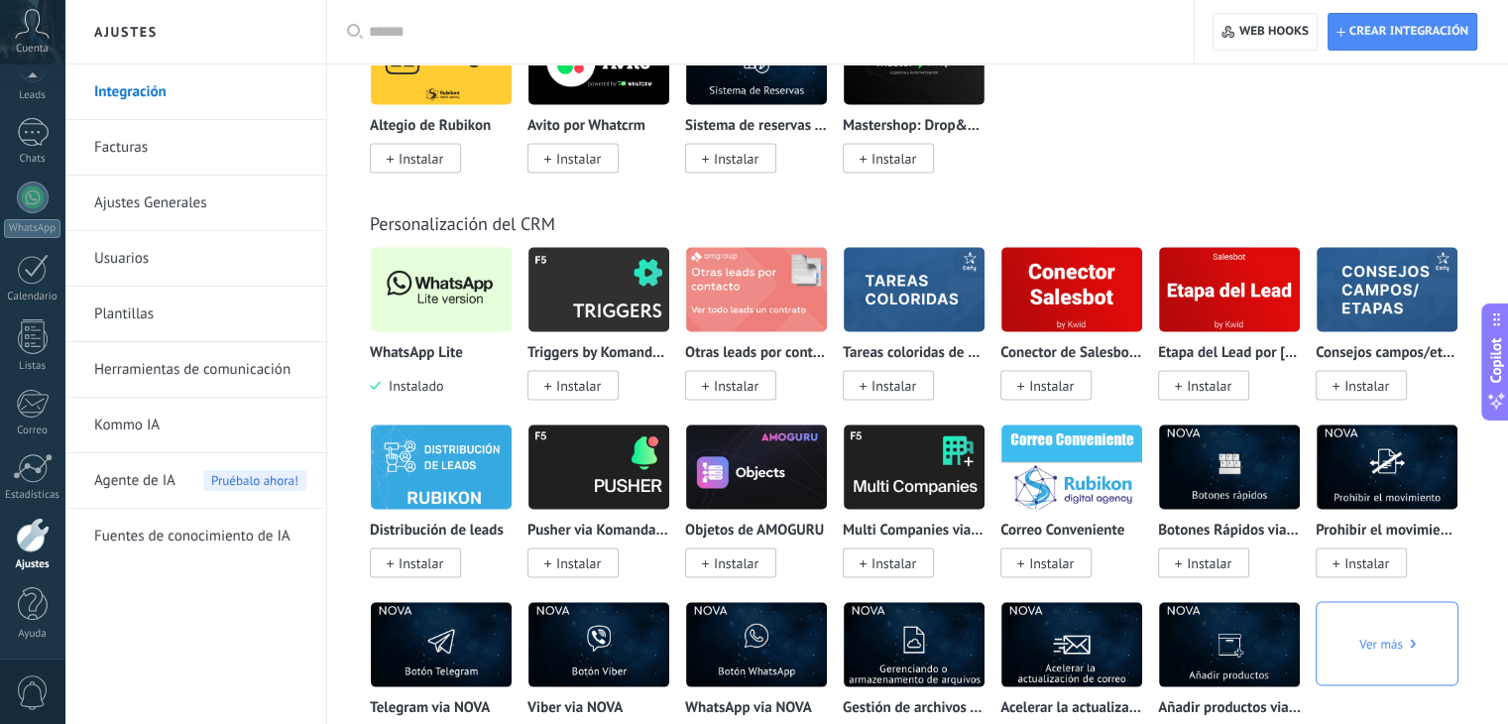
click at [405, 320] on img at bounding box center [441, 290] width 141 height 96
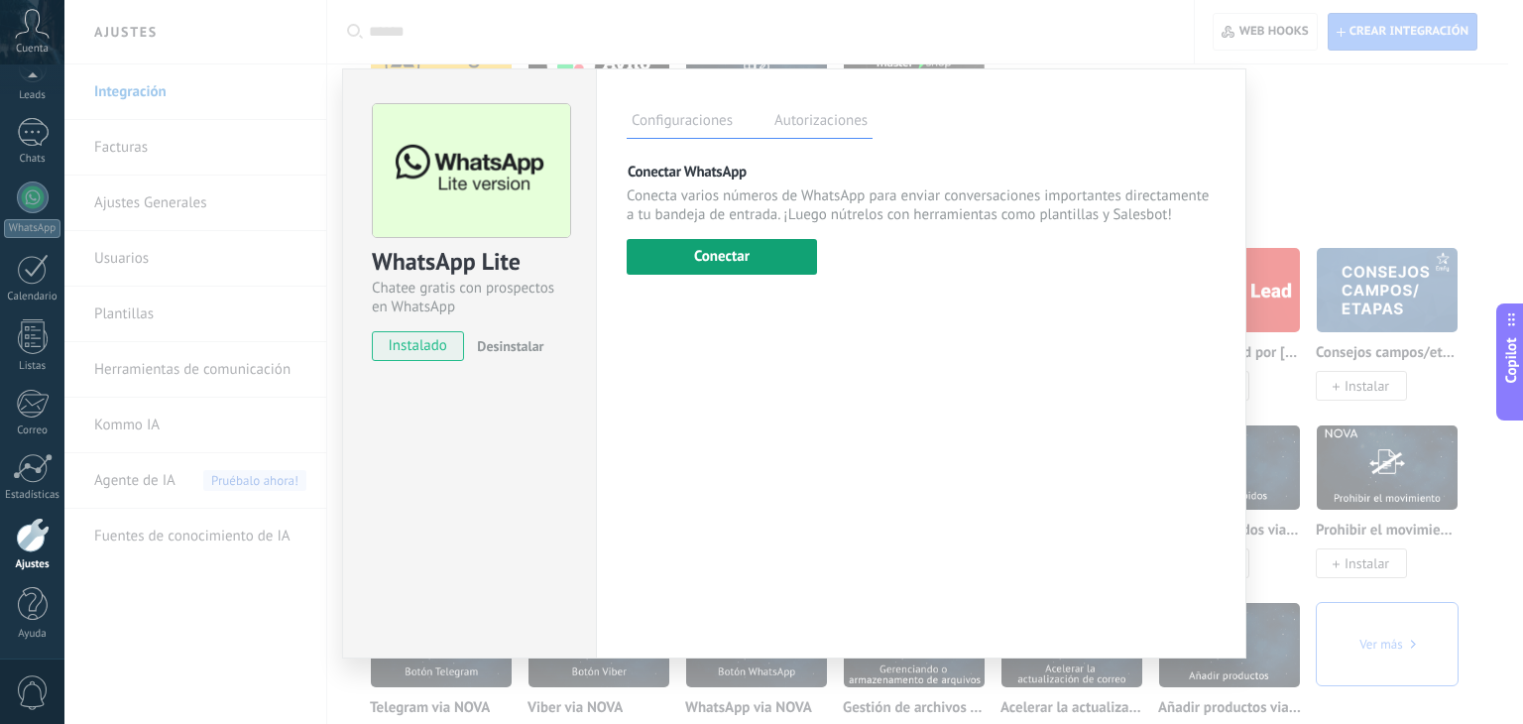
click at [788, 267] on button "Conectar" at bounding box center [722, 257] width 190 height 36
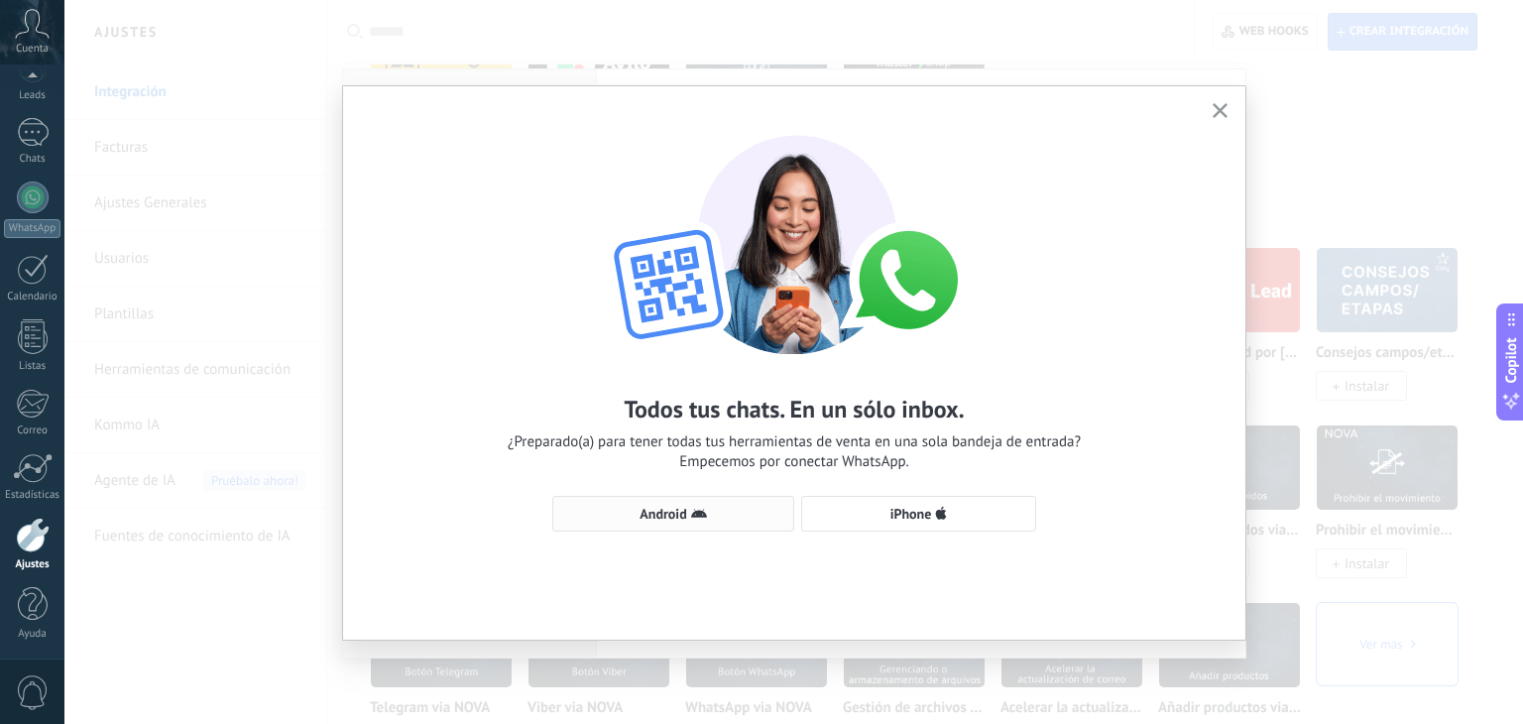
click at [716, 508] on span "Android" at bounding box center [673, 514] width 220 height 16
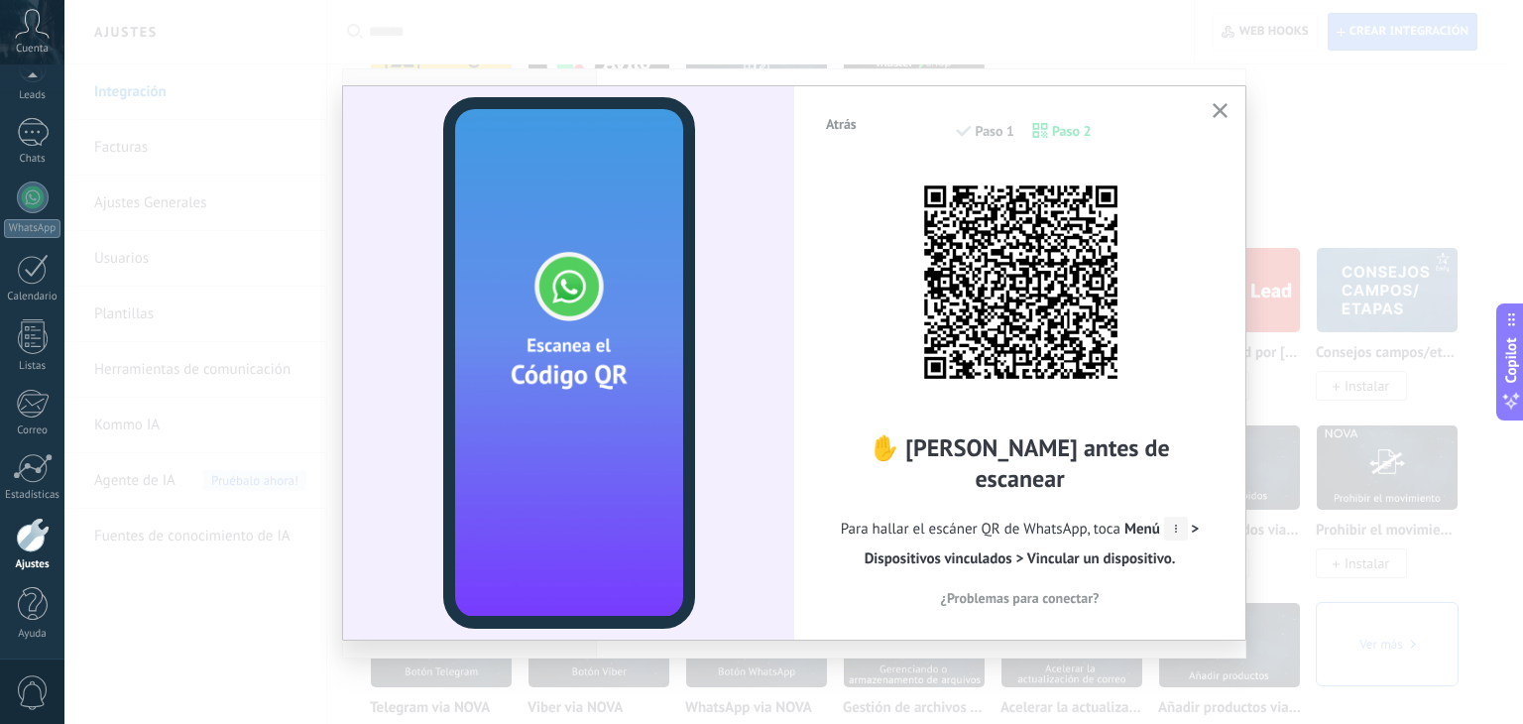
click at [1330, 220] on div "Atrás Paso 1 Paso 2 ✋ Lee antes de escanear Para hallar el escáner QR de WhatsA…" at bounding box center [793, 362] width 1459 height 724
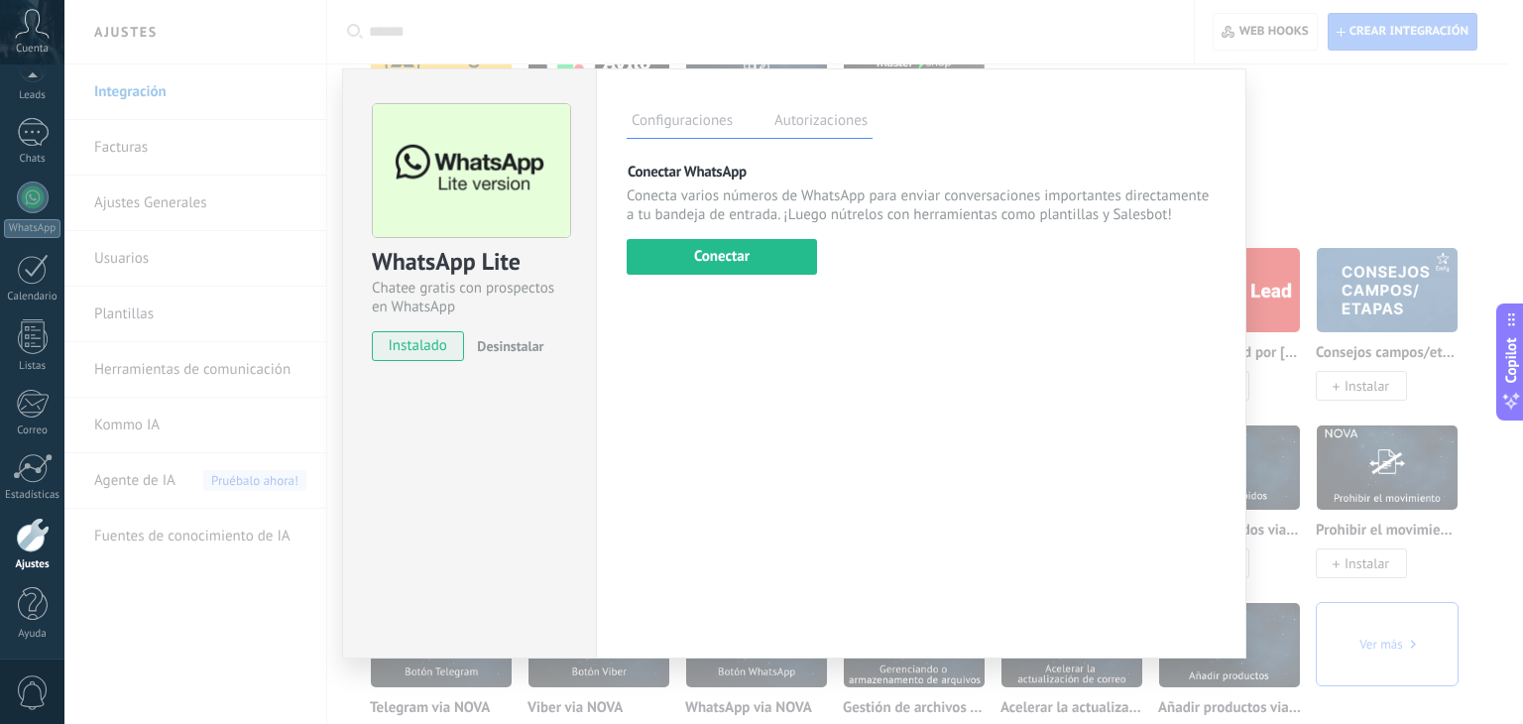
click at [1330, 220] on div "WhatsApp Lite Chatee gratis con prospectos en WhatsApp instalado Desinstalar Co…" at bounding box center [793, 362] width 1459 height 724
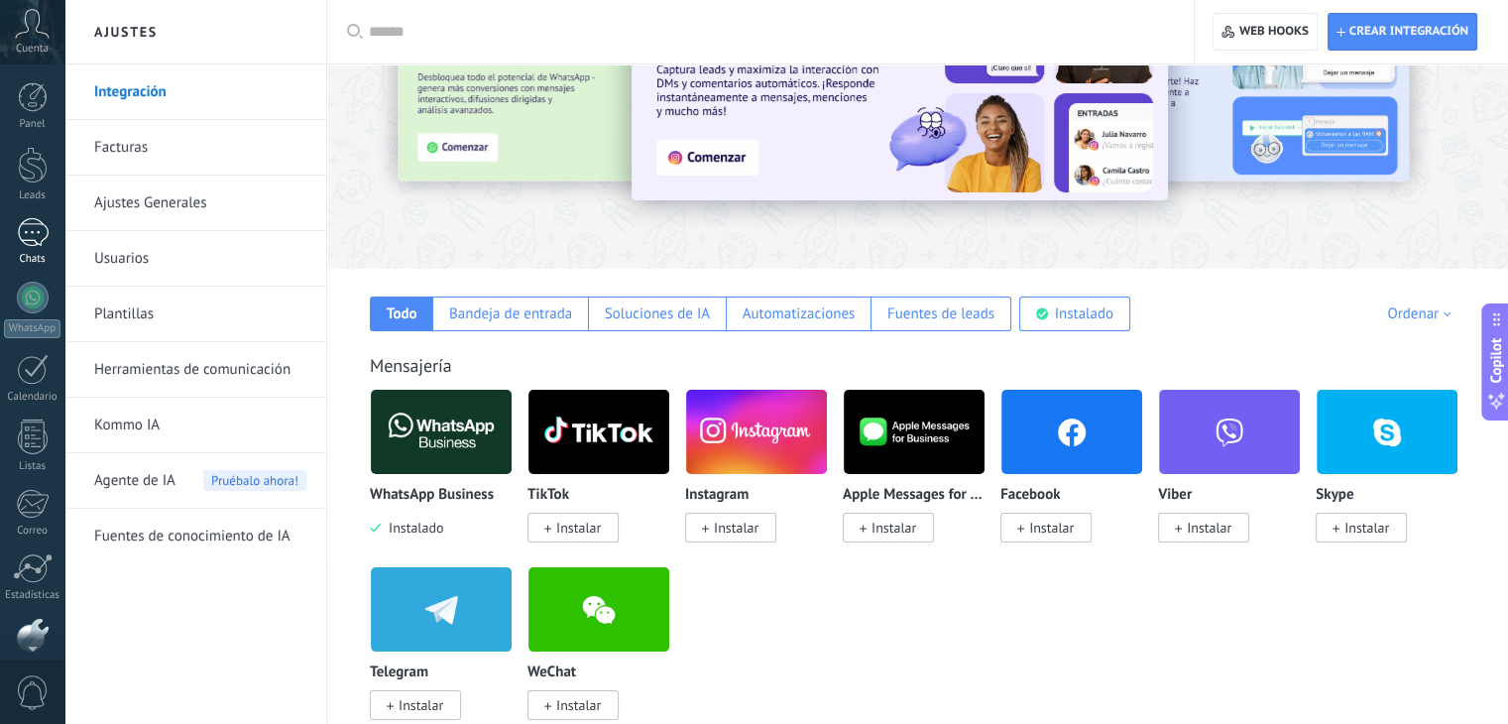
scroll to position [67, 0]
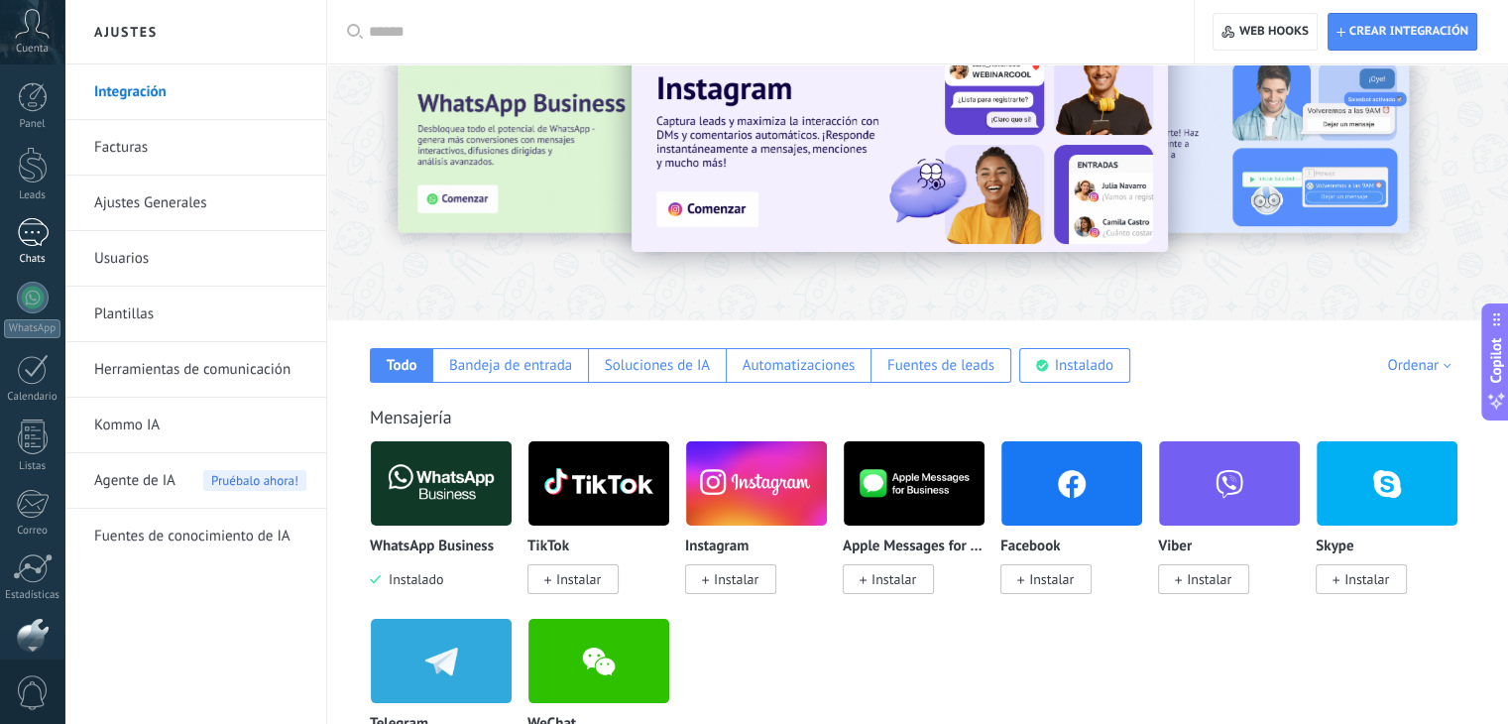
click at [42, 261] on div "Chats" at bounding box center [33, 259] width 58 height 13
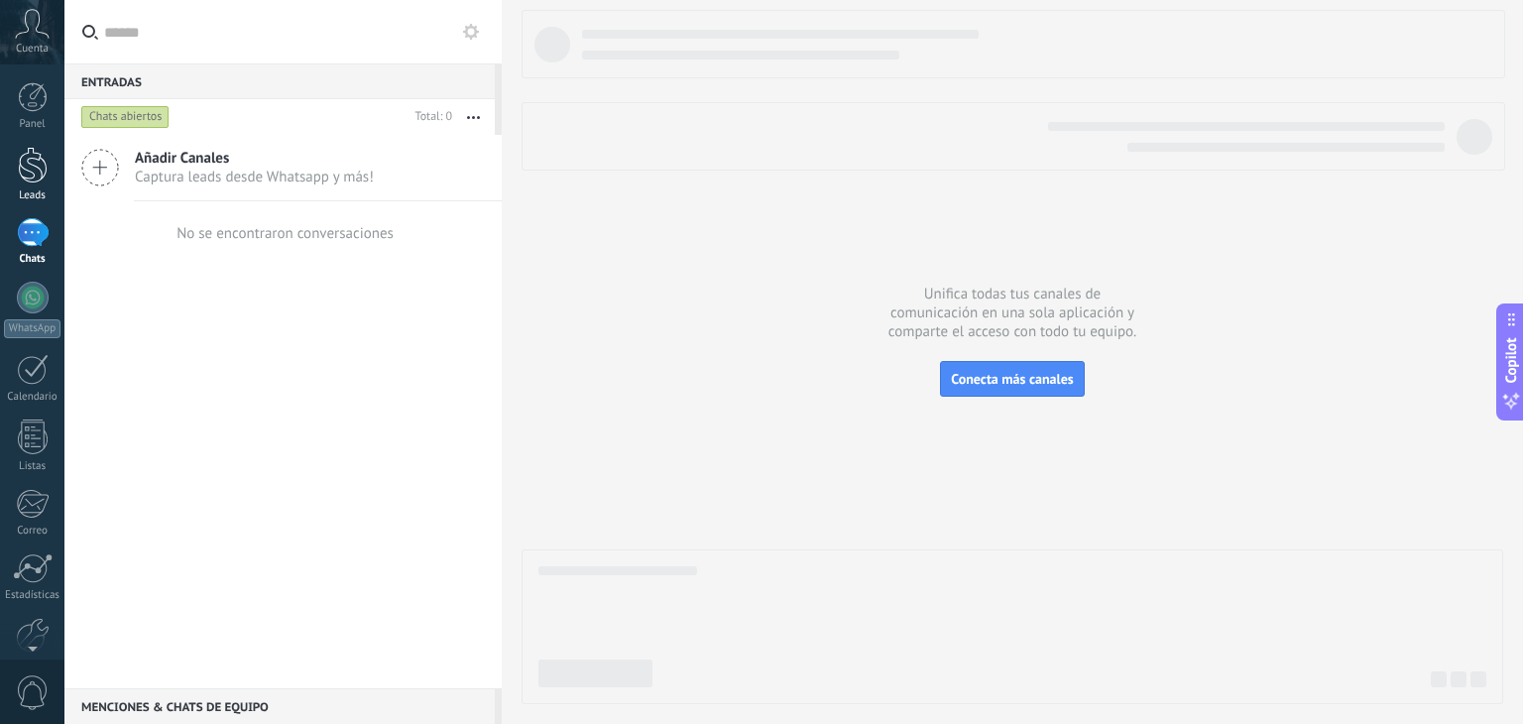
click at [41, 184] on link "Leads" at bounding box center [32, 175] width 64 height 56
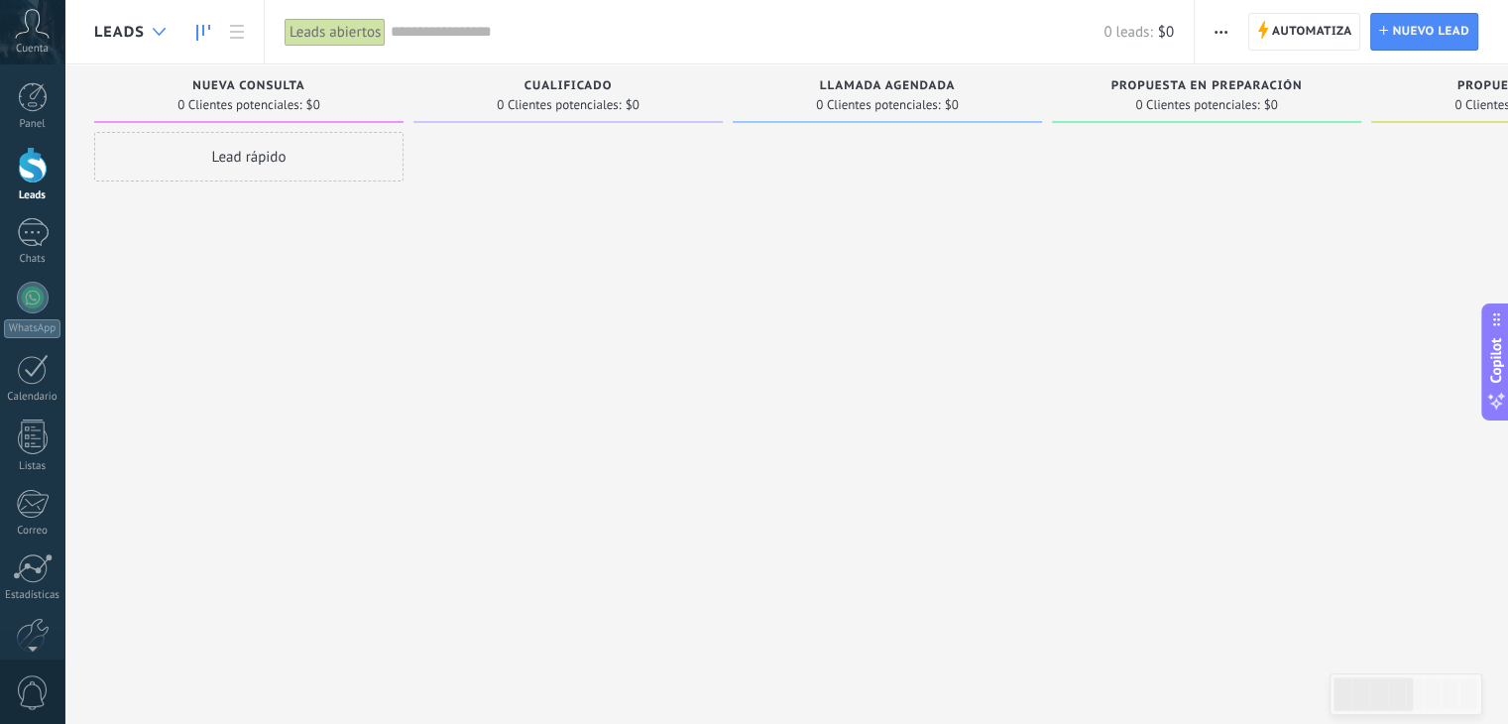
click at [162, 36] on div at bounding box center [159, 32] width 33 height 39
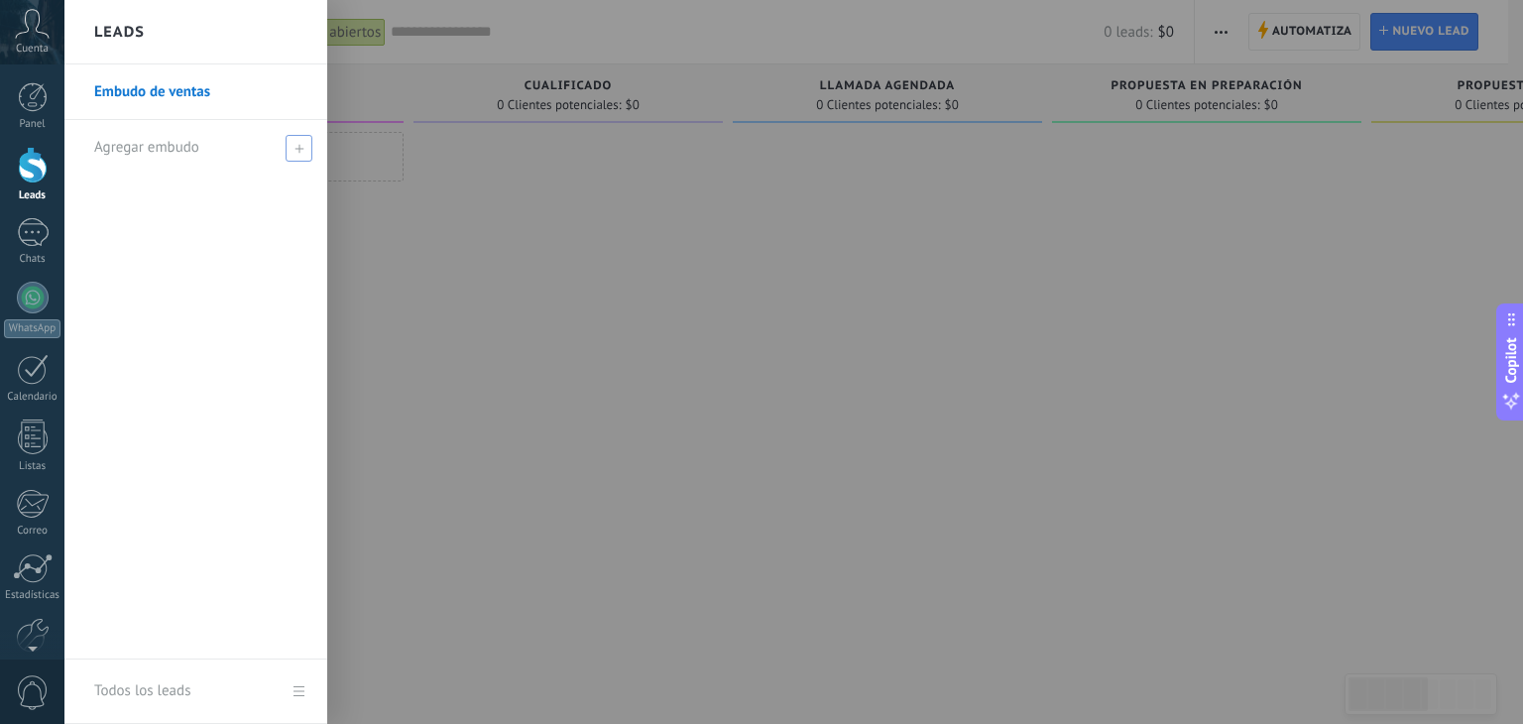
click at [291, 152] on span at bounding box center [299, 148] width 27 height 27
click at [240, 148] on input "text" at bounding box center [187, 148] width 186 height 32
type input "**********"
click at [298, 147] on span at bounding box center [302, 148] width 18 height 14
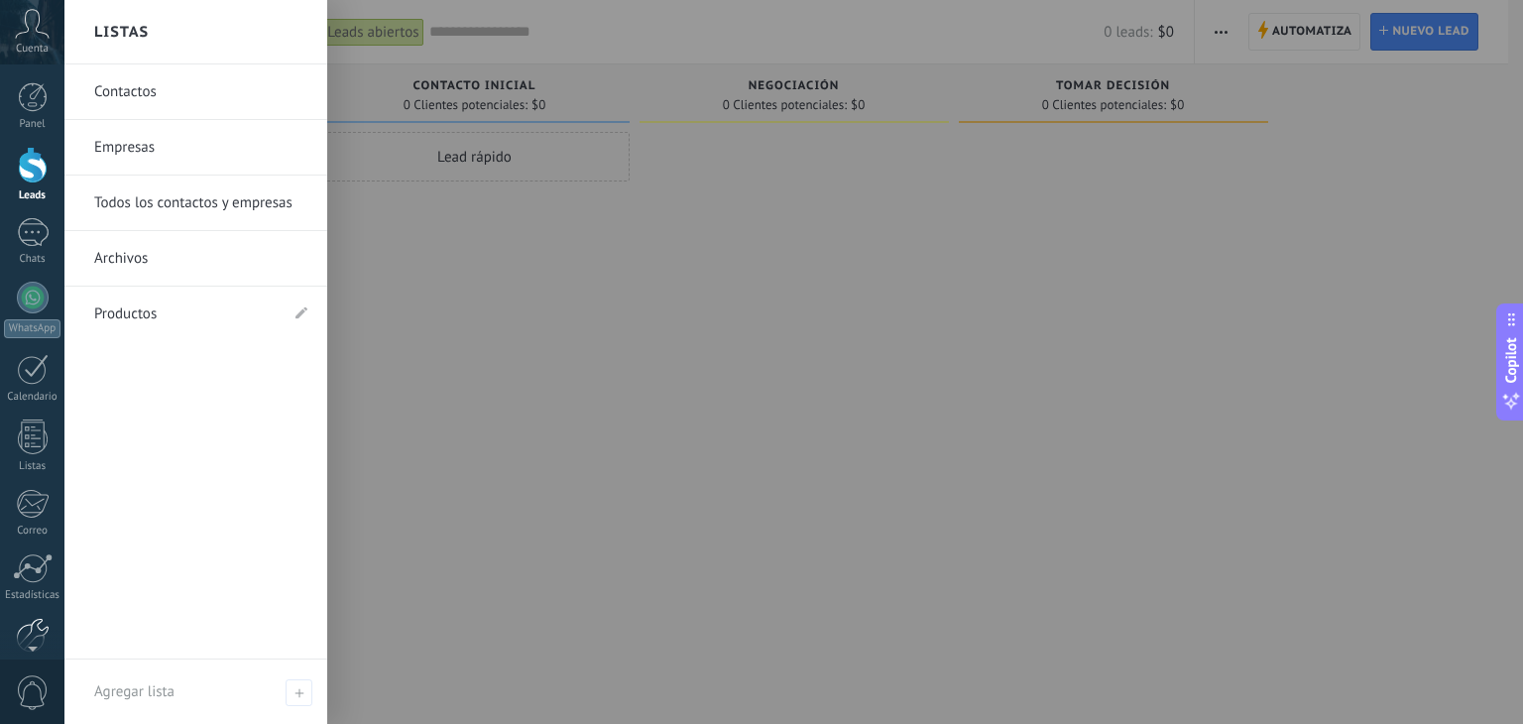
click at [28, 624] on div at bounding box center [33, 635] width 34 height 35
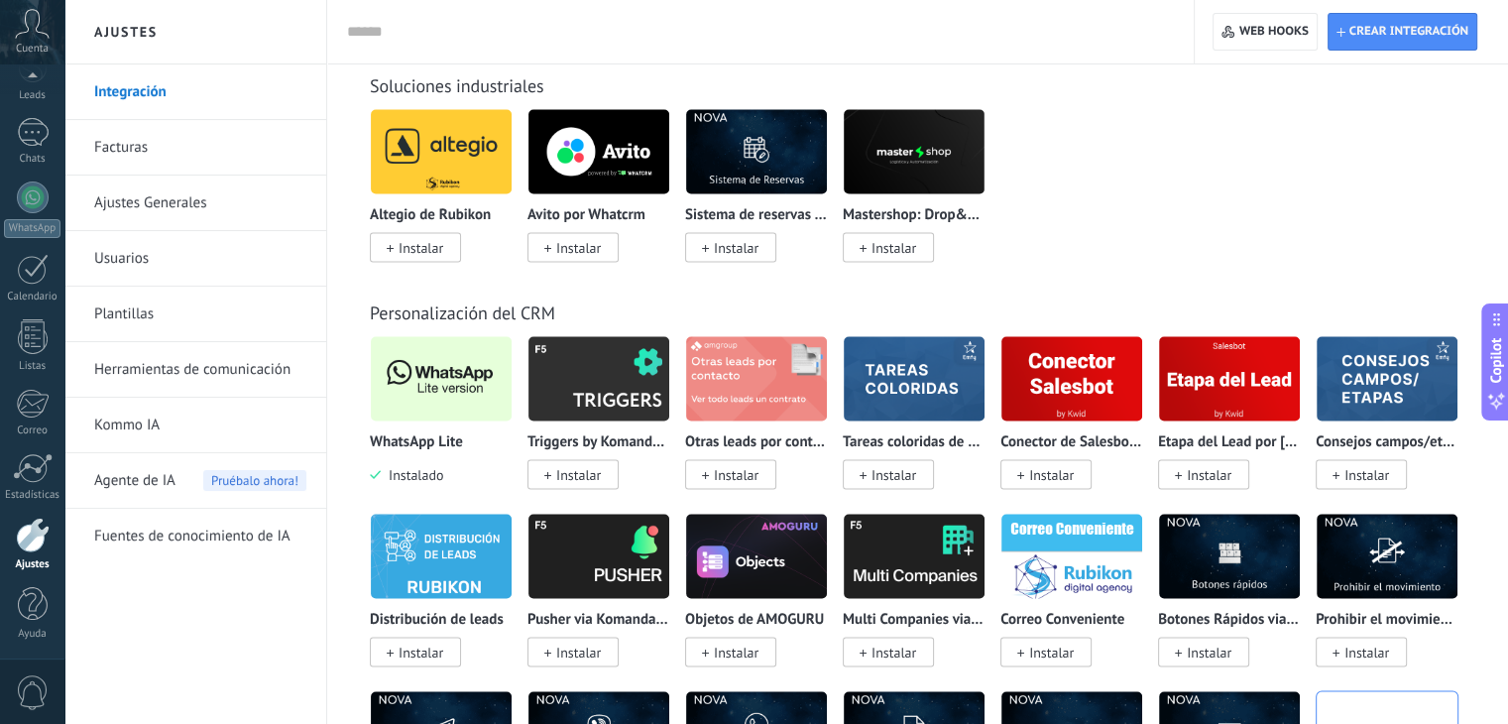
scroll to position [3727, 0]
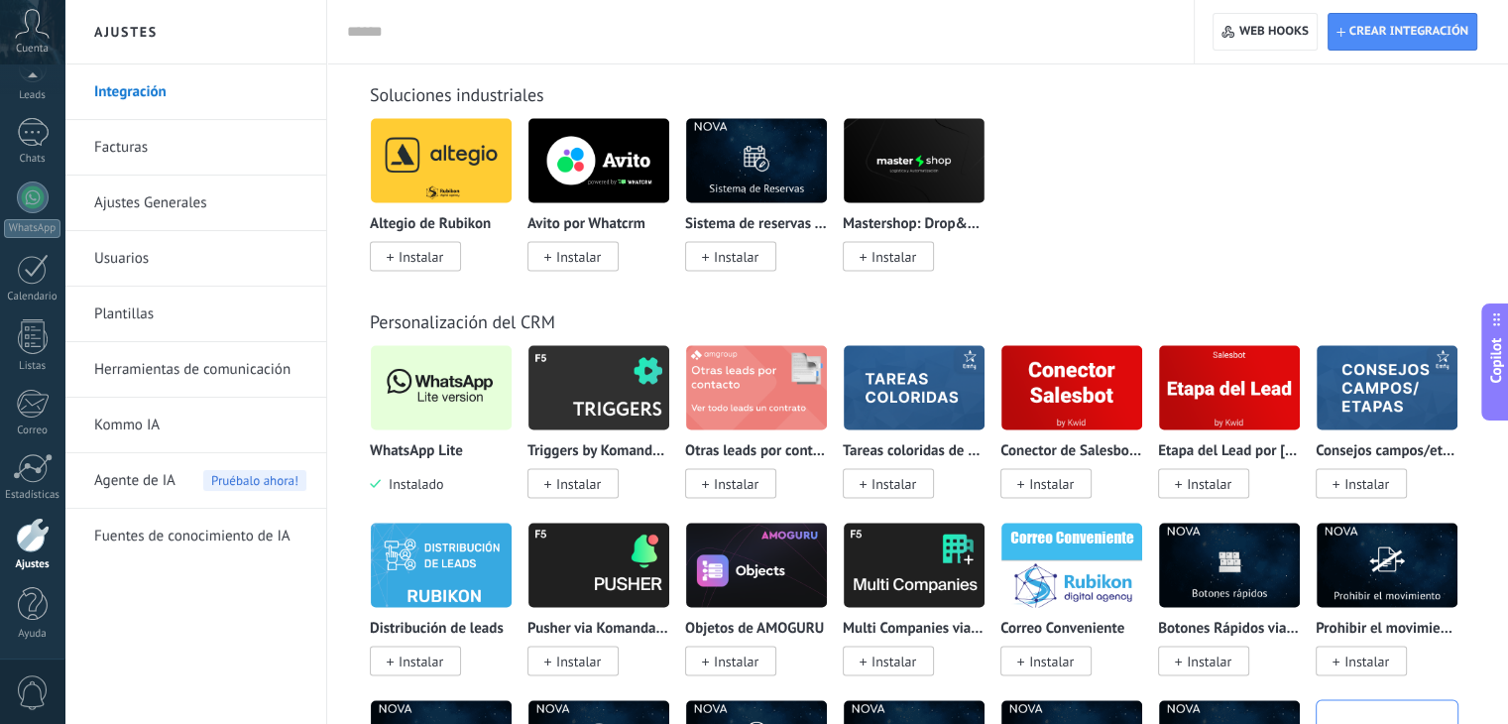
click at [466, 377] on img at bounding box center [441, 387] width 141 height 96
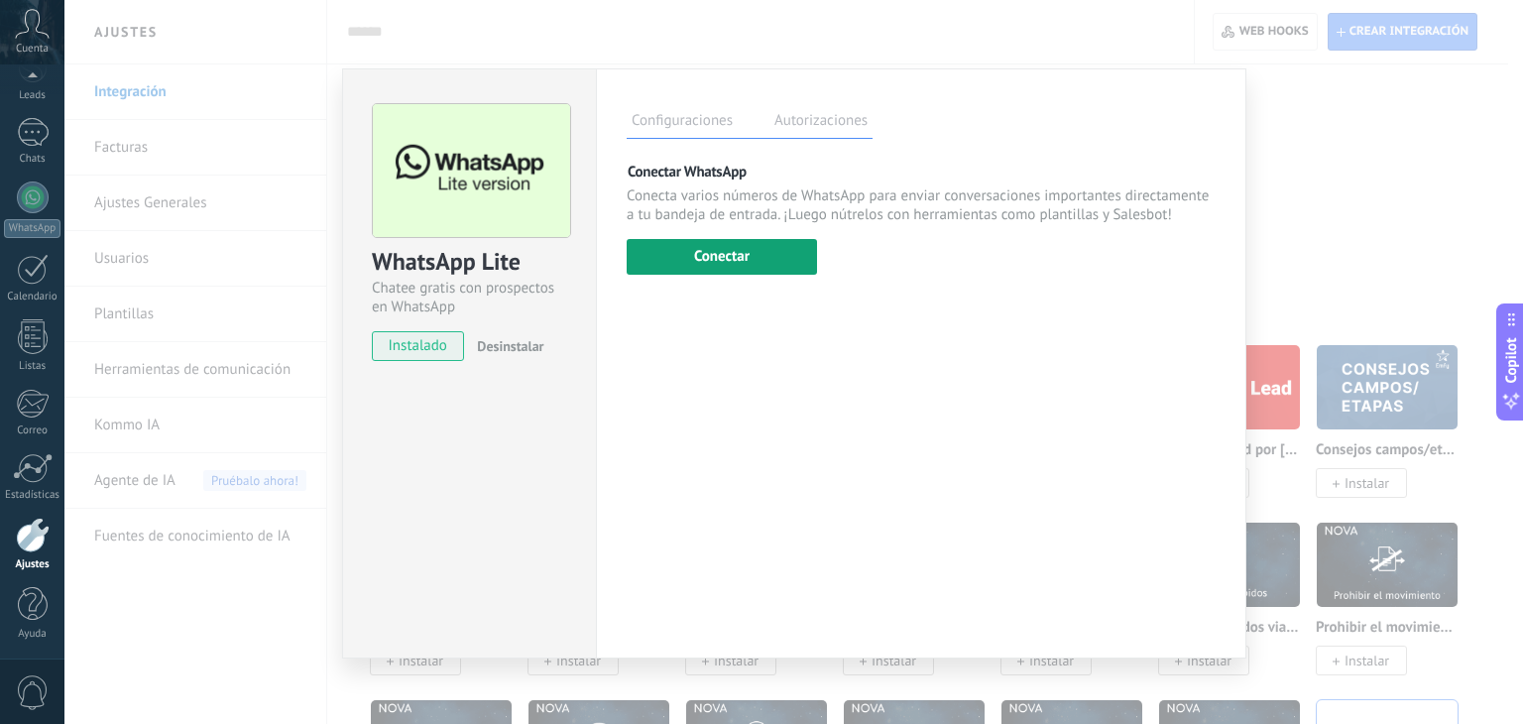
click at [717, 258] on button "Conectar" at bounding box center [722, 257] width 190 height 36
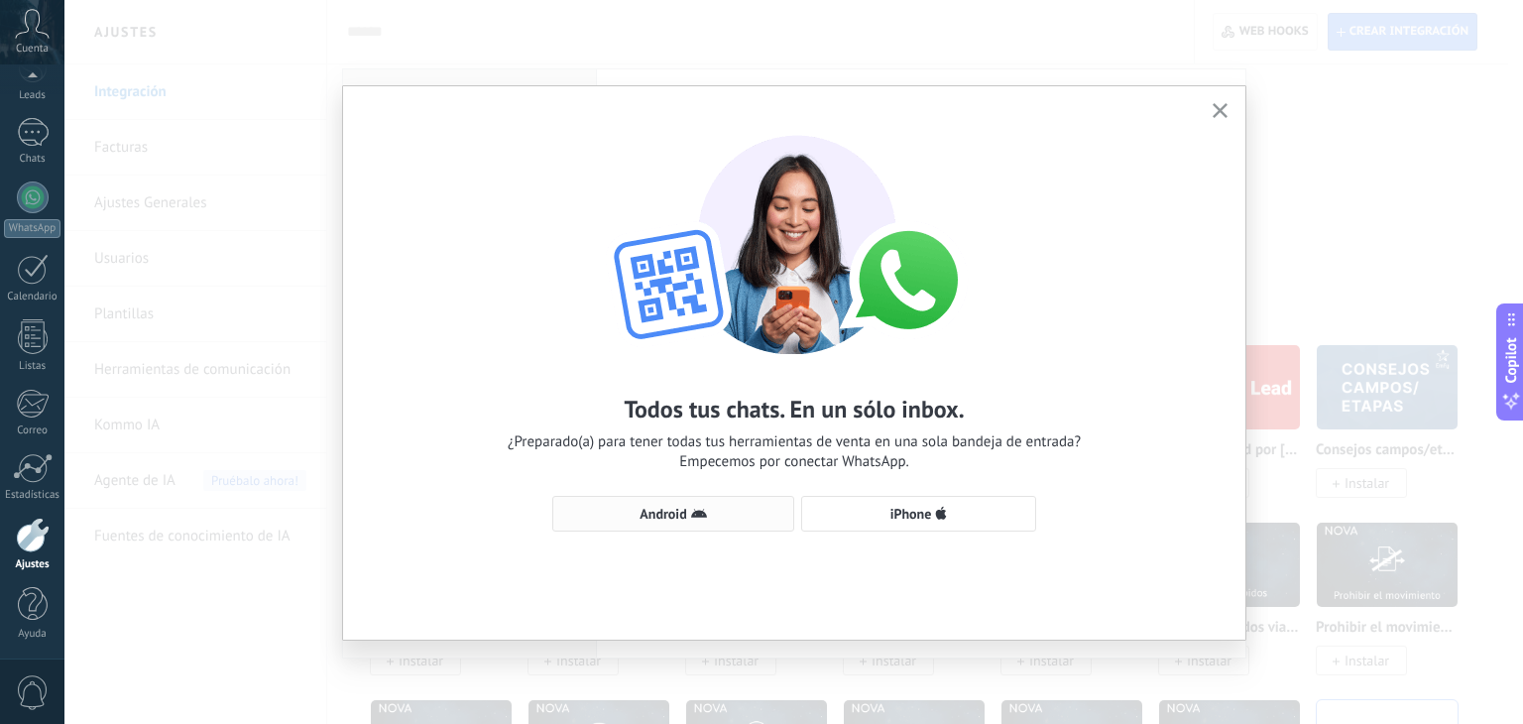
click at [678, 507] on span "Android" at bounding box center [663, 514] width 47 height 14
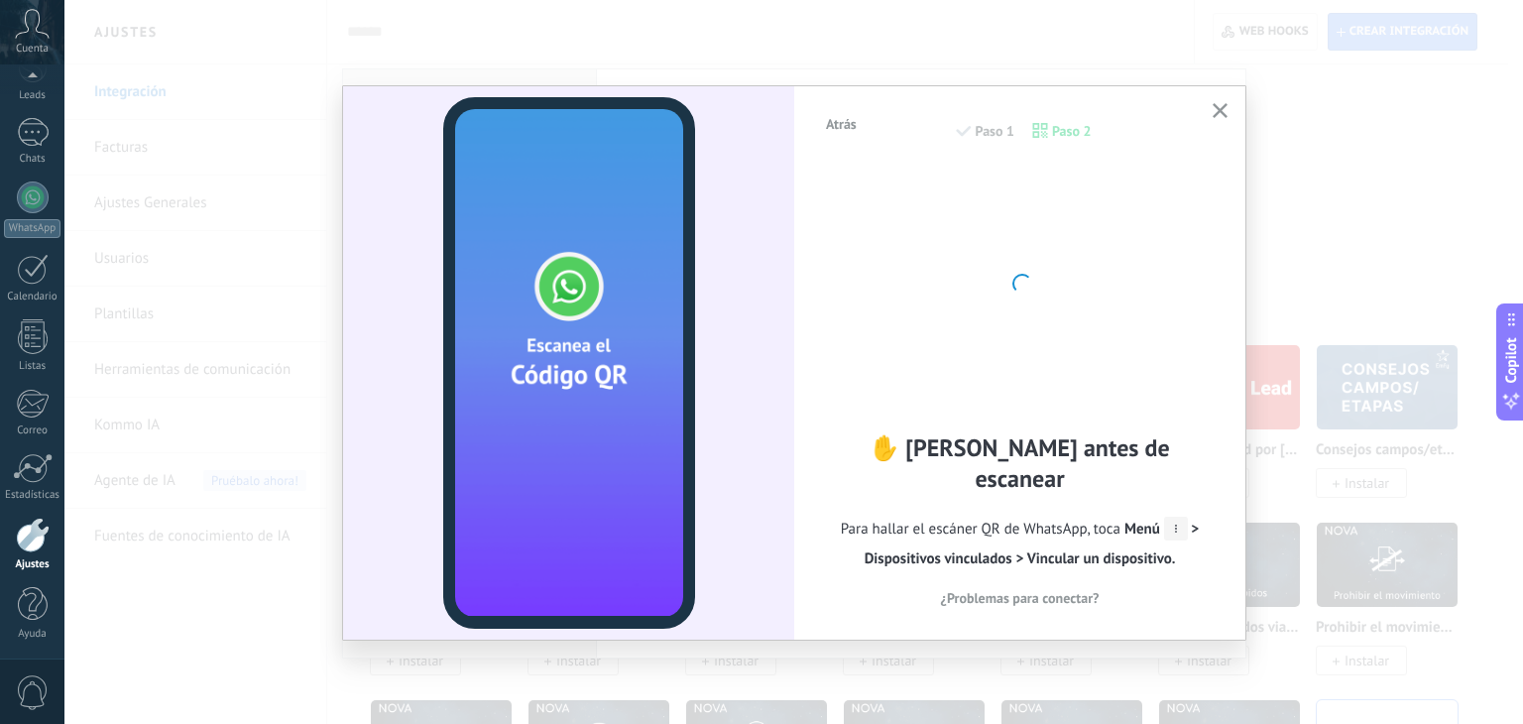
click at [1349, 239] on div "Atrás Paso 1 Paso 2 ✋ Lee antes de escanear Para hallar el escáner QR de WhatsA…" at bounding box center [793, 362] width 1459 height 724
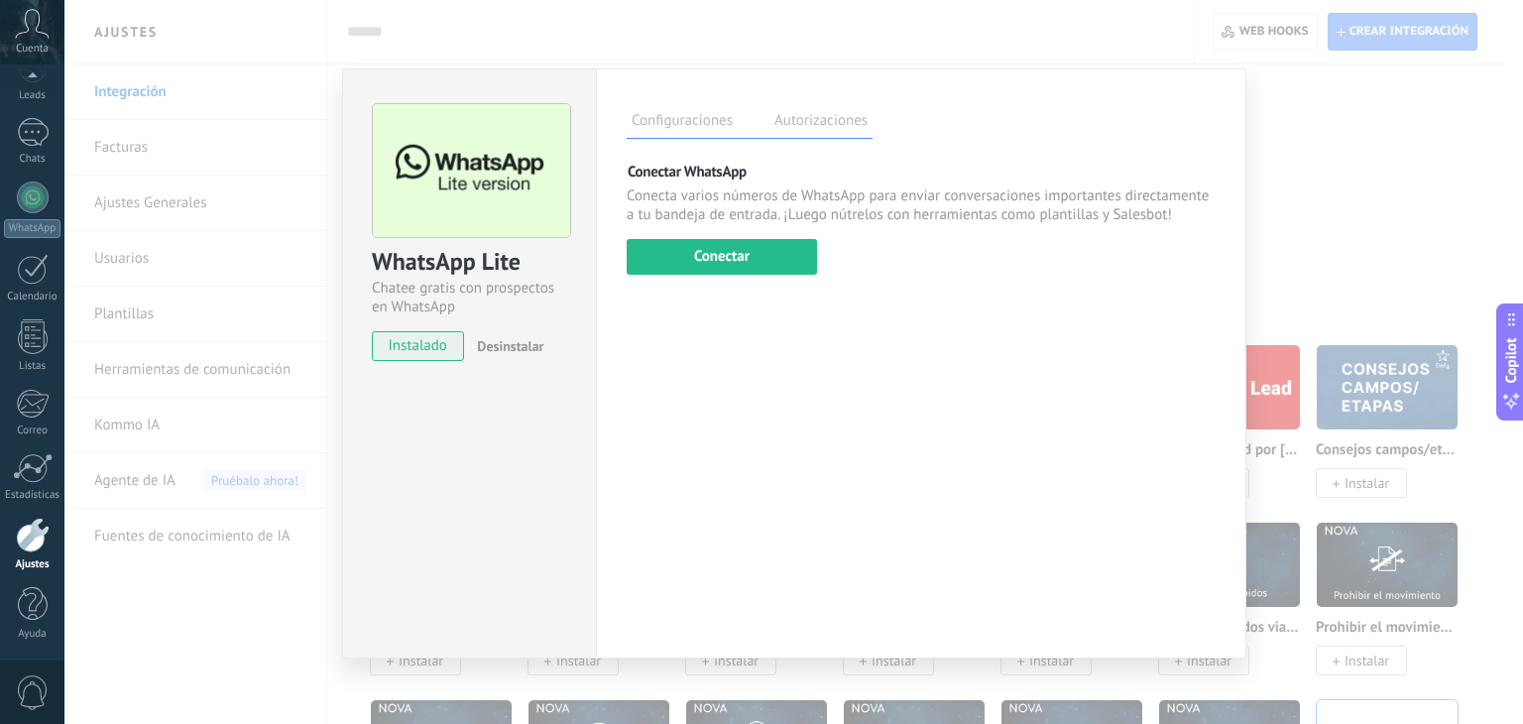
click at [1349, 239] on div "WhatsApp Lite Chatee gratis con prospectos en WhatsApp instalado Desinstalar Co…" at bounding box center [793, 362] width 1459 height 724
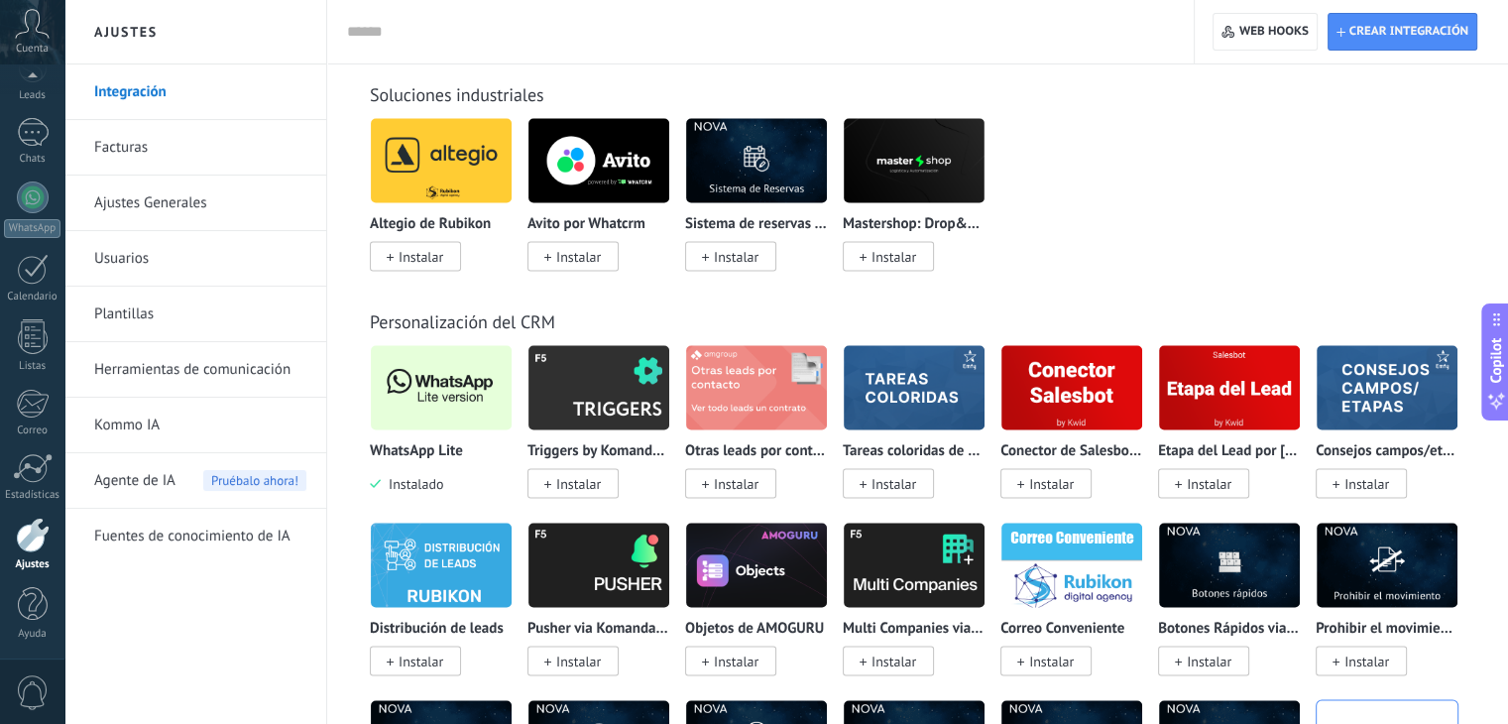
scroll to position [0, 0]
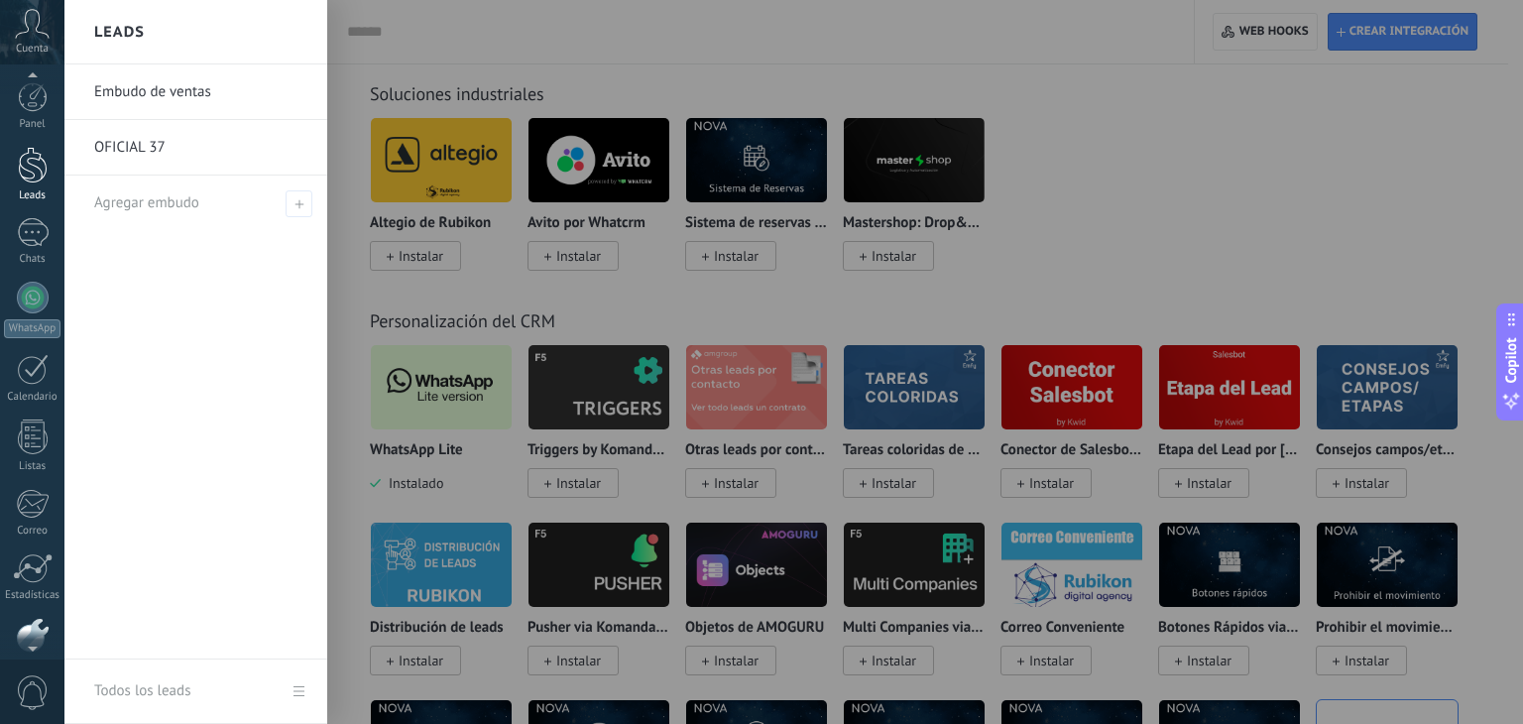
click at [30, 197] on div "Leads" at bounding box center [33, 195] width 58 height 13
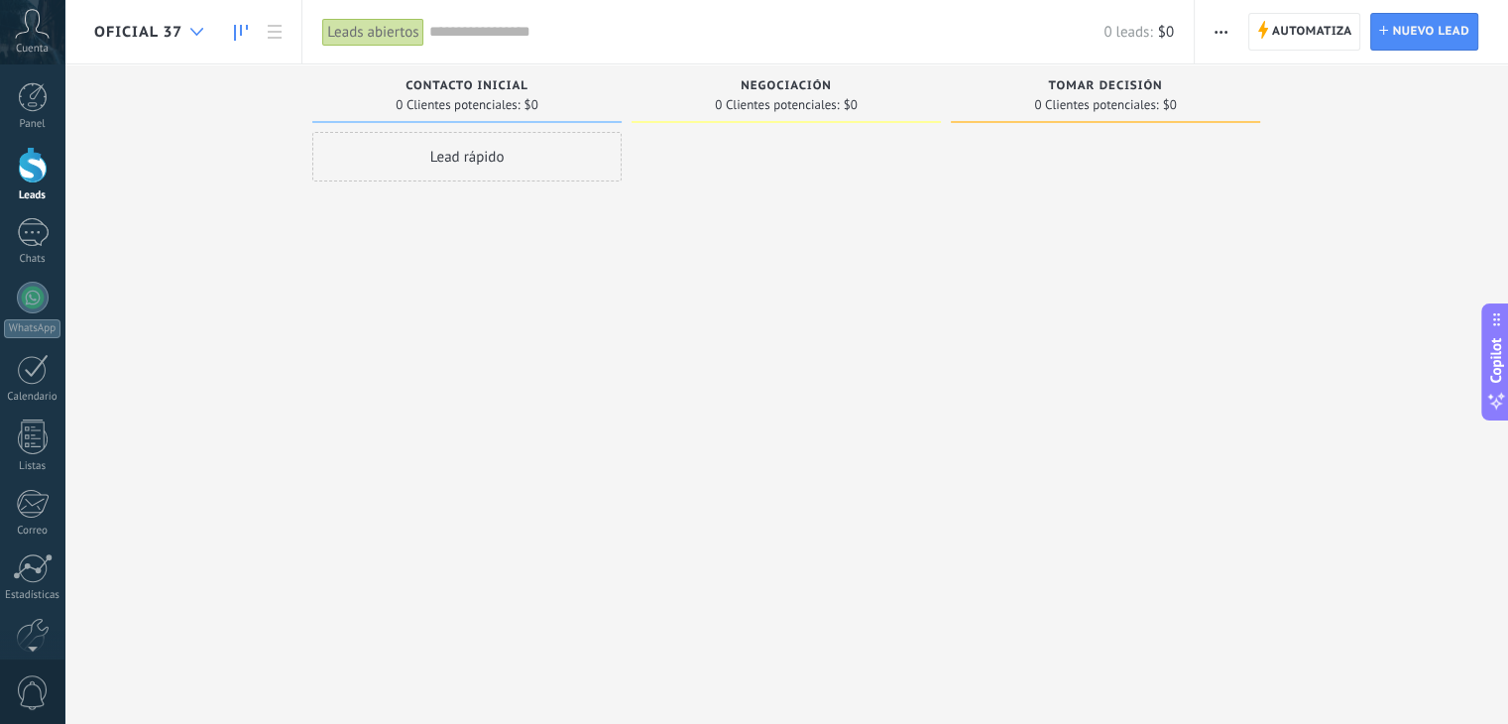
click at [201, 33] on icon at bounding box center [196, 32] width 13 height 8
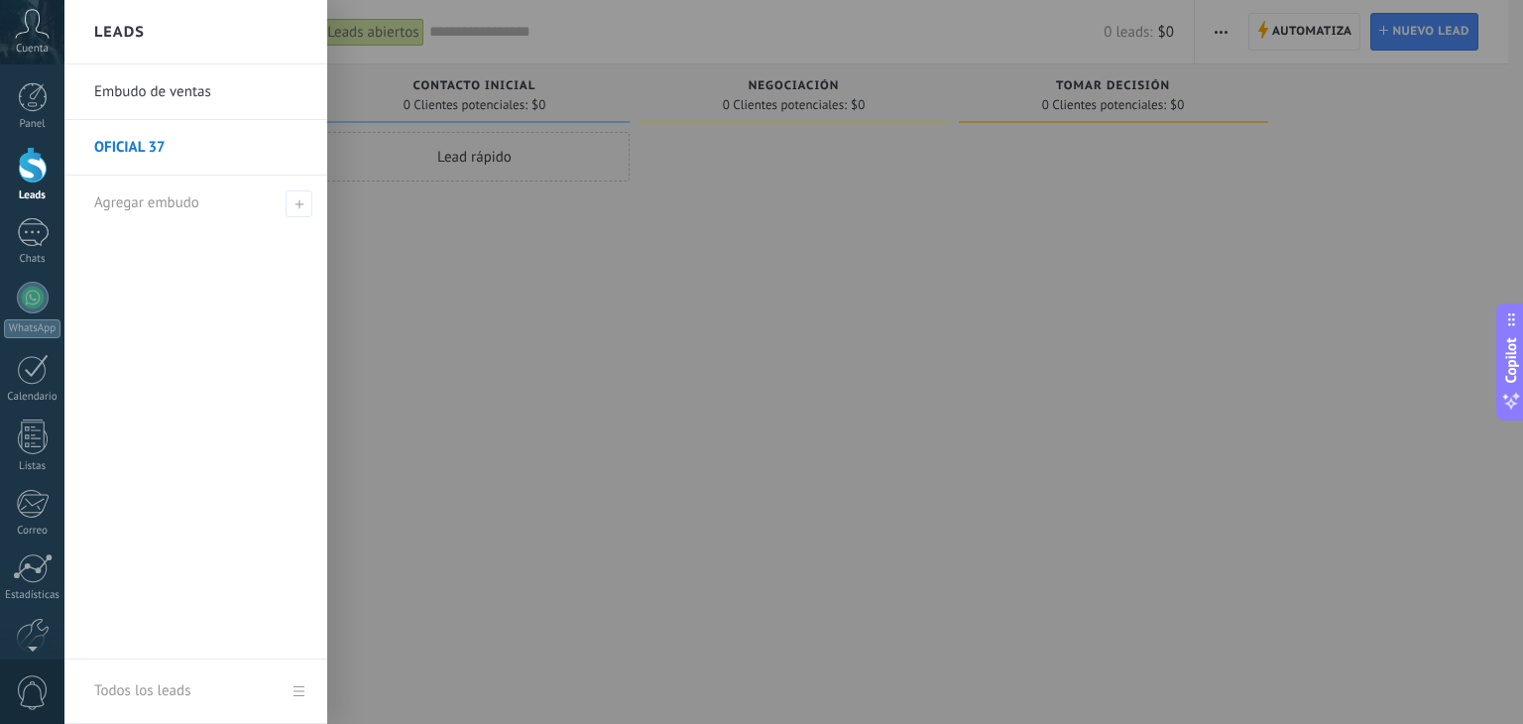
click at [201, 33] on div "Leads" at bounding box center [195, 32] width 263 height 64
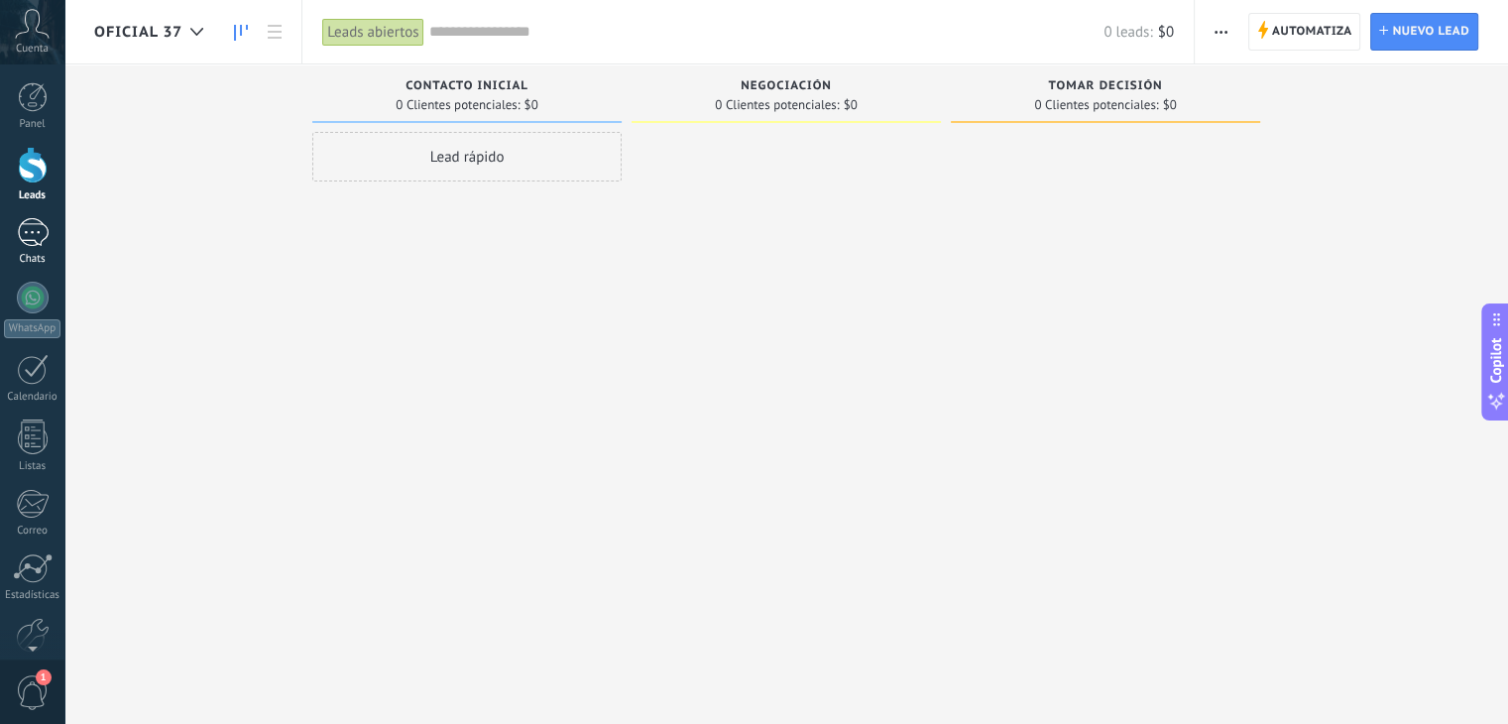
click at [21, 224] on div at bounding box center [33, 232] width 32 height 29
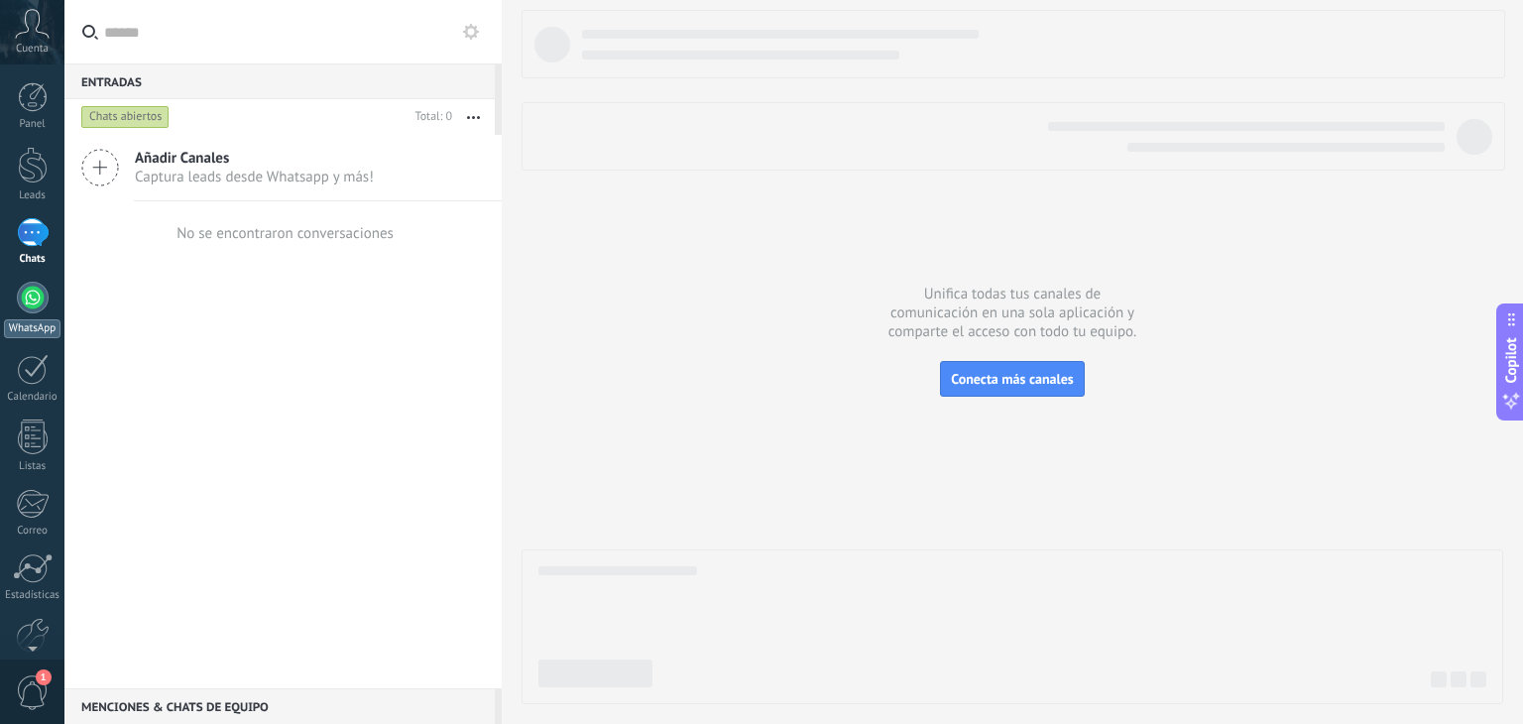
click at [39, 319] on div "WhatsApp" at bounding box center [32, 328] width 57 height 19
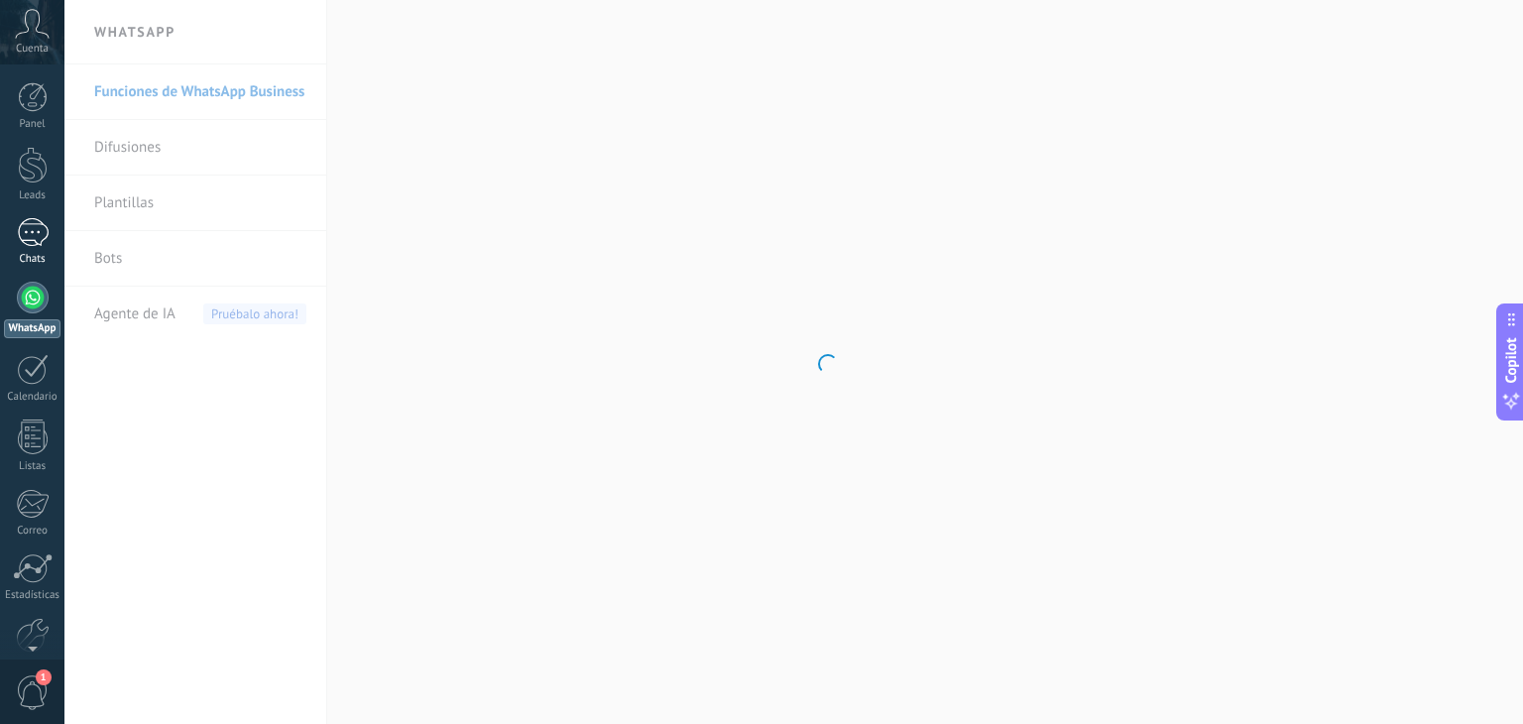
click at [29, 234] on div at bounding box center [33, 232] width 32 height 29
